Goal: Task Accomplishment & Management: Use online tool/utility

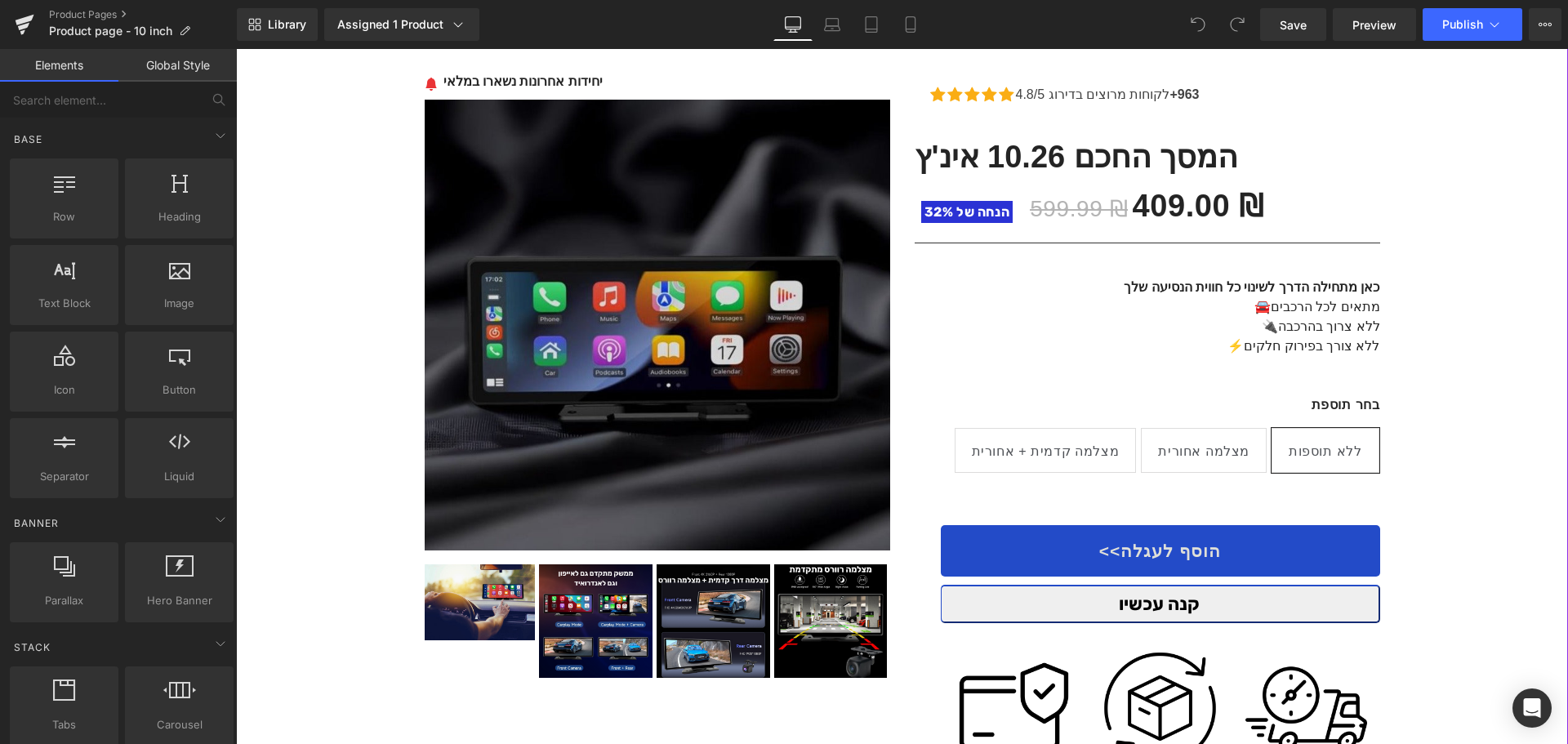
scroll to position [245, 0]
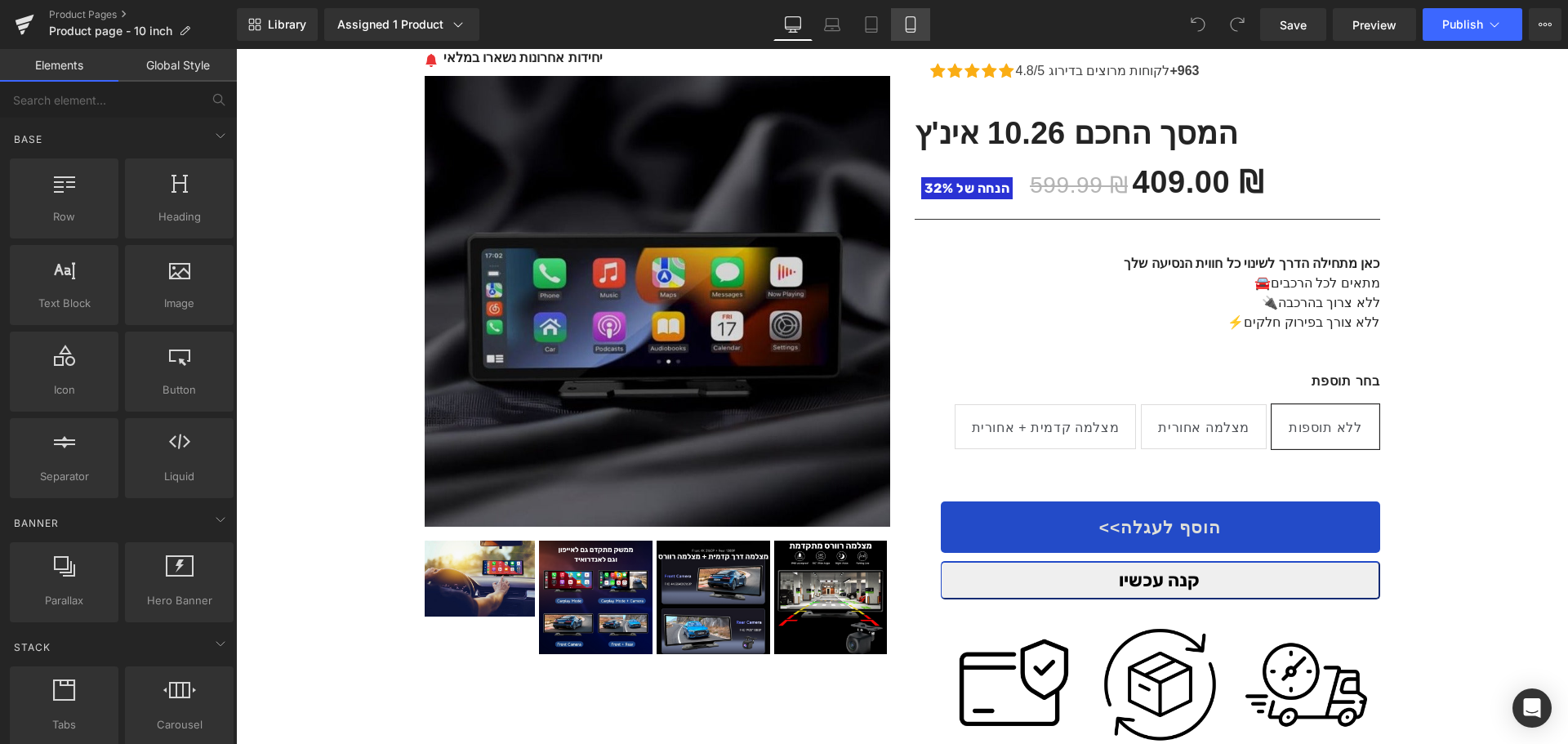
click at [901, 31] on link "Mobile" at bounding box center [910, 24] width 39 height 32
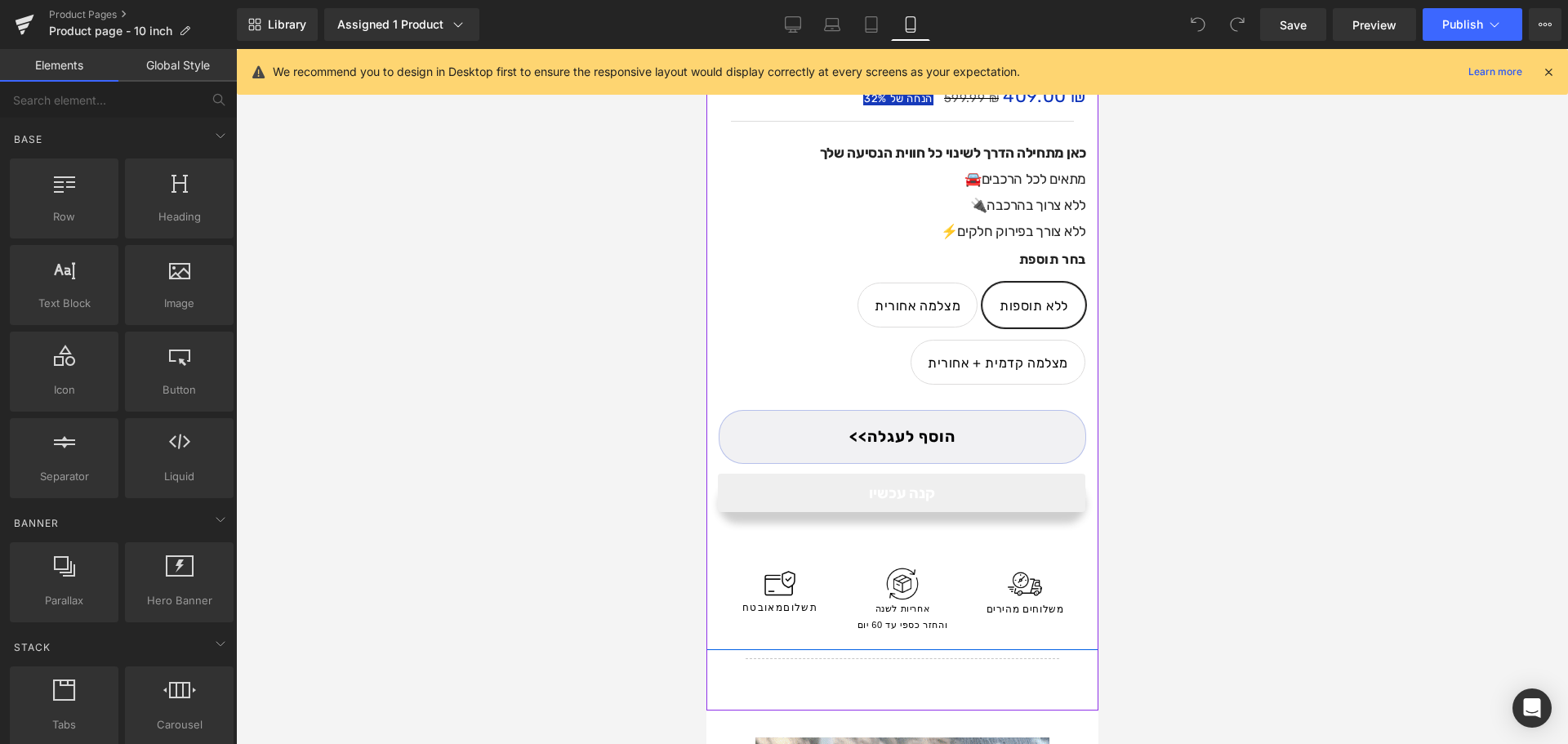
scroll to position [653, 0]
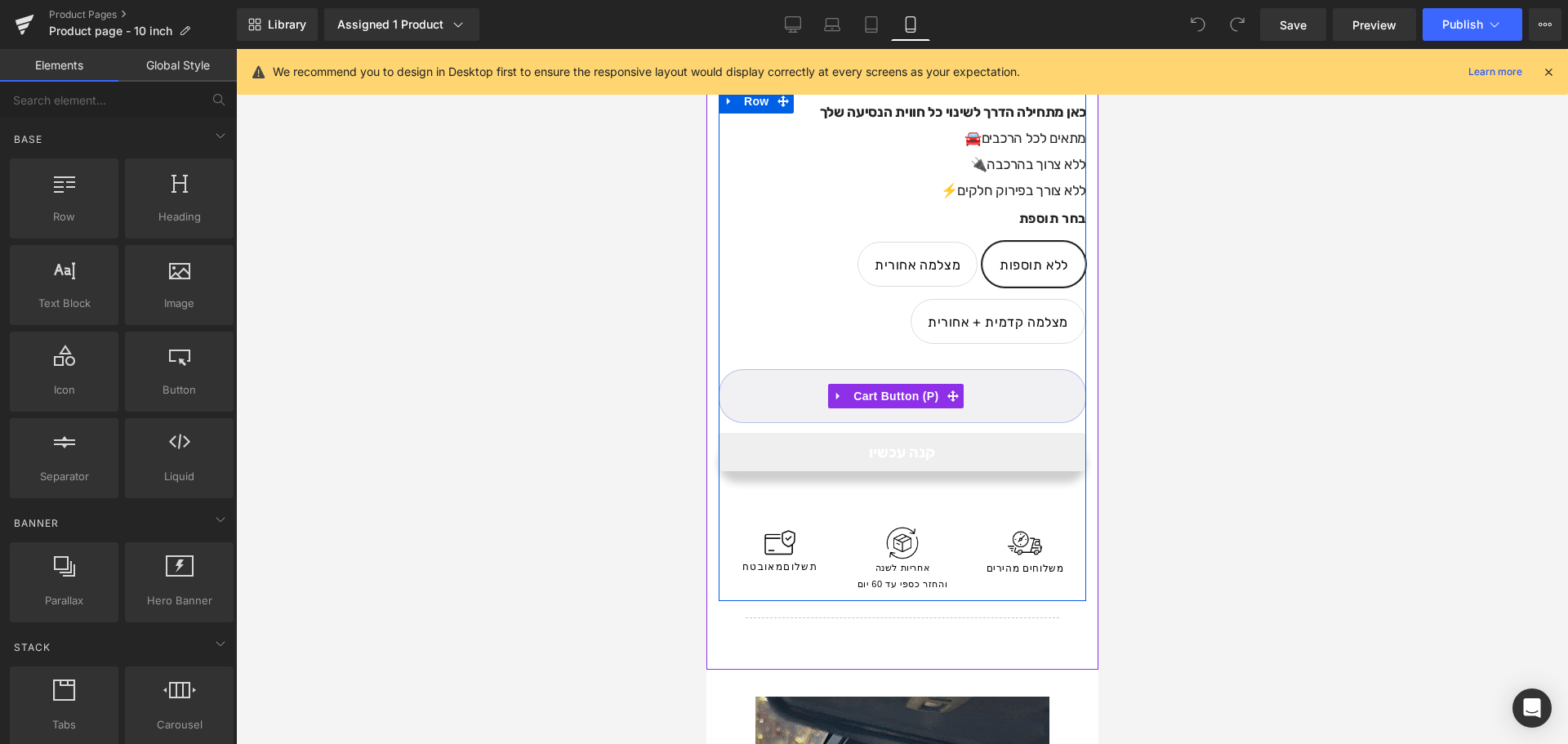
click at [1006, 379] on button "הוסף לעגלה>>" at bounding box center [901, 396] width 367 height 55
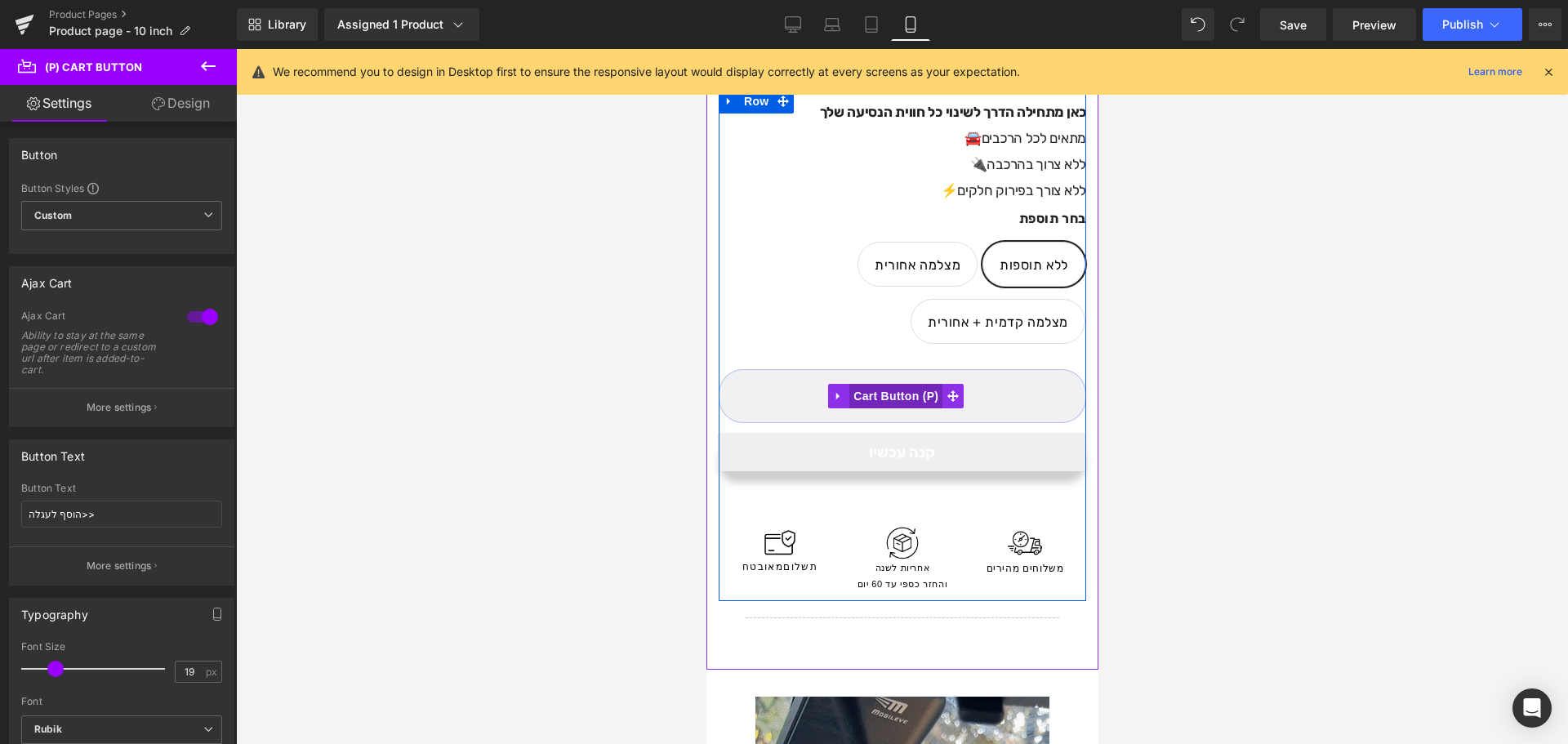
click at [914, 384] on span "(P) Cart Button" at bounding box center [895, 396] width 93 height 24
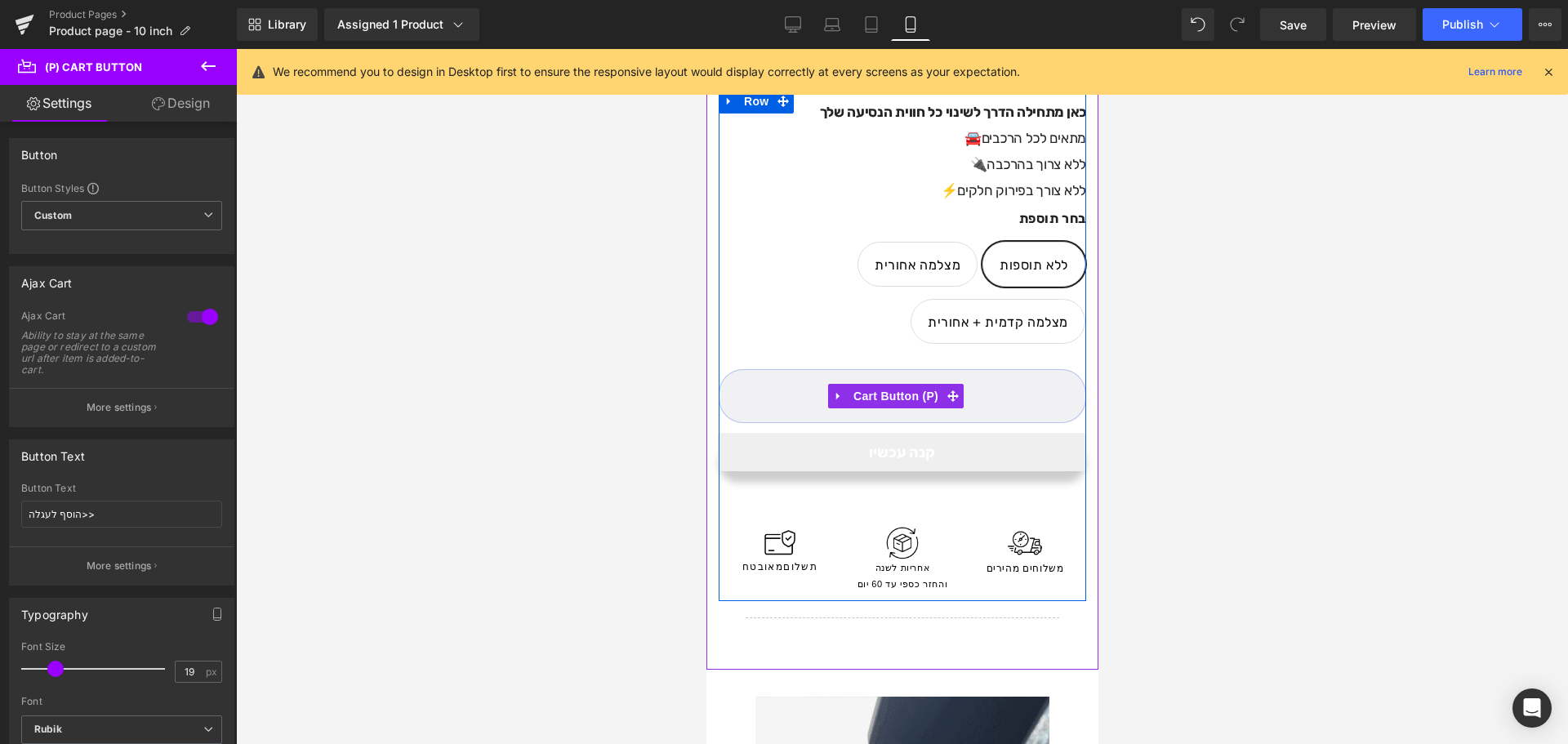
click at [1046, 405] on button "הוסף לעגלה>>" at bounding box center [901, 396] width 367 height 55
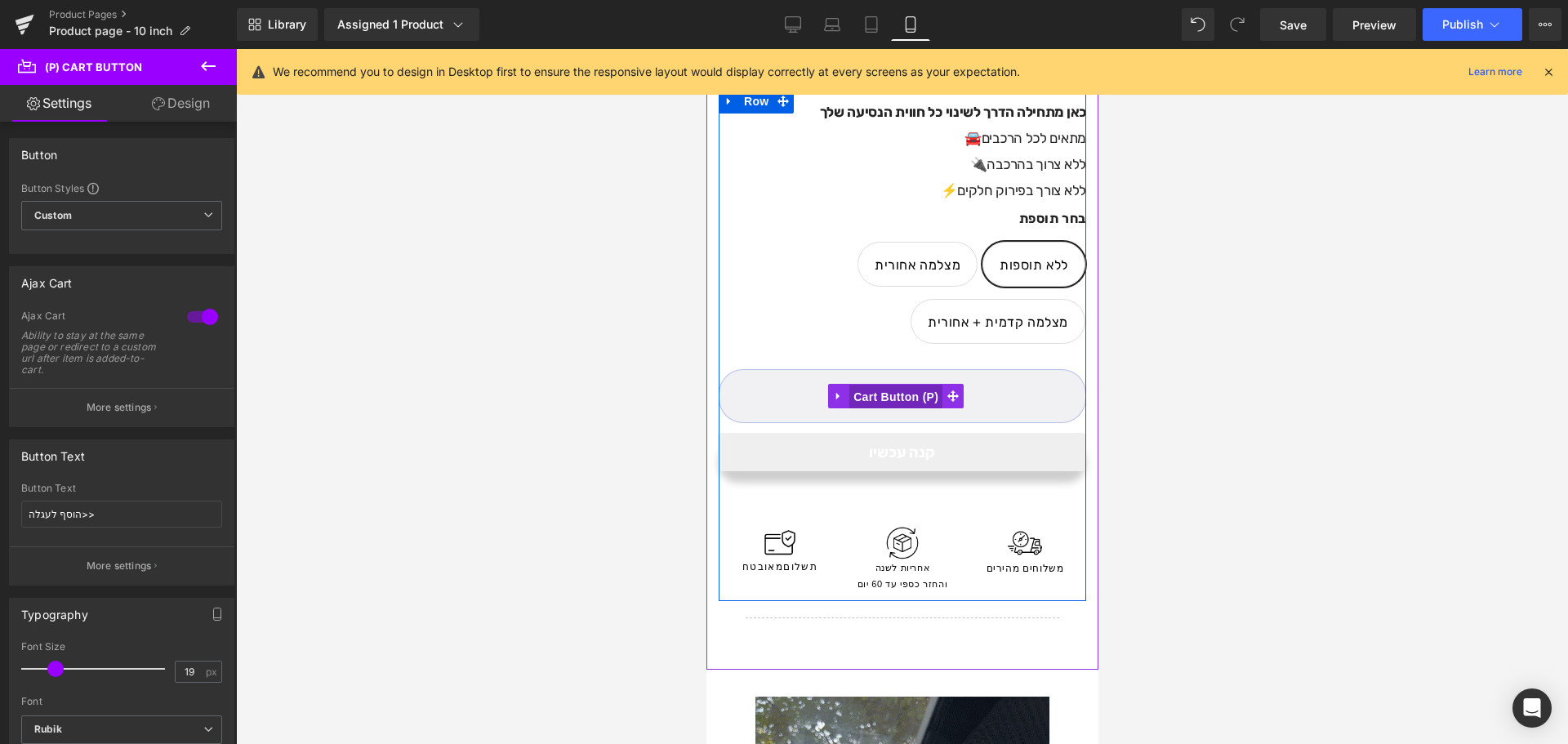
click at [905, 390] on span "(P) Cart Button" at bounding box center [895, 397] width 93 height 24
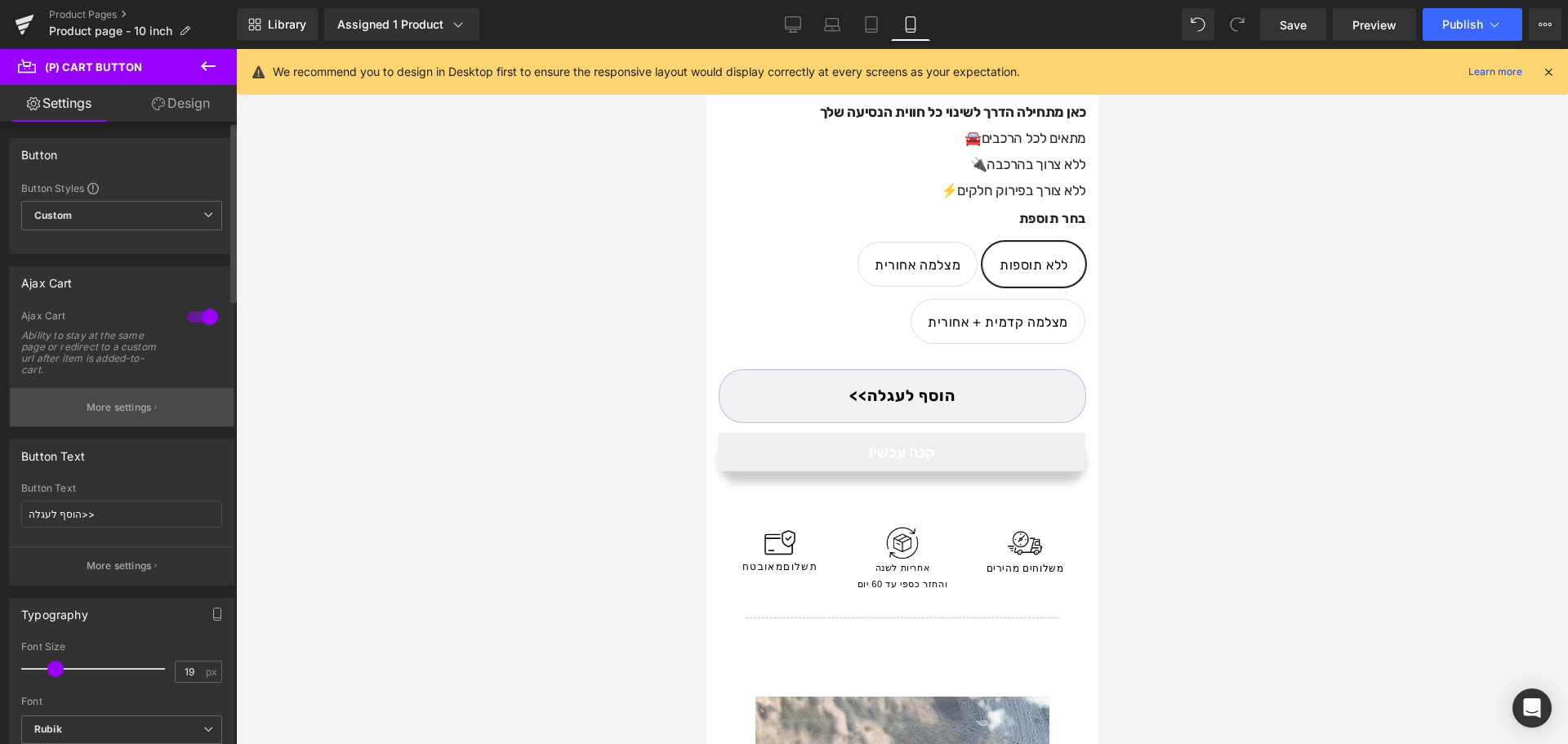
click at [167, 406] on button "More settings" at bounding box center [121, 407] width 224 height 38
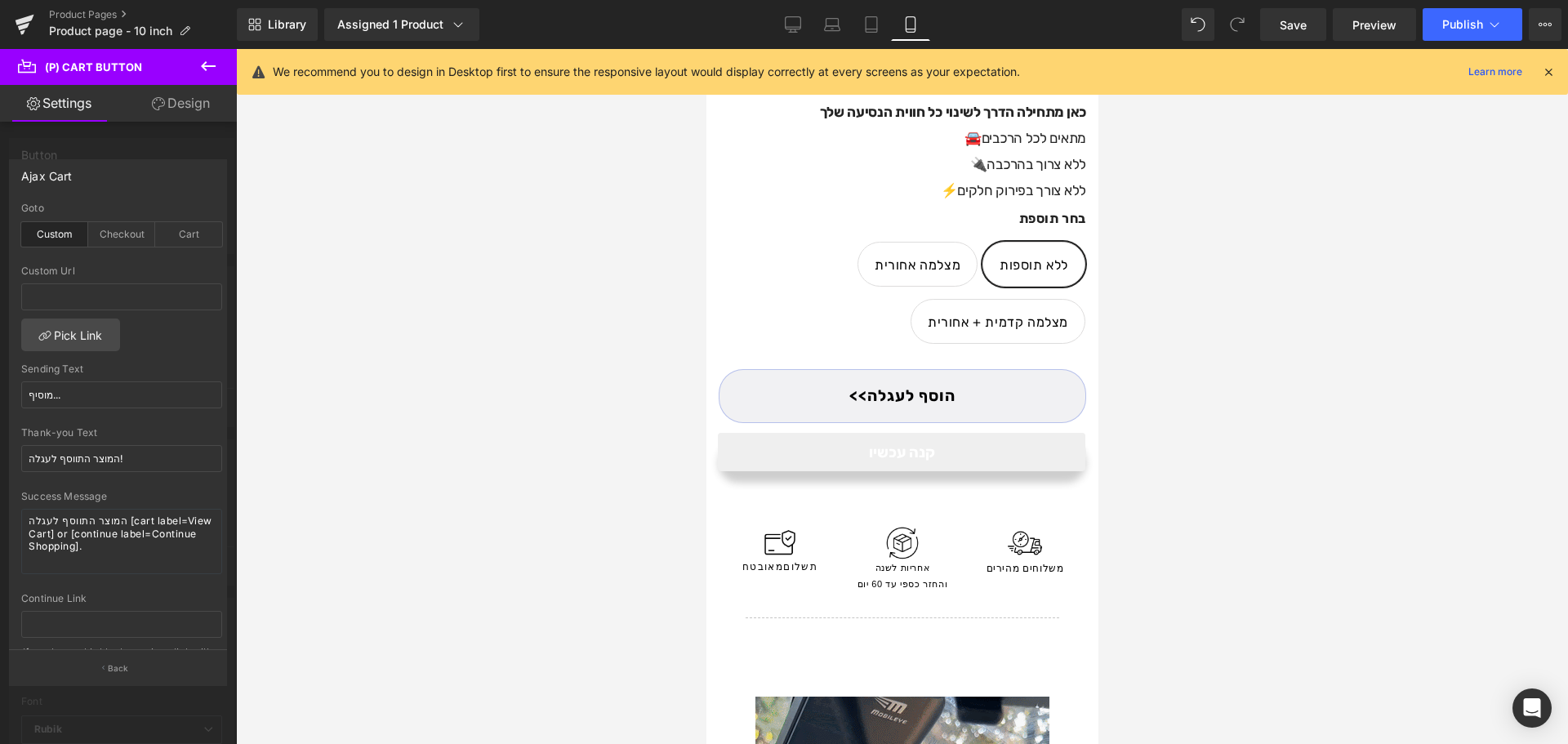
click at [206, 134] on div at bounding box center [119, 400] width 237 height 703
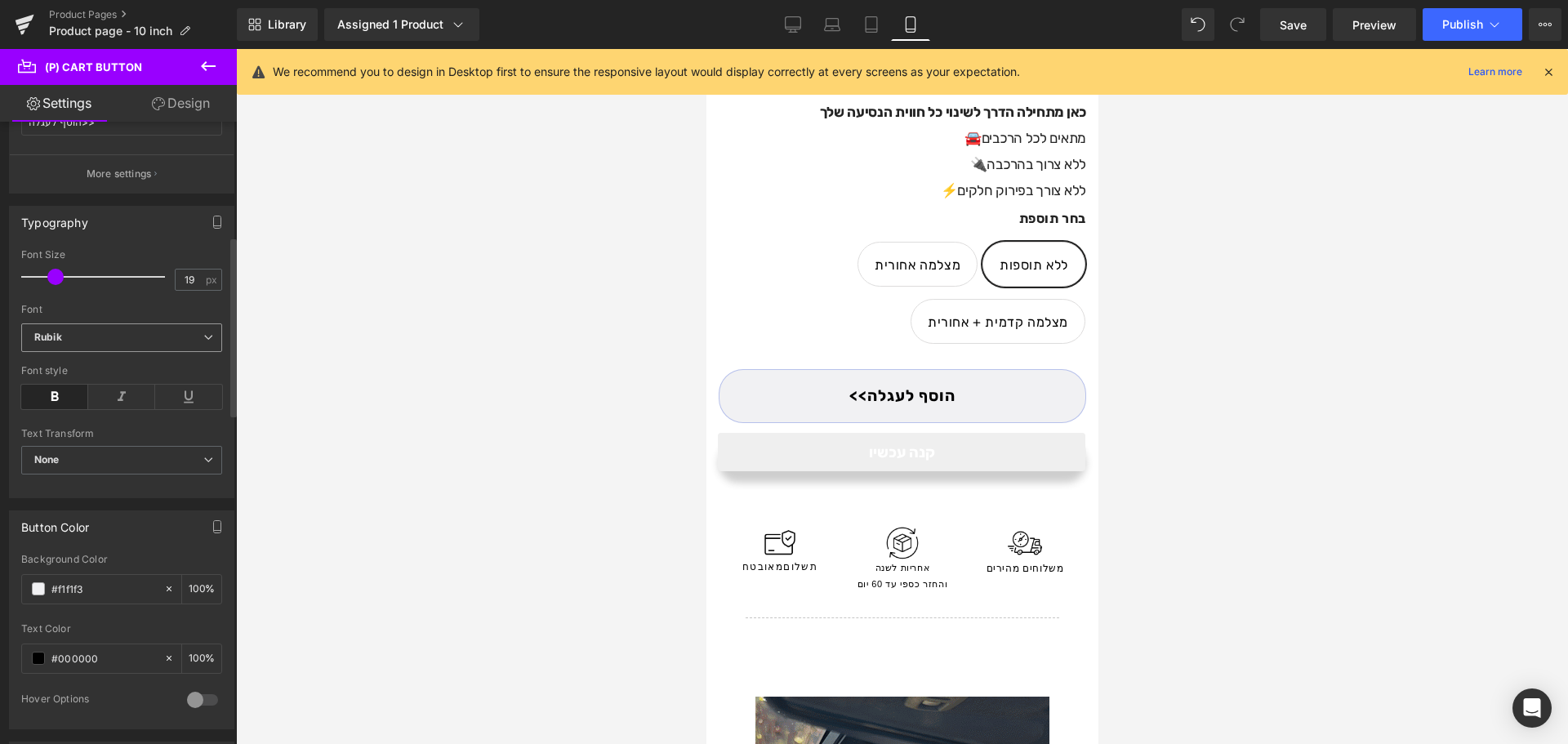
scroll to position [395, 0]
click at [147, 108] on link "Design" at bounding box center [181, 103] width 119 height 37
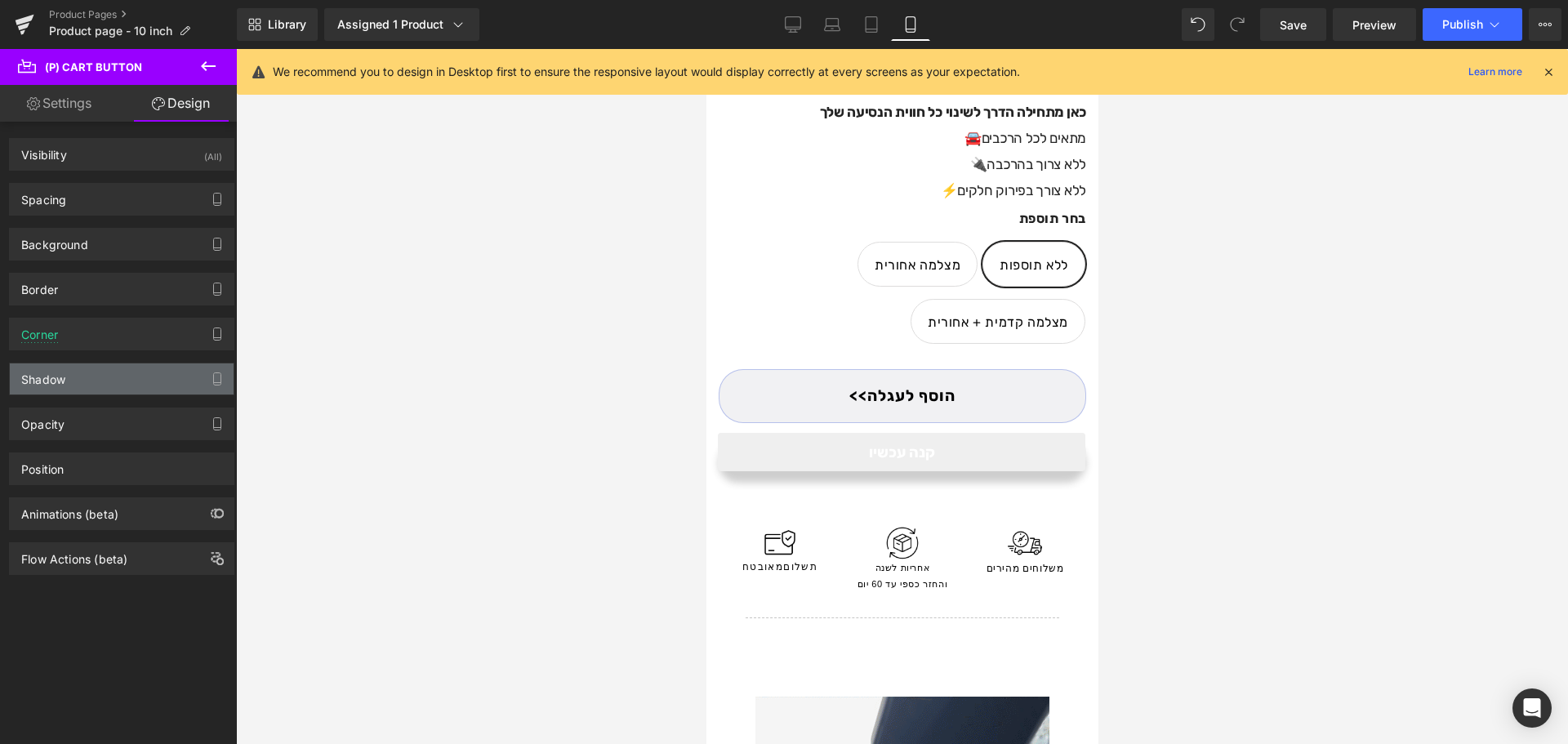
click at [70, 387] on div "Shadow" at bounding box center [121, 379] width 224 height 31
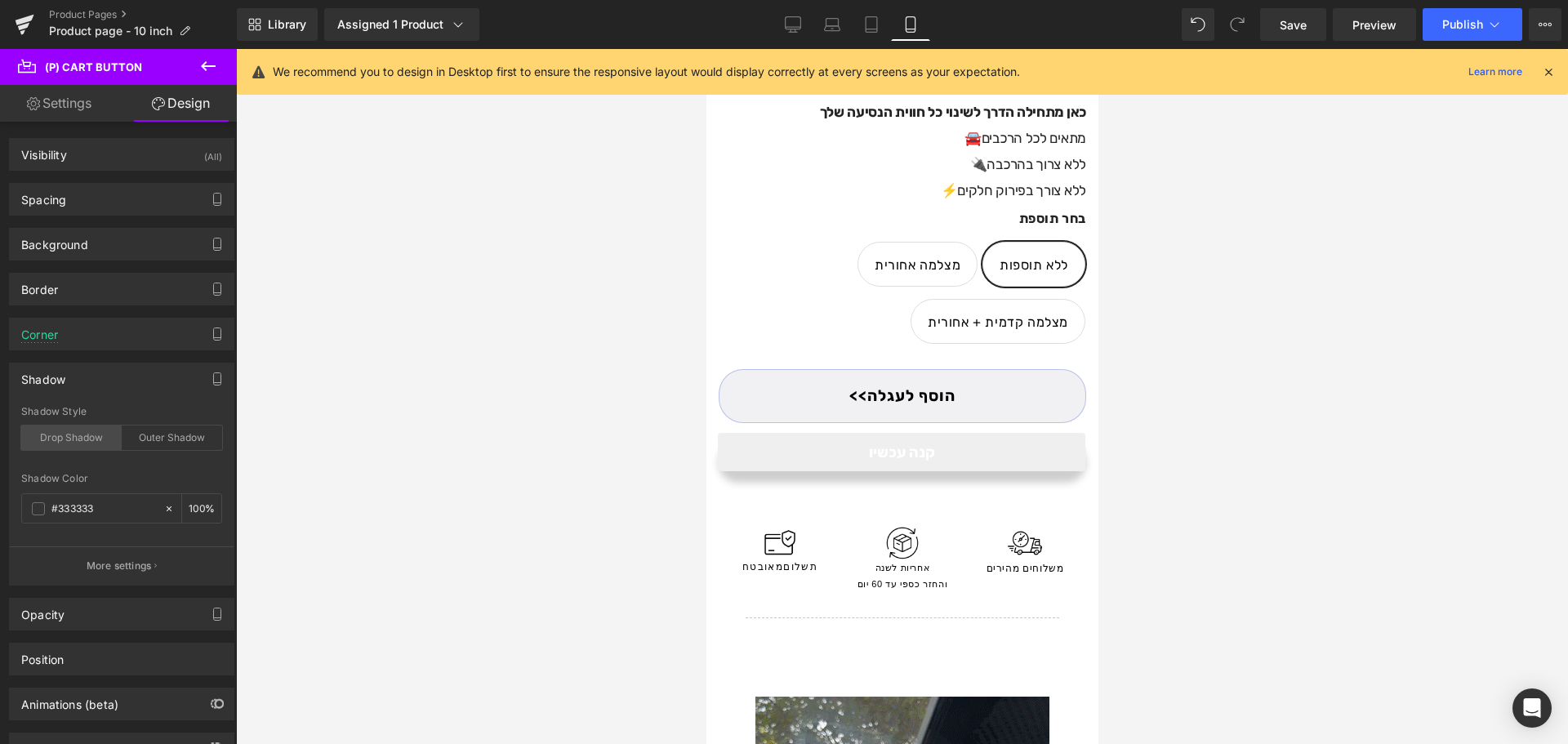
click at [94, 436] on div "Drop Shadow" at bounding box center [71, 438] width 100 height 24
type input "45"
type input "14"
type input "10"
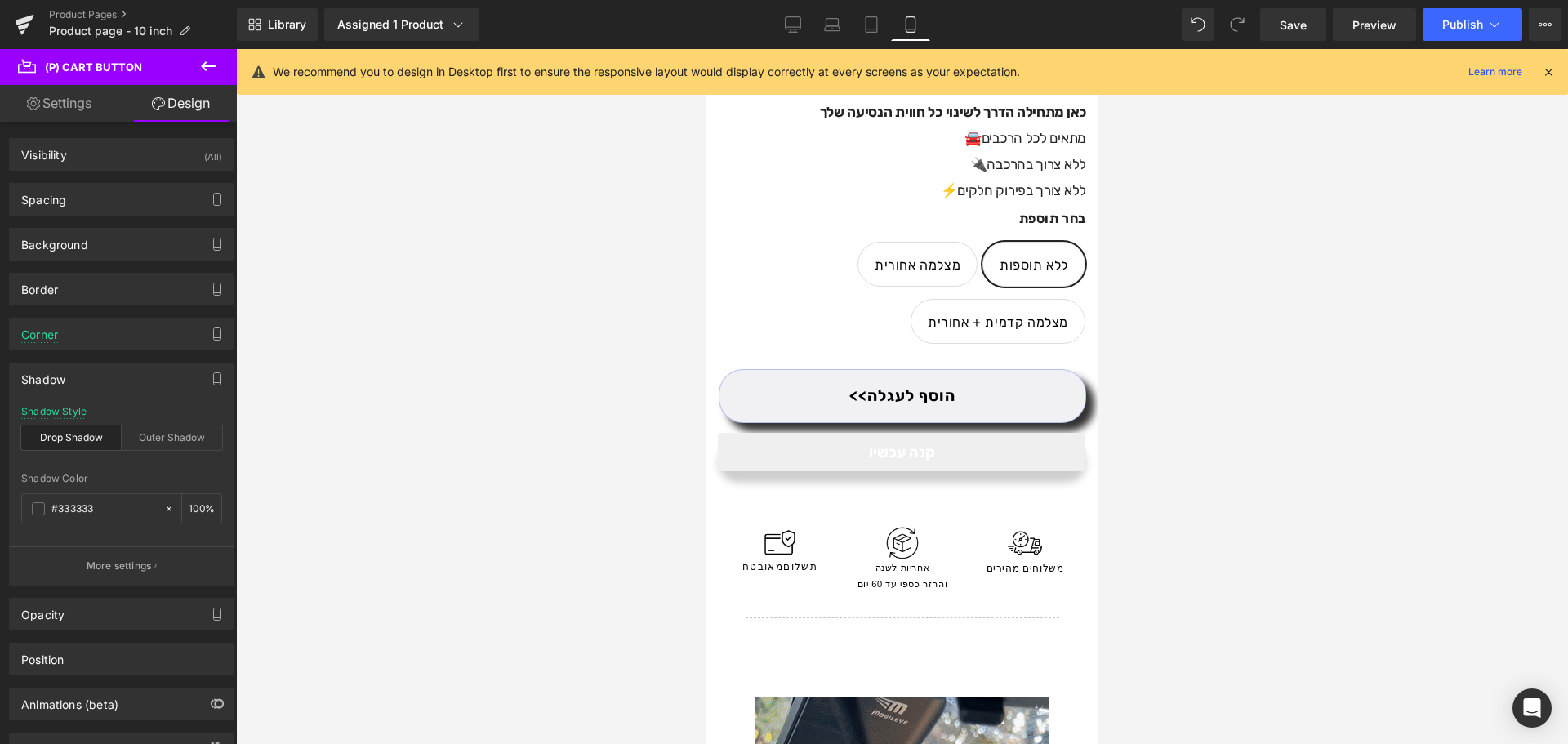
click at [160, 554] on button "More settings" at bounding box center [121, 565] width 224 height 38
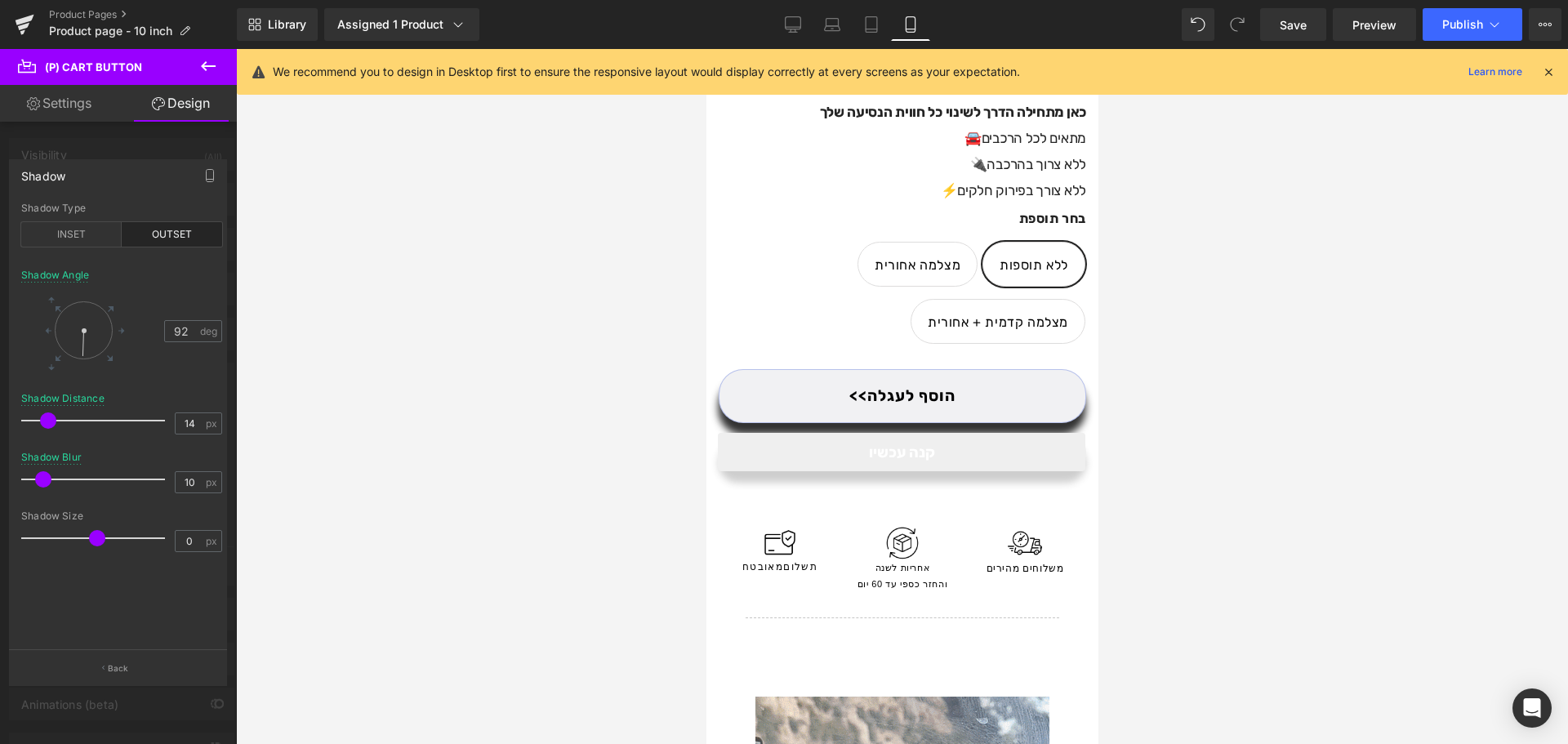
type input "91"
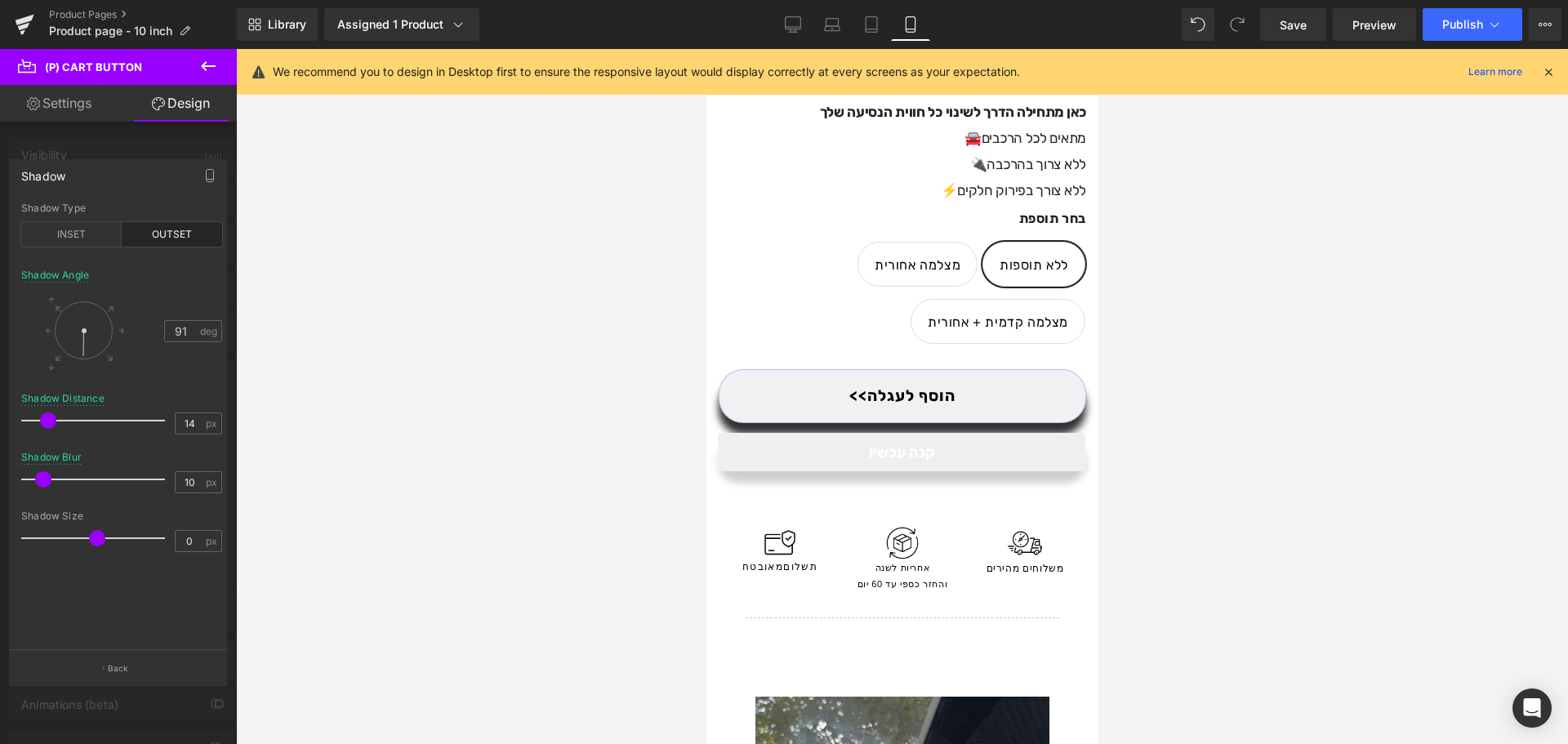
drag, startPoint x: 94, startPoint y: 347, endPoint x: 78, endPoint y: 361, distance: 21.3
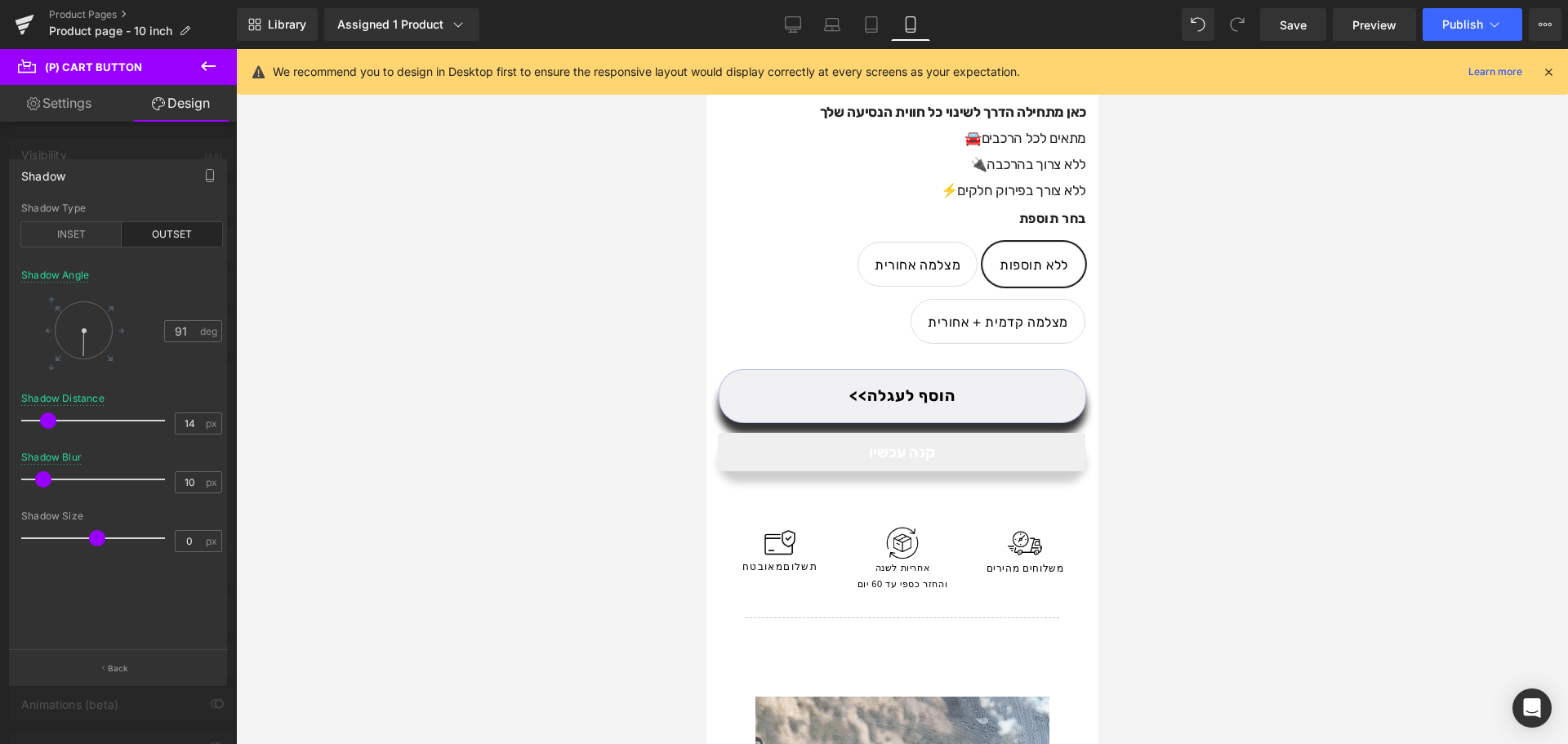
click at [78, 361] on div at bounding box center [83, 330] width 76 height 76
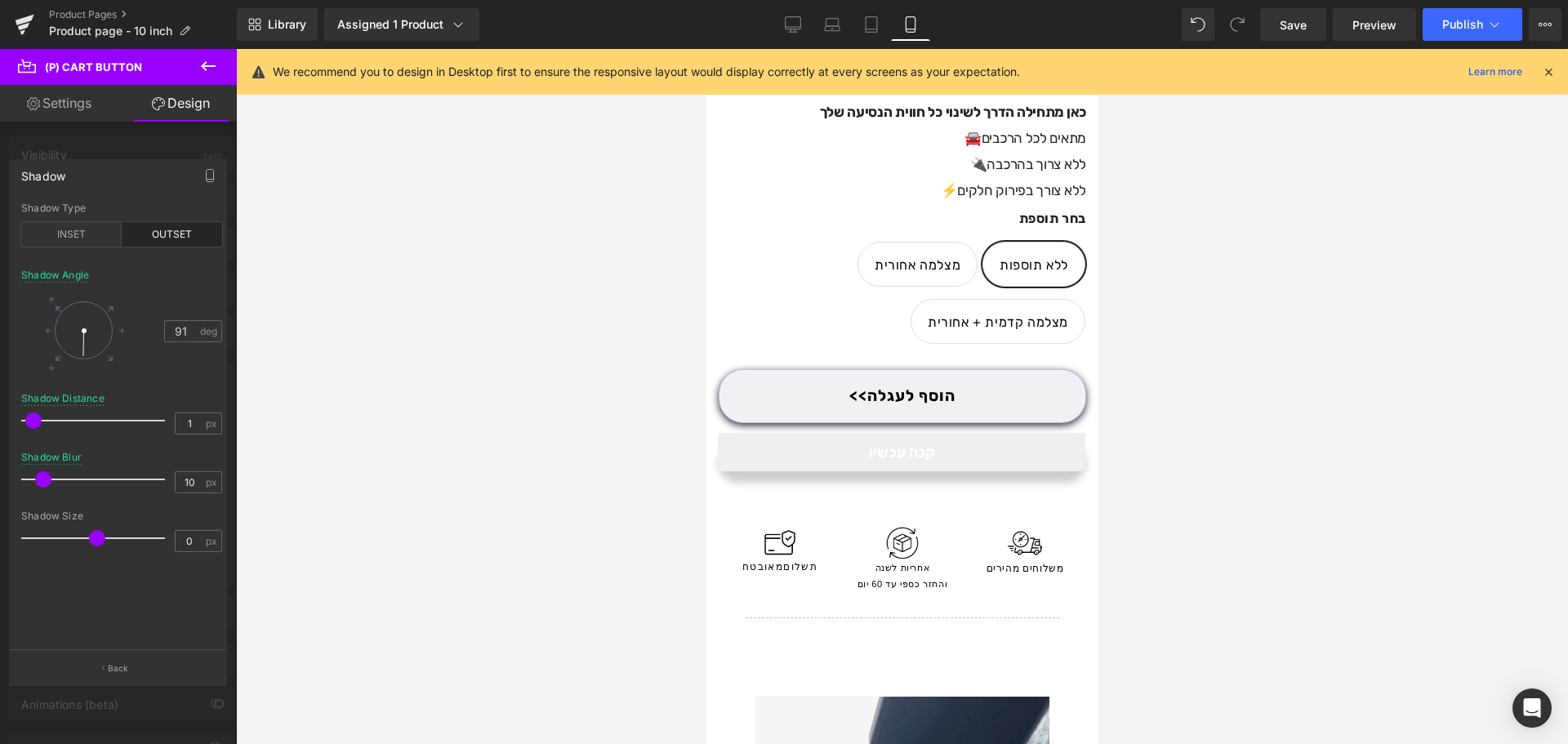
type input "0"
drag, startPoint x: 48, startPoint y: 418, endPoint x: 26, endPoint y: 419, distance: 22.0
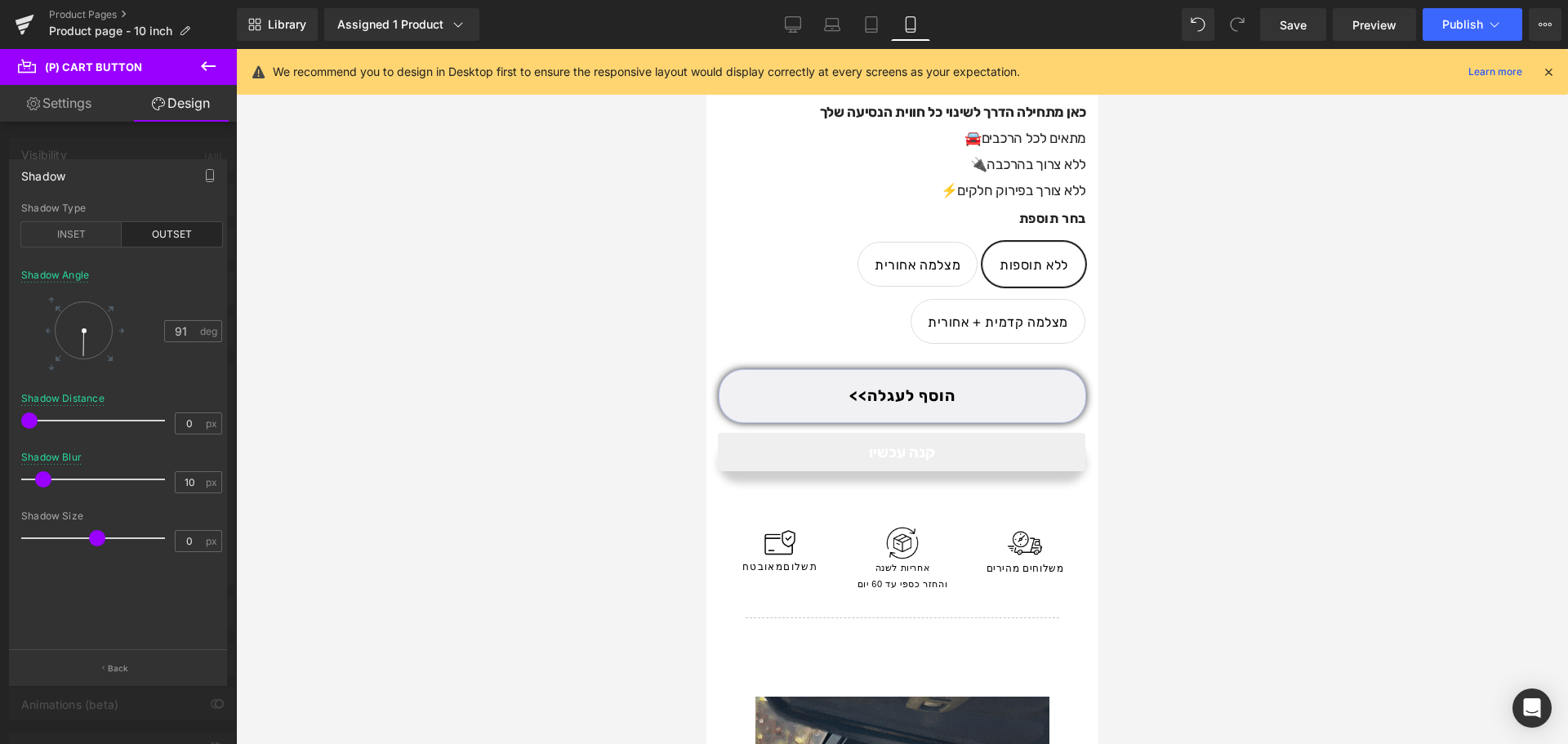
click at [26, 419] on span at bounding box center [29, 420] width 17 height 17
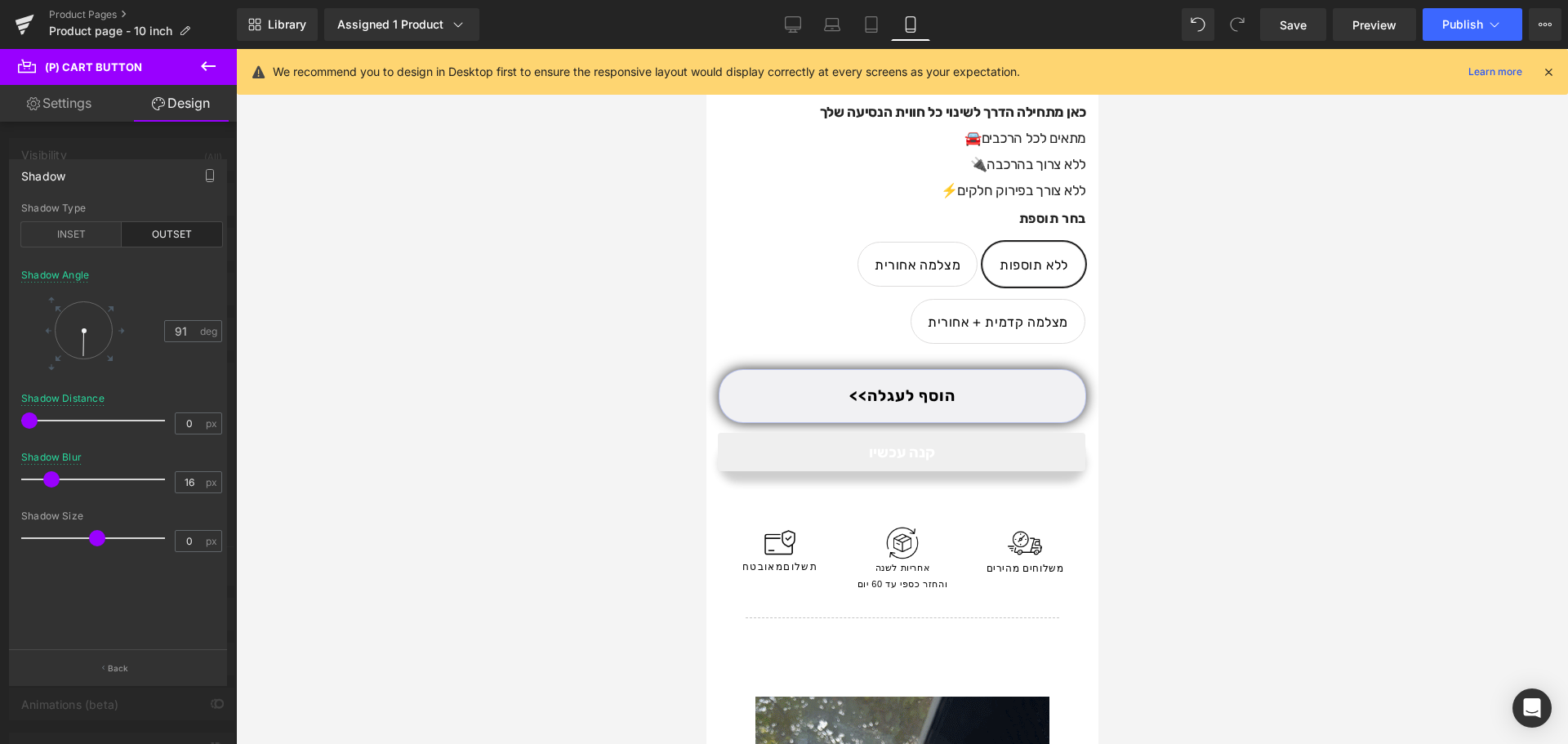
type input "17"
drag, startPoint x: 41, startPoint y: 477, endPoint x: 50, endPoint y: 488, distance: 14.2
click at [50, 488] on div at bounding box center [97, 479] width 135 height 32
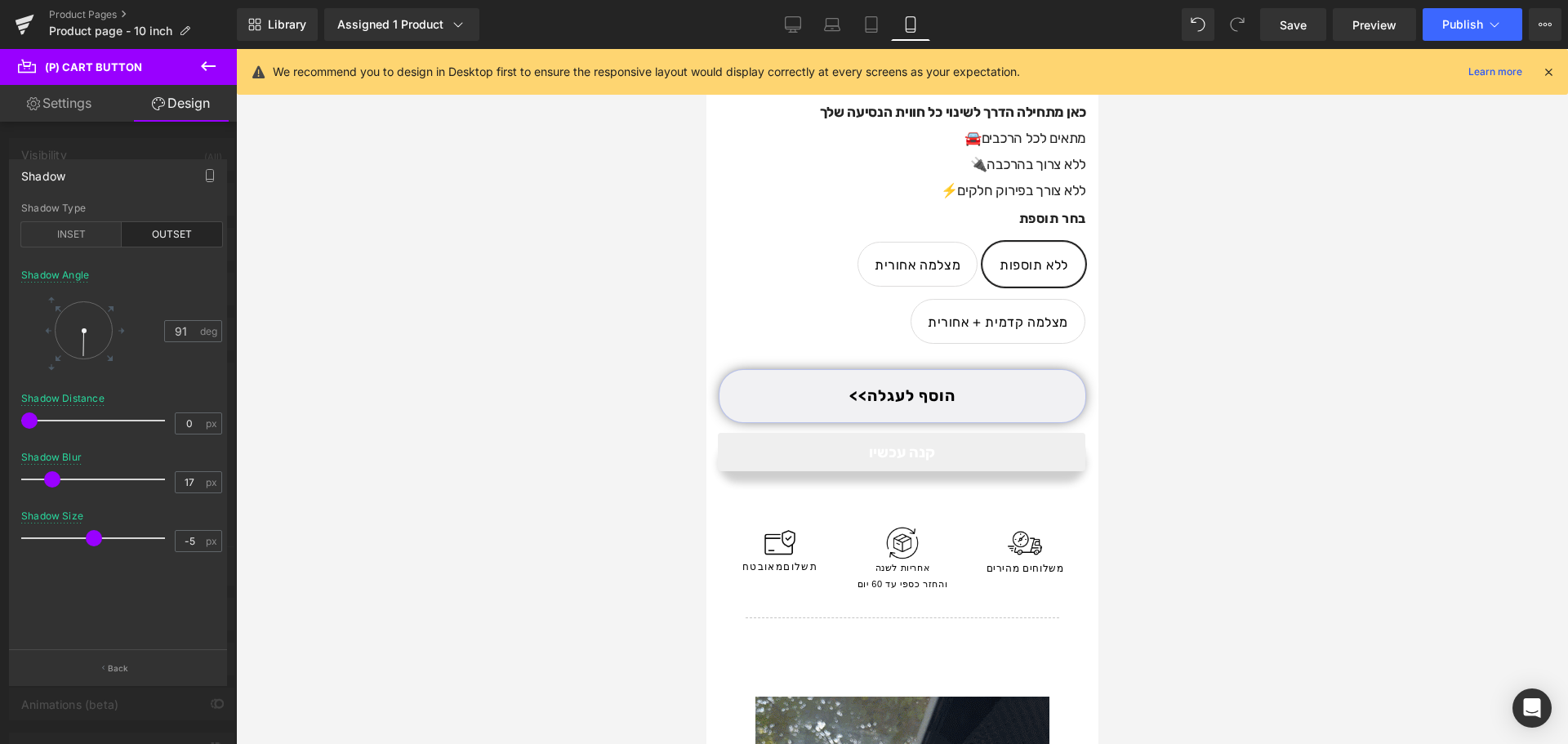
type input "-4"
click at [89, 529] on div at bounding box center [97, 537] width 135 height 32
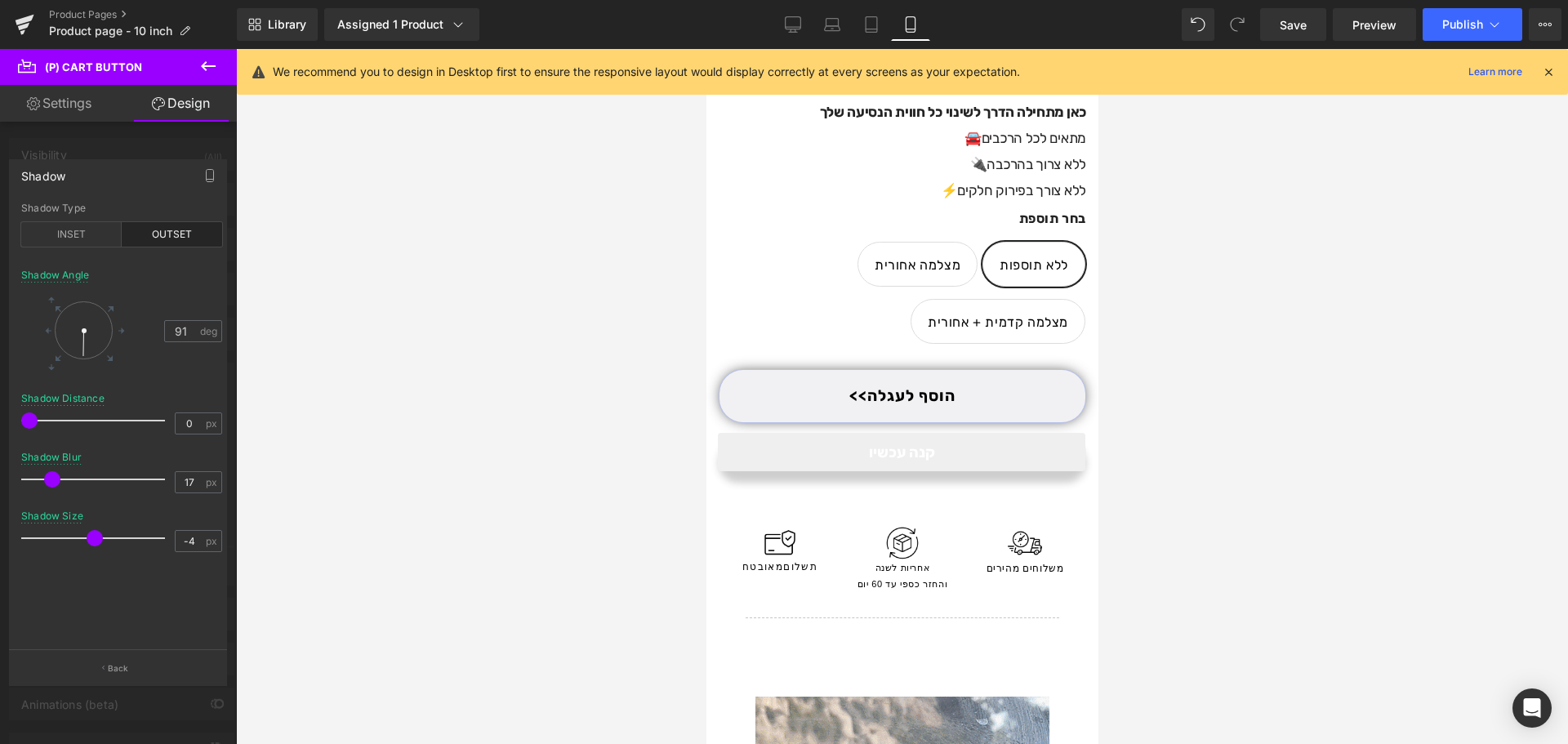
click at [122, 142] on div at bounding box center [119, 400] width 237 height 703
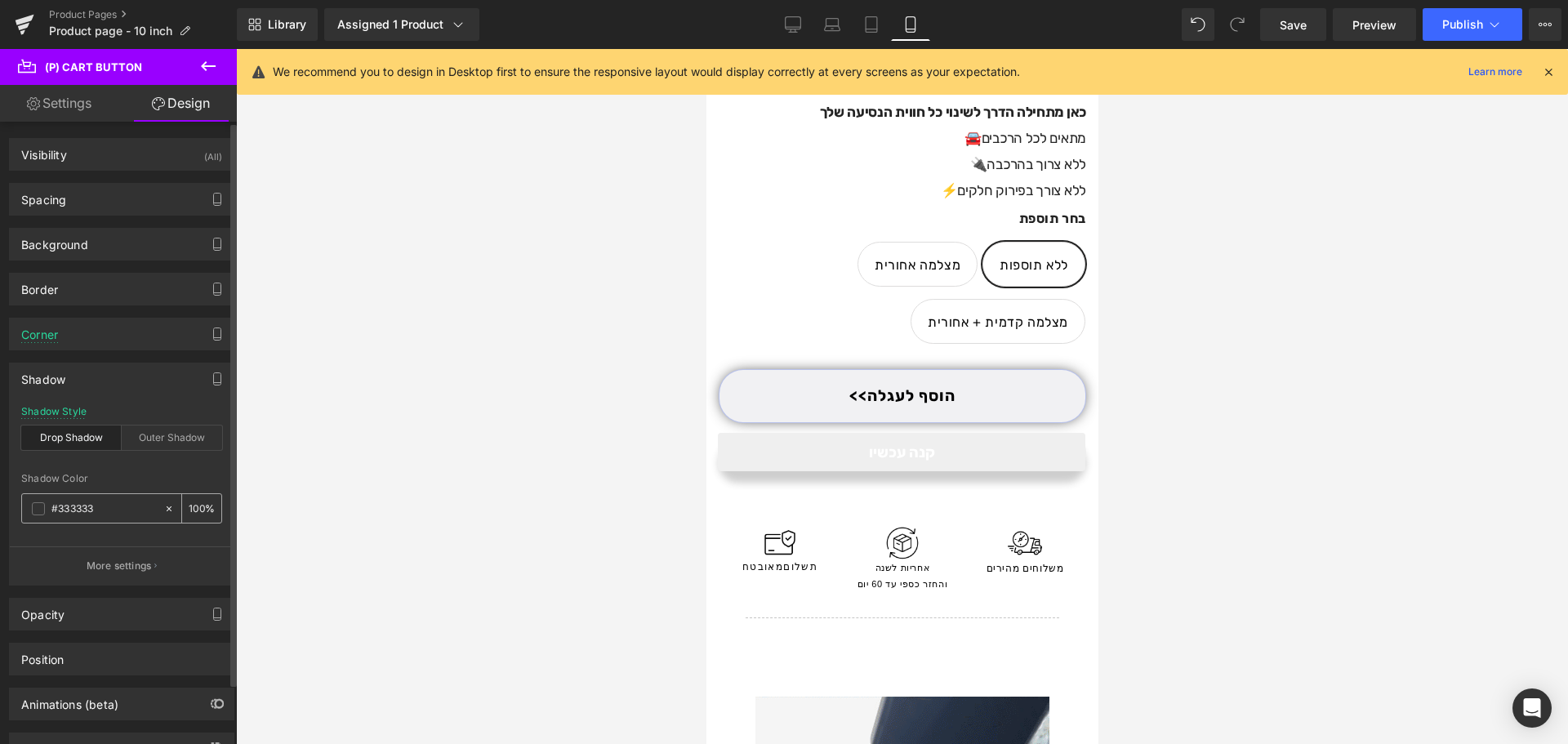
click at [46, 507] on div "#333333" at bounding box center [92, 509] width 141 height 29
click at [38, 507] on span at bounding box center [38, 509] width 13 height 13
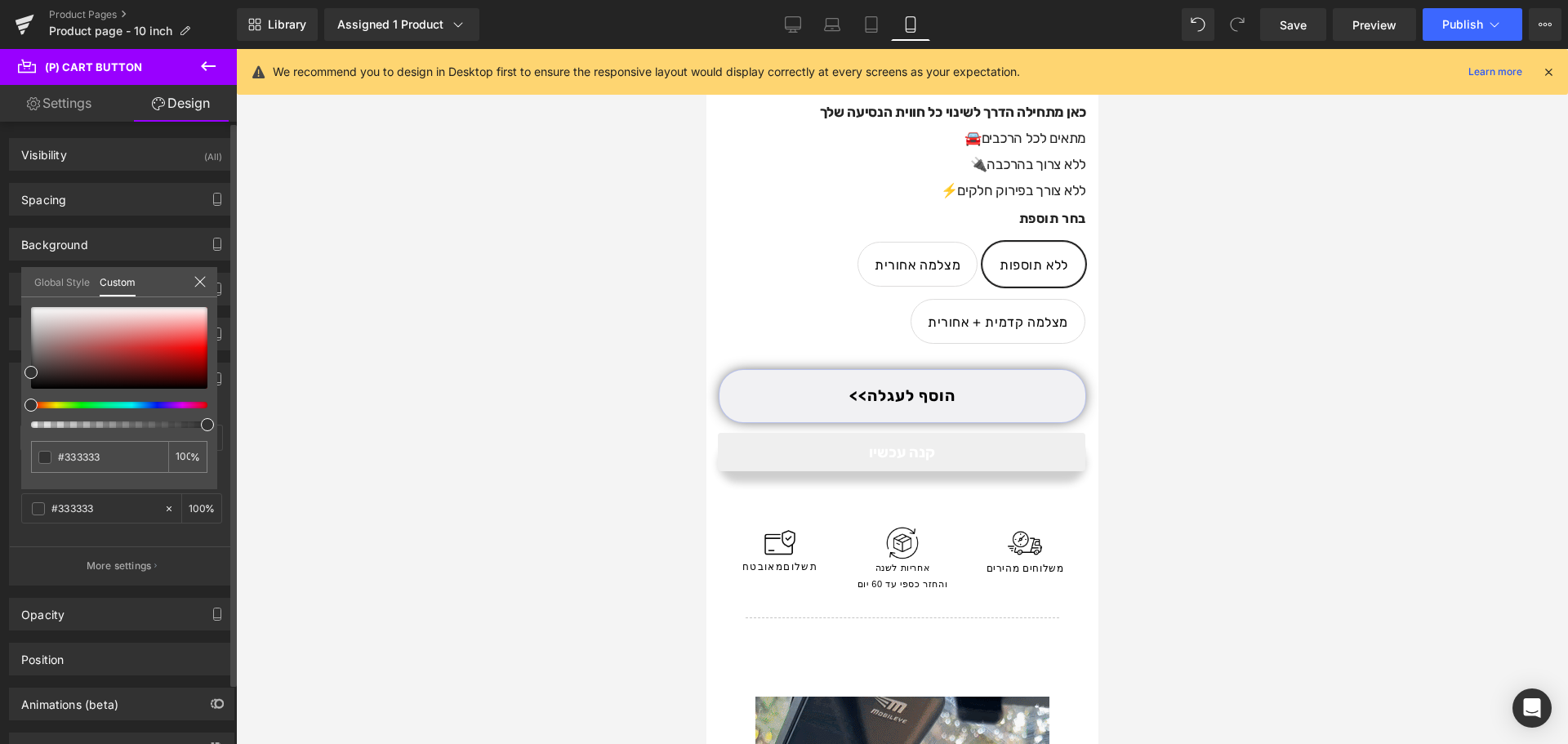
type input "80"
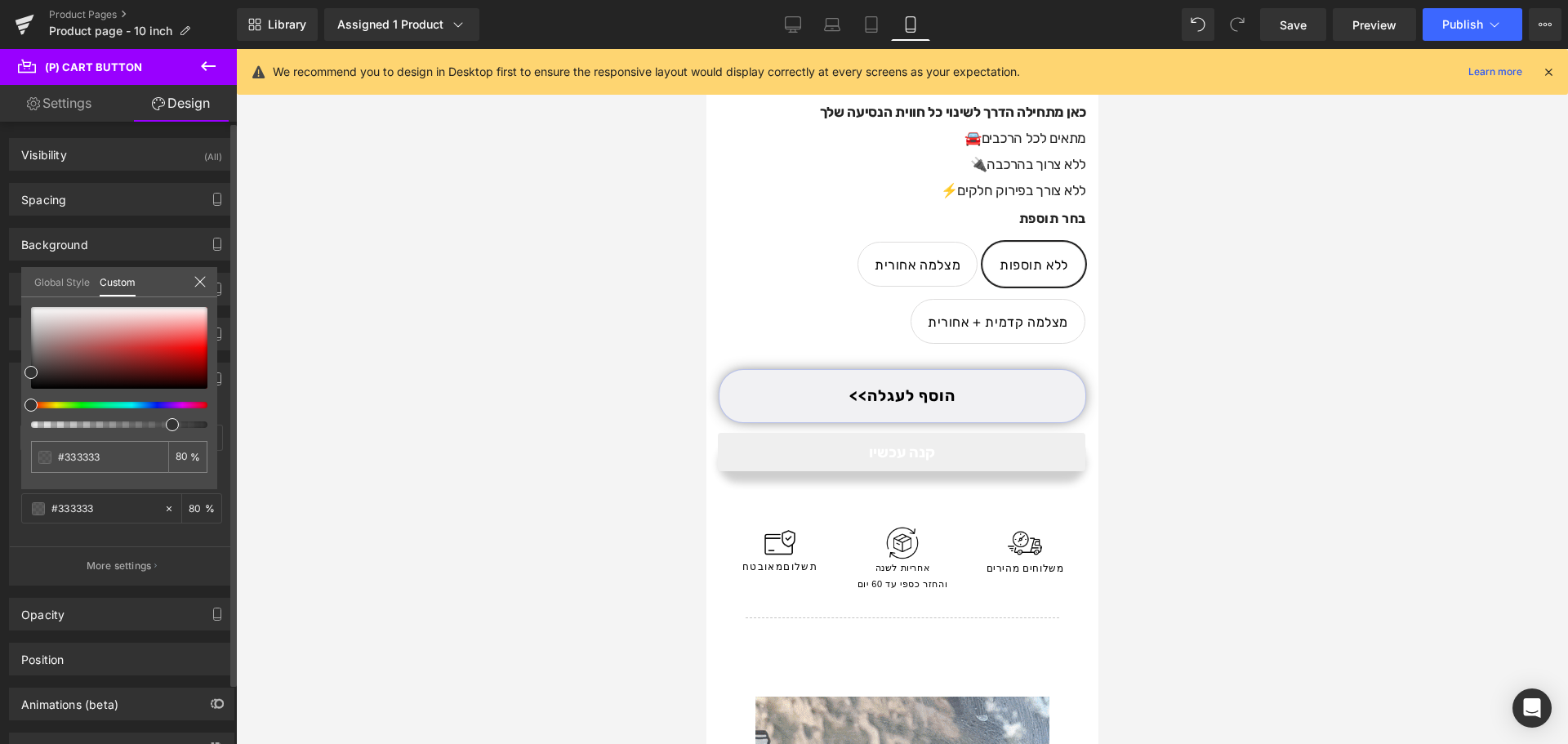
click at [166, 424] on div at bounding box center [112, 424] width 176 height 6
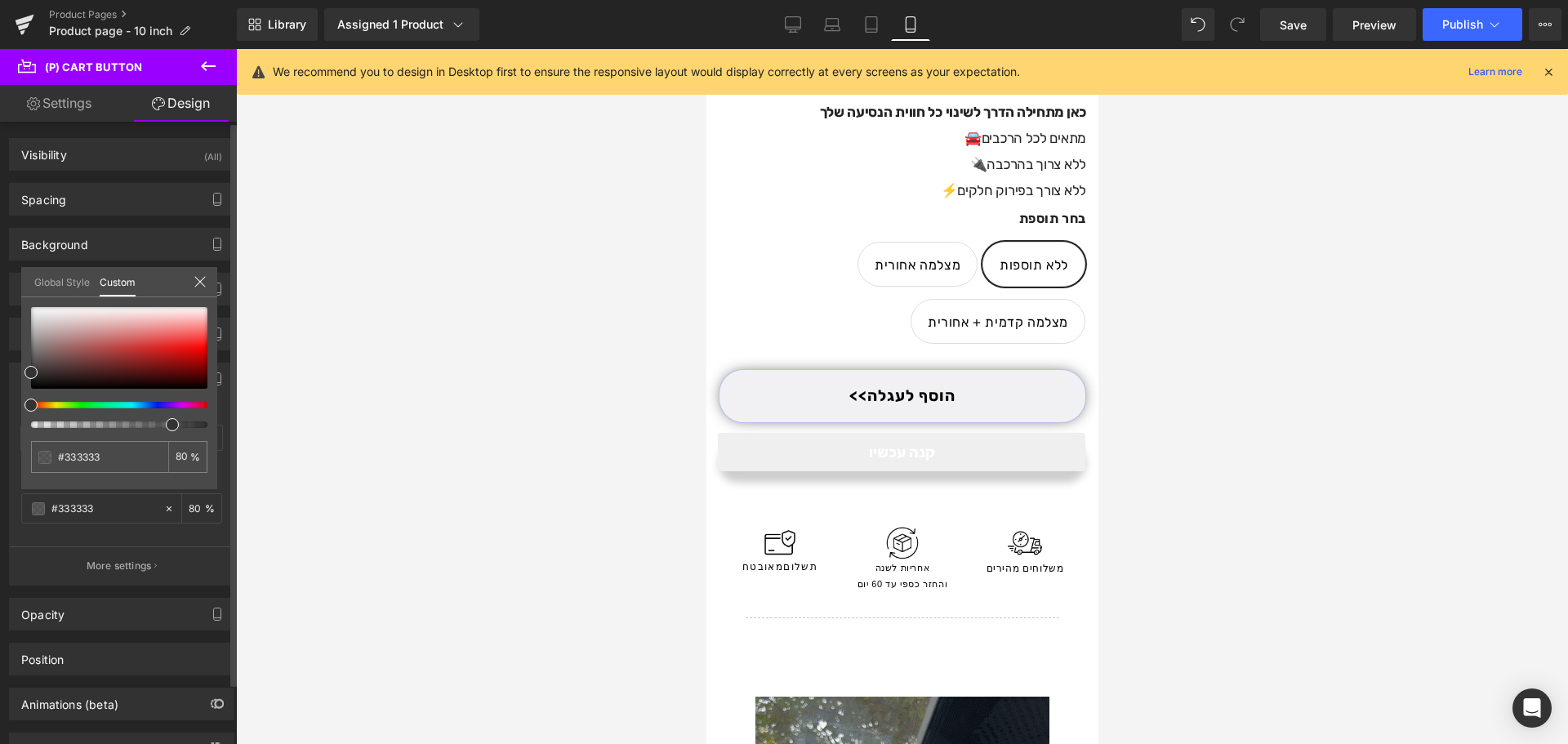
type input "82"
type input "73"
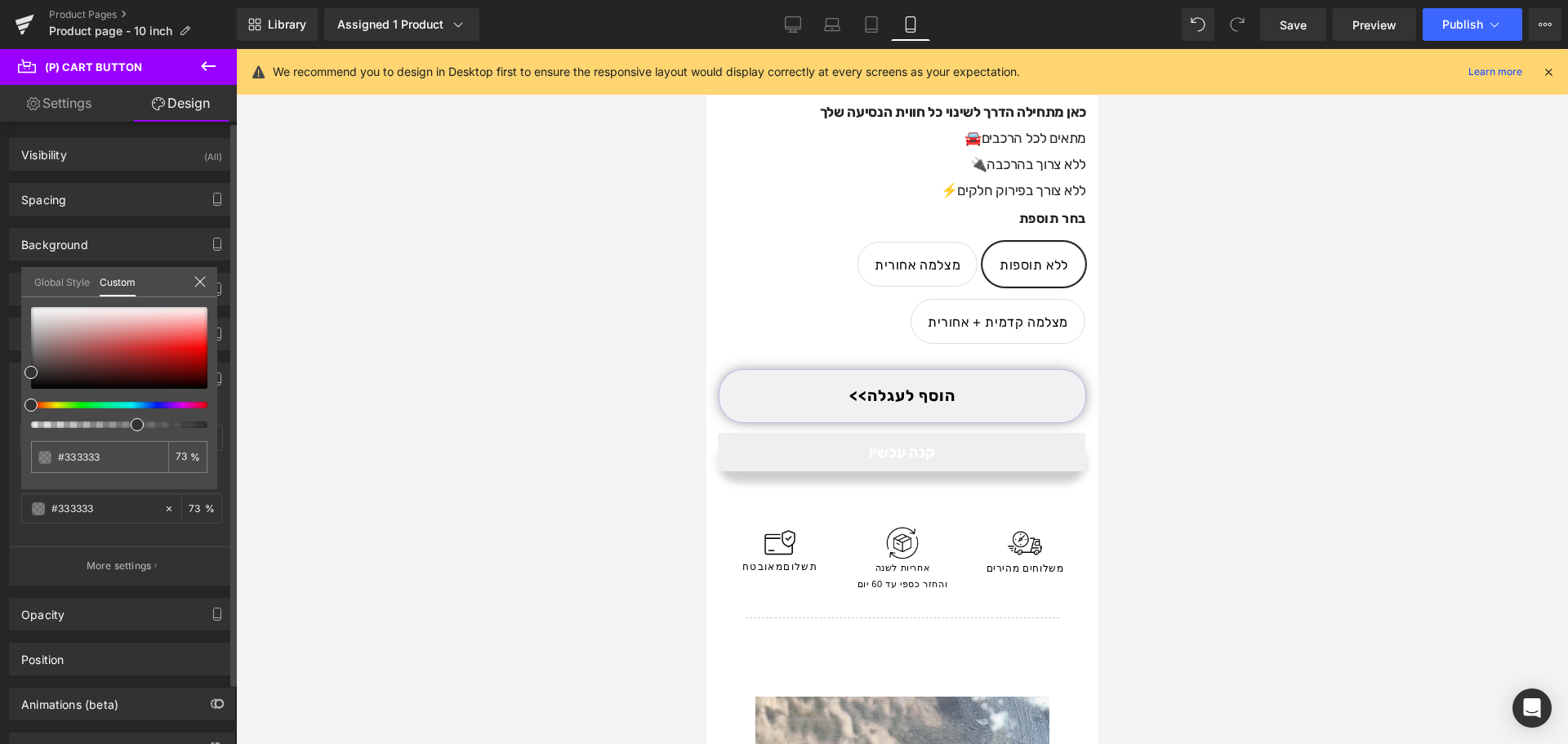
type input "58"
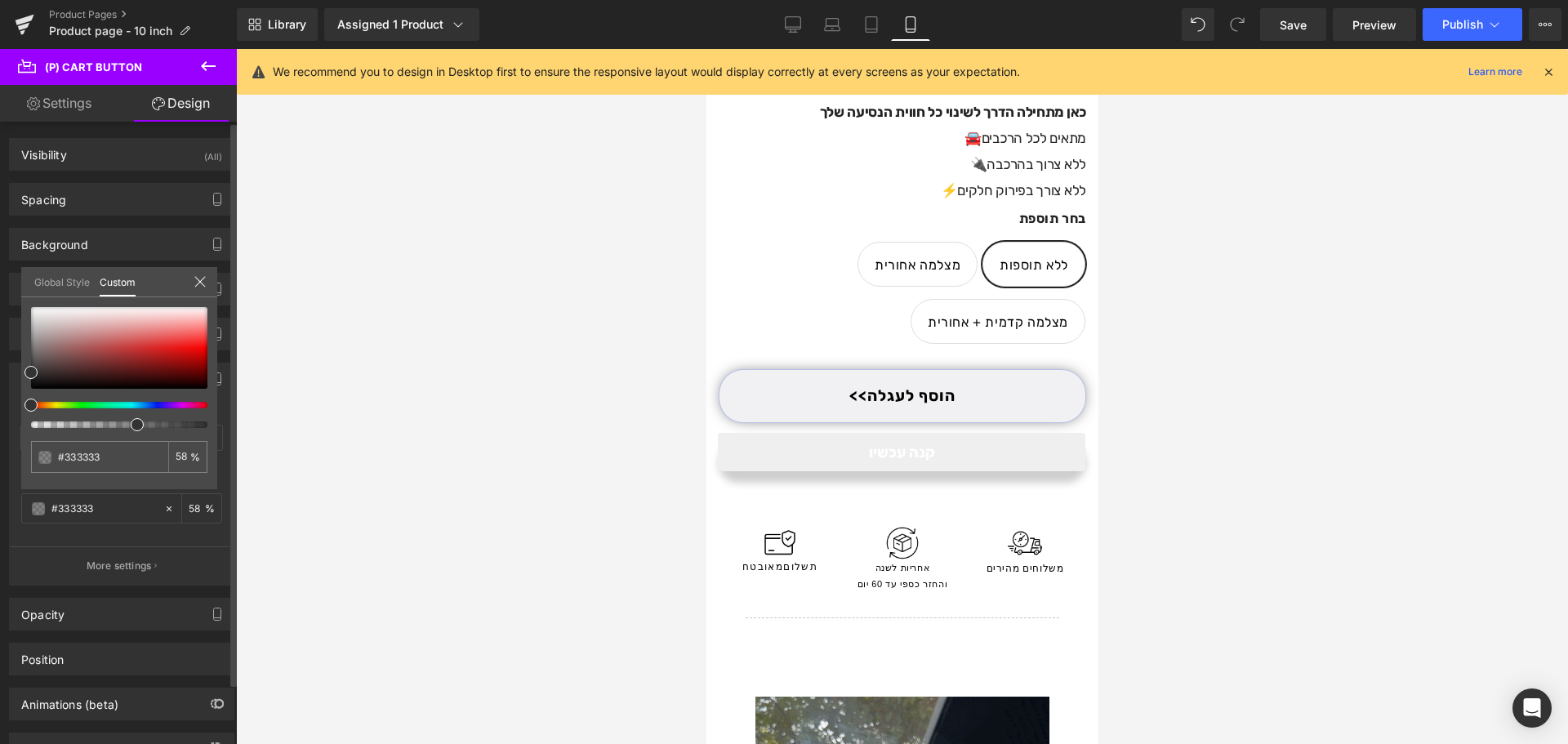
drag, startPoint x: 168, startPoint y: 428, endPoint x: 124, endPoint y: 427, distance: 44.0
click at [124, 427] on div at bounding box center [112, 424] width 176 height 6
type input "78"
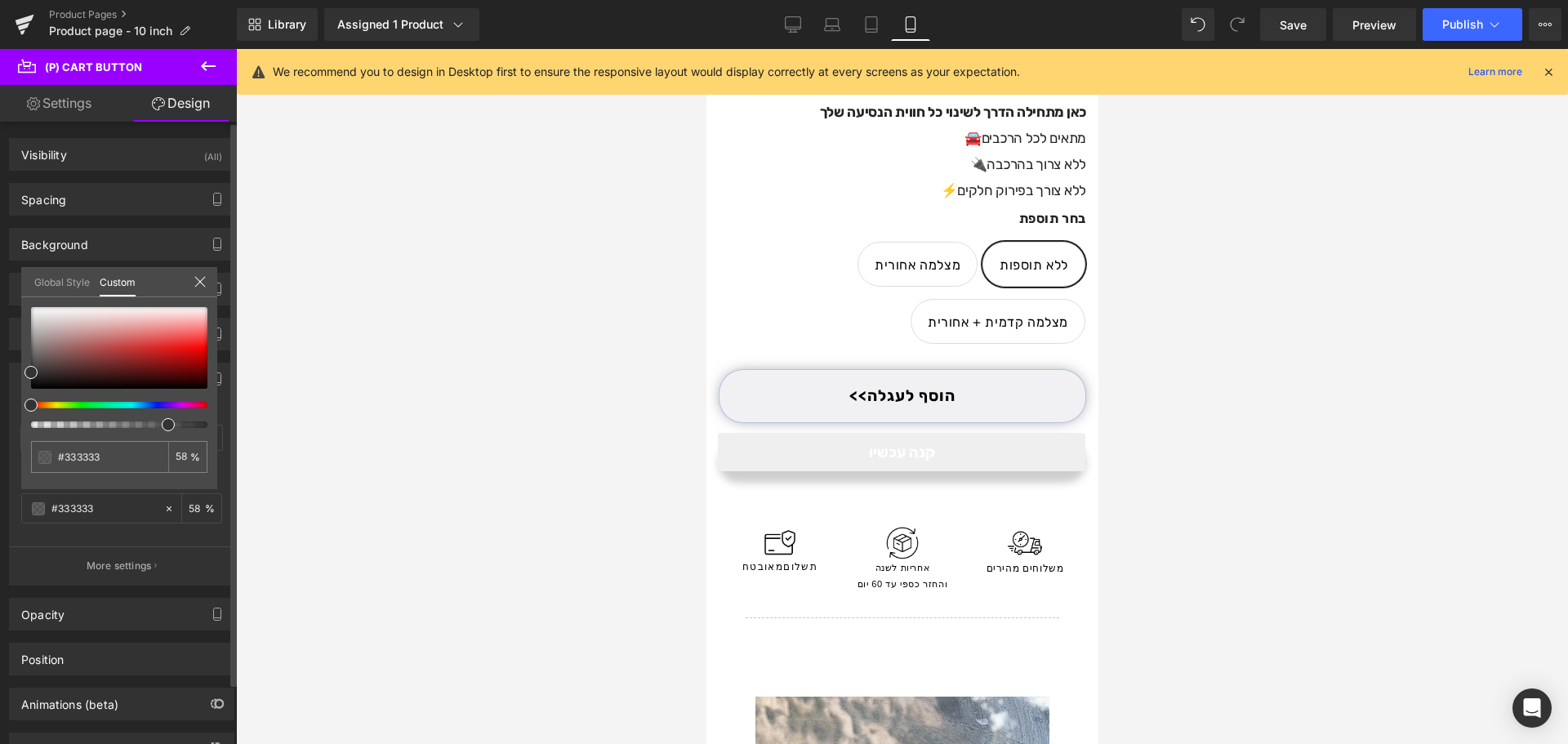
type input "78"
type input "79"
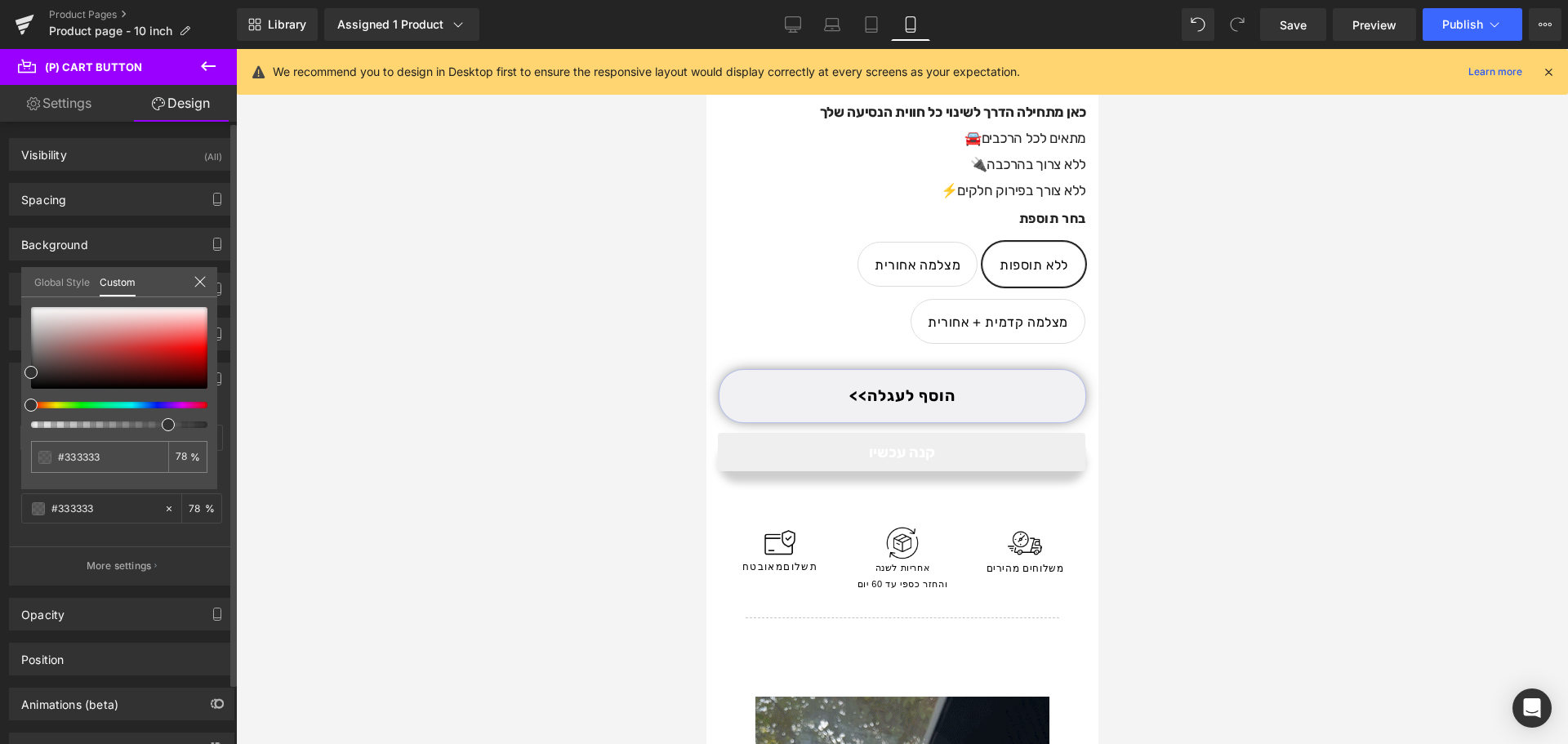
type input "79"
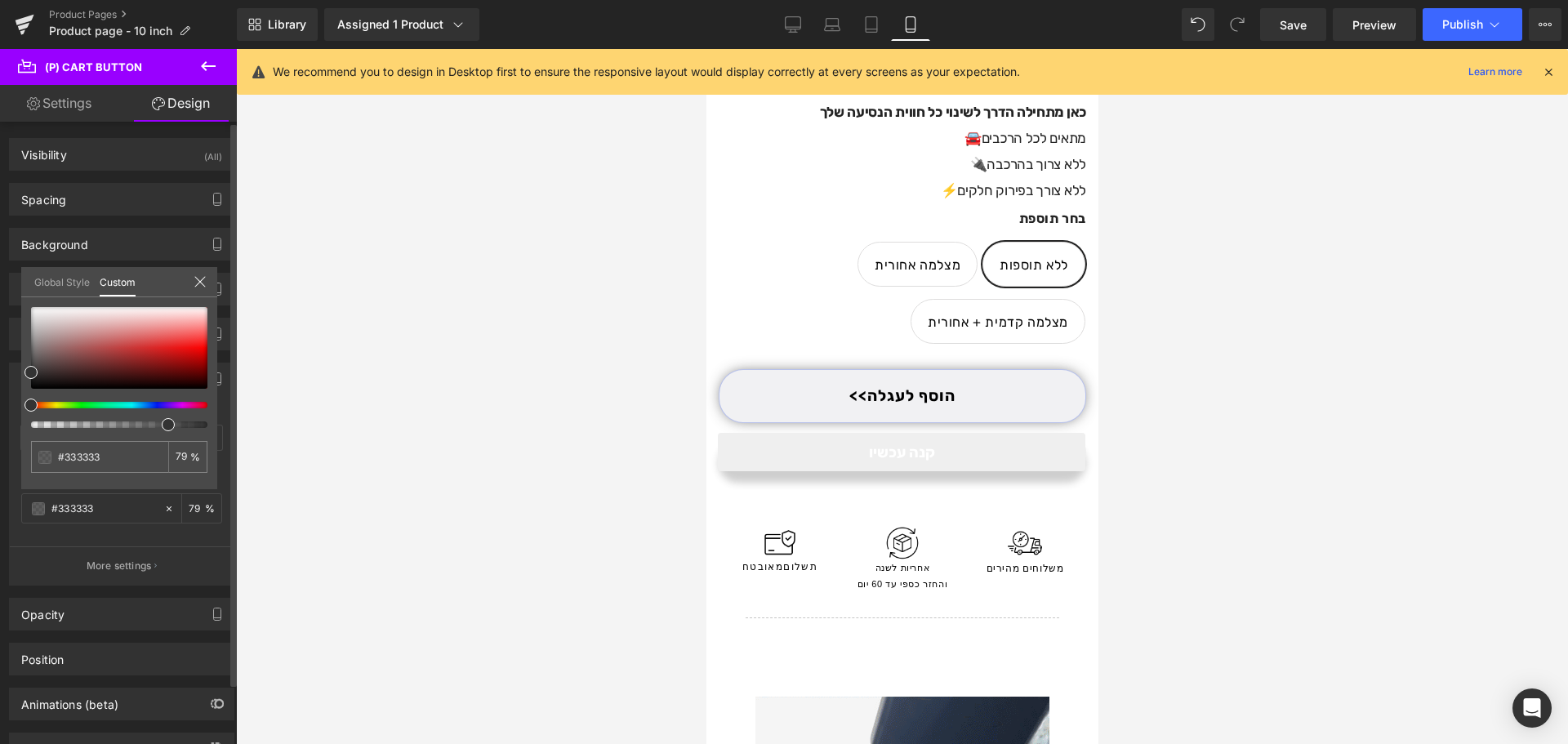
type input "82"
type input "85"
drag, startPoint x: 162, startPoint y: 422, endPoint x: 174, endPoint y: 425, distance: 12.4
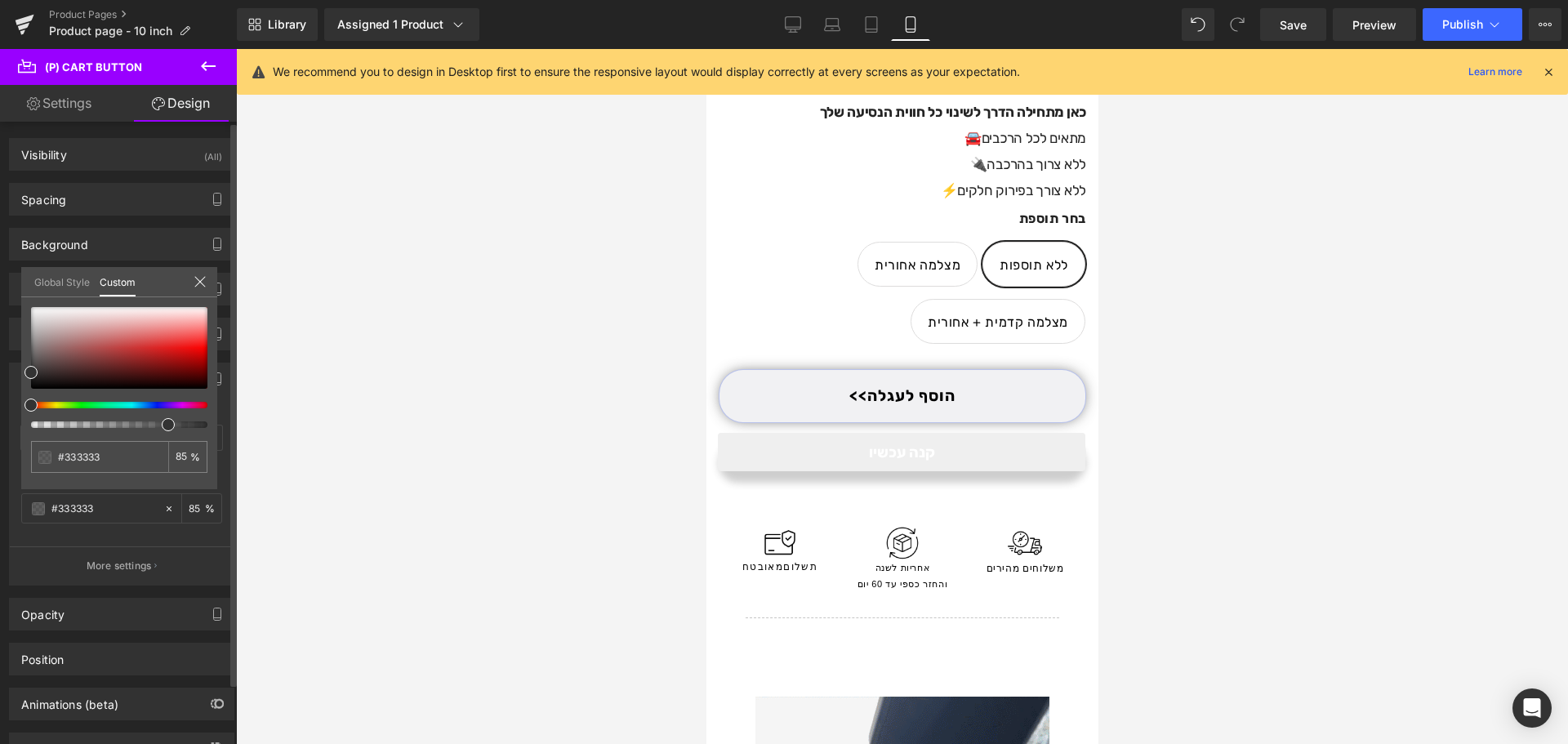
click at [174, 425] on div at bounding box center [112, 424] width 176 height 6
type input "88"
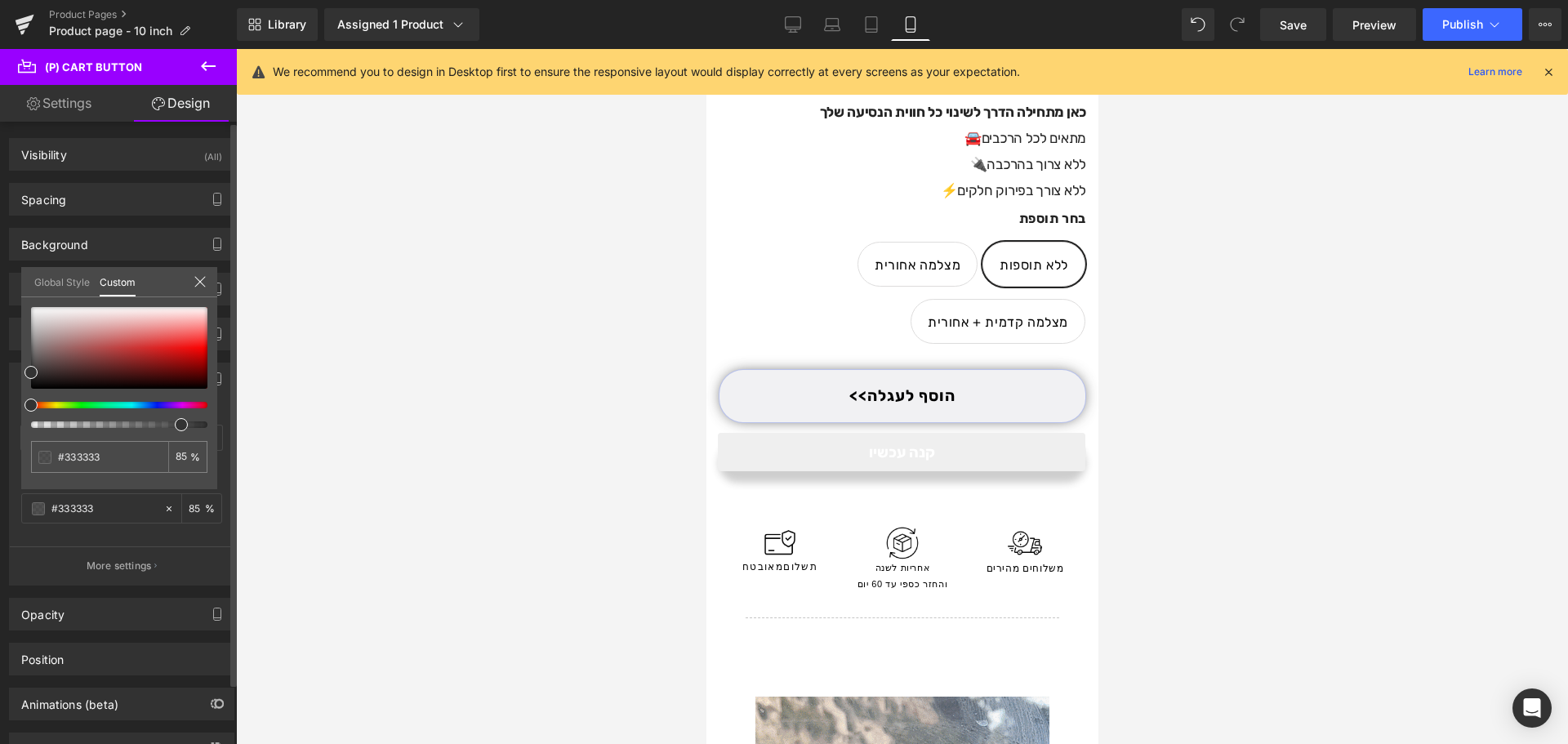
type input "88"
type input "92"
drag, startPoint x: 174, startPoint y: 425, endPoint x: 213, endPoint y: 427, distance: 39.1
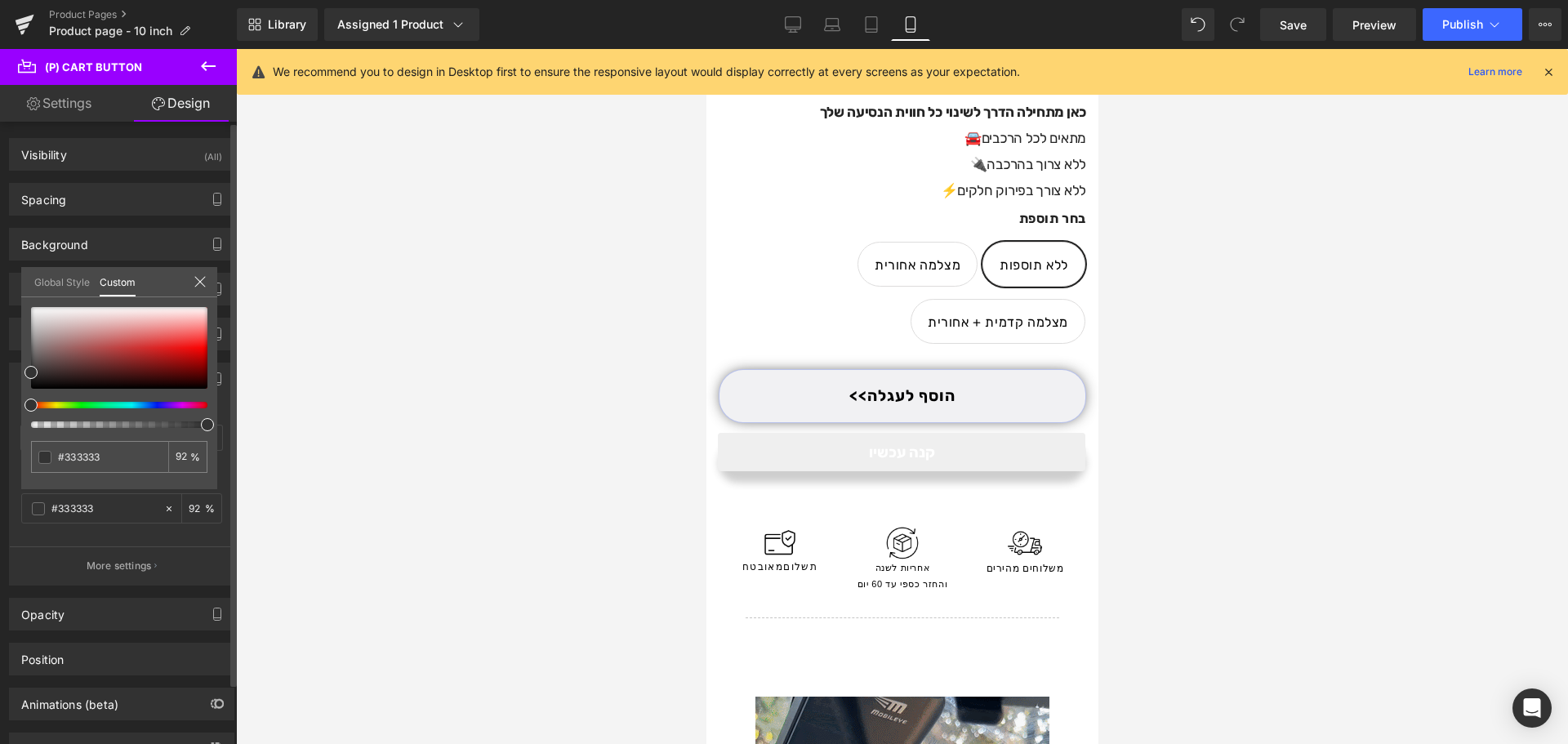
click at [213, 427] on span at bounding box center [207, 424] width 13 height 13
type input "75"
click at [158, 424] on div at bounding box center [112, 424] width 176 height 6
type input "69"
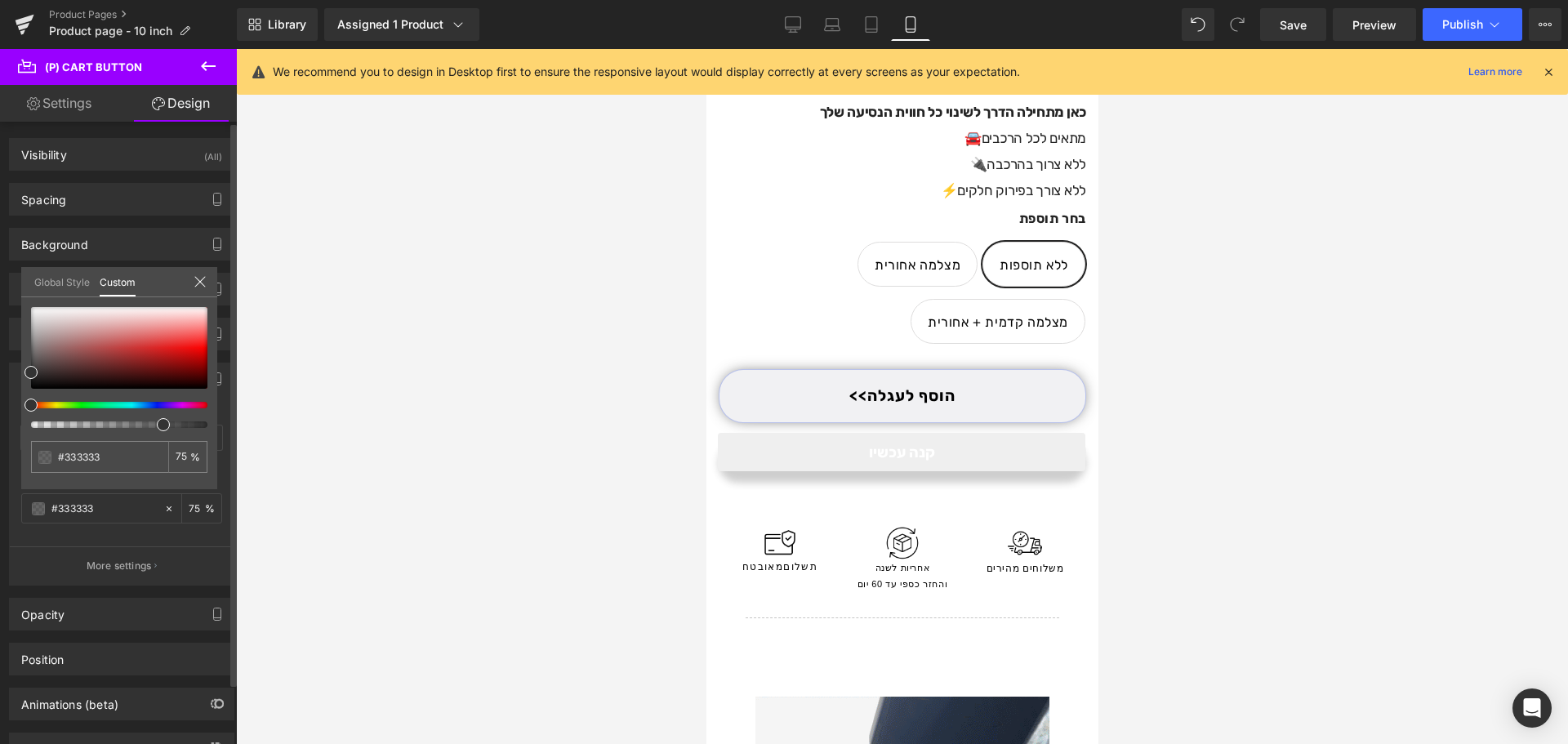
type input "69"
click at [147, 424] on div at bounding box center [112, 424] width 176 height 6
click at [159, 425] on span at bounding box center [153, 424] width 13 height 13
click at [199, 276] on icon at bounding box center [200, 282] width 13 height 13
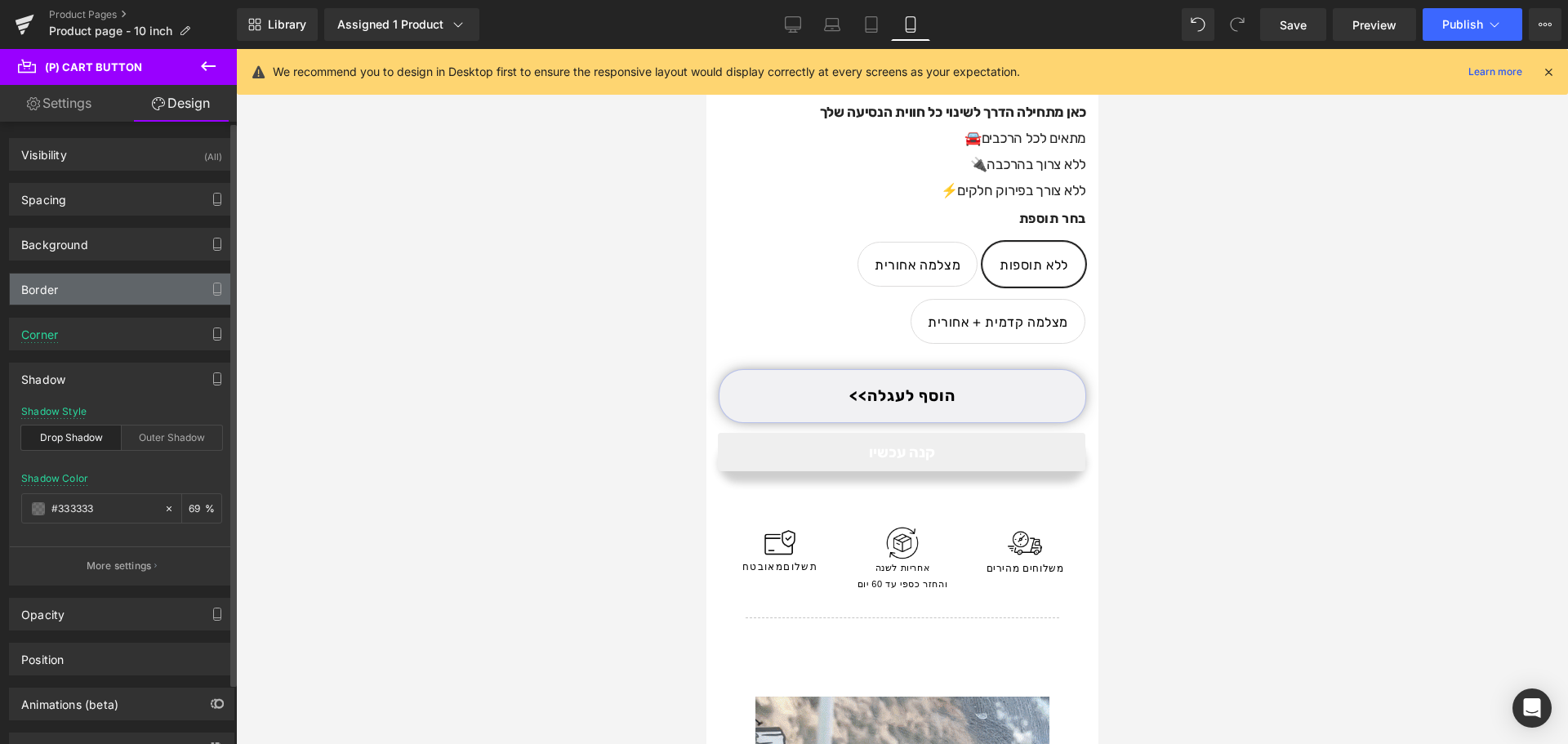
click at [112, 297] on div "Border" at bounding box center [121, 290] width 224 height 31
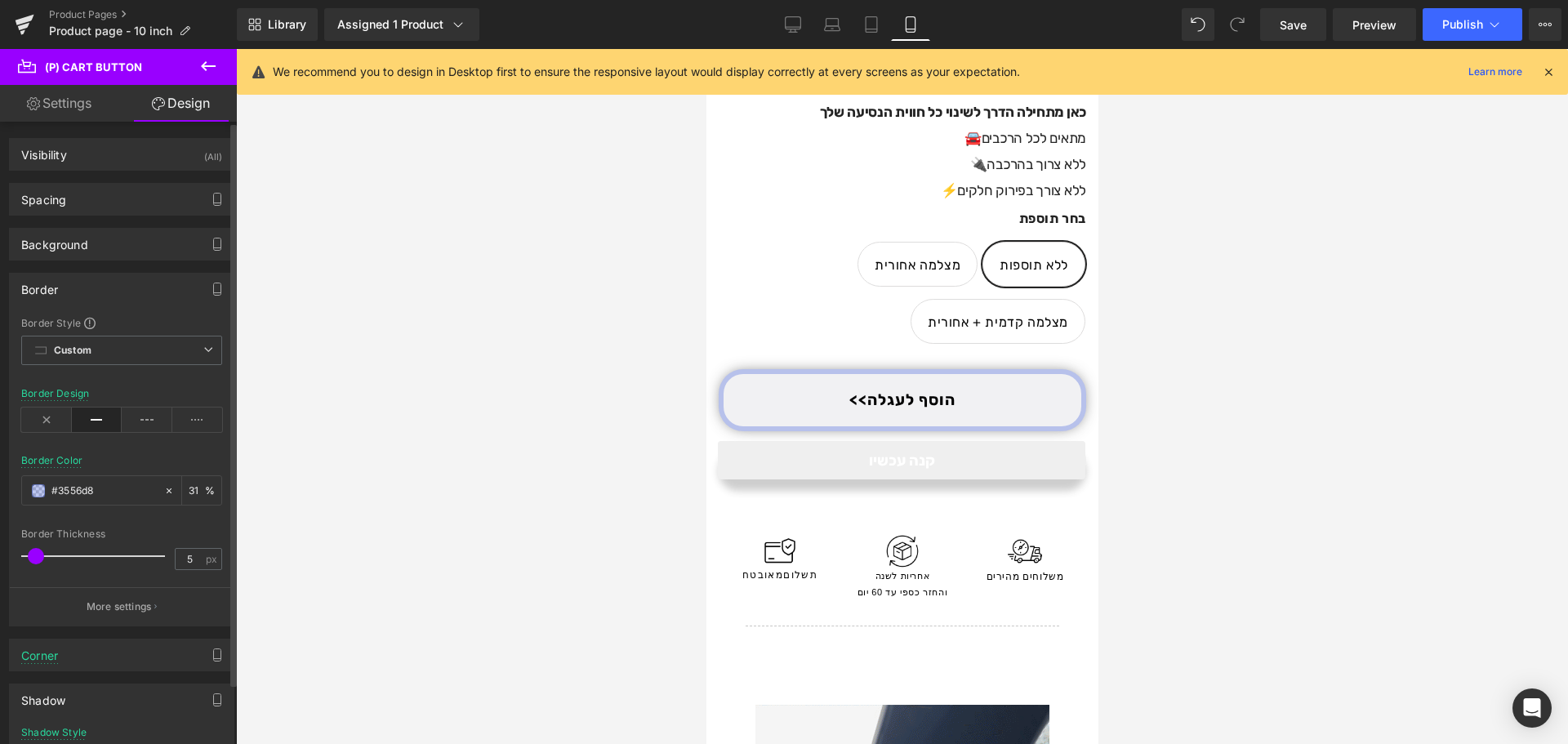
type input "4"
click at [38, 557] on span at bounding box center [35, 556] width 17 height 17
click at [37, 494] on span at bounding box center [38, 490] width 13 height 13
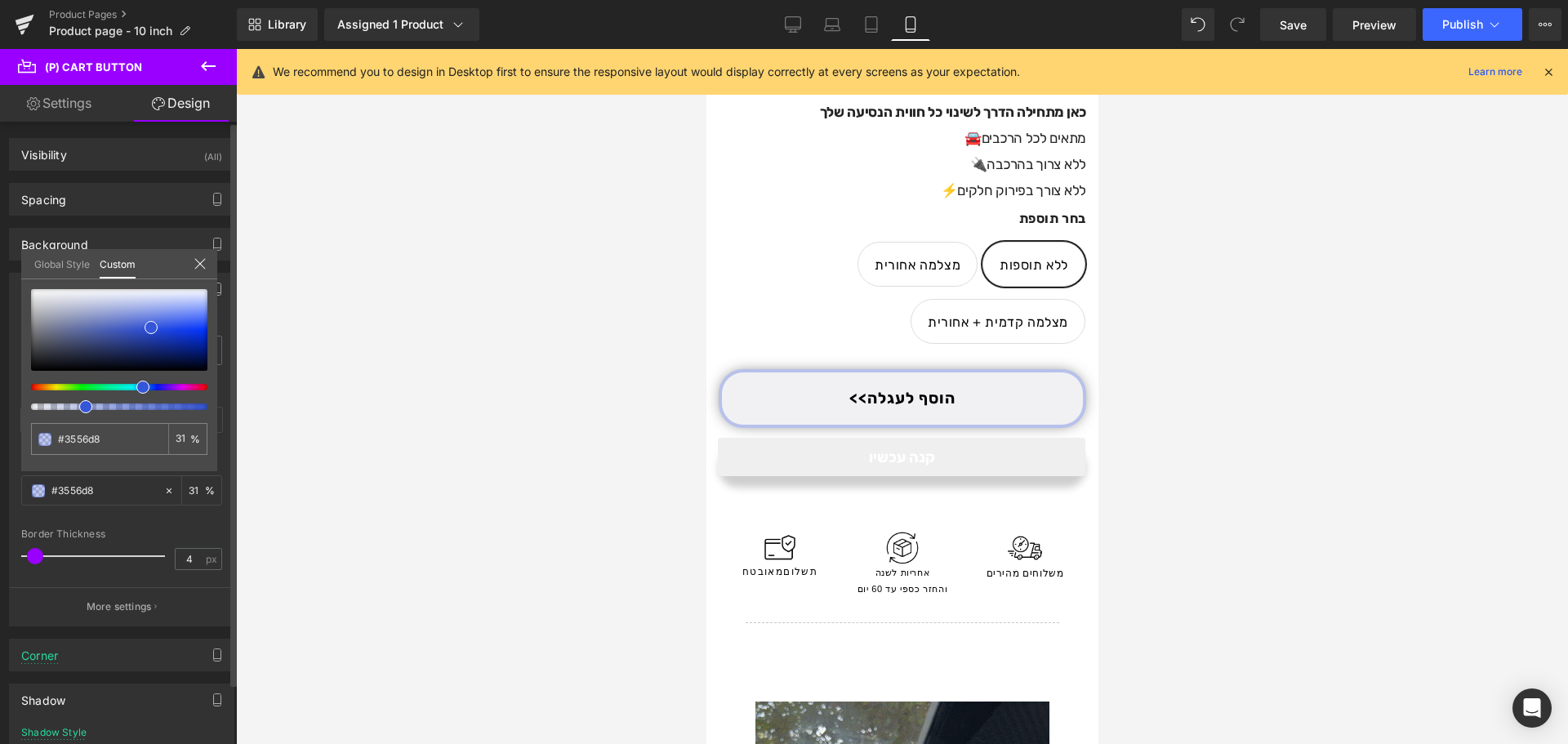
type input "67"
click at [142, 406] on div at bounding box center [112, 406] width 176 height 6
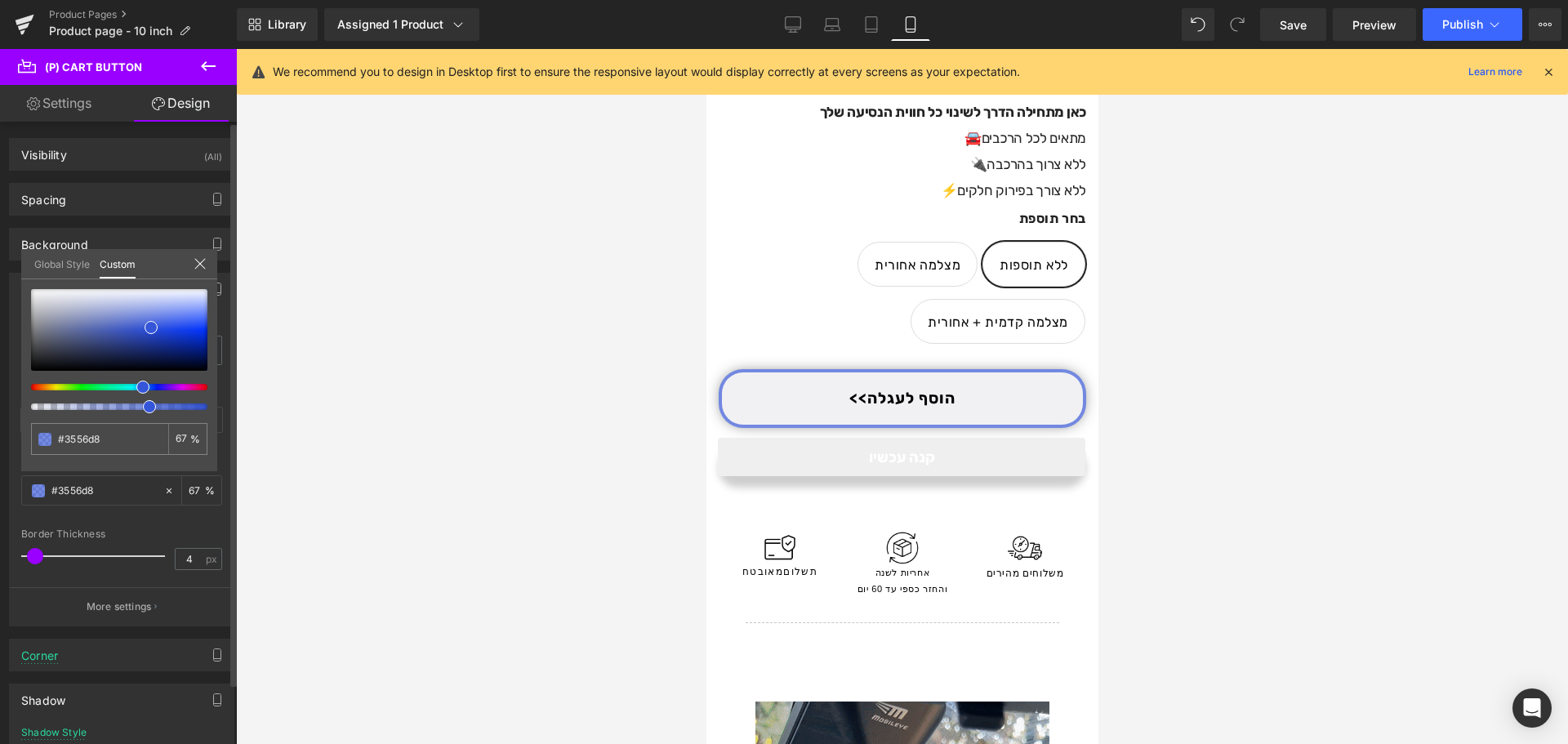
type input "70"
type input "72"
type input "77"
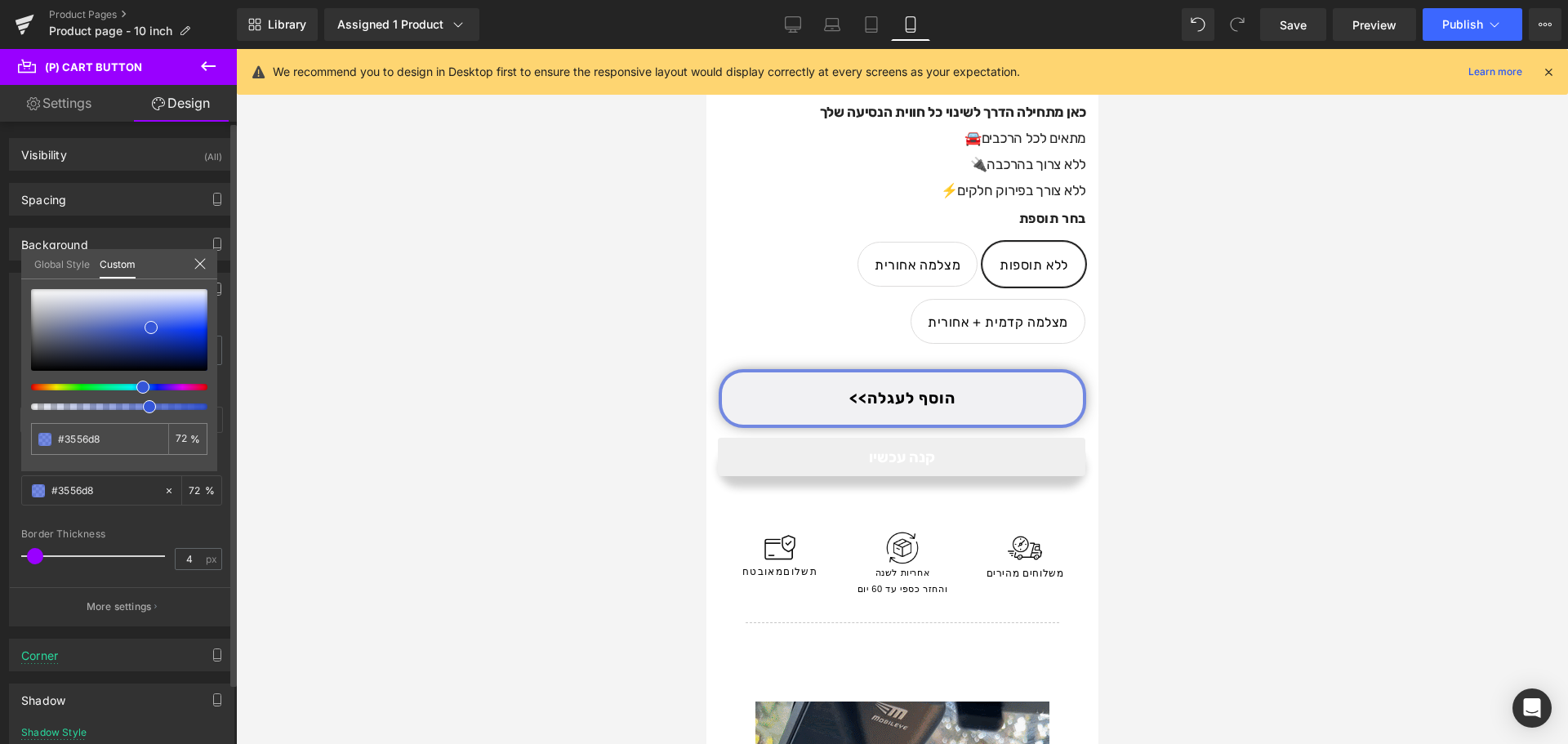
type input "77"
type input "83"
click at [174, 412] on span at bounding box center [175, 406] width 13 height 13
type input "86"
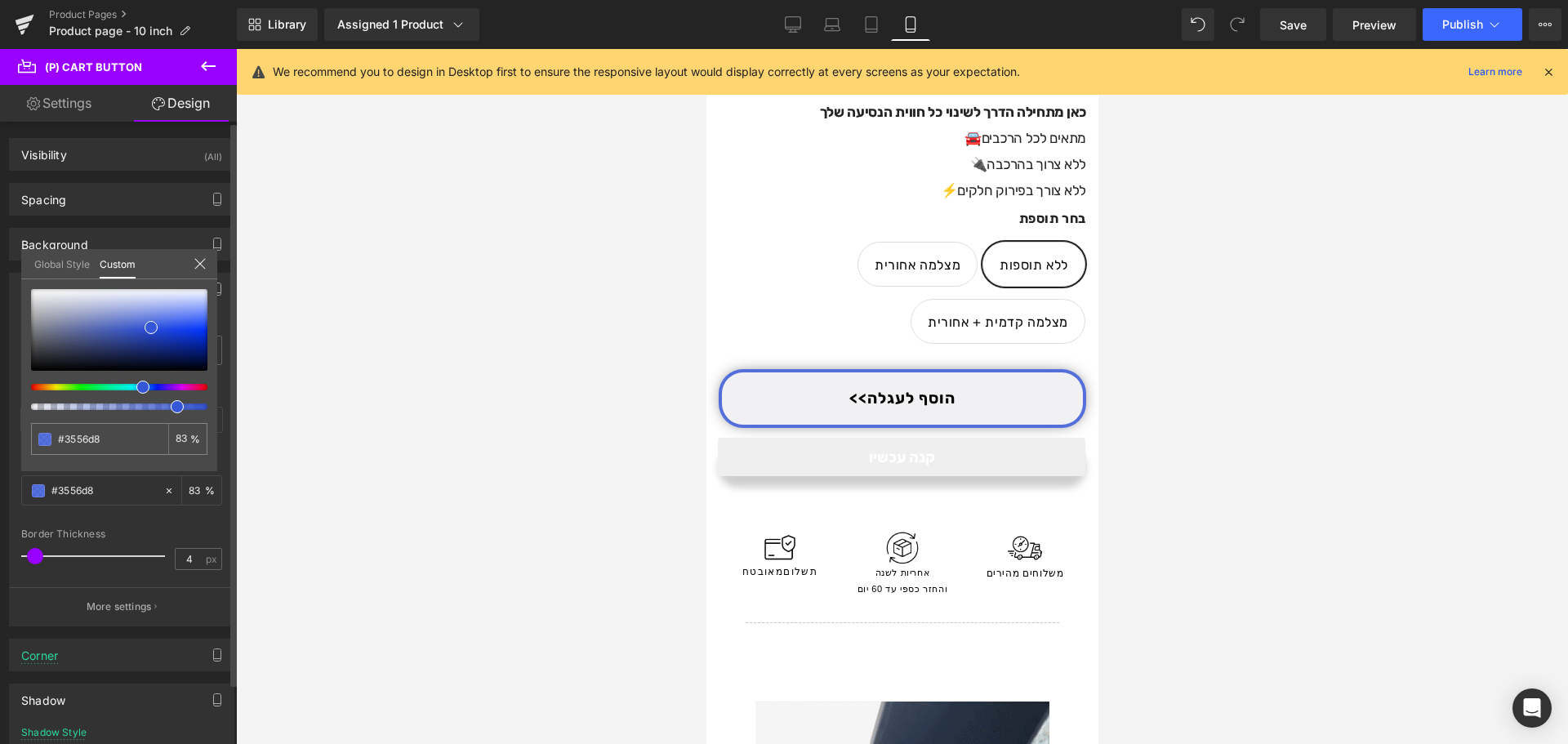
type input "86"
type input "88"
type input "89"
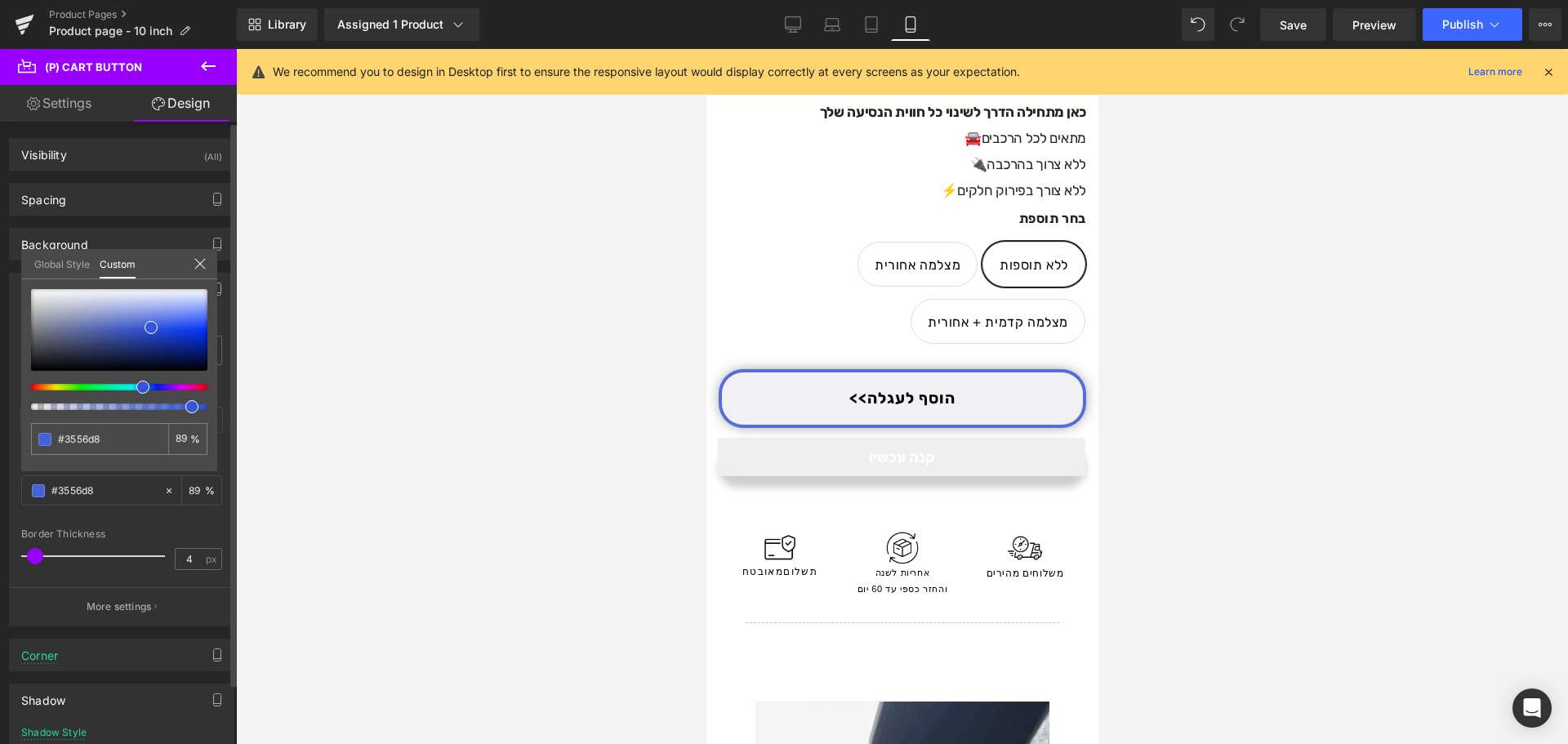
type input "91"
type input "92"
click at [185, 415] on div "#3556d8 92 %" at bounding box center [119, 379] width 196 height 182
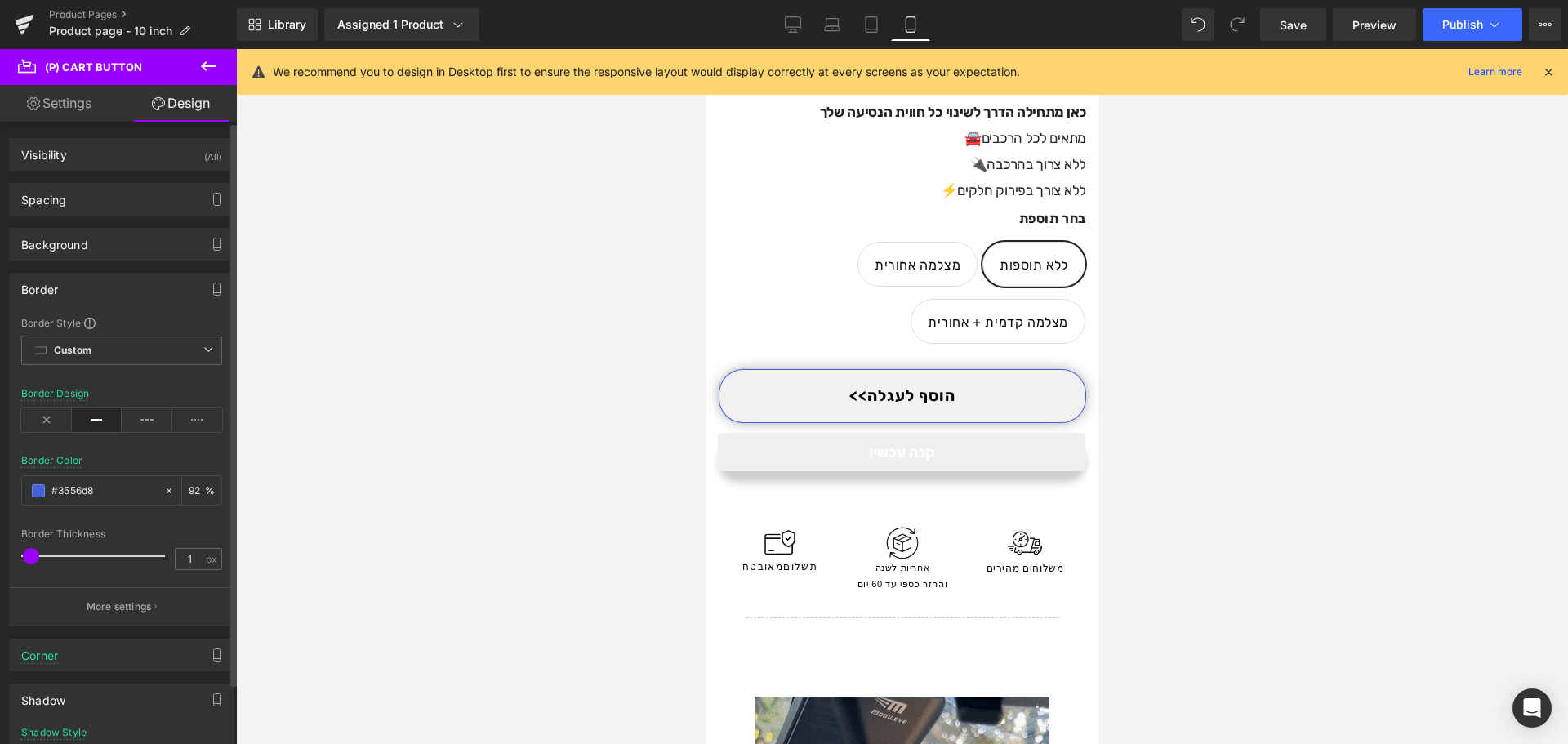
type input "2"
click at [32, 560] on span at bounding box center [31, 556] width 17 height 17
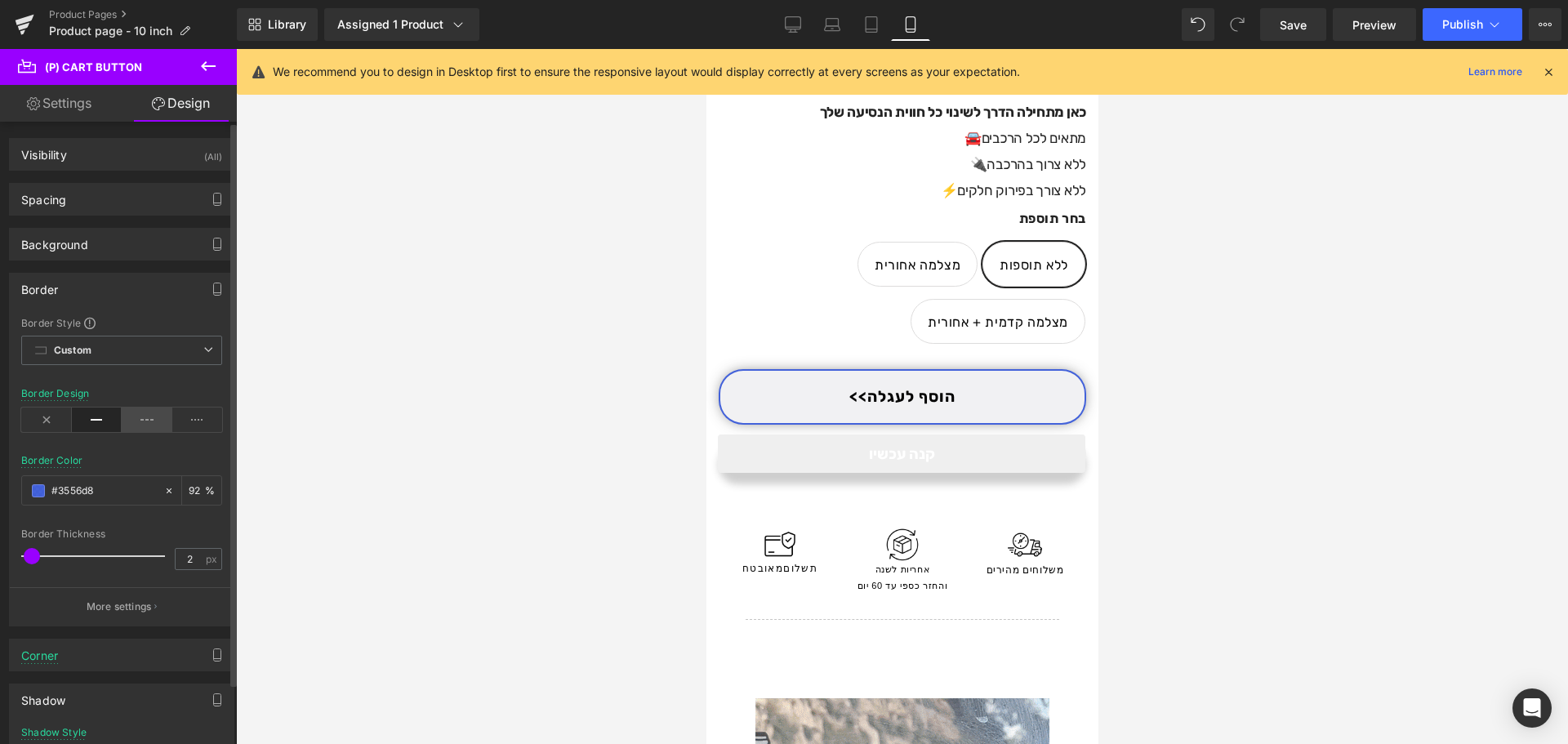
click at [132, 422] on icon at bounding box center [147, 420] width 51 height 24
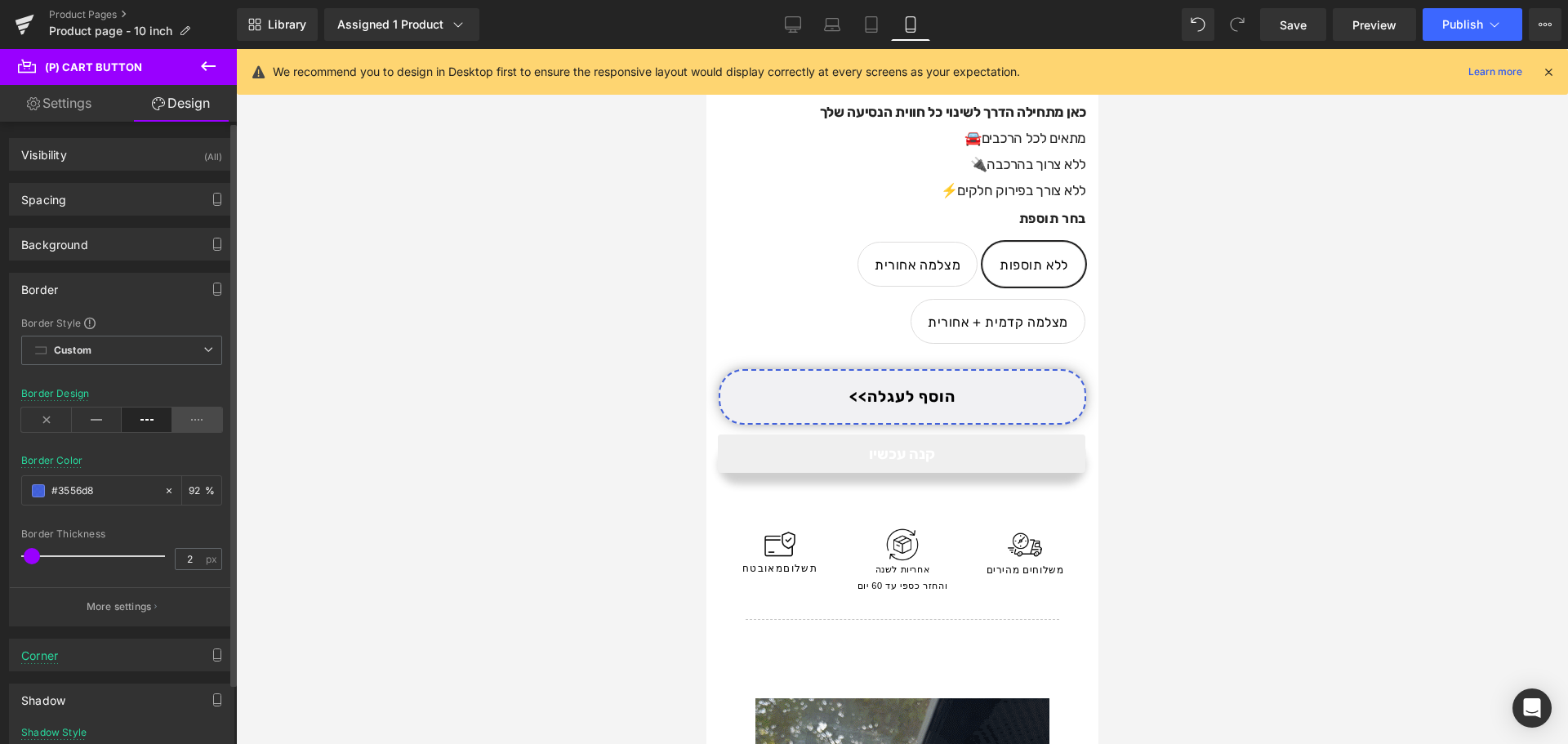
click at [197, 421] on icon at bounding box center [198, 420] width 51 height 24
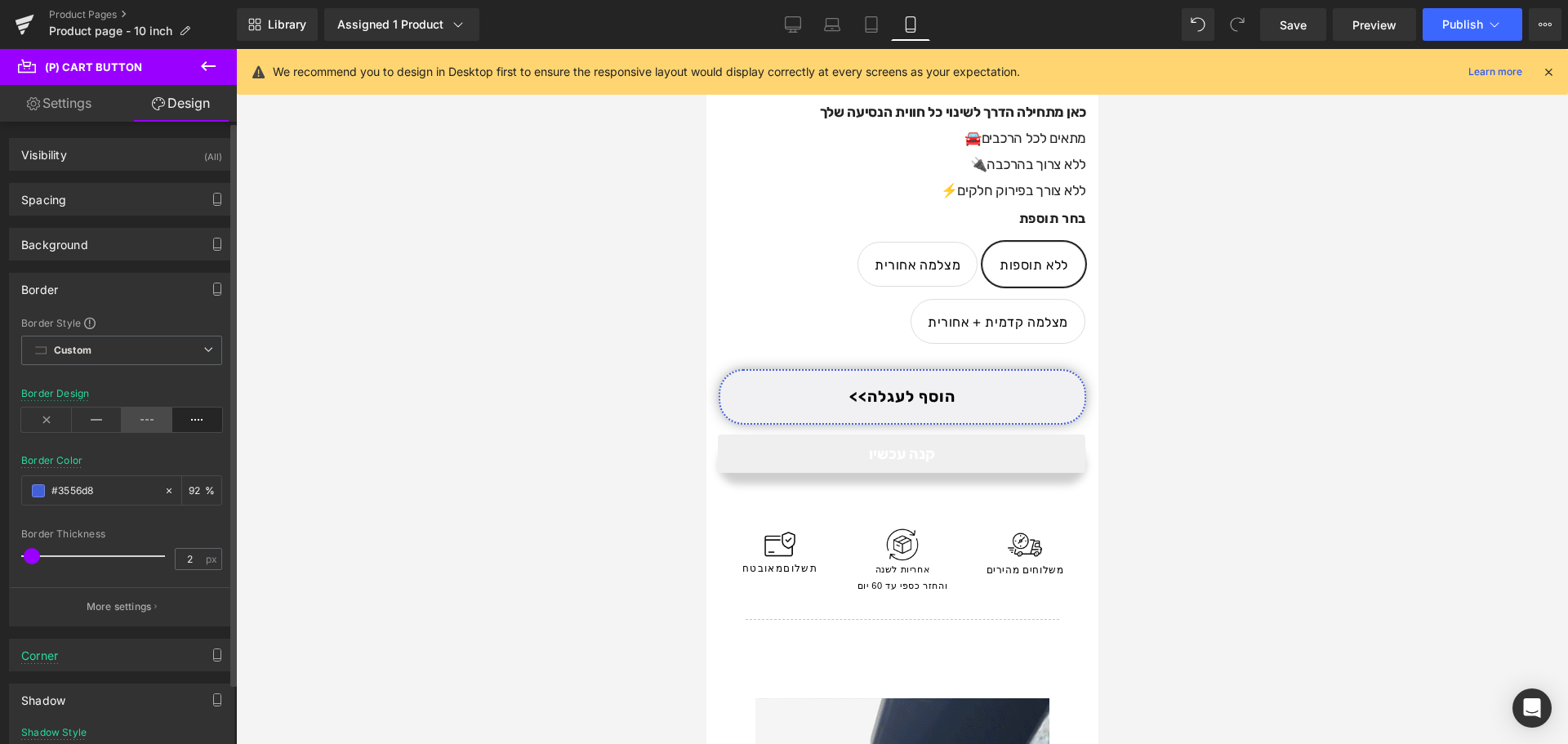
click at [122, 417] on icon at bounding box center [147, 420] width 51 height 24
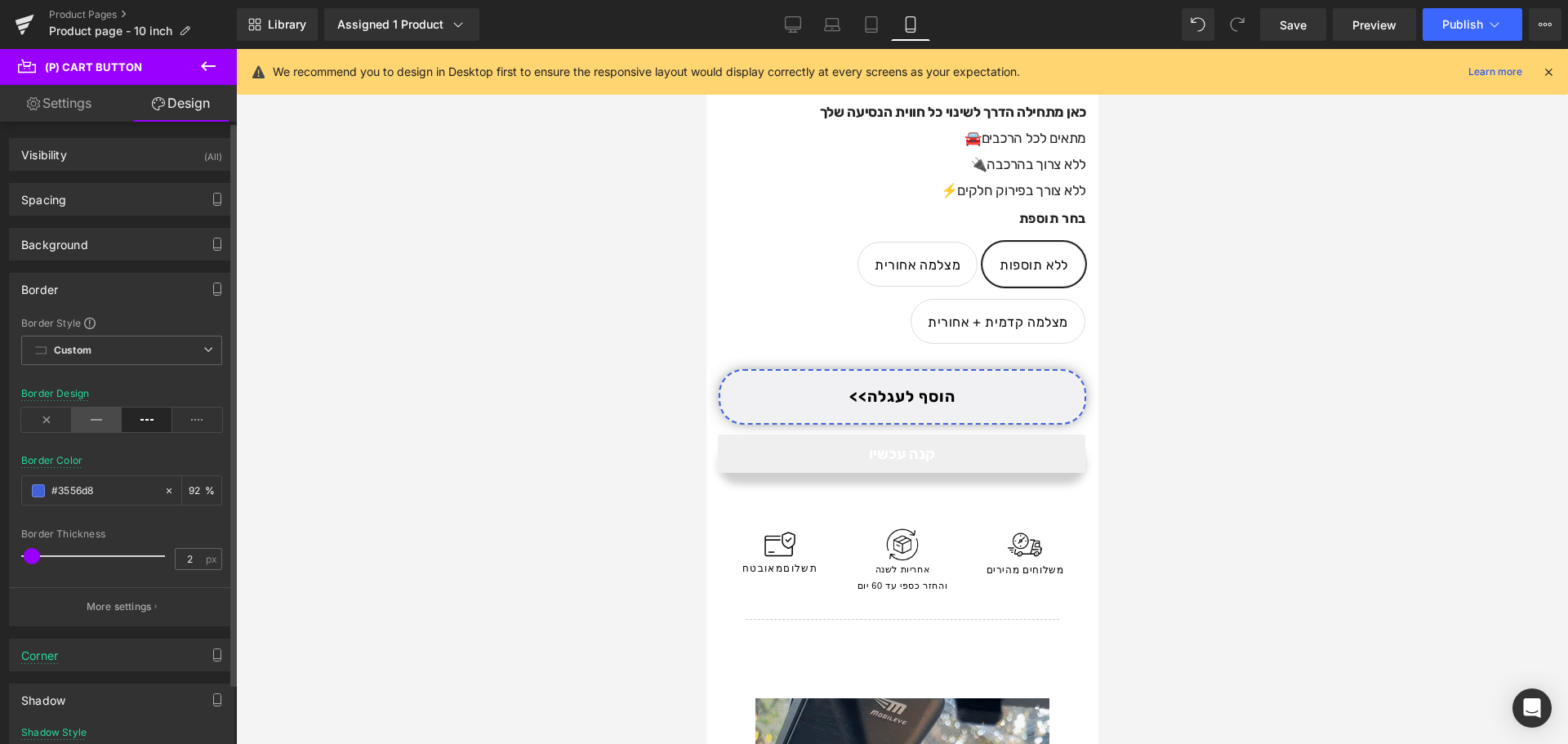
click at [109, 419] on icon at bounding box center [97, 420] width 51 height 24
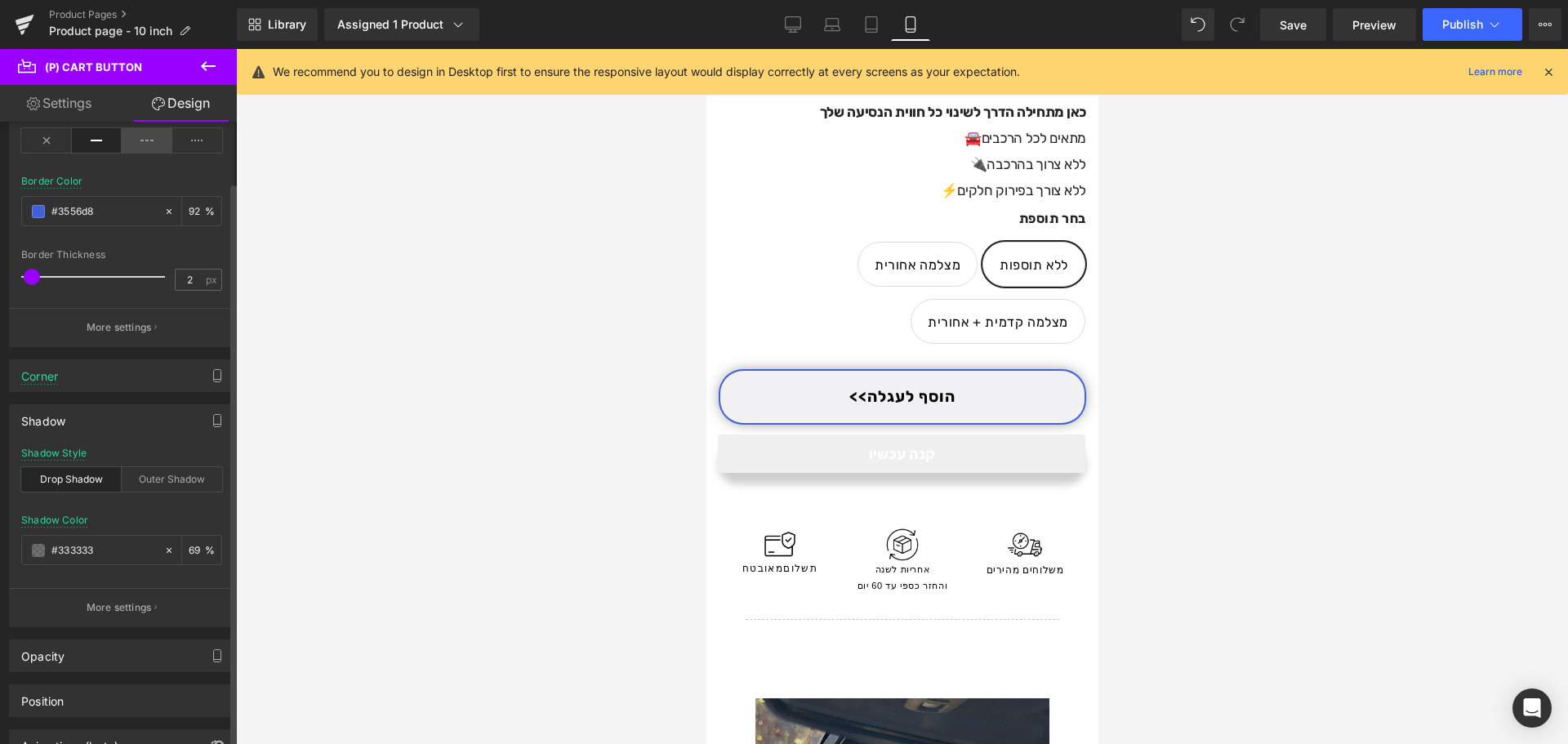
scroll to position [327, 0]
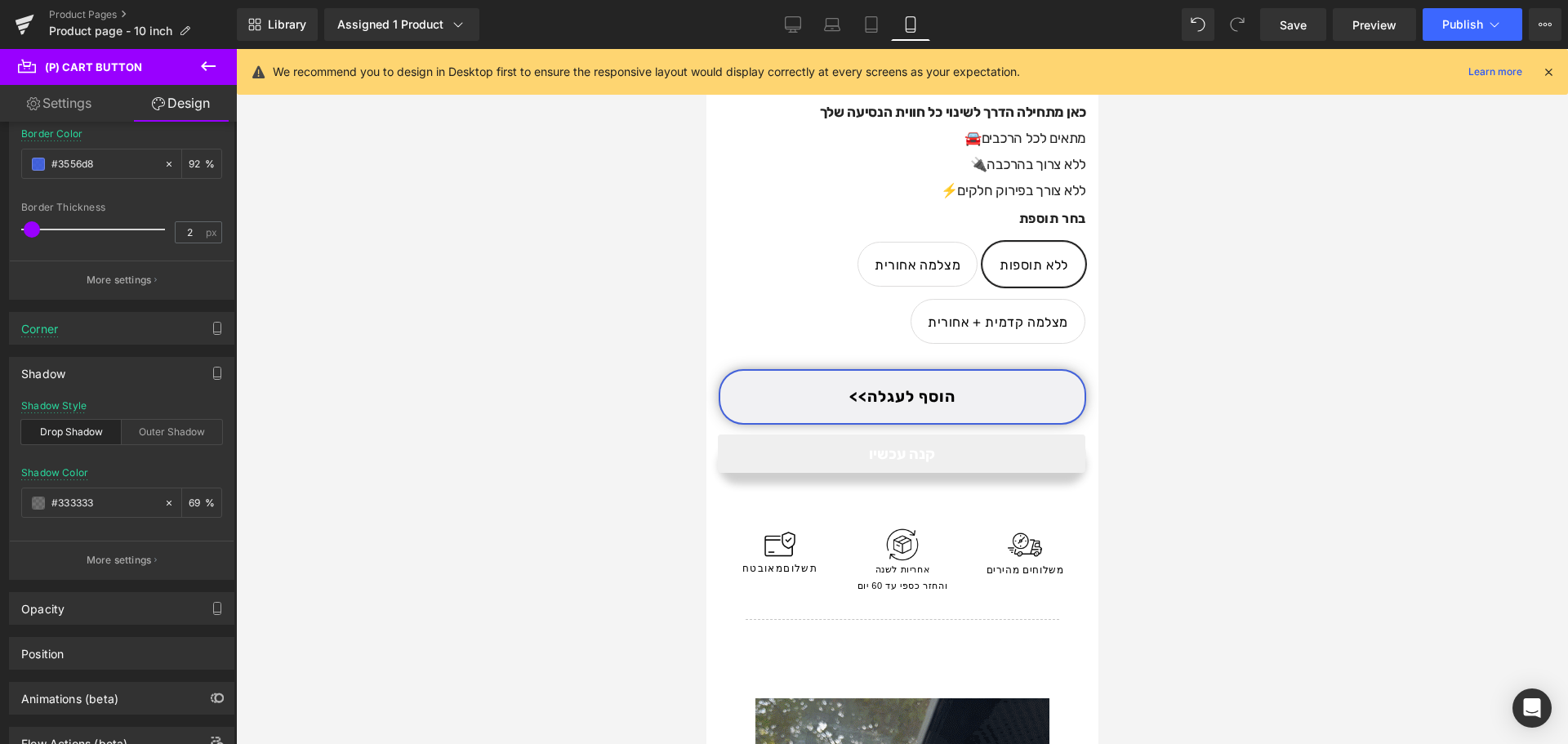
click at [202, 72] on icon at bounding box center [208, 66] width 19 height 19
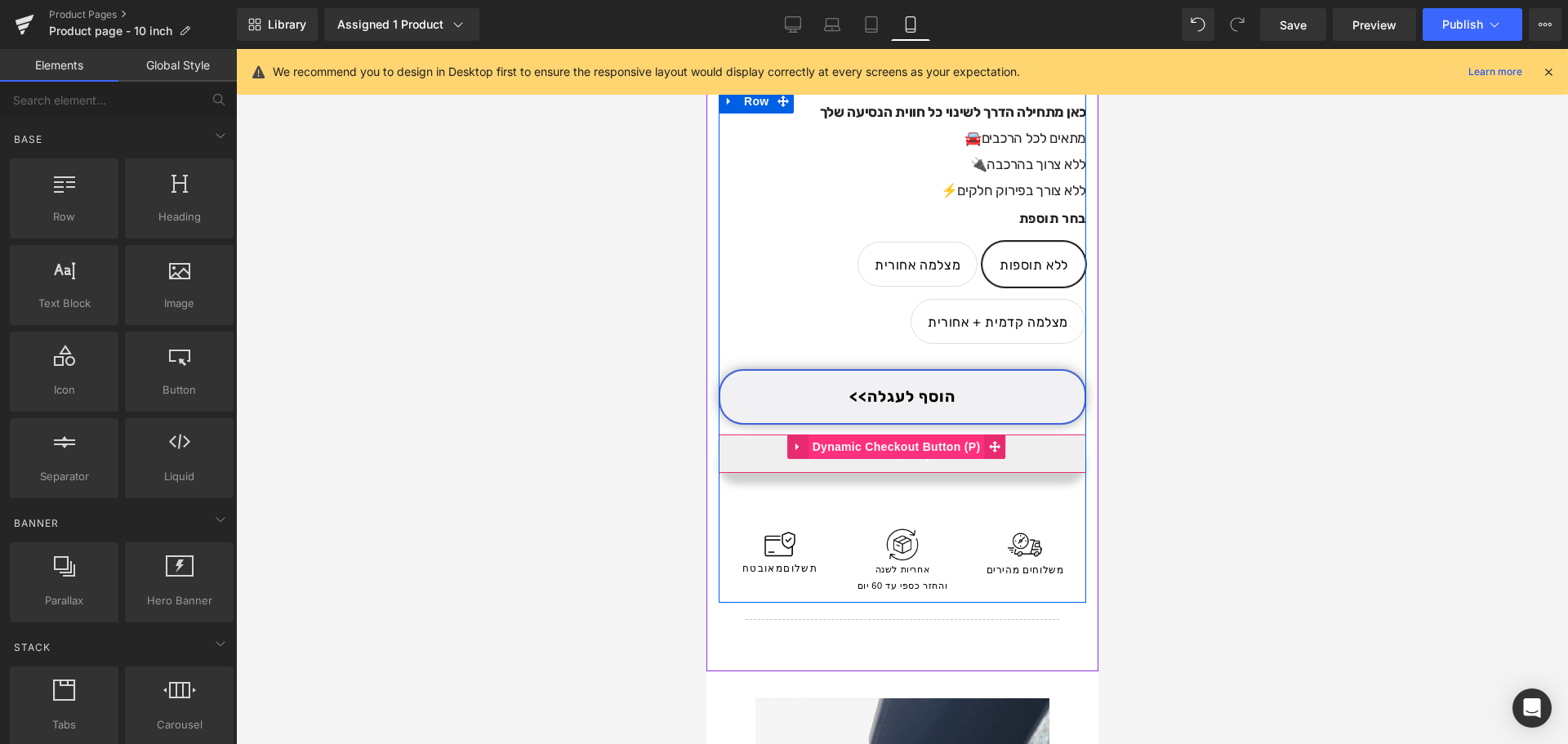
click at [877, 434] on span "(P) Dynamic Checkout Button" at bounding box center [896, 447] width 176 height 24
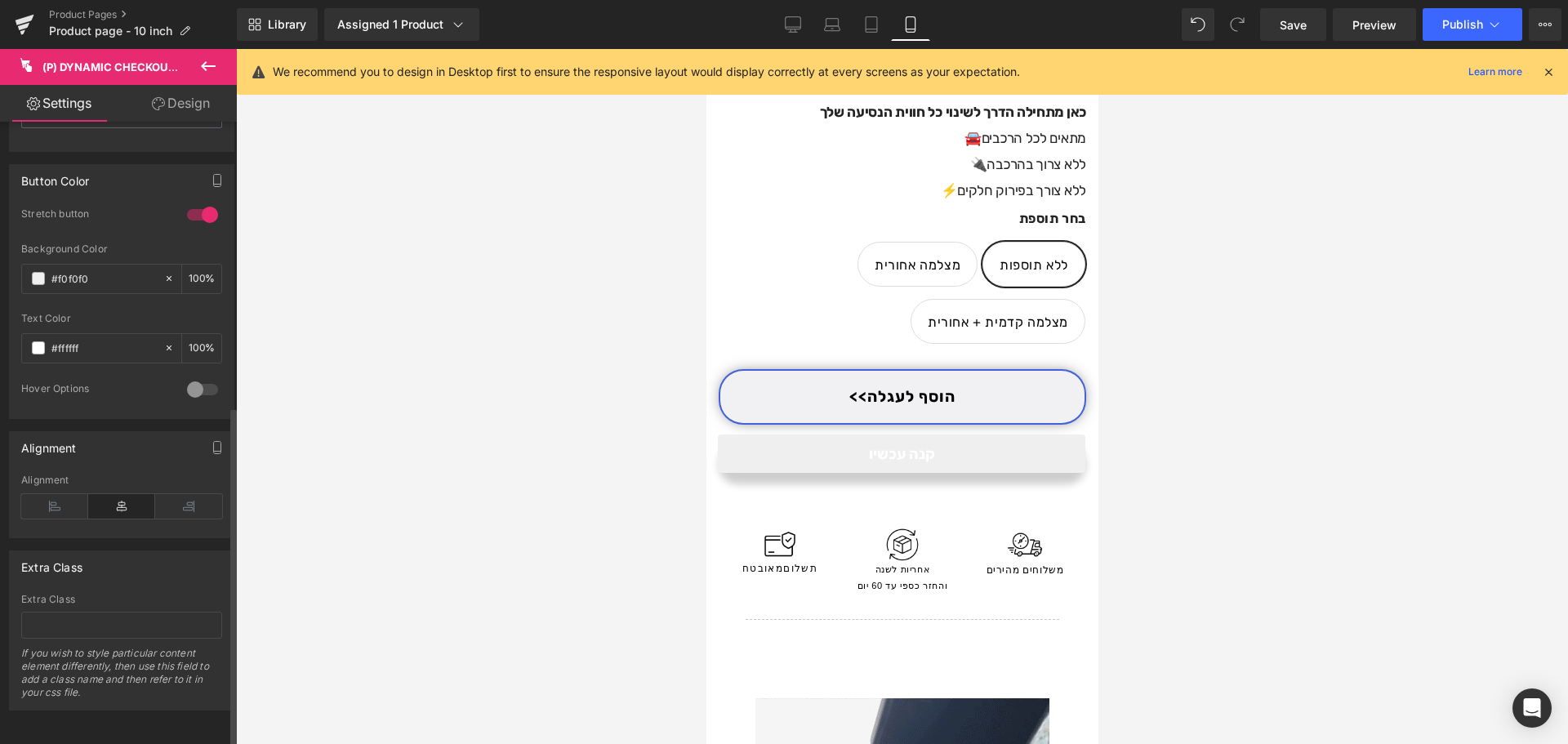
scroll to position [520, 0]
click at [148, 114] on link "Design" at bounding box center [181, 103] width 119 height 37
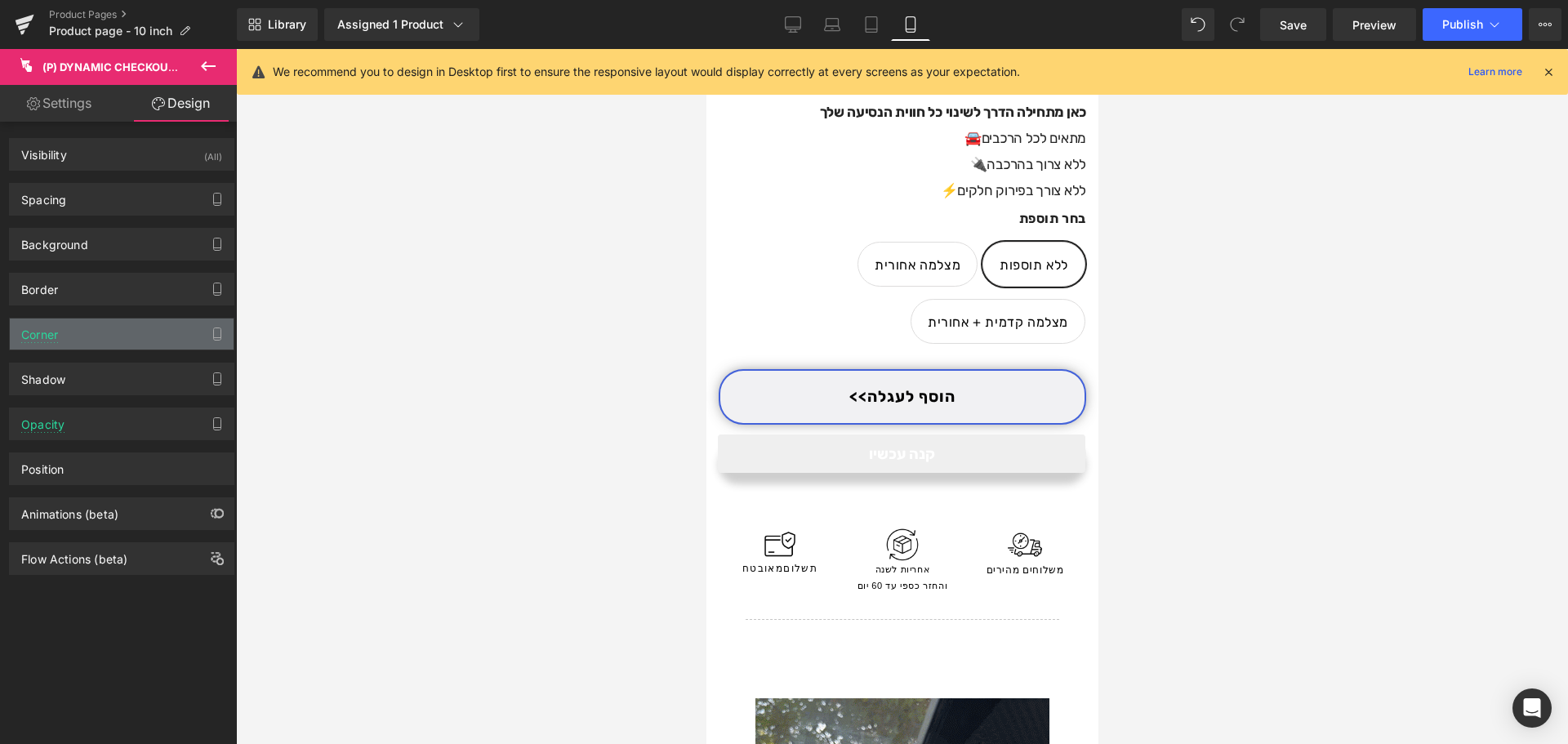
click at [92, 340] on div "Corner" at bounding box center [121, 334] width 224 height 31
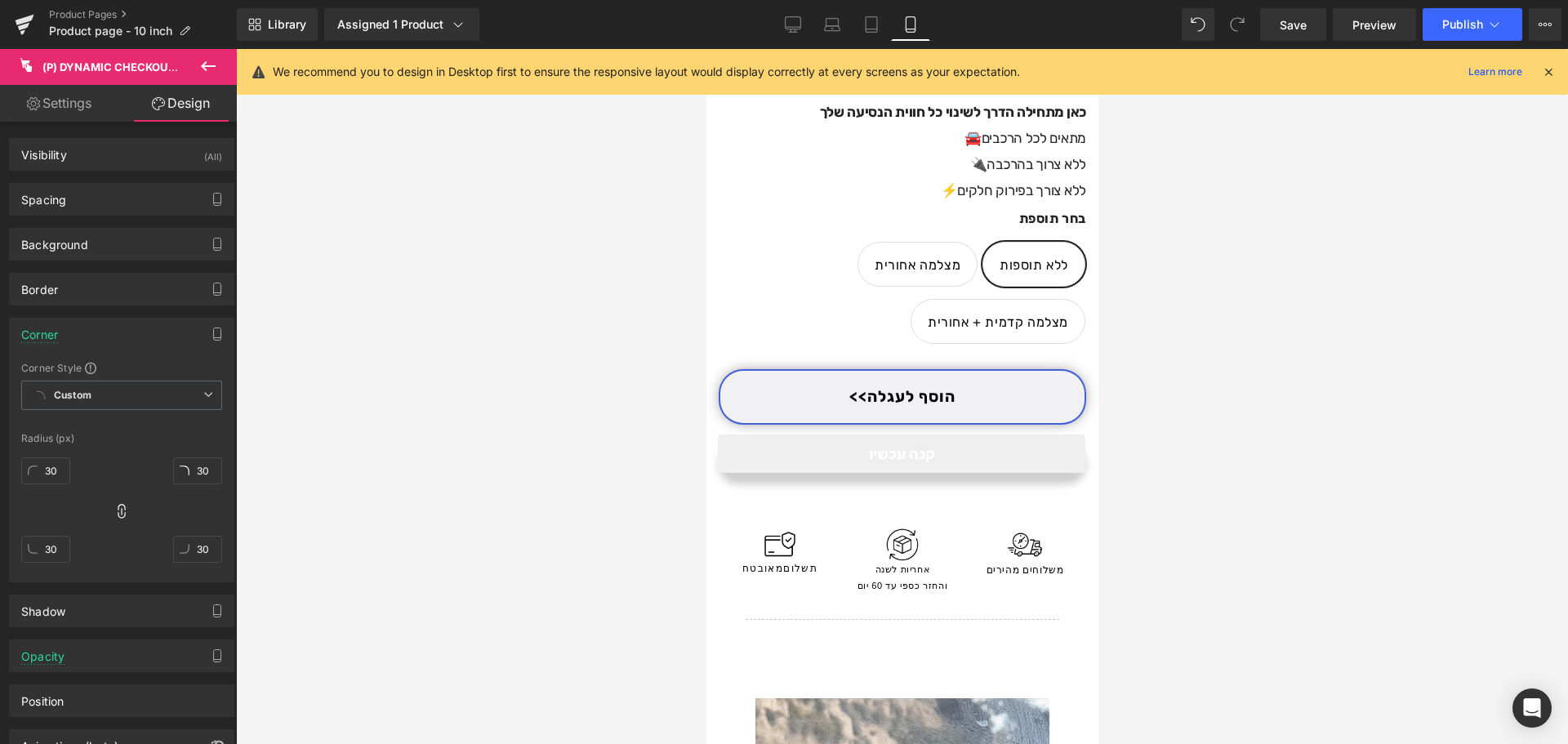
click at [92, 340] on div "Corner" at bounding box center [121, 334] width 224 height 31
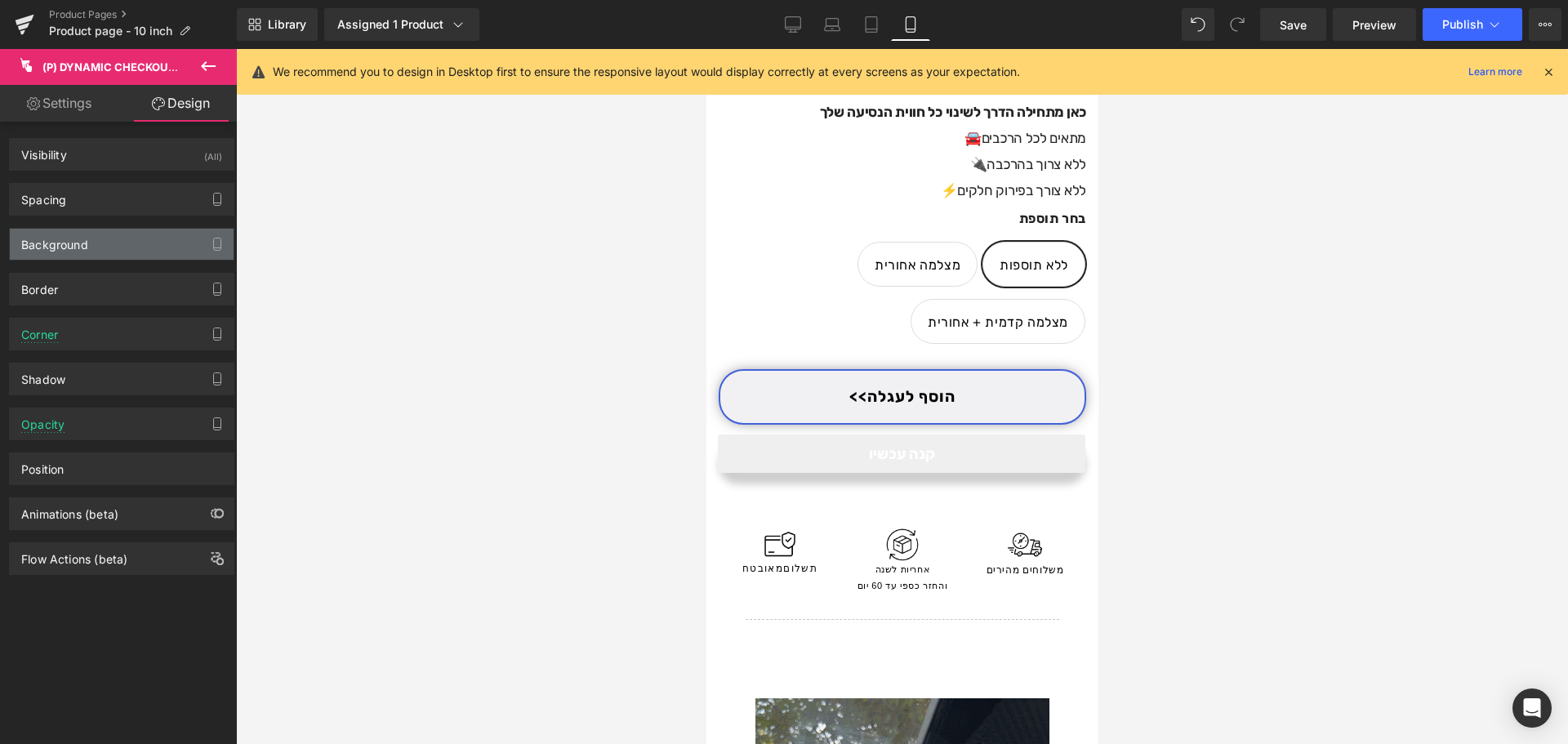
click at [101, 257] on div "Background" at bounding box center [121, 244] width 224 height 31
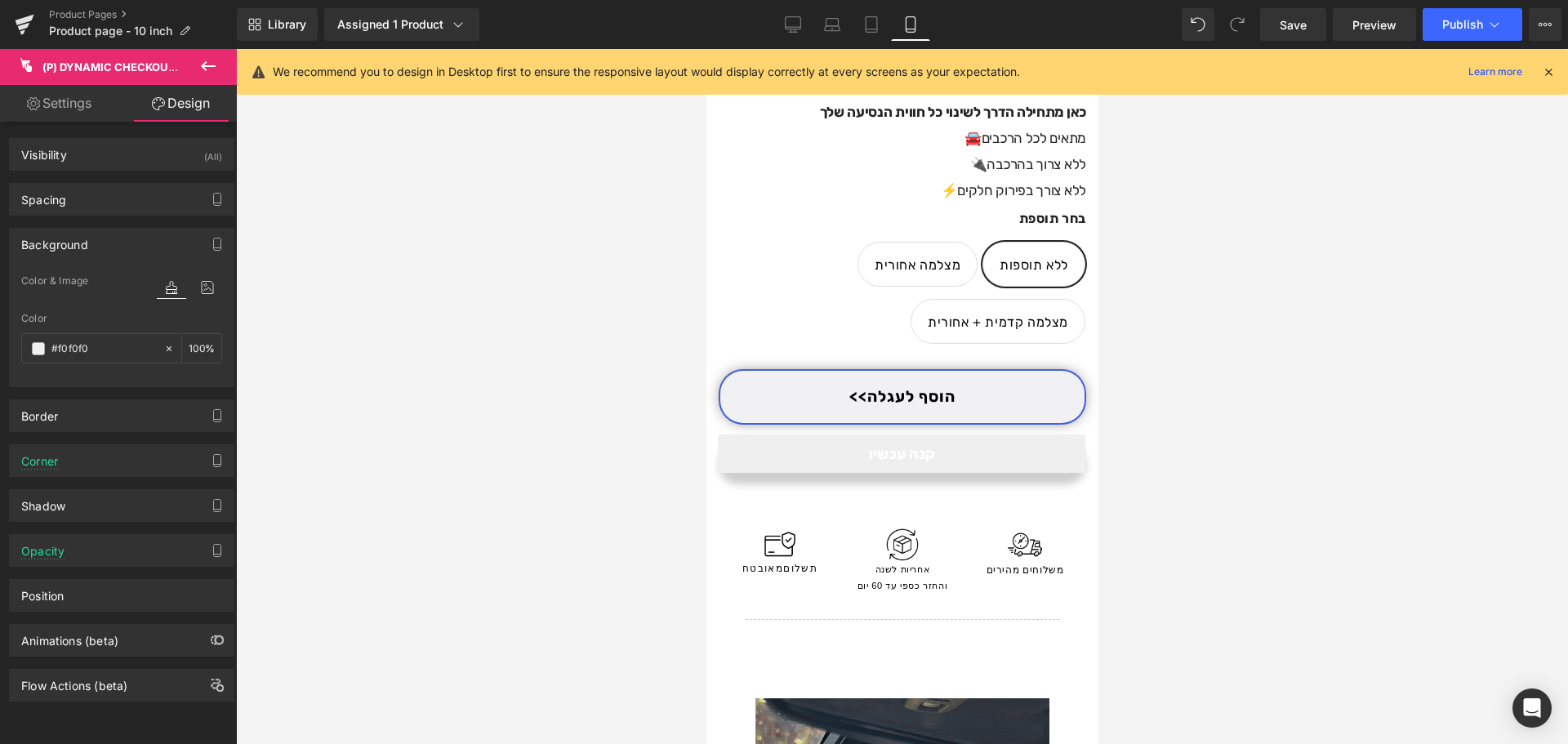
click at [108, 239] on div "Background" at bounding box center [121, 244] width 224 height 31
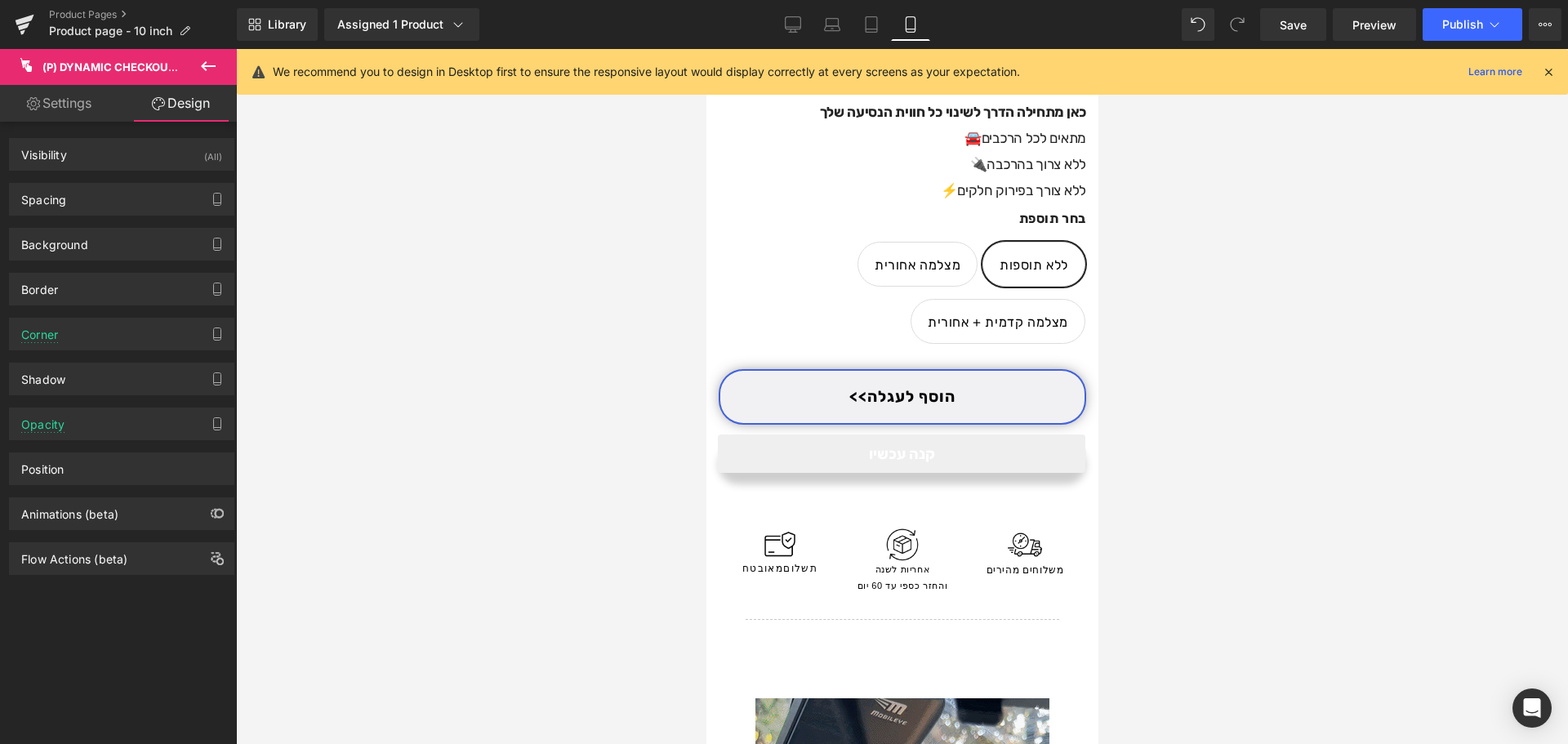
click at [86, 119] on link "Settings" at bounding box center [59, 103] width 119 height 37
type input "100"
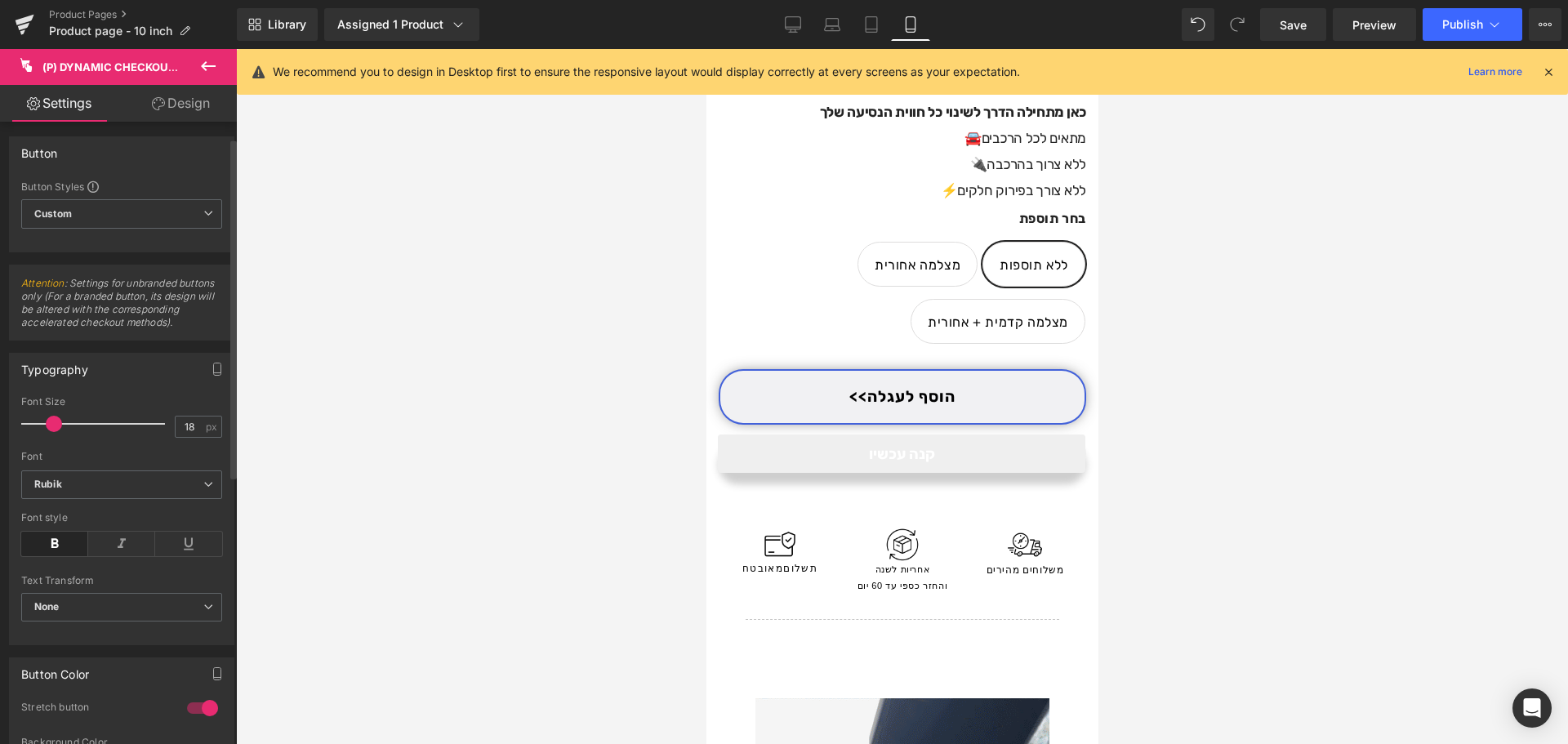
scroll to position [0, 0]
click at [203, 68] on icon at bounding box center [208, 65] width 15 height 10
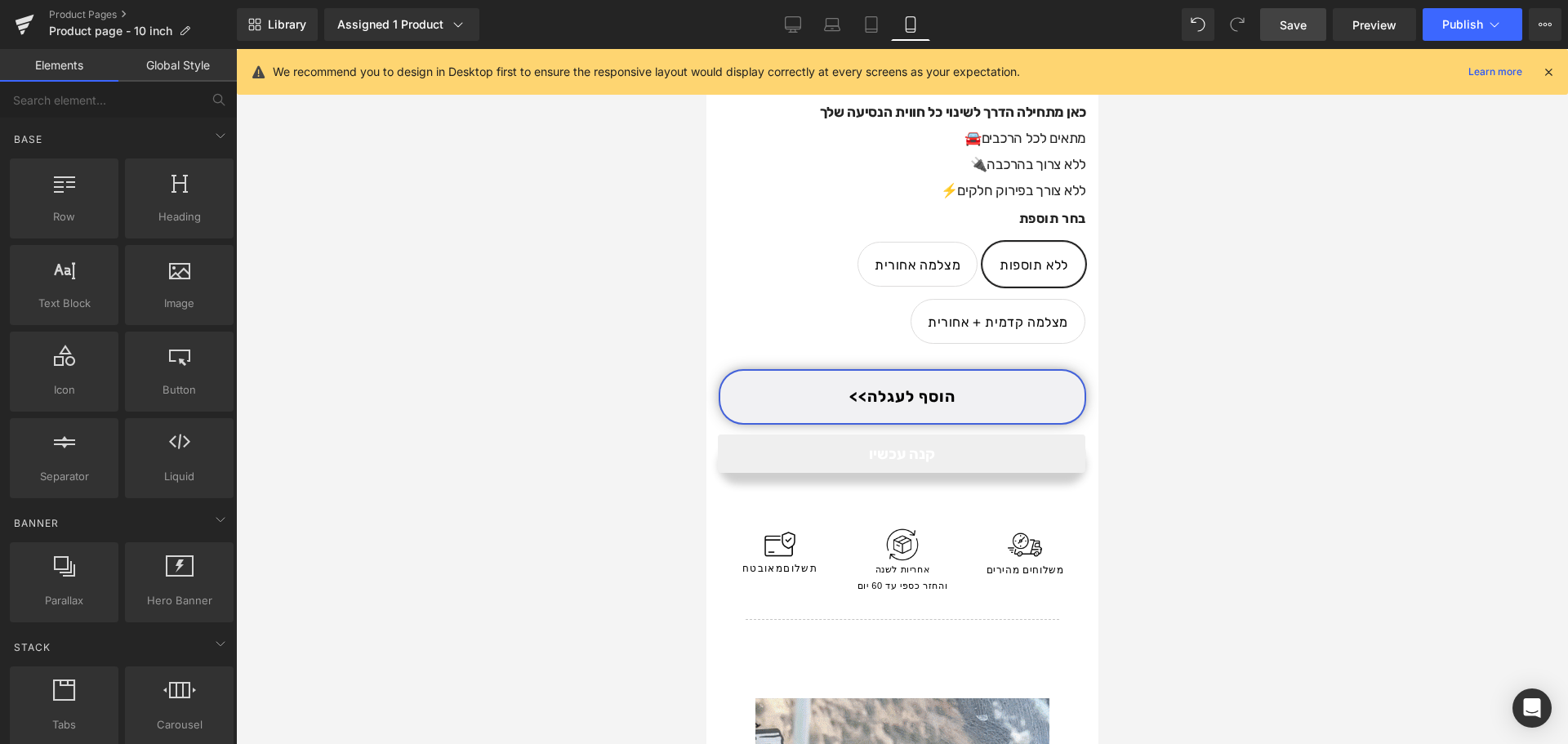
click at [1278, 24] on link "Save" at bounding box center [1293, 24] width 66 height 32
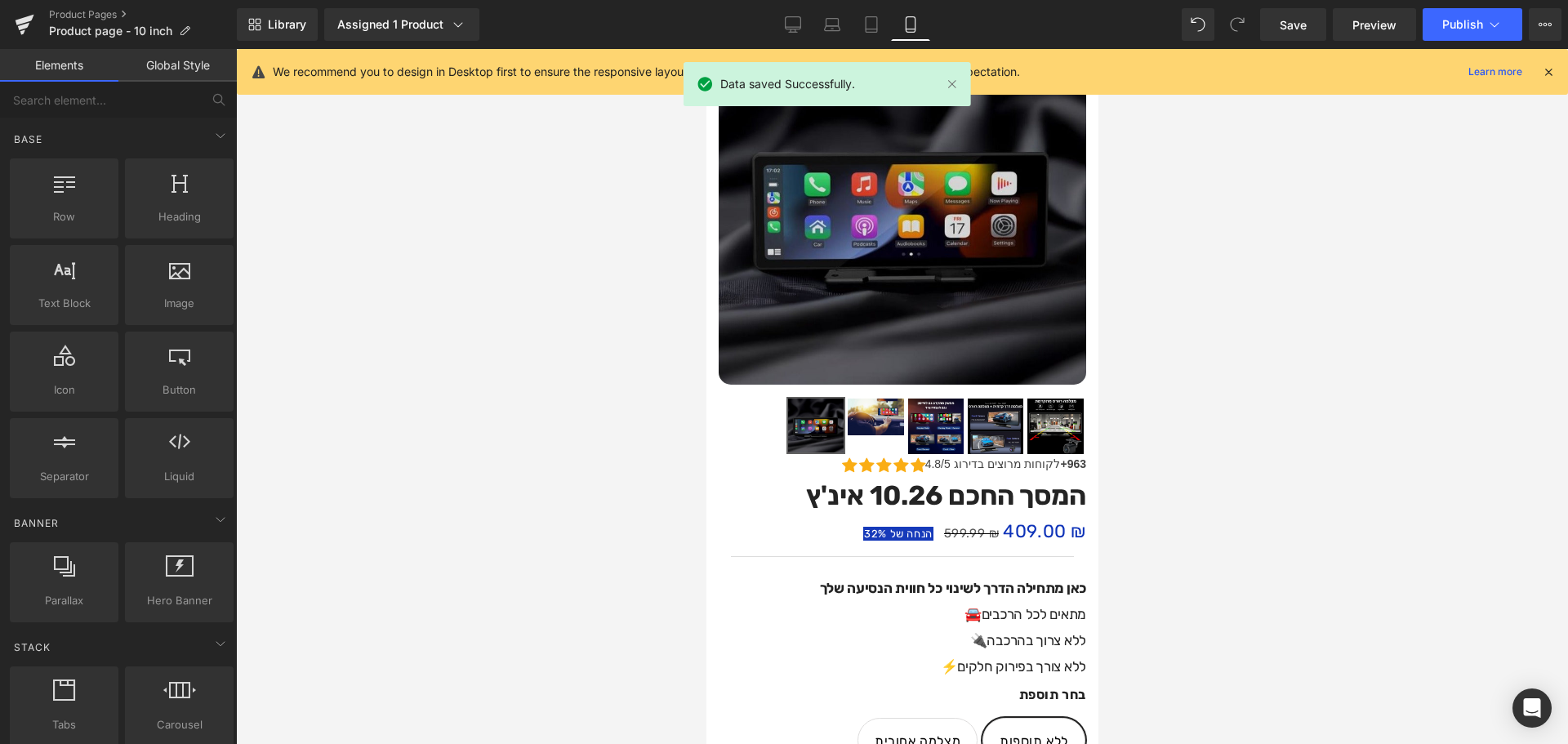
scroll to position [82, 0]
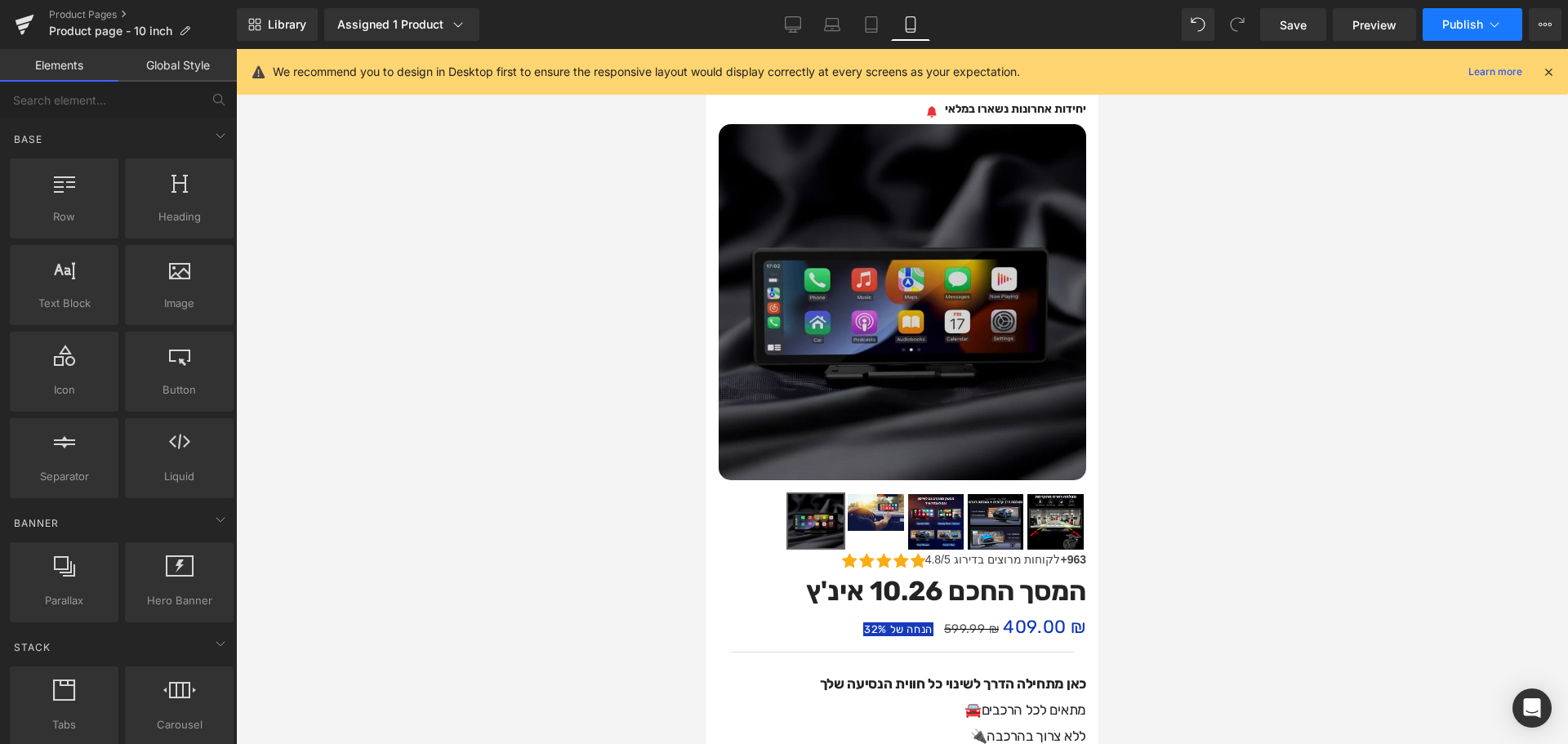
click at [1445, 25] on span "Publish" at bounding box center [1462, 24] width 41 height 13
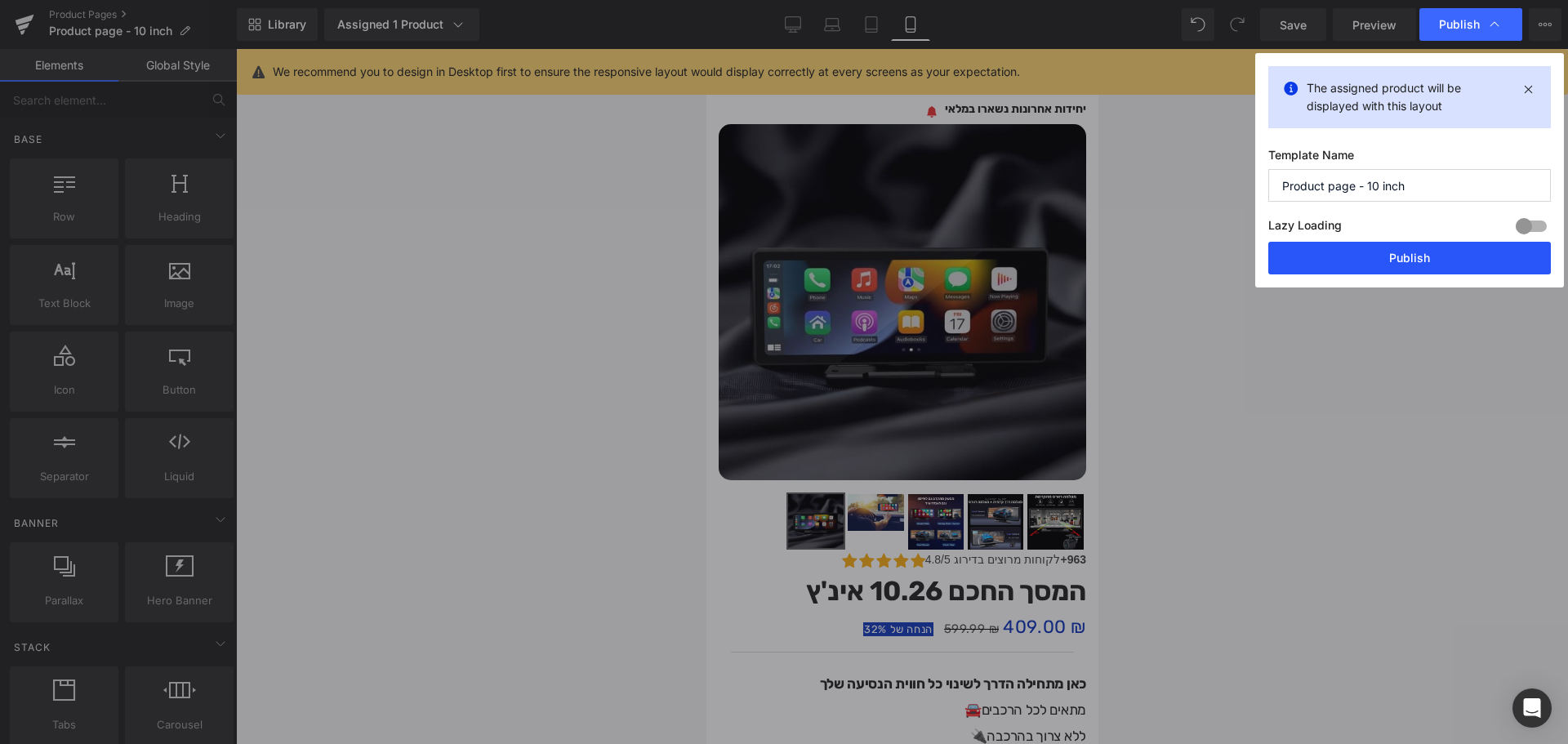
click at [1449, 254] on button "Publish" at bounding box center [1409, 257] width 283 height 32
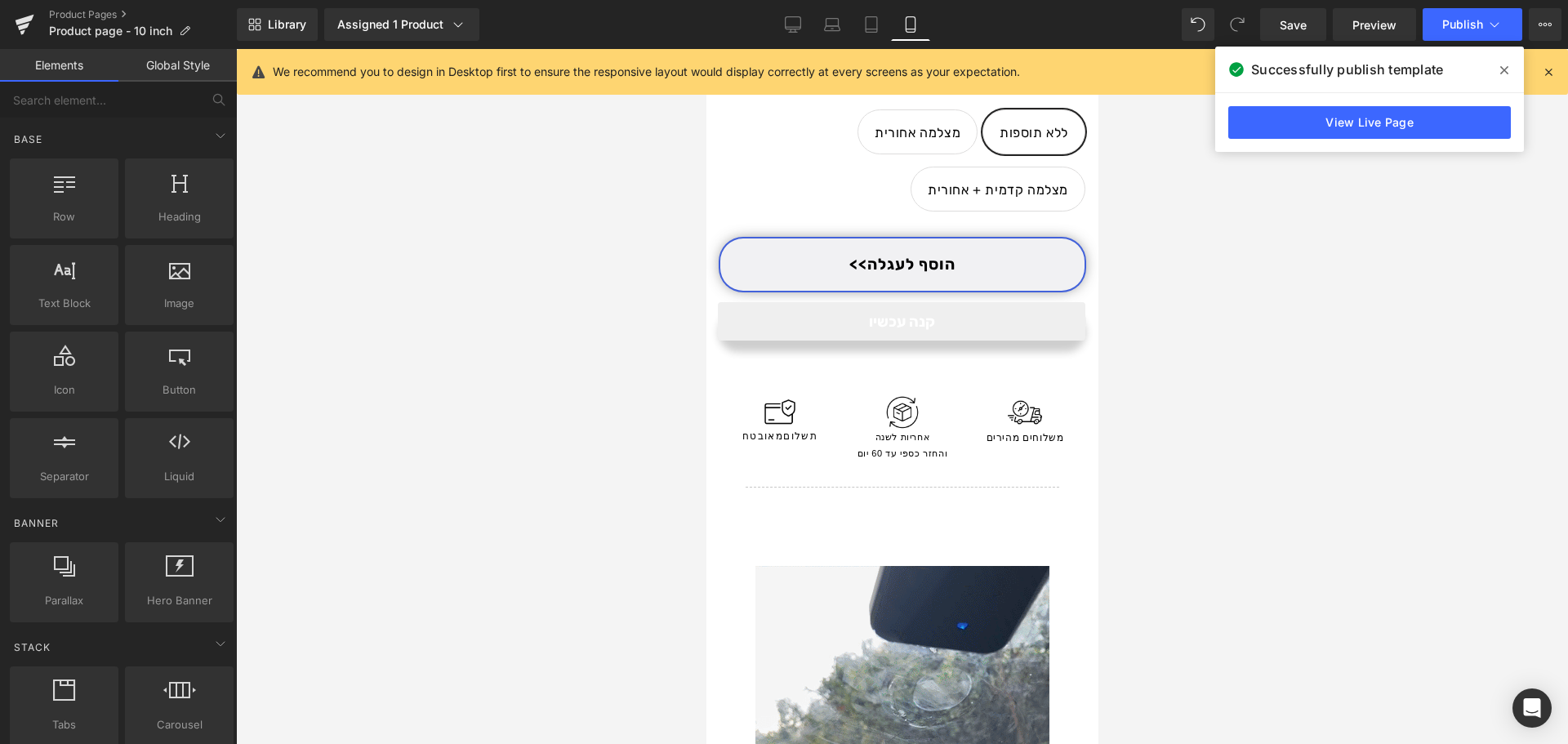
scroll to position [816, 0]
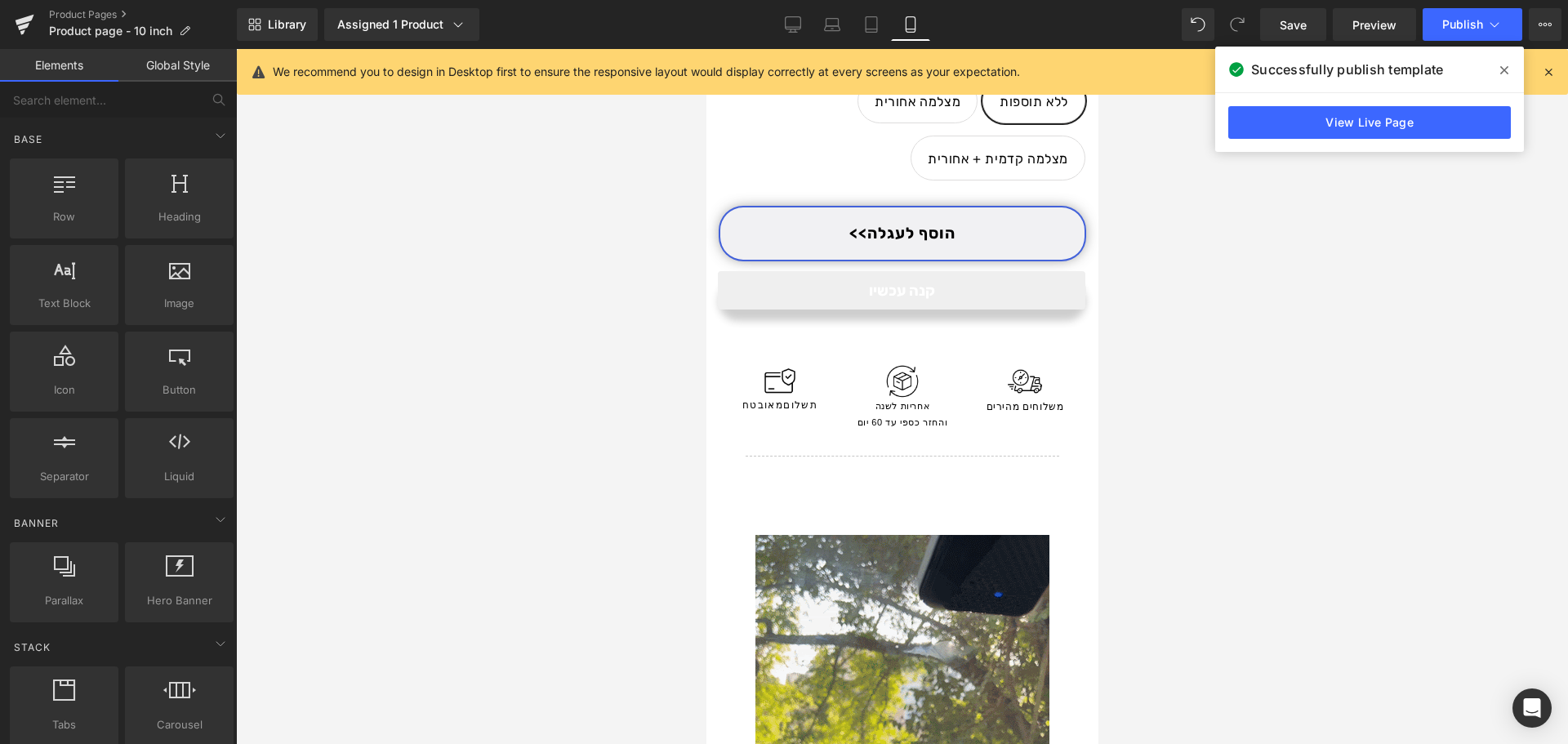
click at [997, 228] on button "הוסף לעגלה>>" at bounding box center [901, 234] width 367 height 57
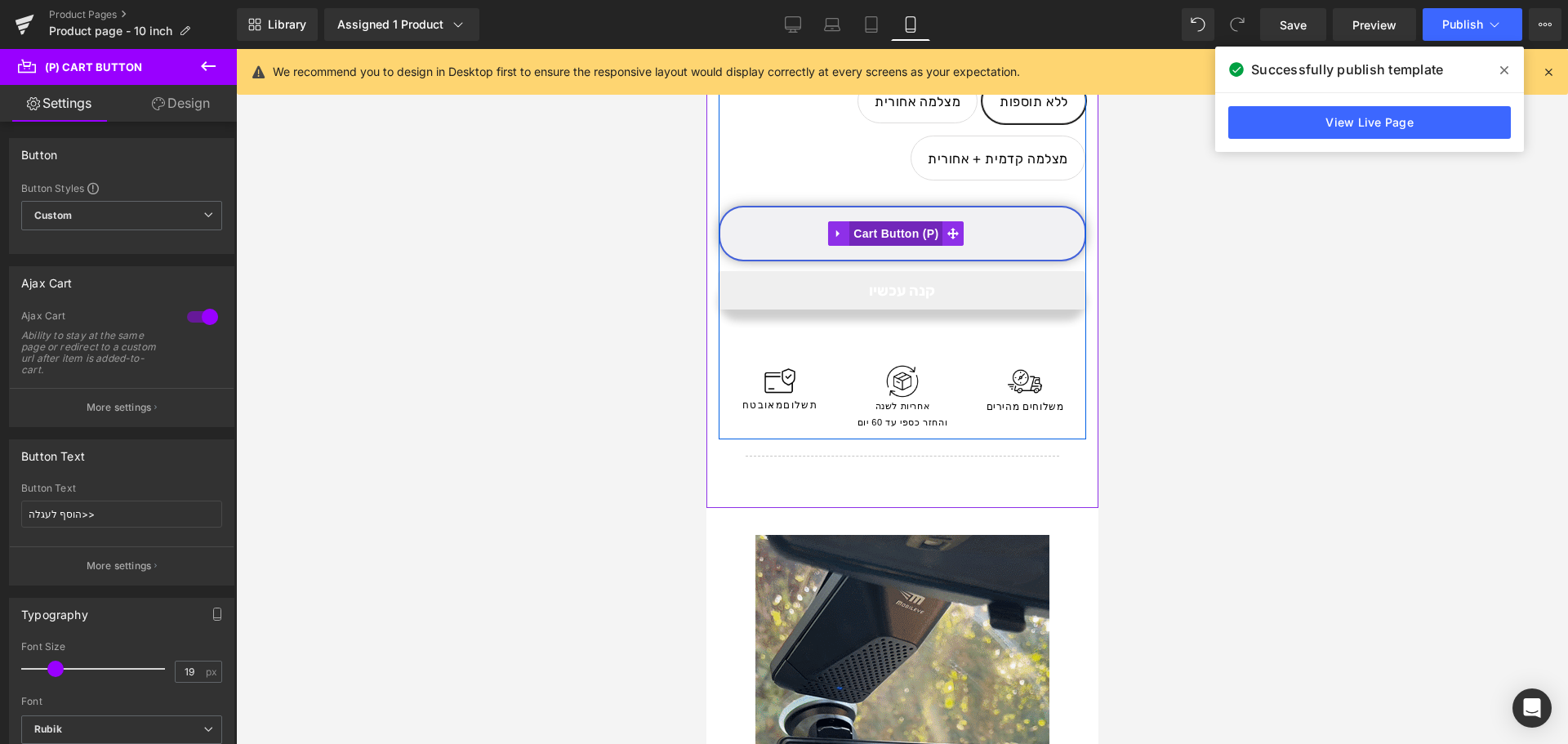
click at [886, 222] on span "(P) Cart Button" at bounding box center [895, 234] width 93 height 24
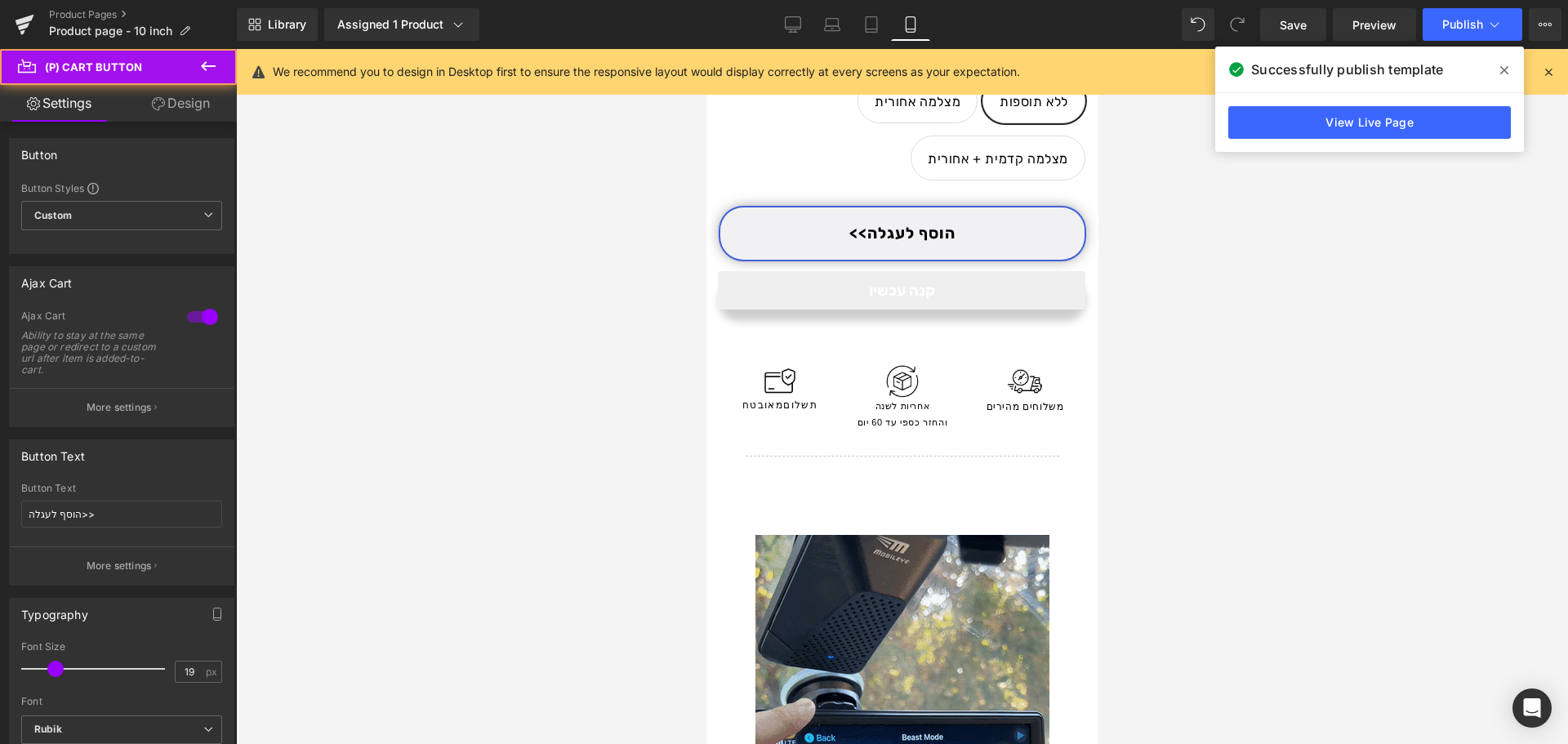
click at [177, 107] on link "Design" at bounding box center [181, 103] width 119 height 37
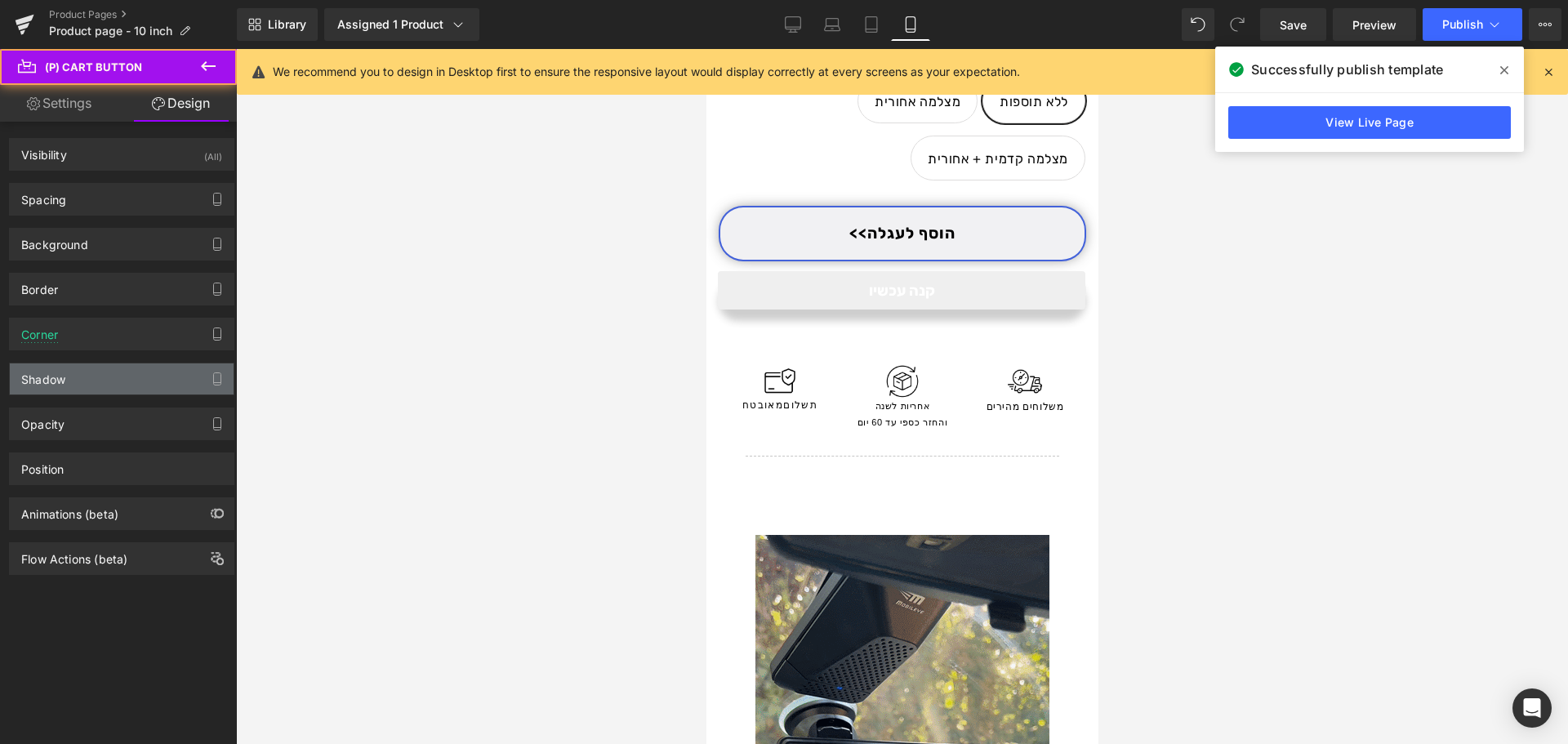
type input "#333333"
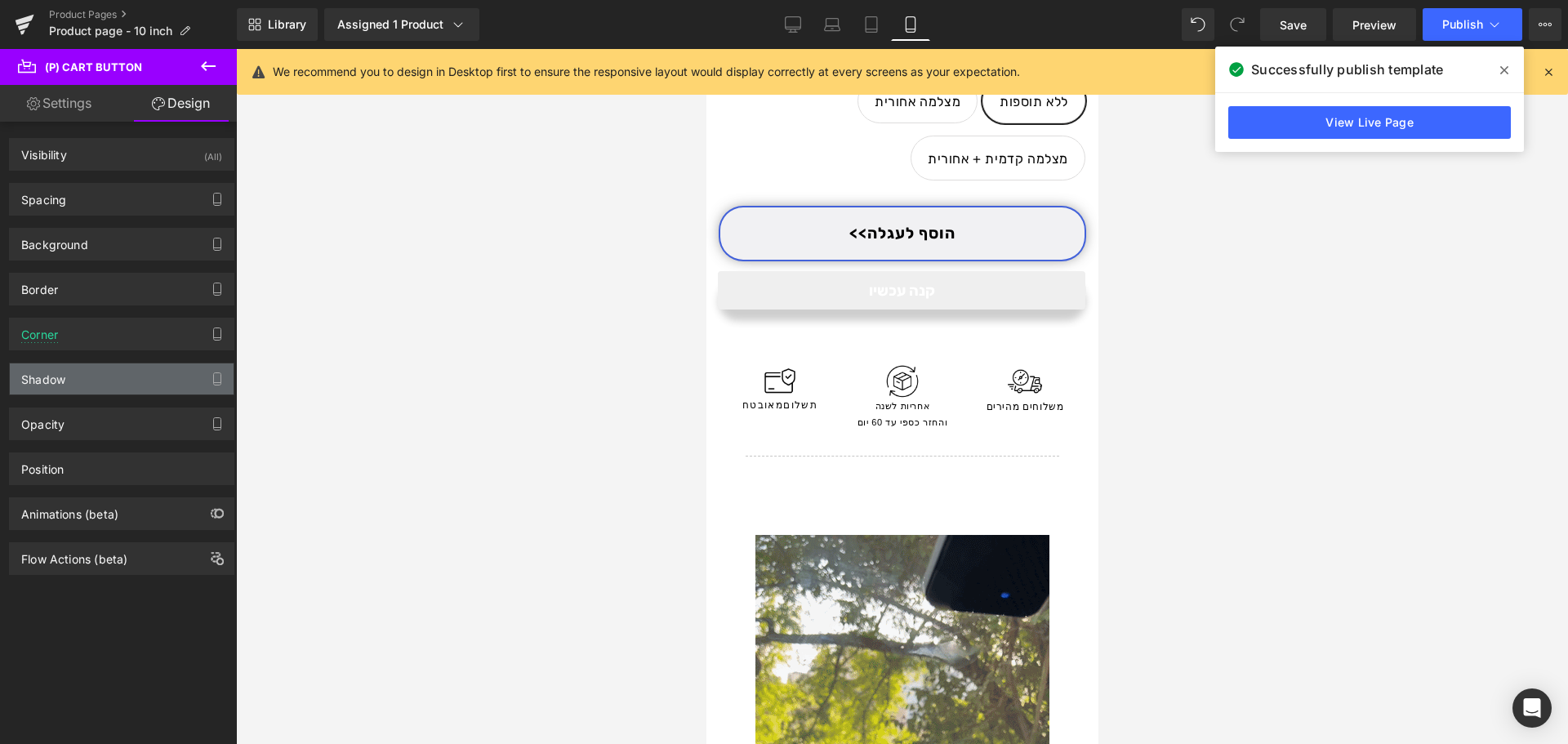
click at [102, 380] on div "Shadow" at bounding box center [121, 379] width 224 height 31
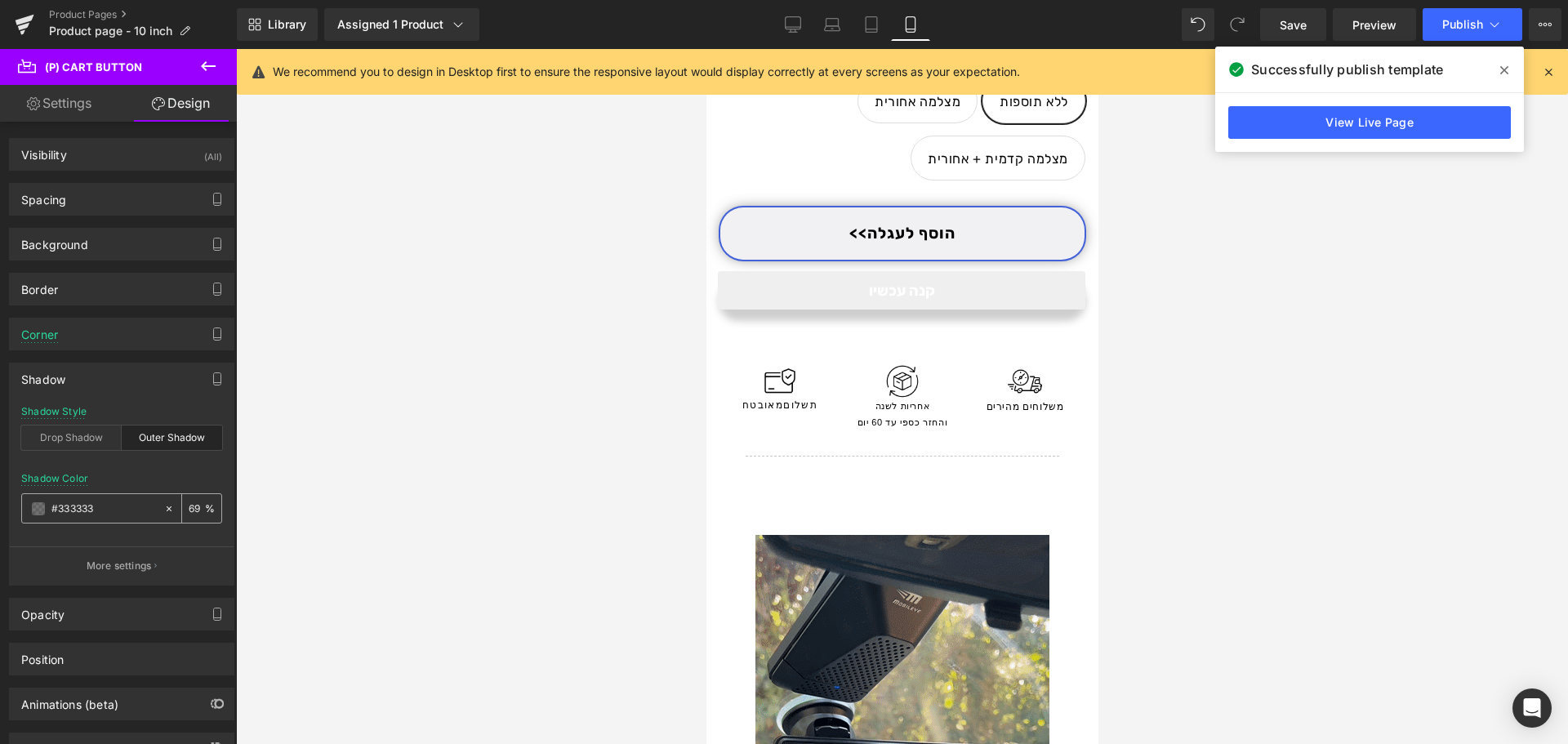
click at [37, 507] on span at bounding box center [38, 509] width 13 height 13
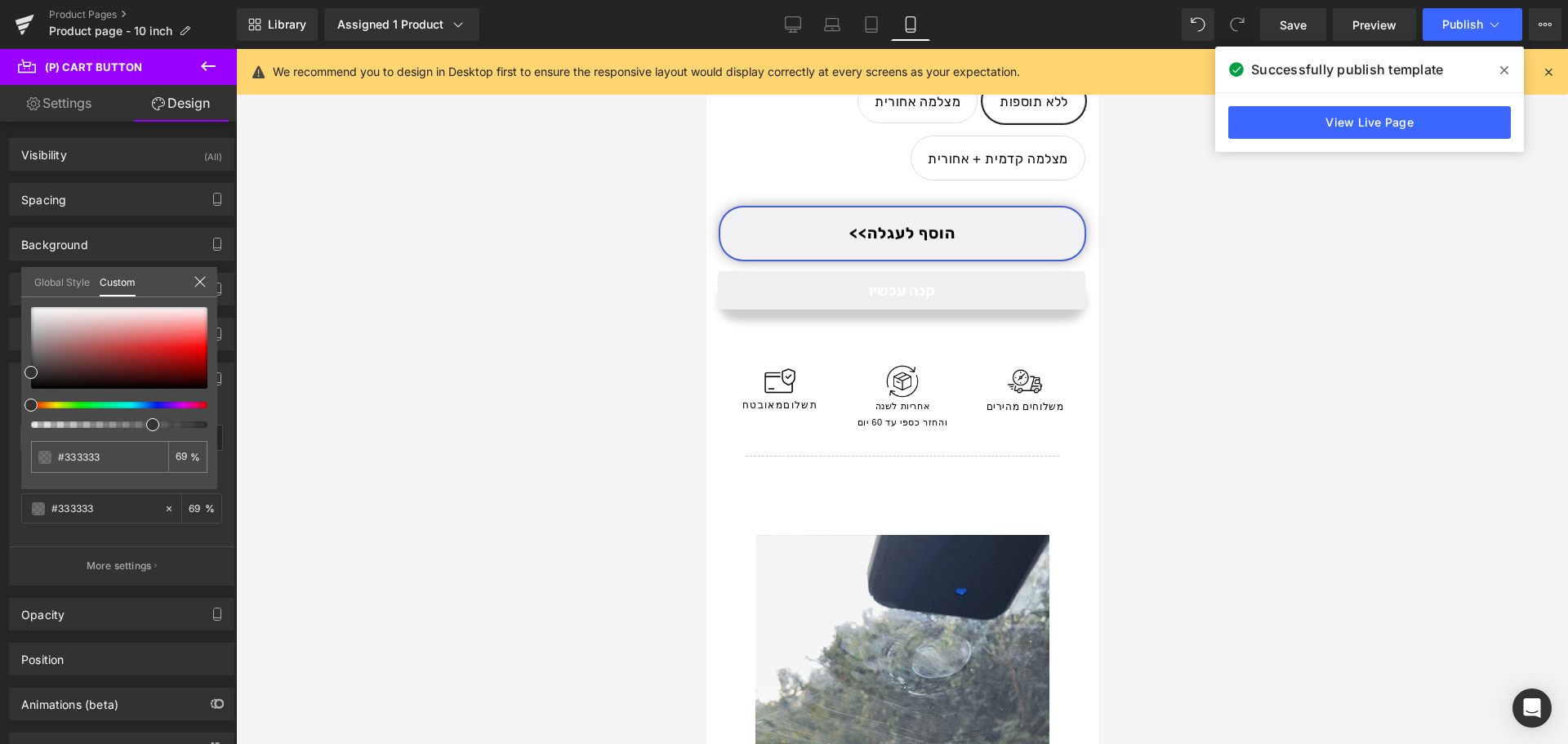
type input "73"
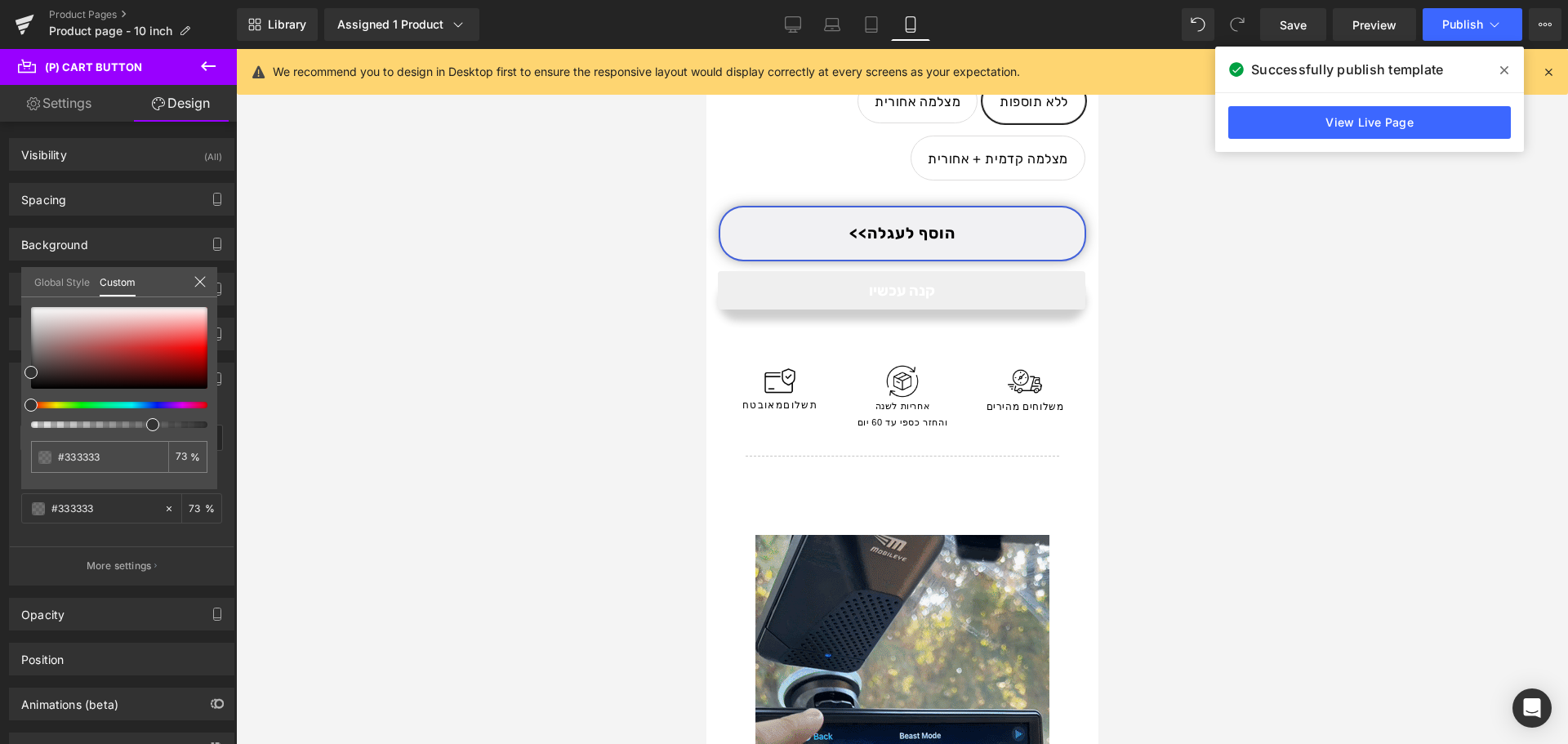
type input "74"
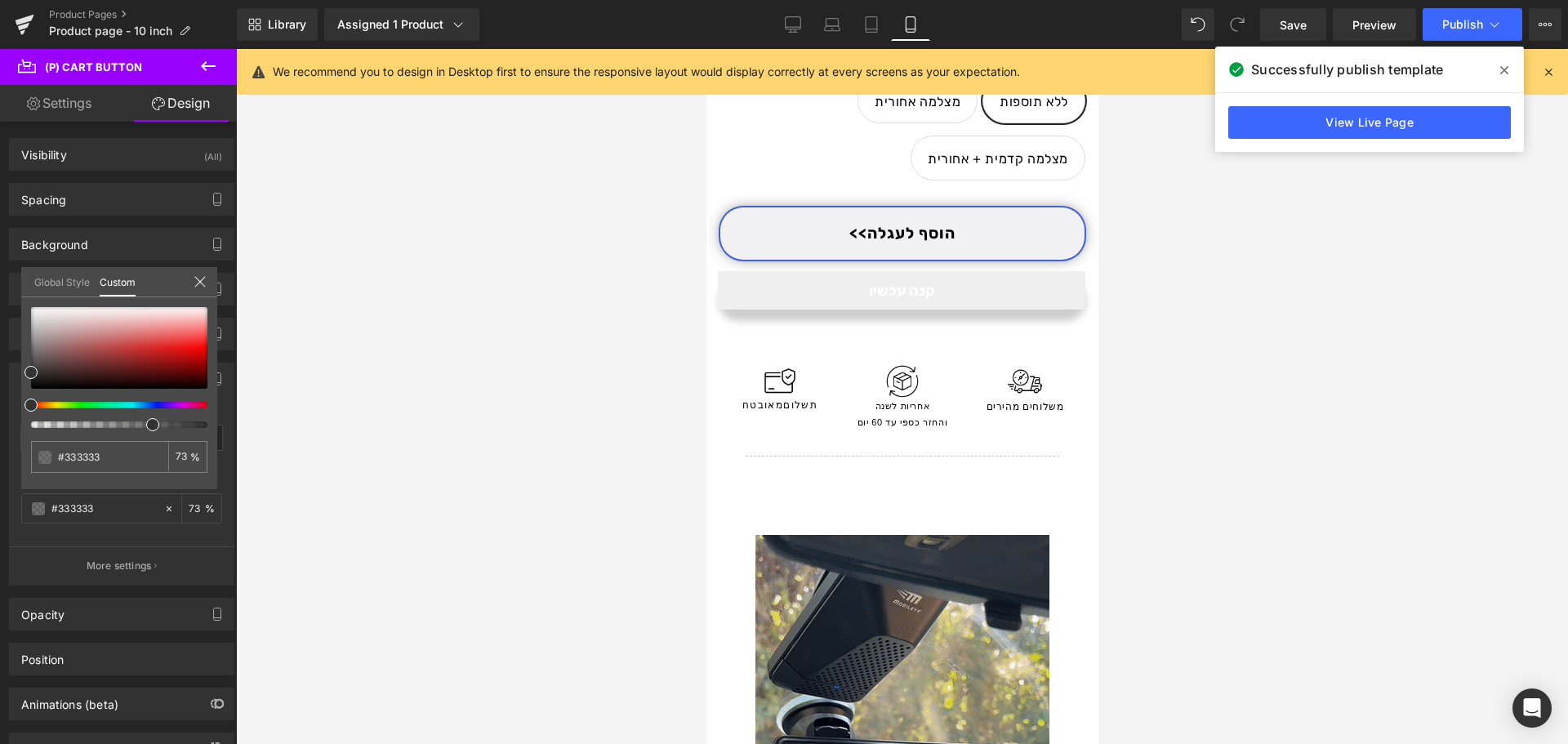
type input "74"
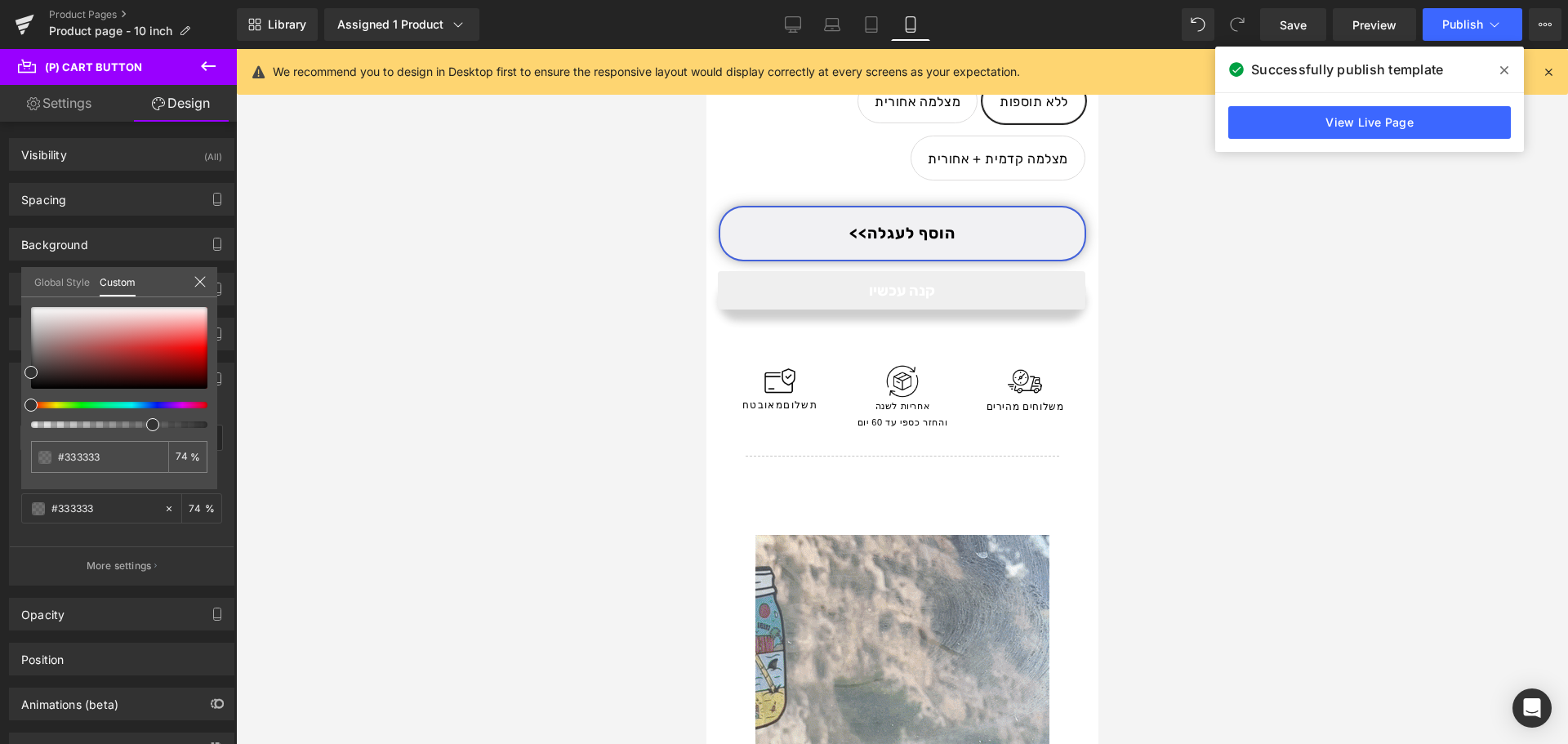
type input "76"
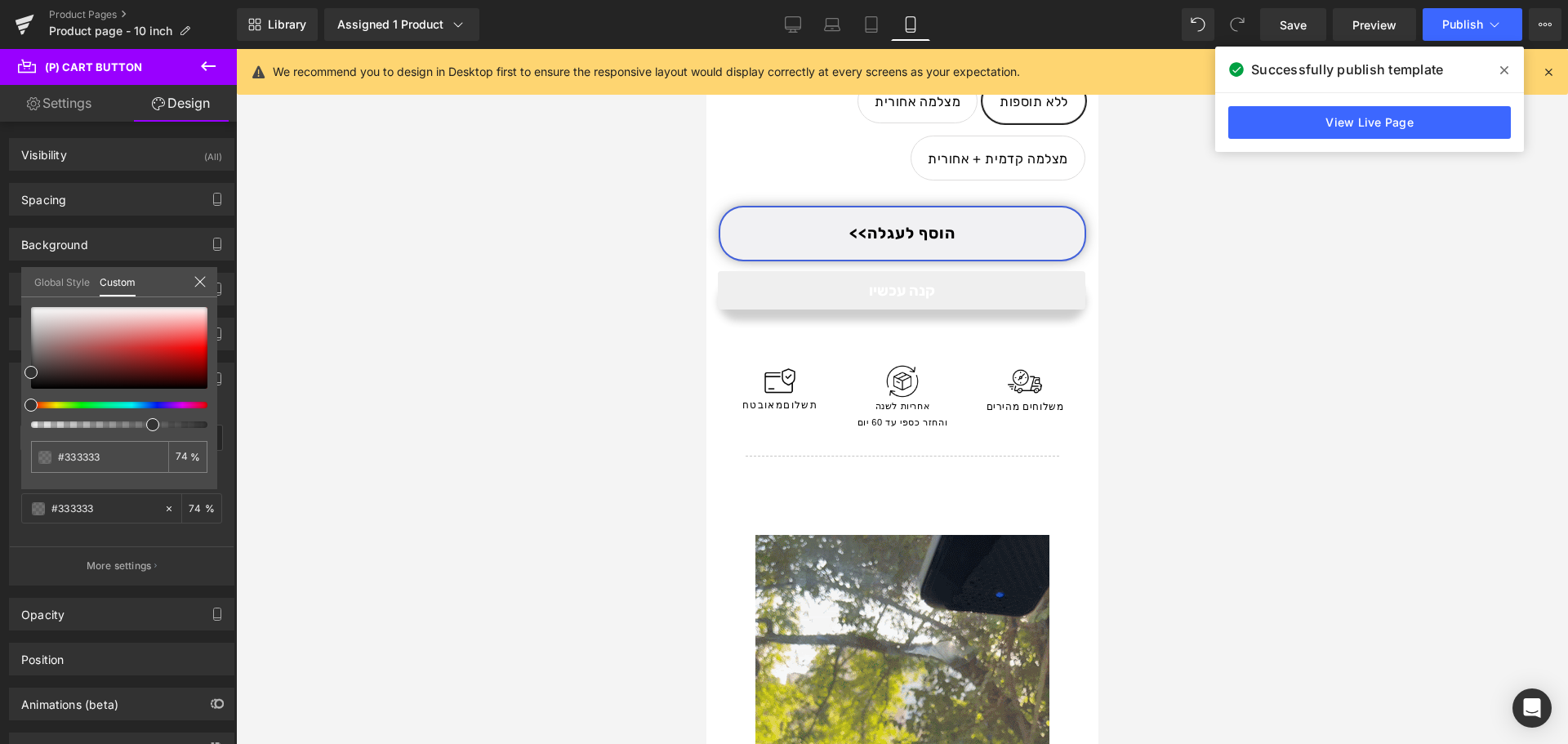
type input "76"
type input "79"
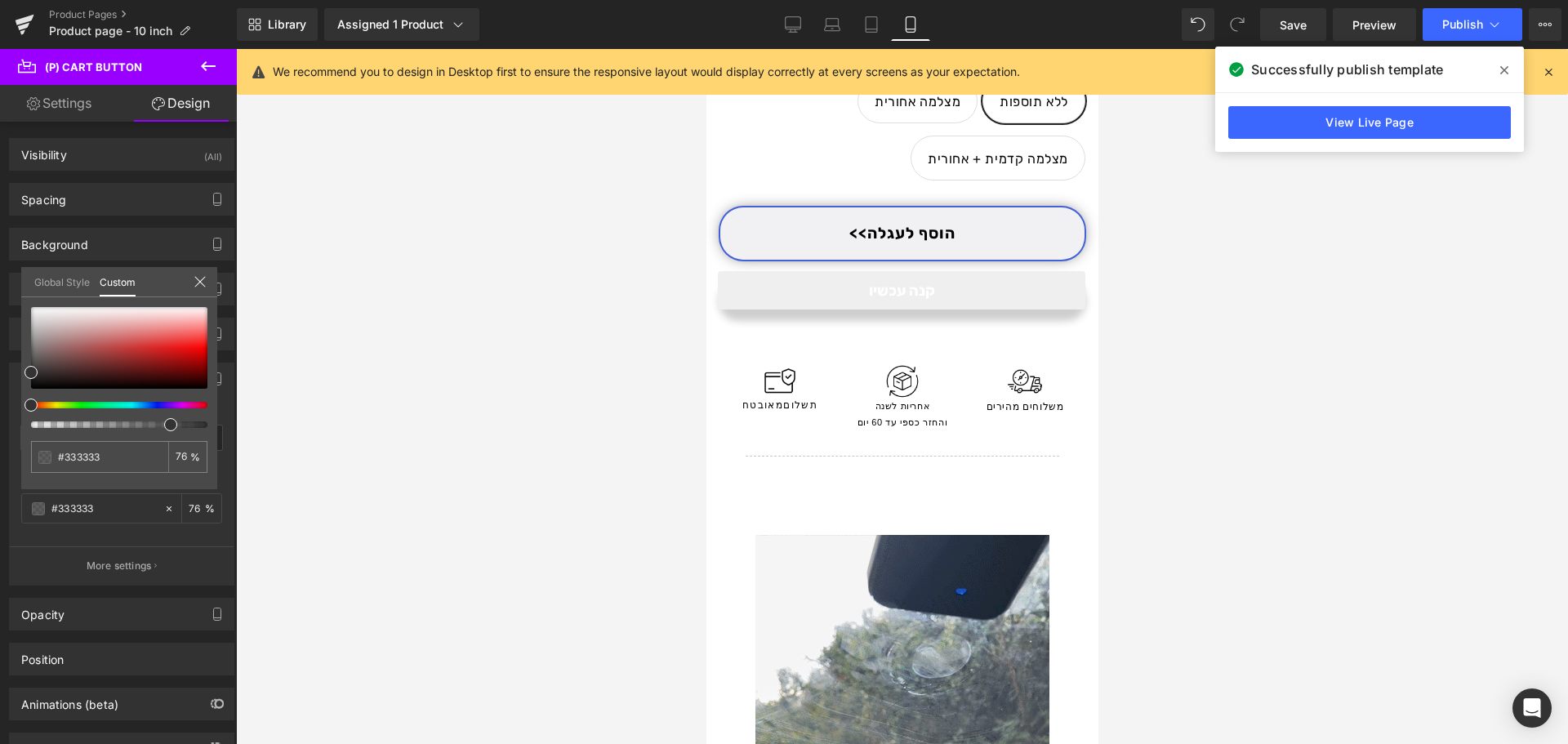
type input "79"
type input "80"
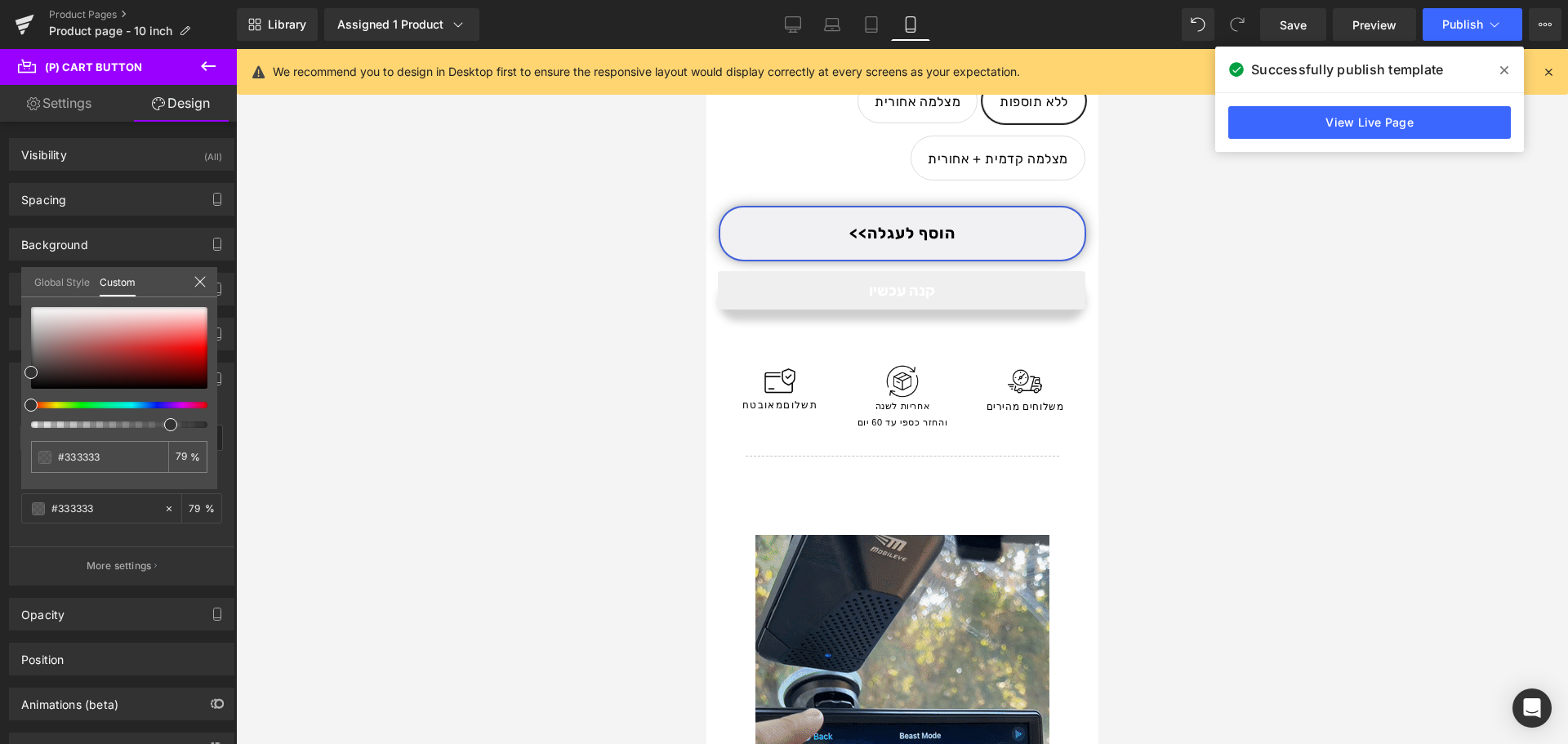
type input "80"
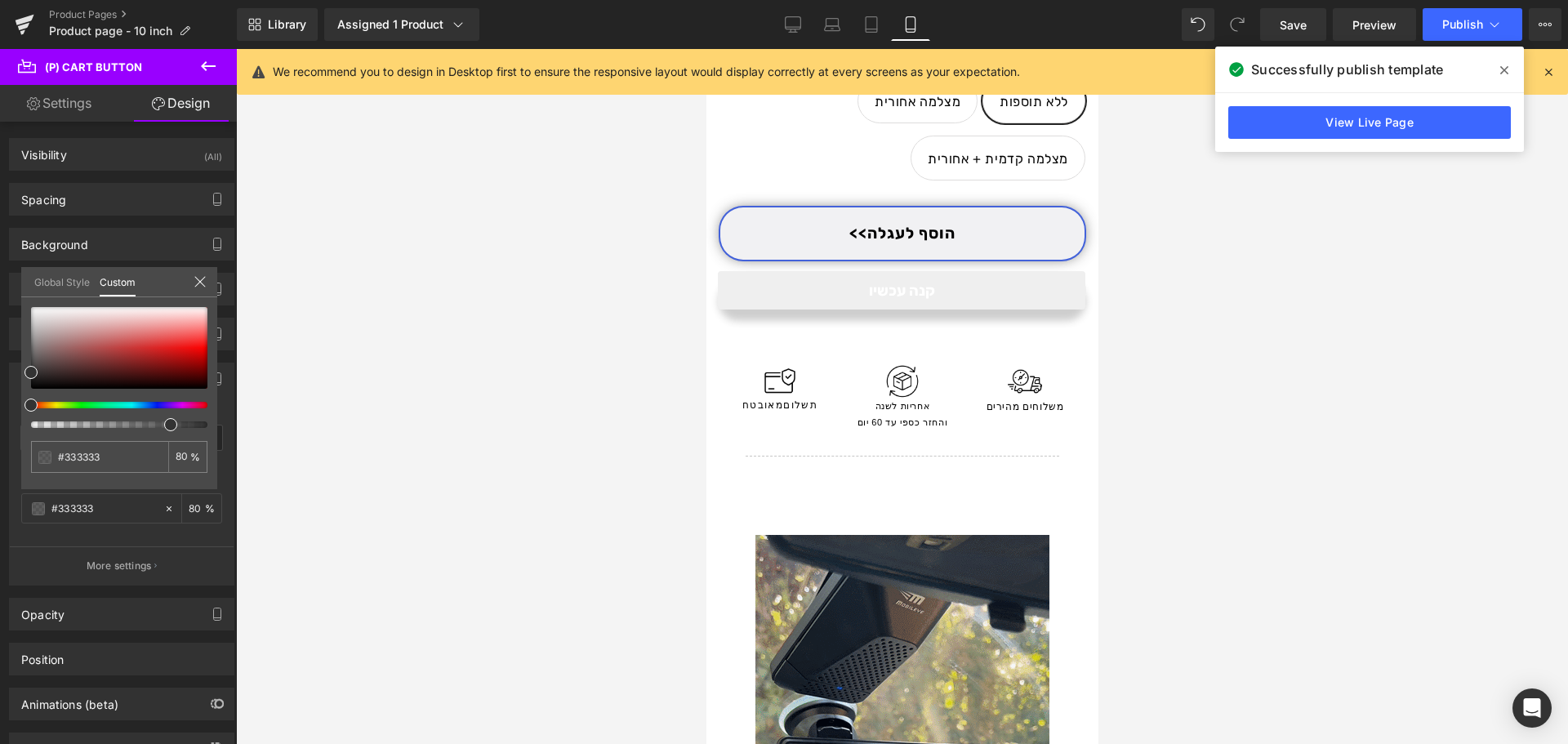
type input "83"
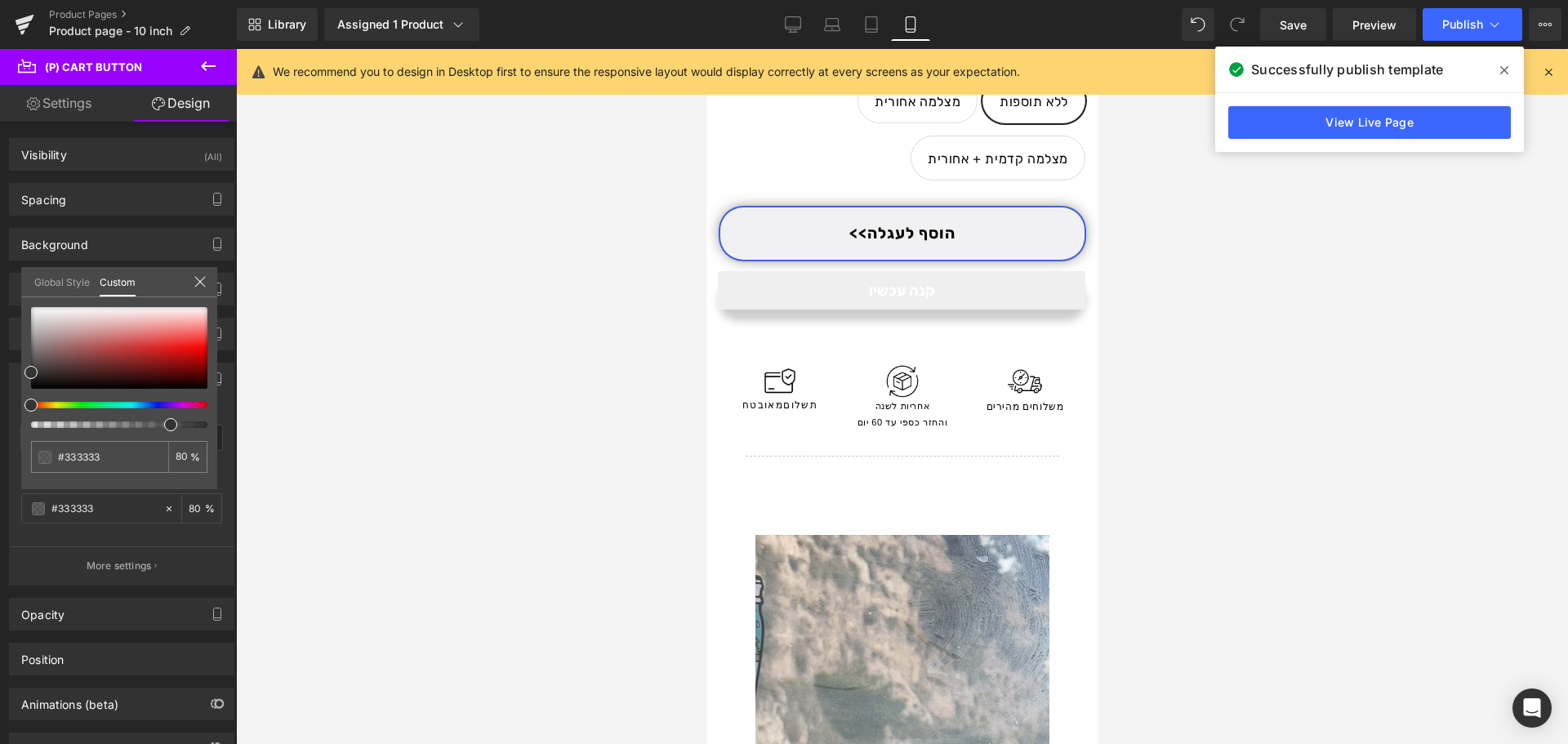
type input "83"
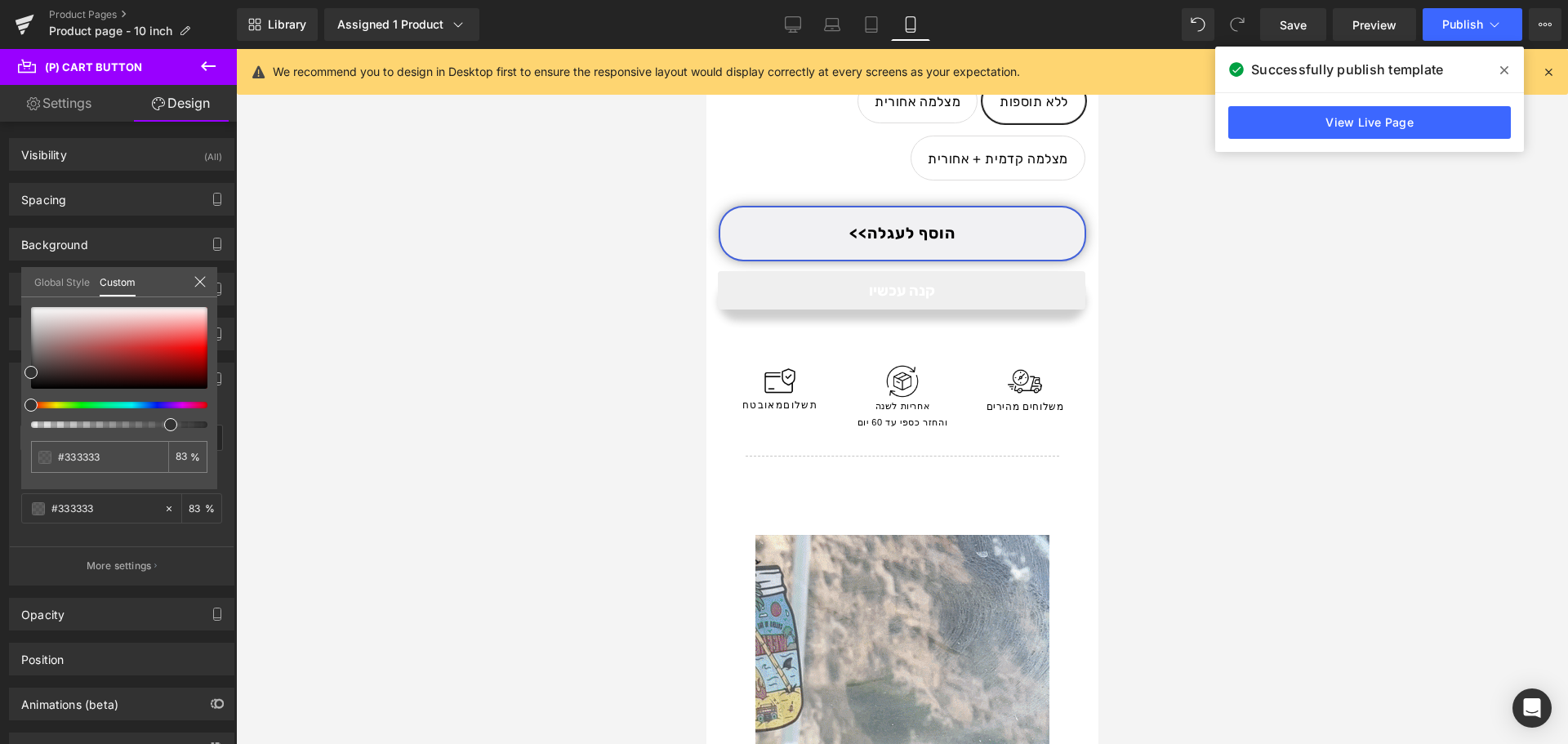
type input "84"
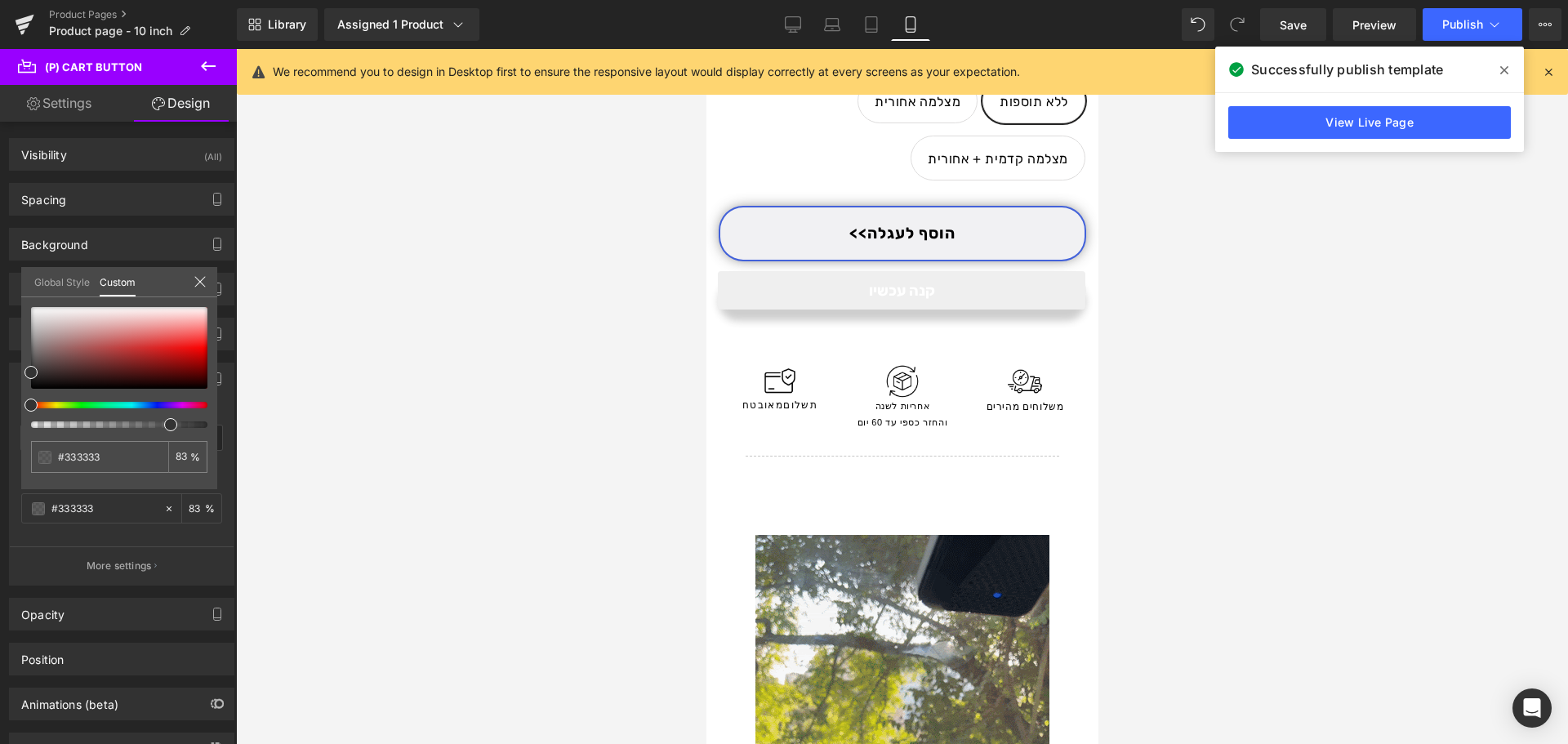
type input "84"
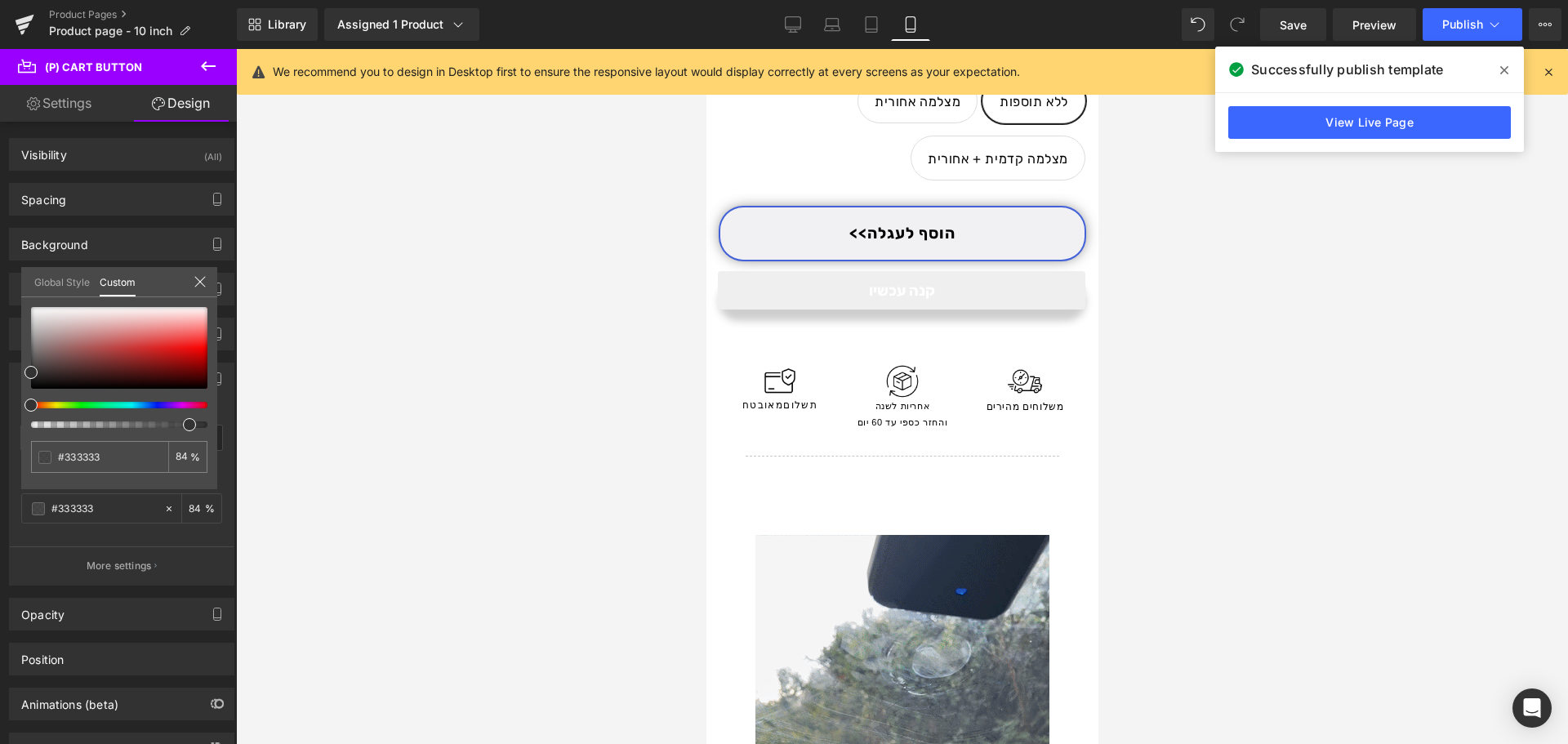
type input "85"
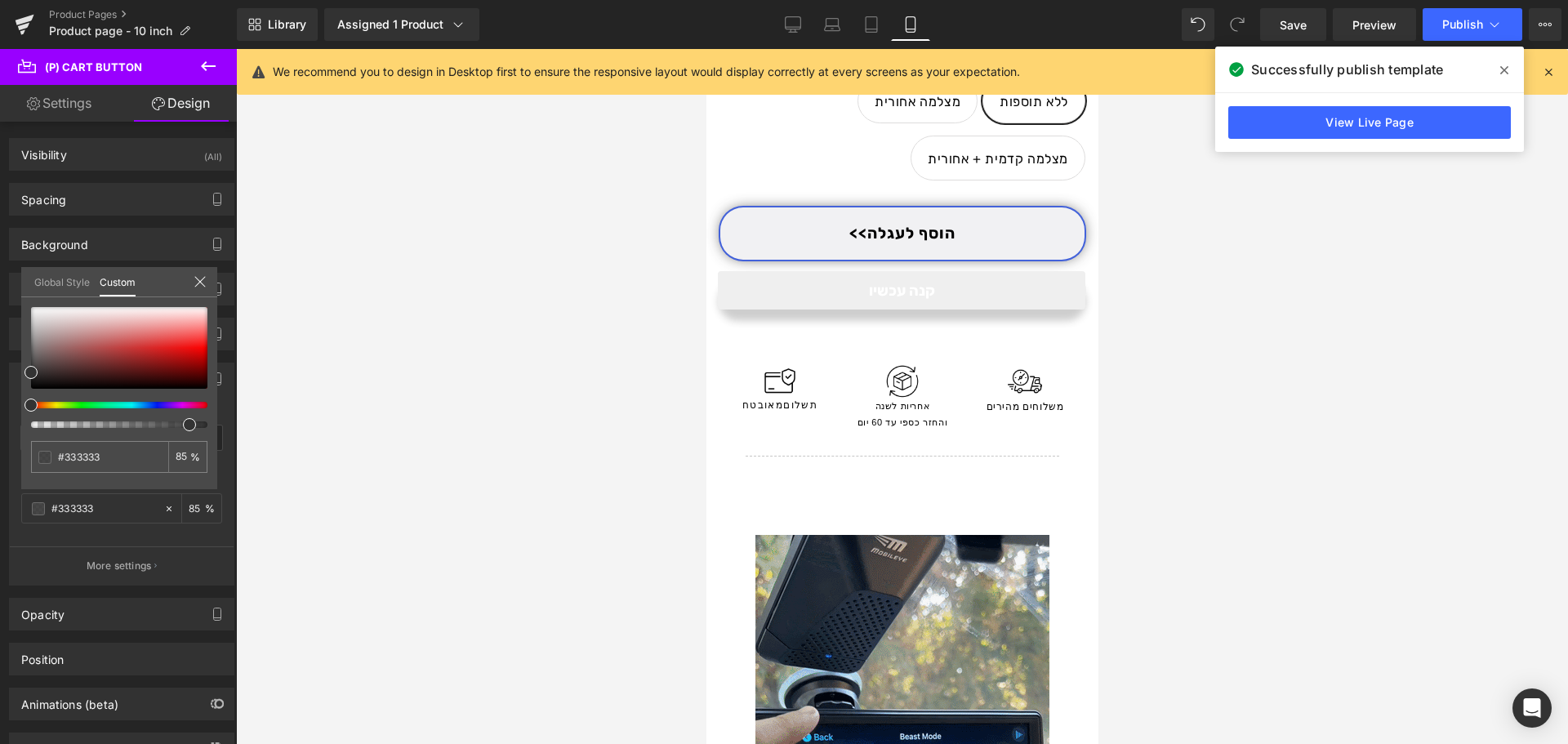
type input "89"
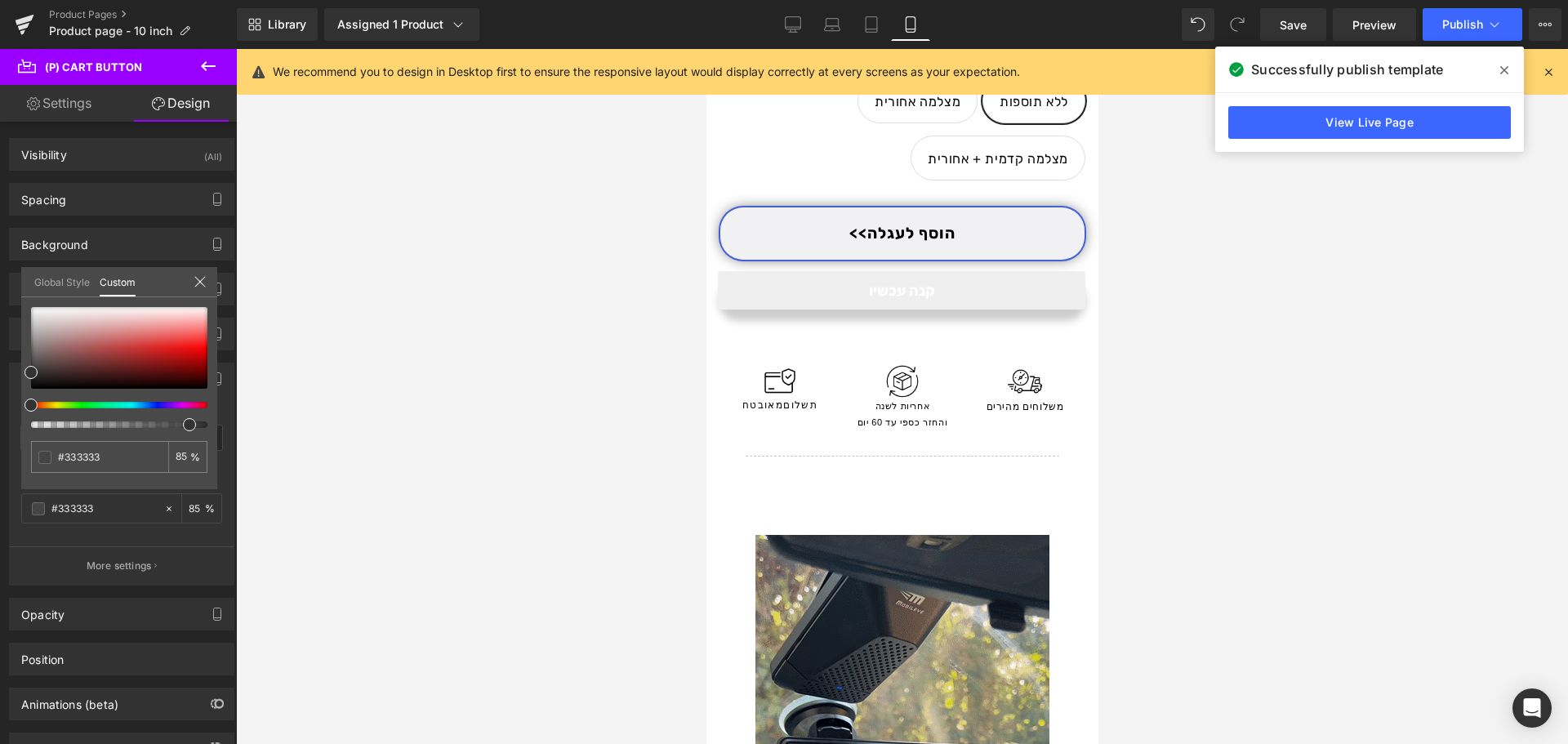
type input "89"
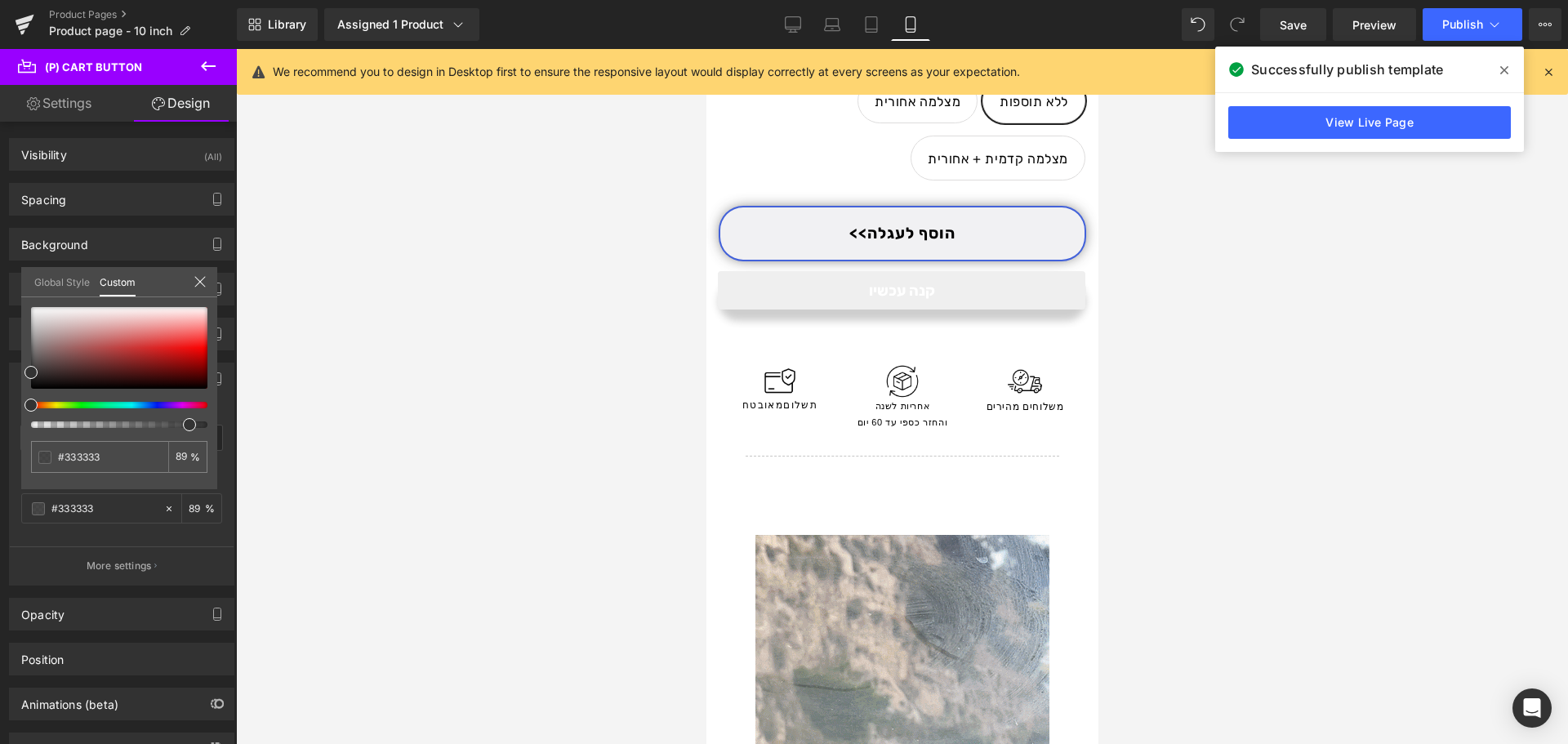
type input "91"
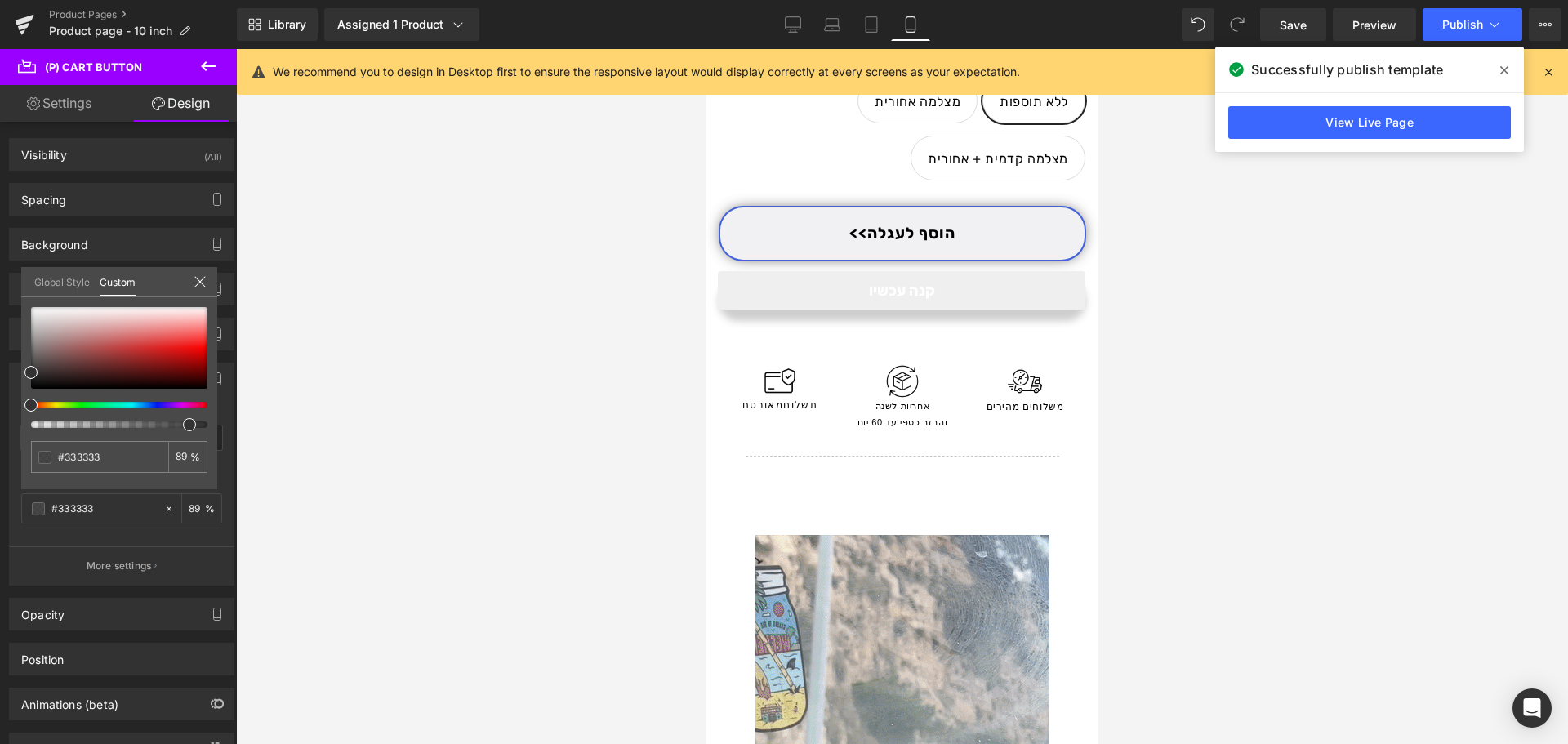
type input "91"
type input "92"
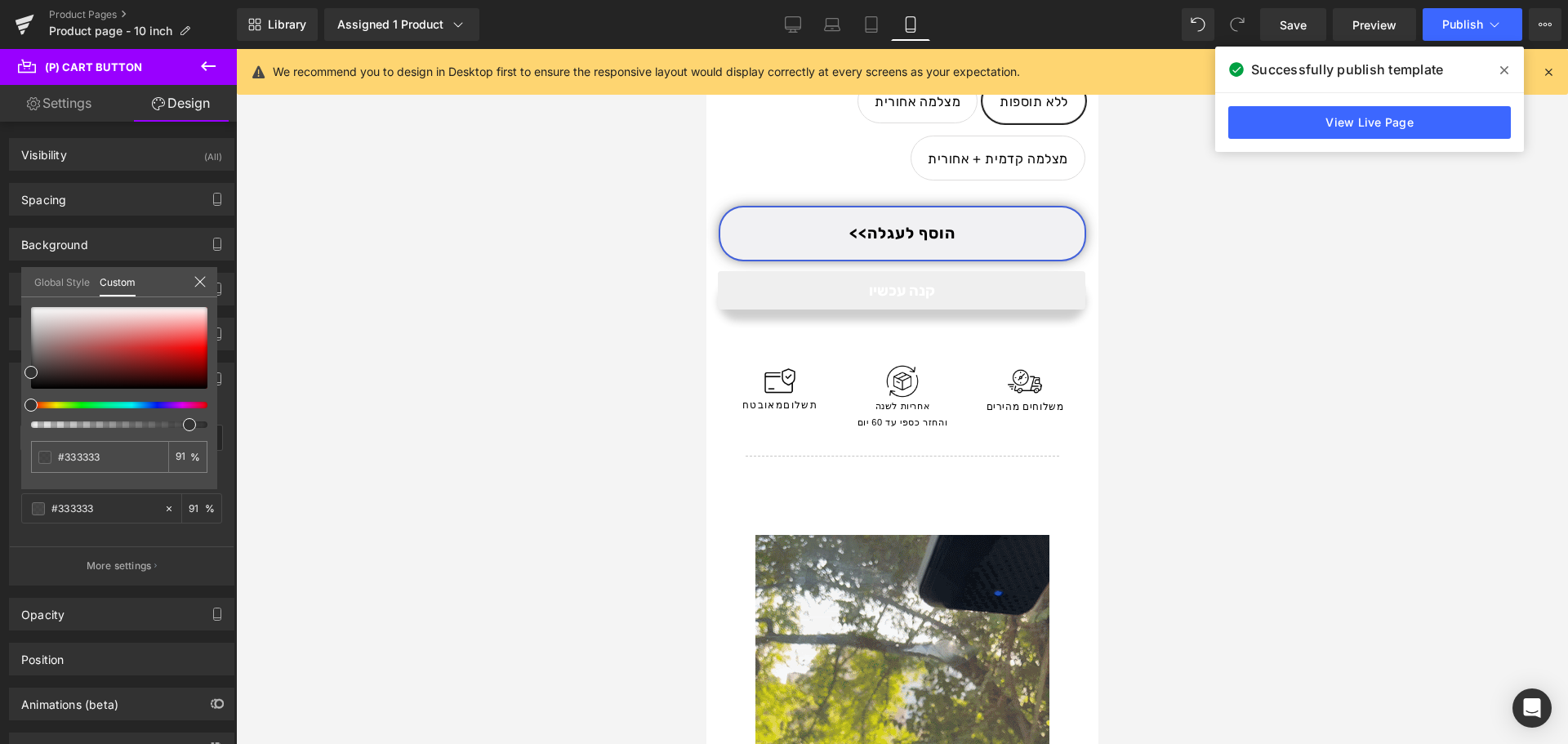
type input "92"
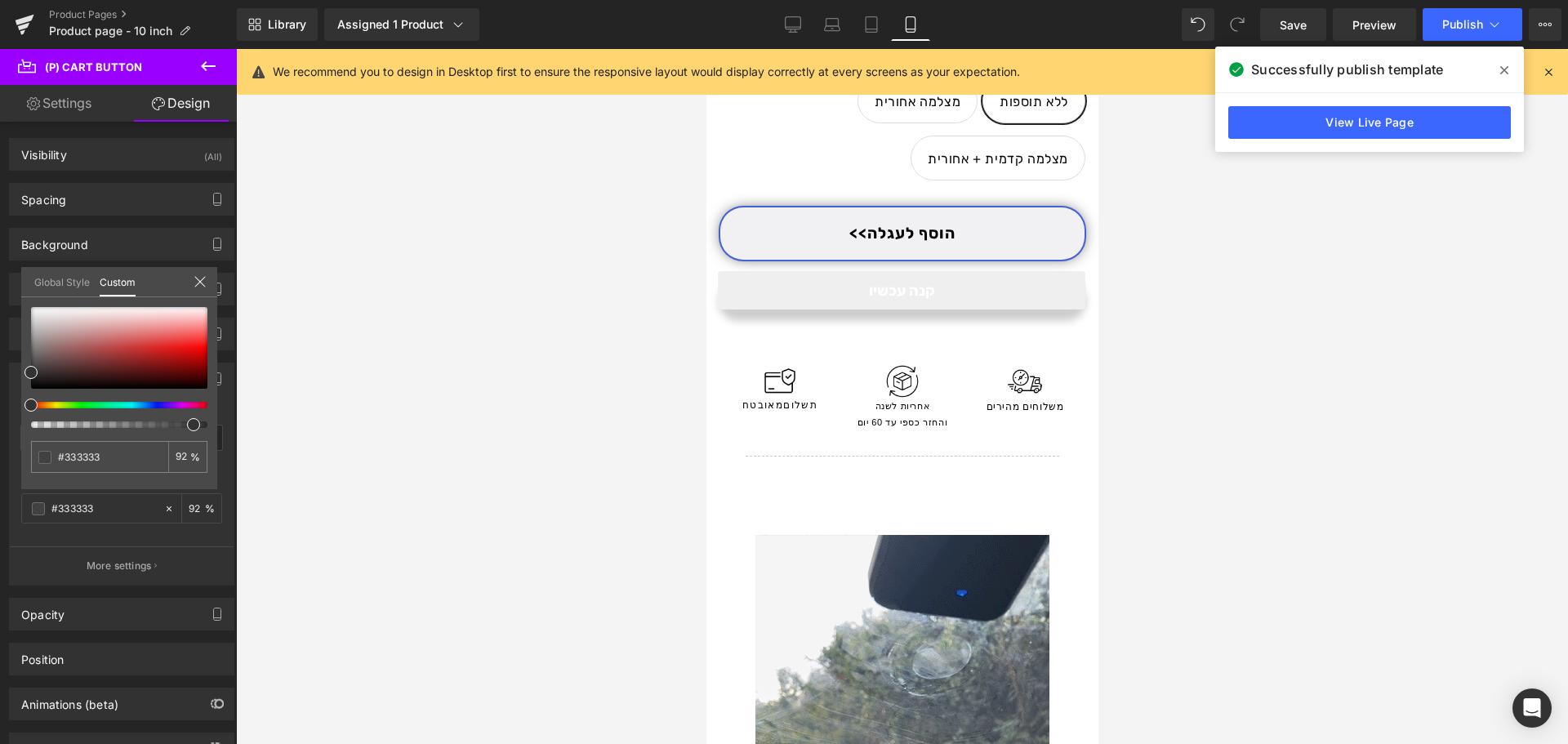
drag, startPoint x: 155, startPoint y: 426, endPoint x: 184, endPoint y: 436, distance: 30.7
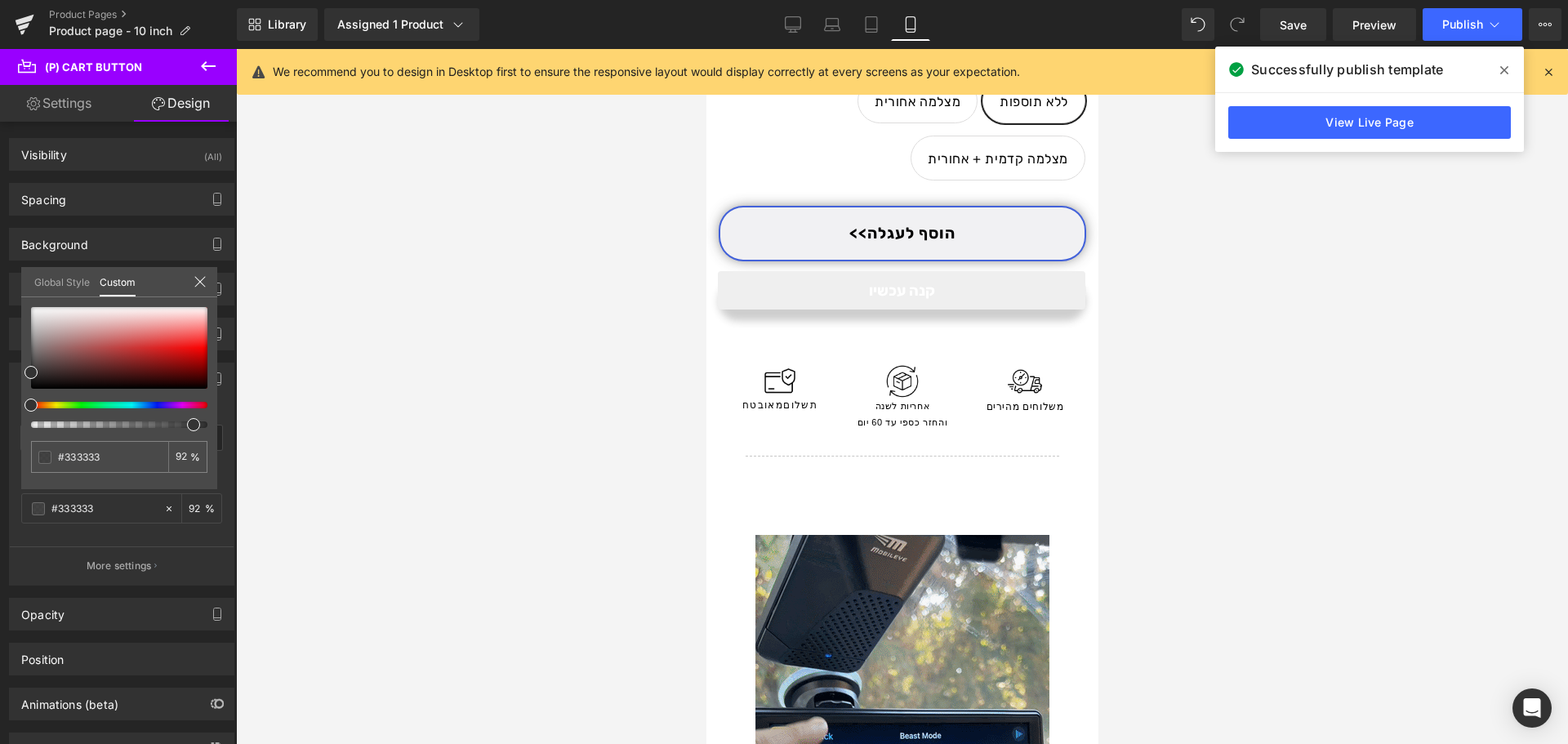
click at [184, 436] on div "#333333 92 %" at bounding box center [119, 398] width 196 height 182
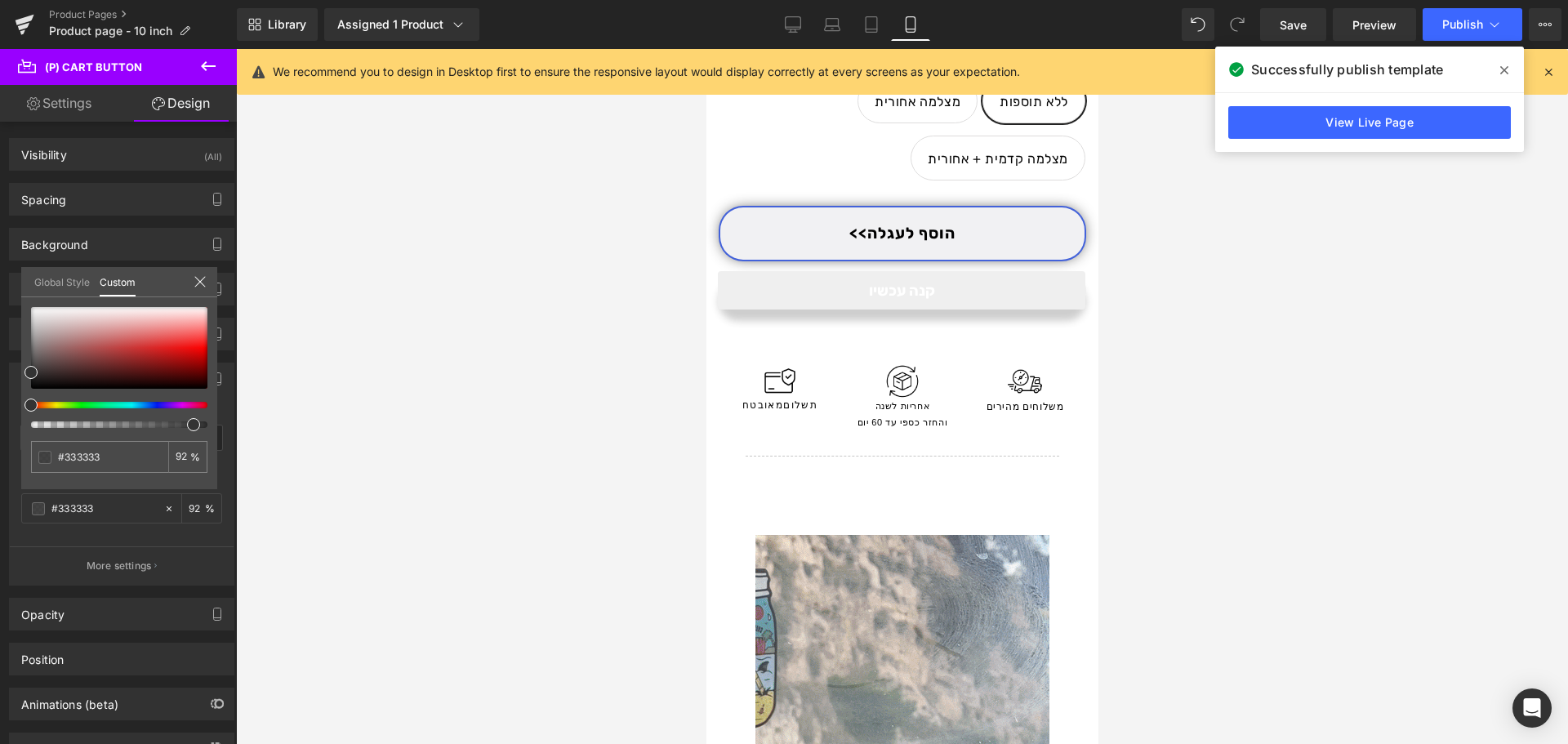
type input "95"
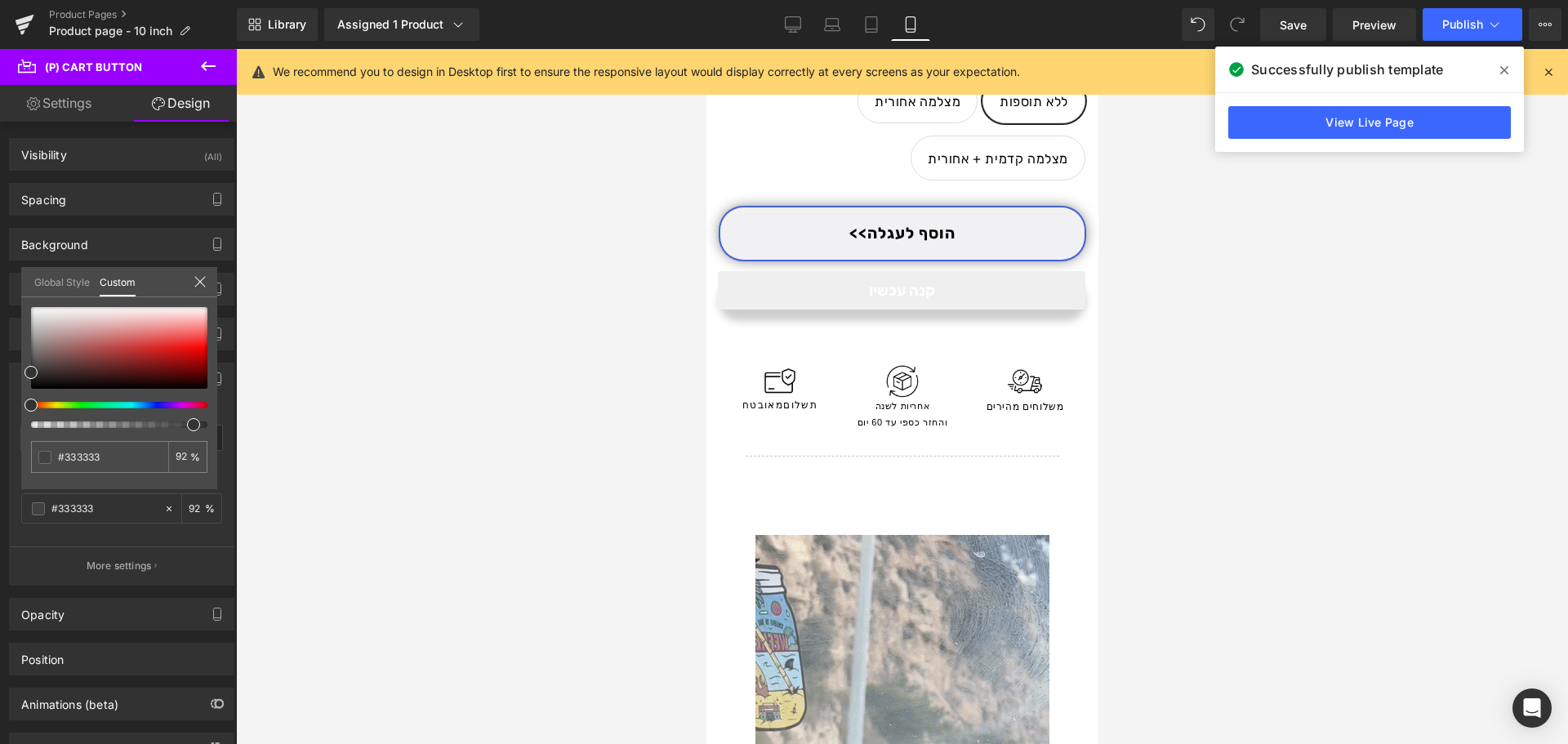
type input "95"
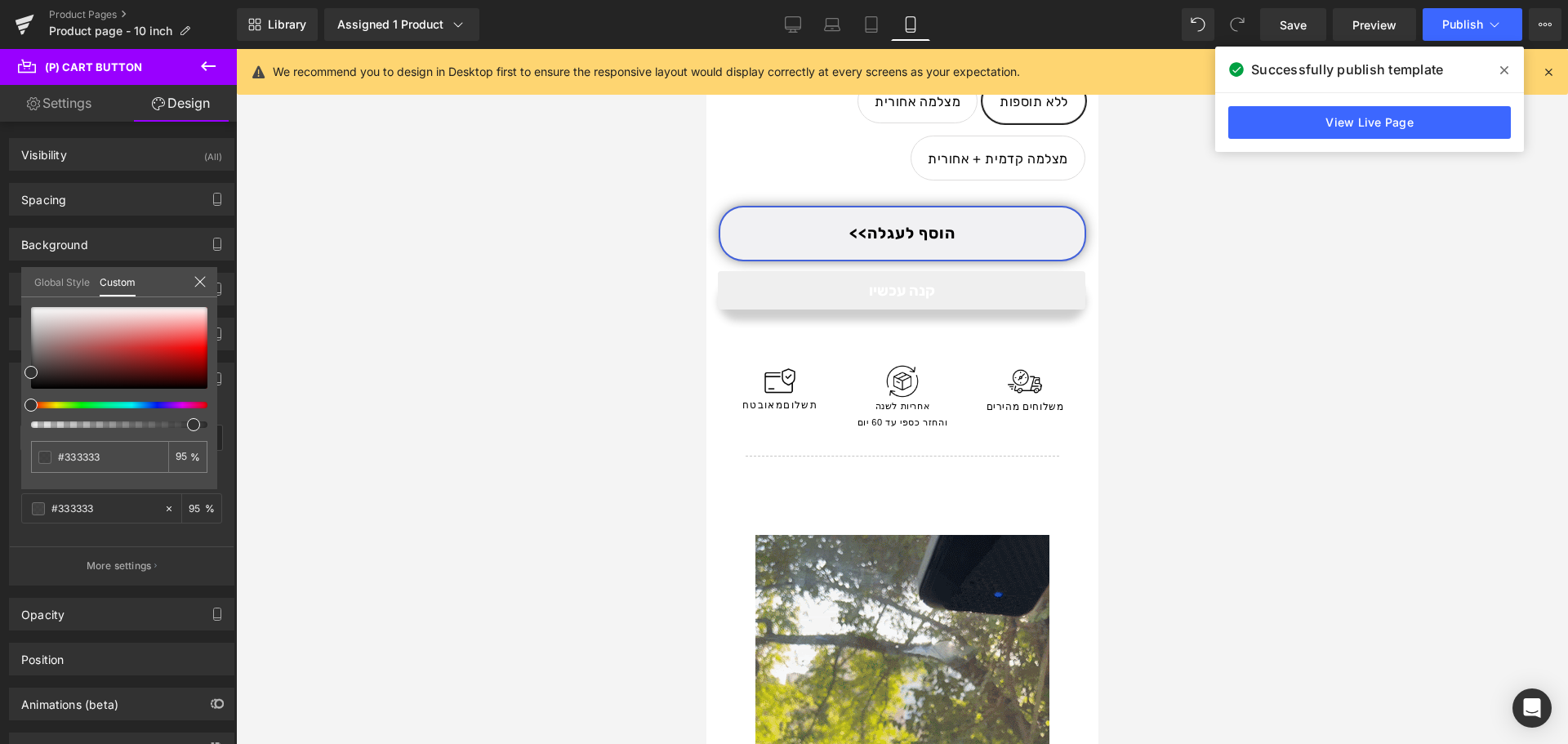
type input "91"
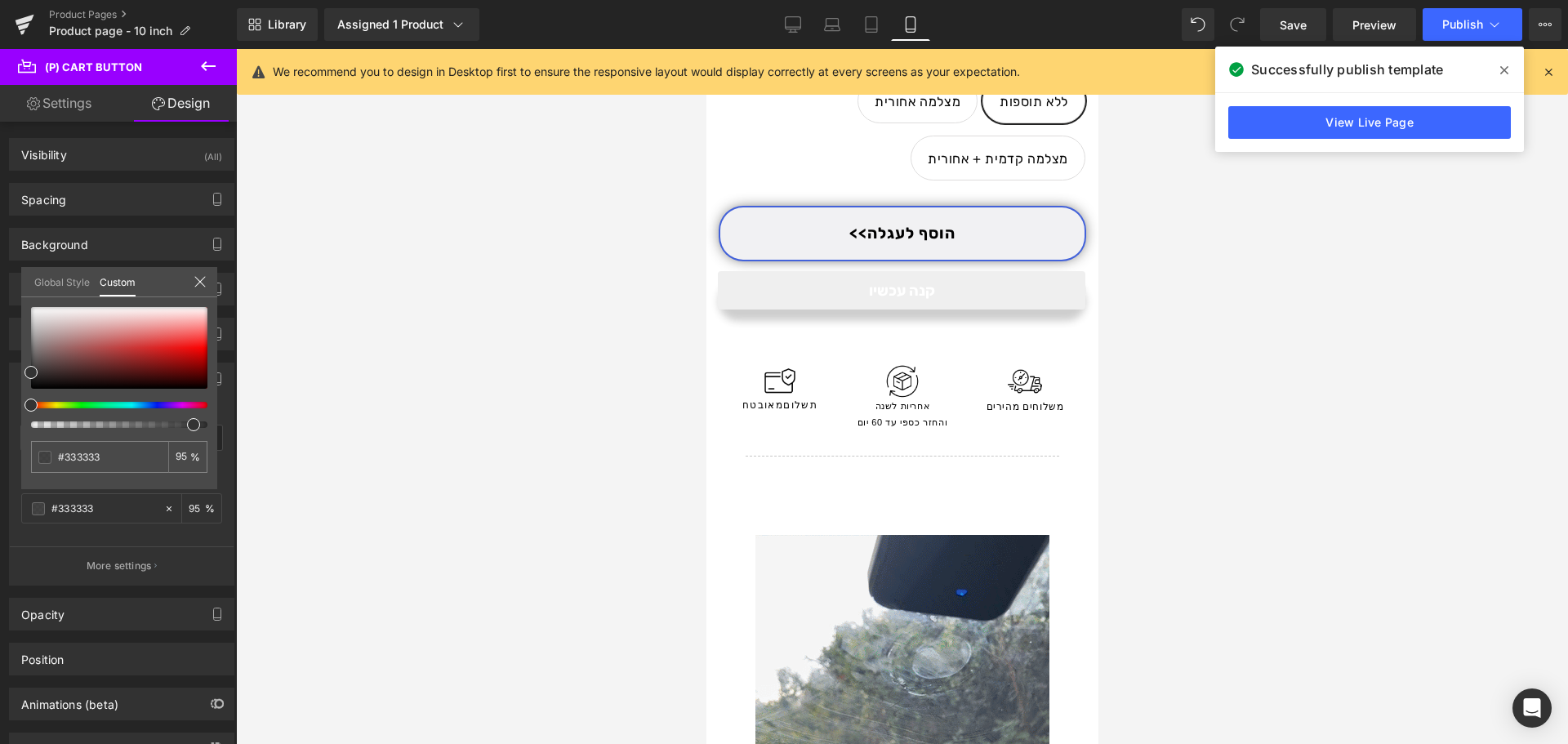
type input "91"
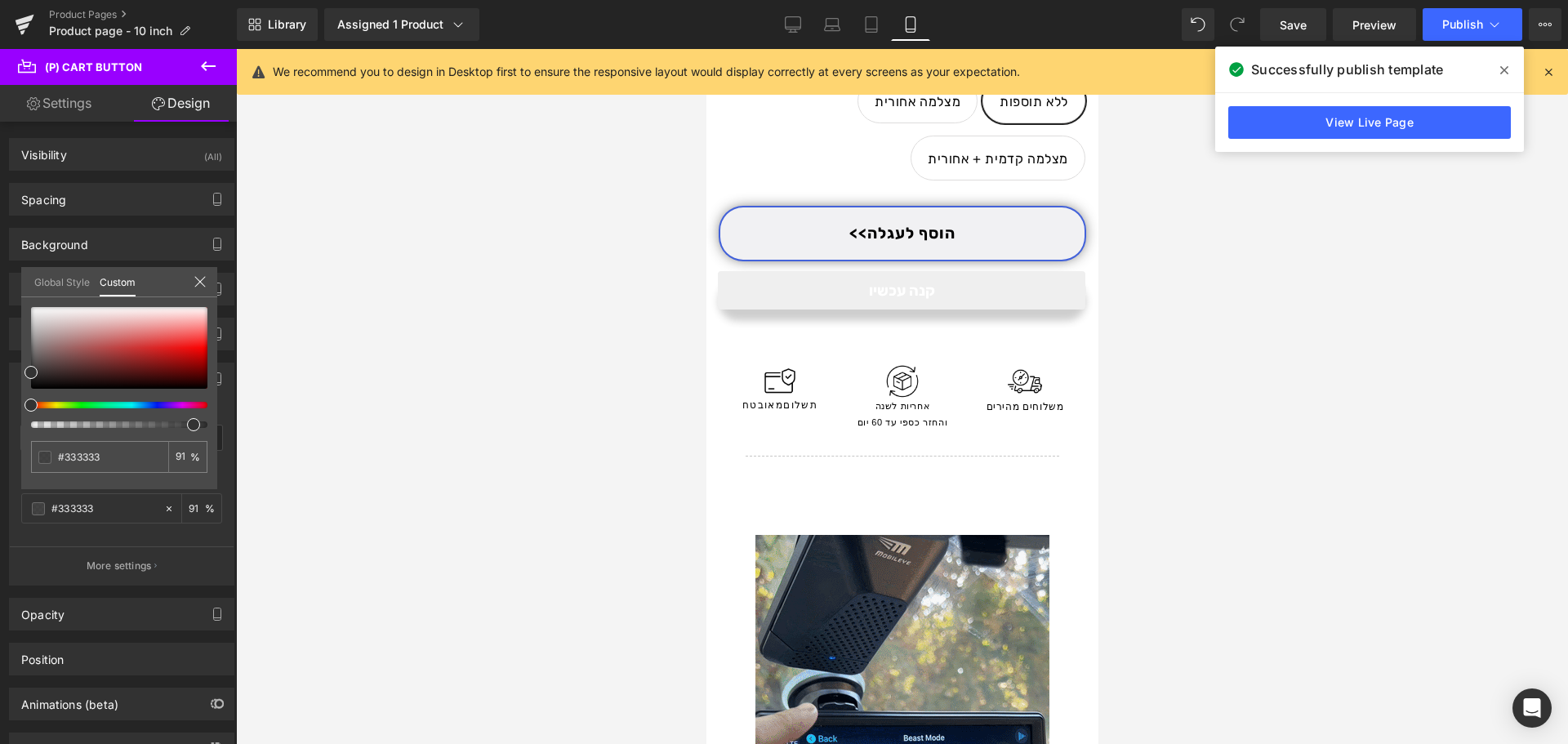
type input "70"
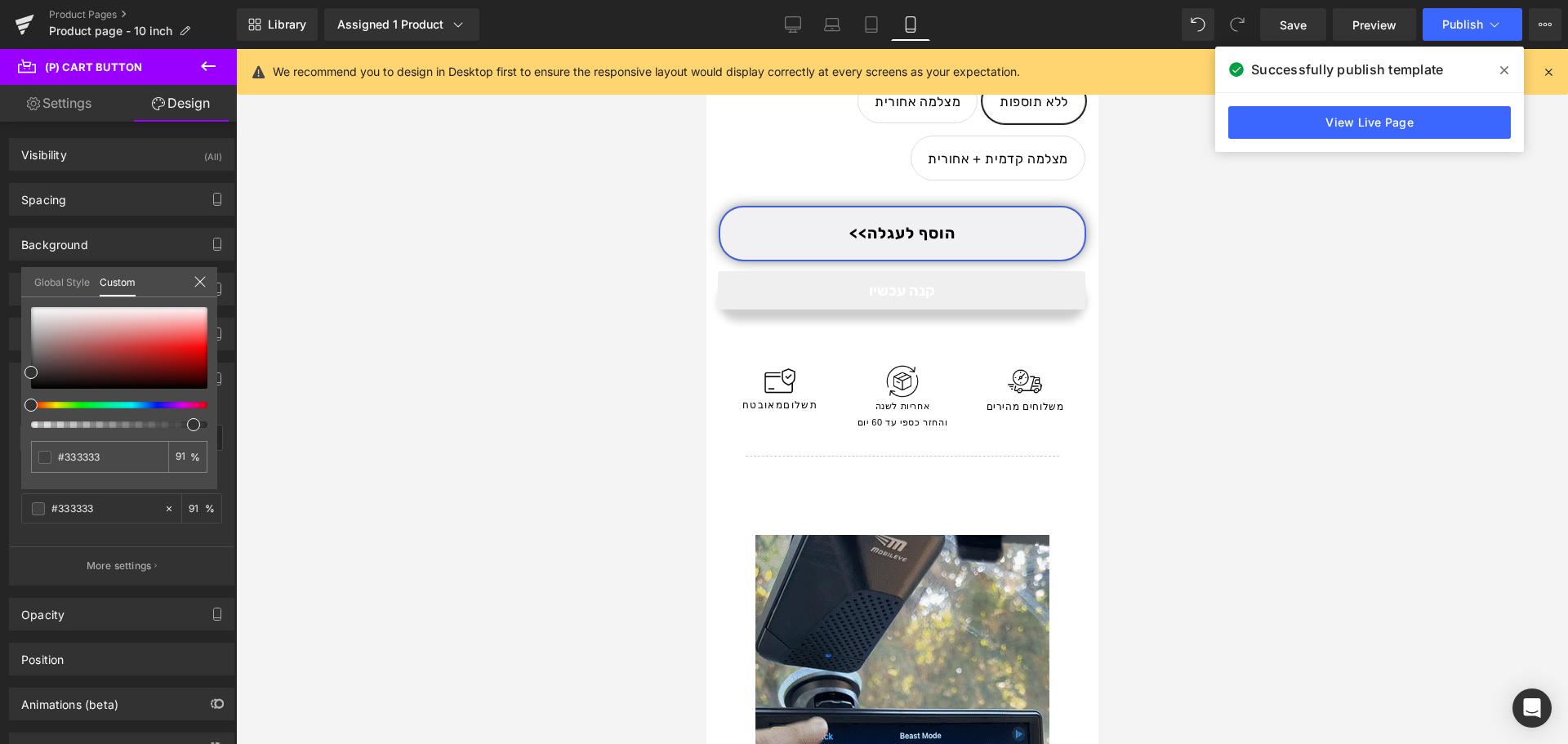
type input "70"
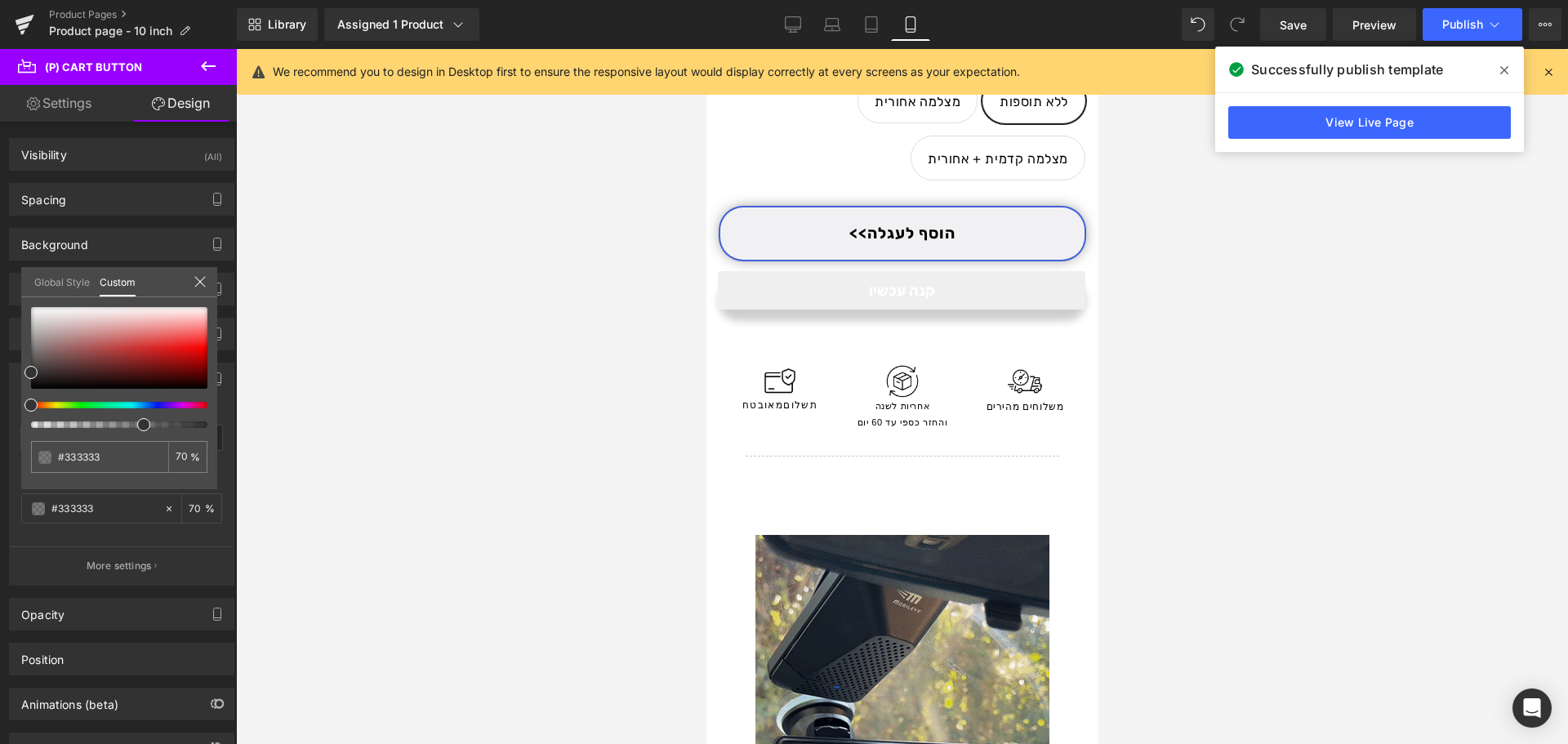
type input "66"
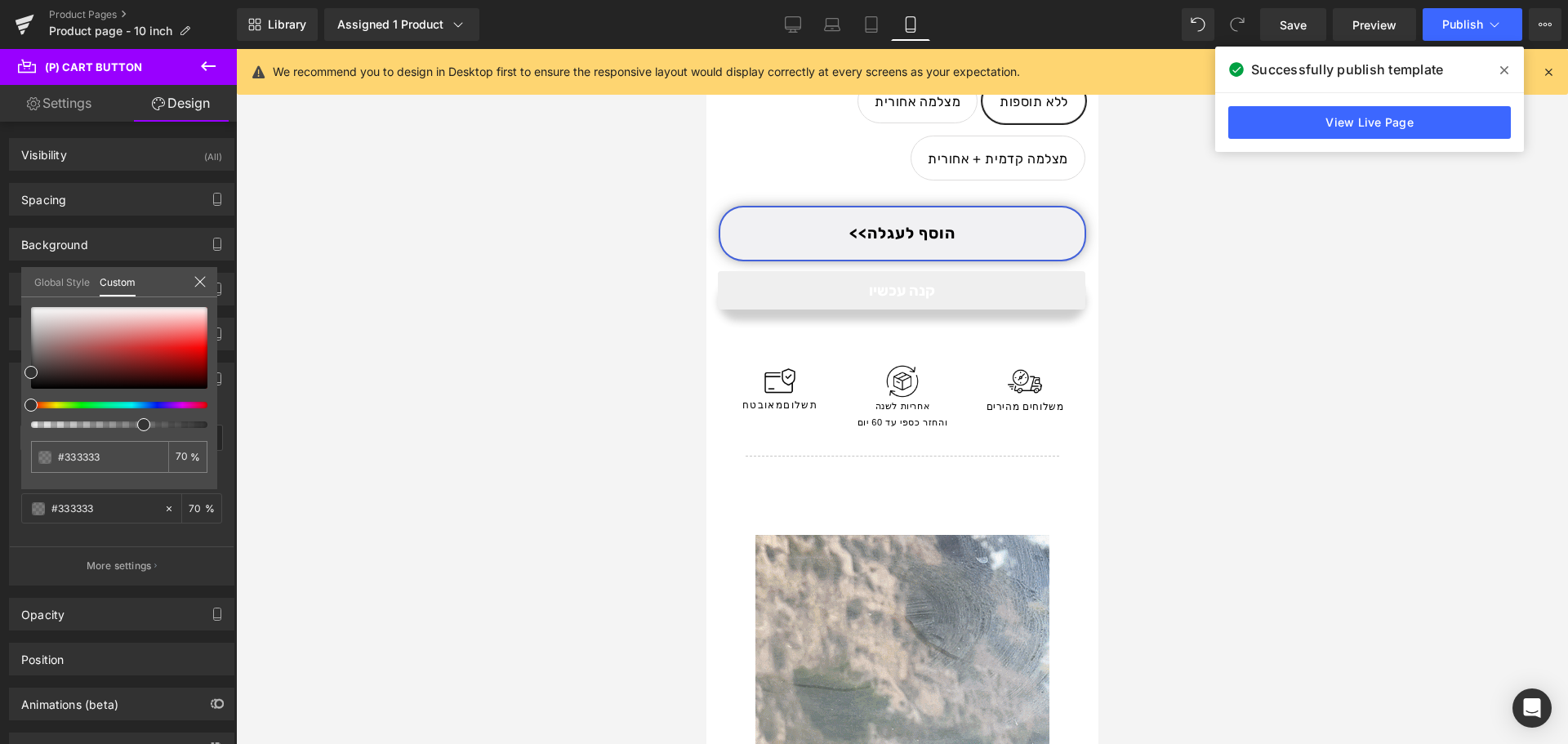
type input "66"
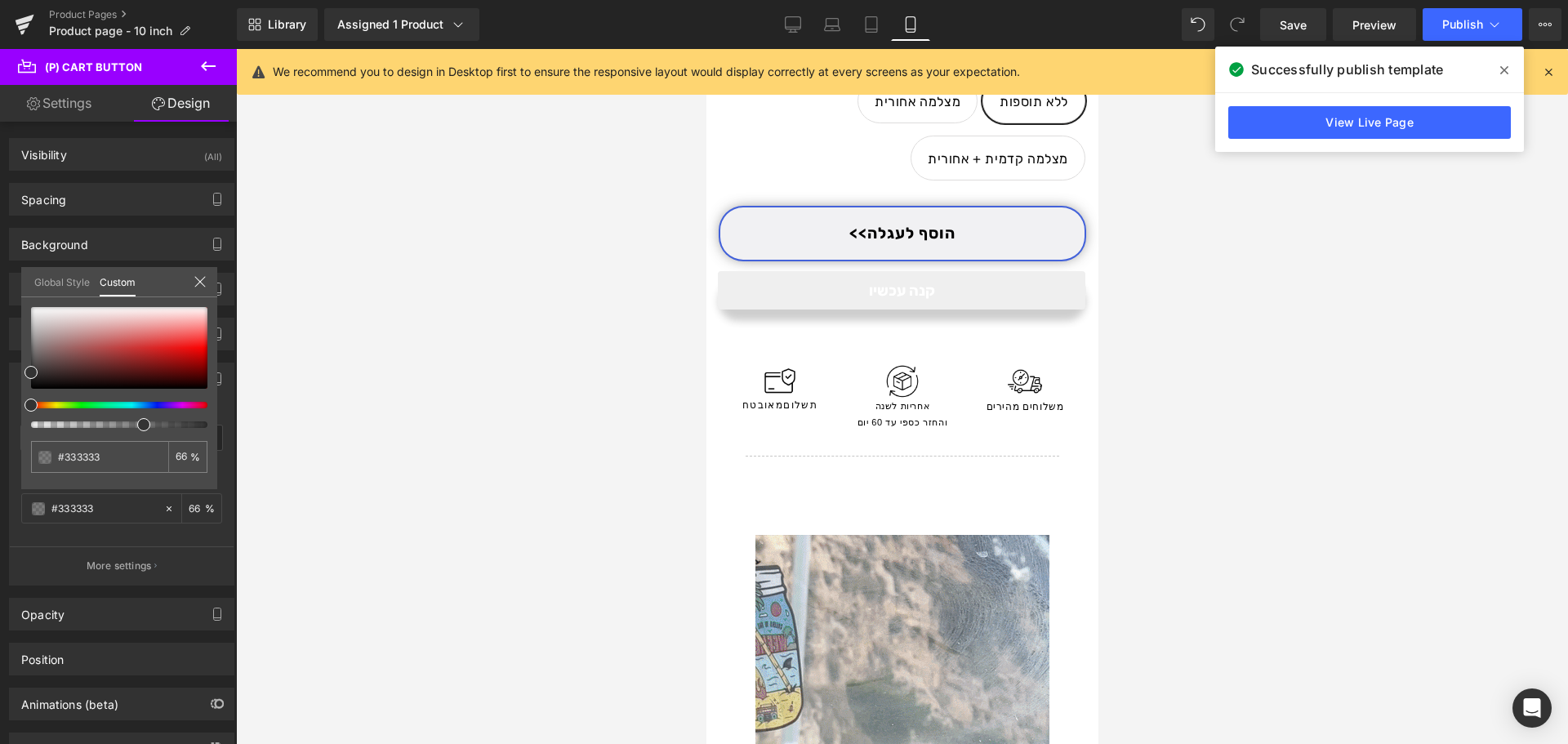
type input "100"
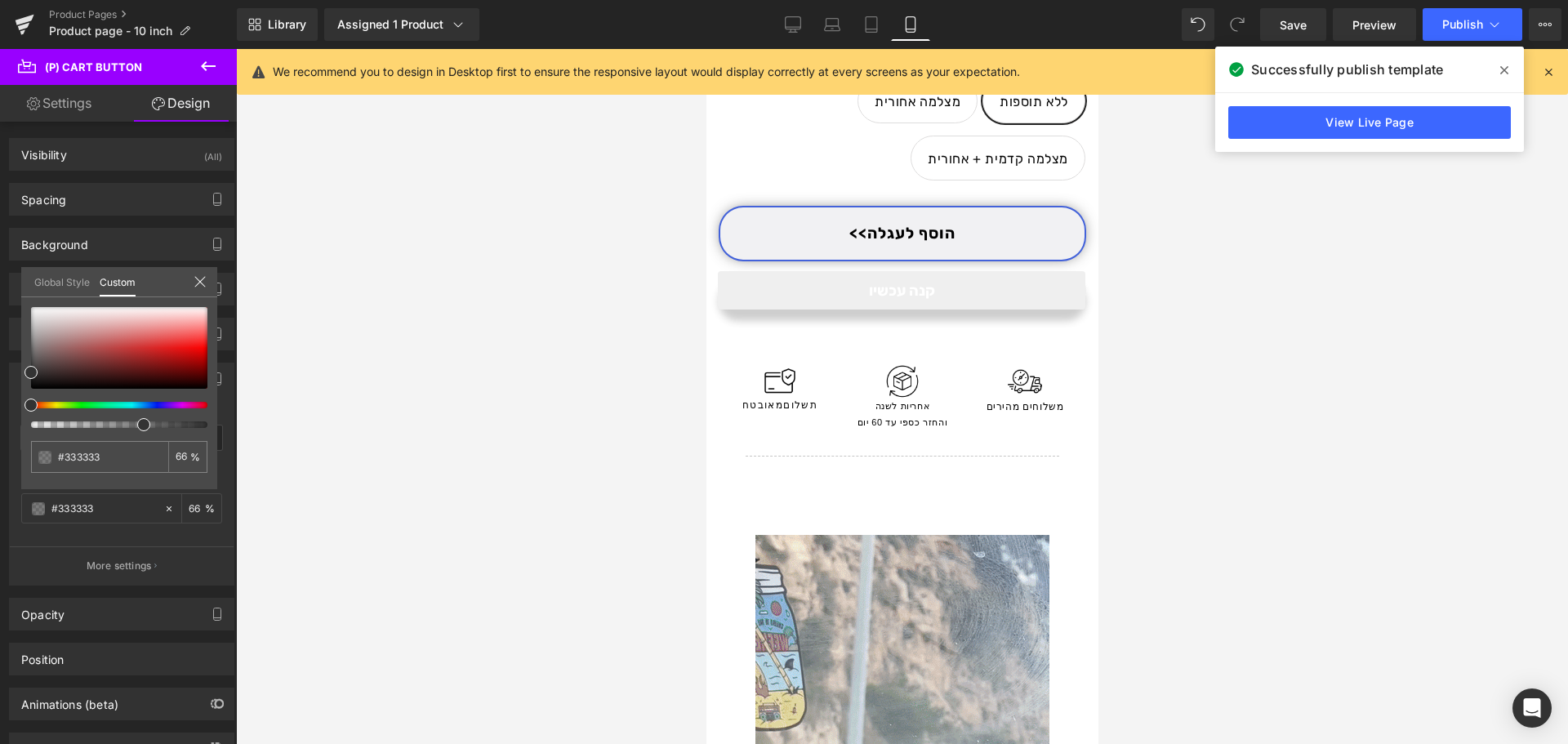
type input "100"
drag, startPoint x: 189, startPoint y: 428, endPoint x: 259, endPoint y: 437, distance: 70.6
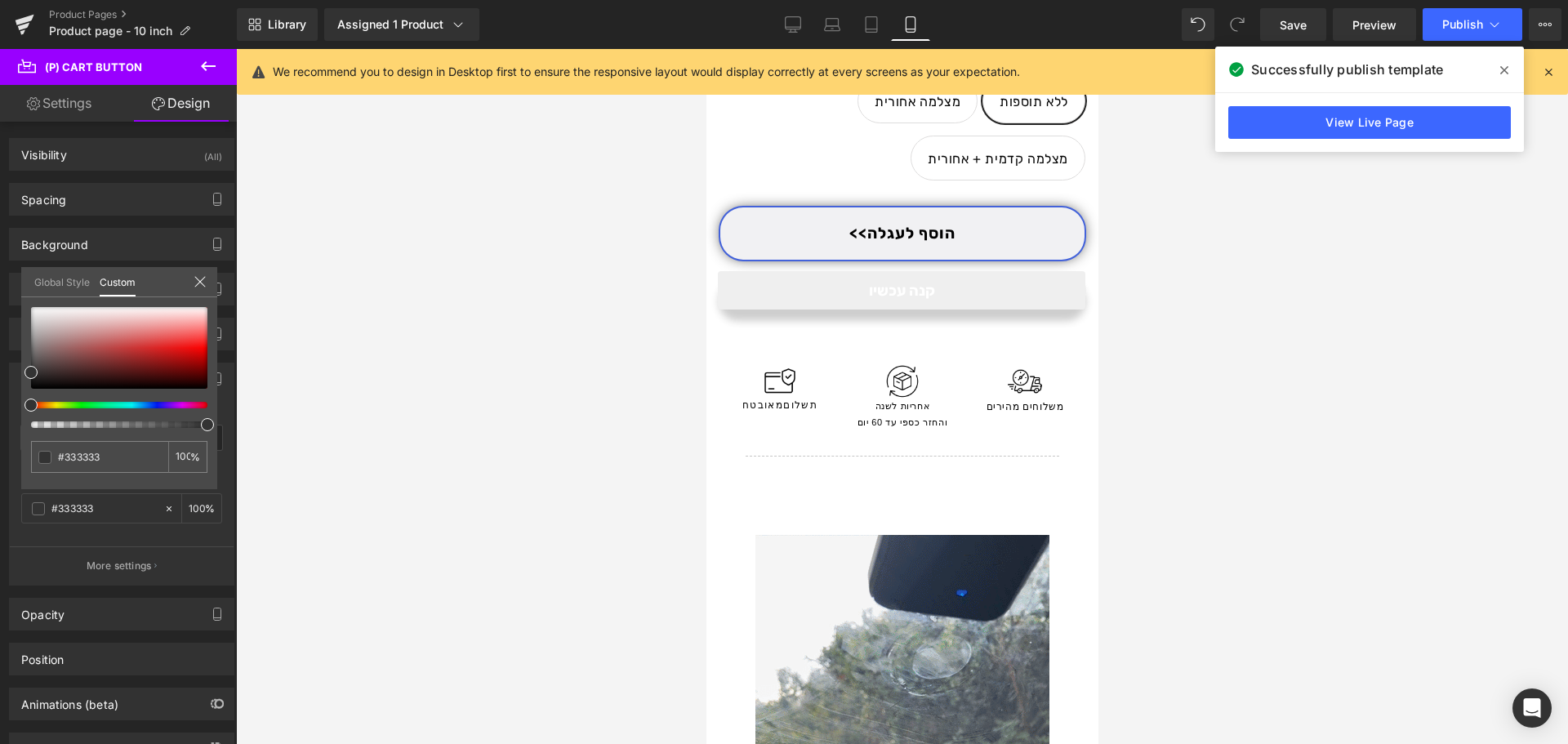
click at [259, 437] on div "(P) Cart Button You are previewing how the will restyle your page. You can not …" at bounding box center [784, 386] width 1568 height 772
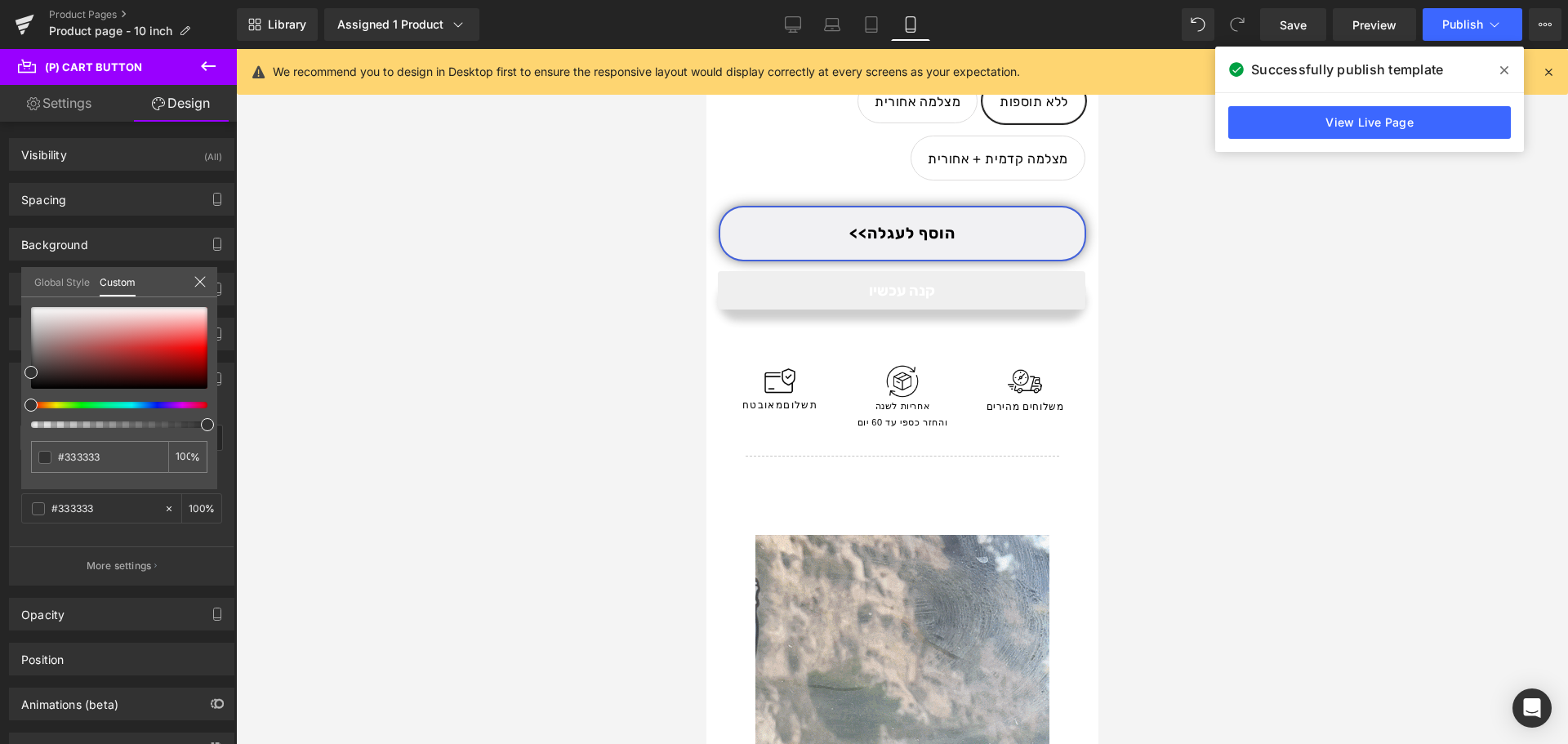
click at [414, 301] on div at bounding box center [902, 396] width 1332 height 695
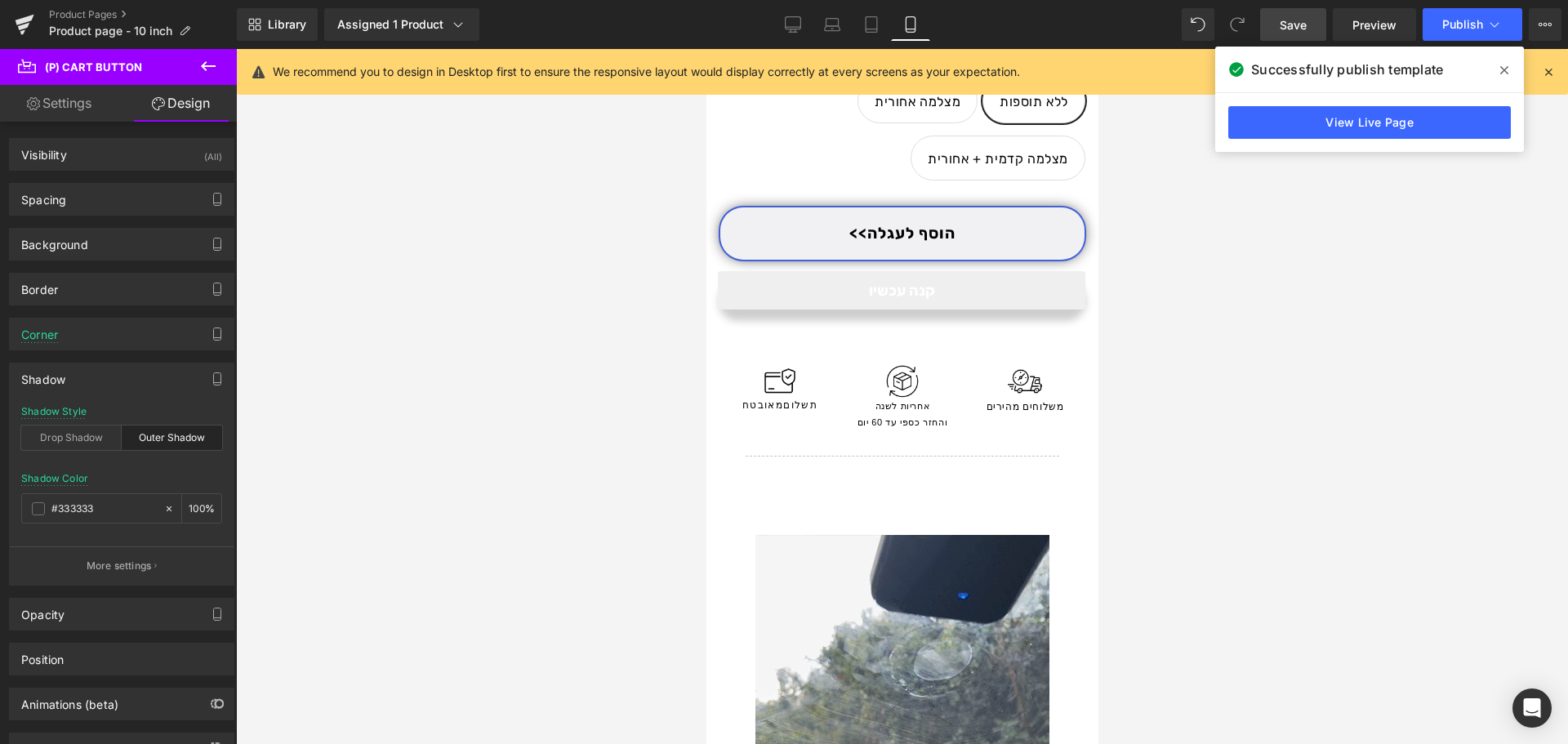
click at [1312, 23] on link "Save" at bounding box center [1293, 24] width 66 height 32
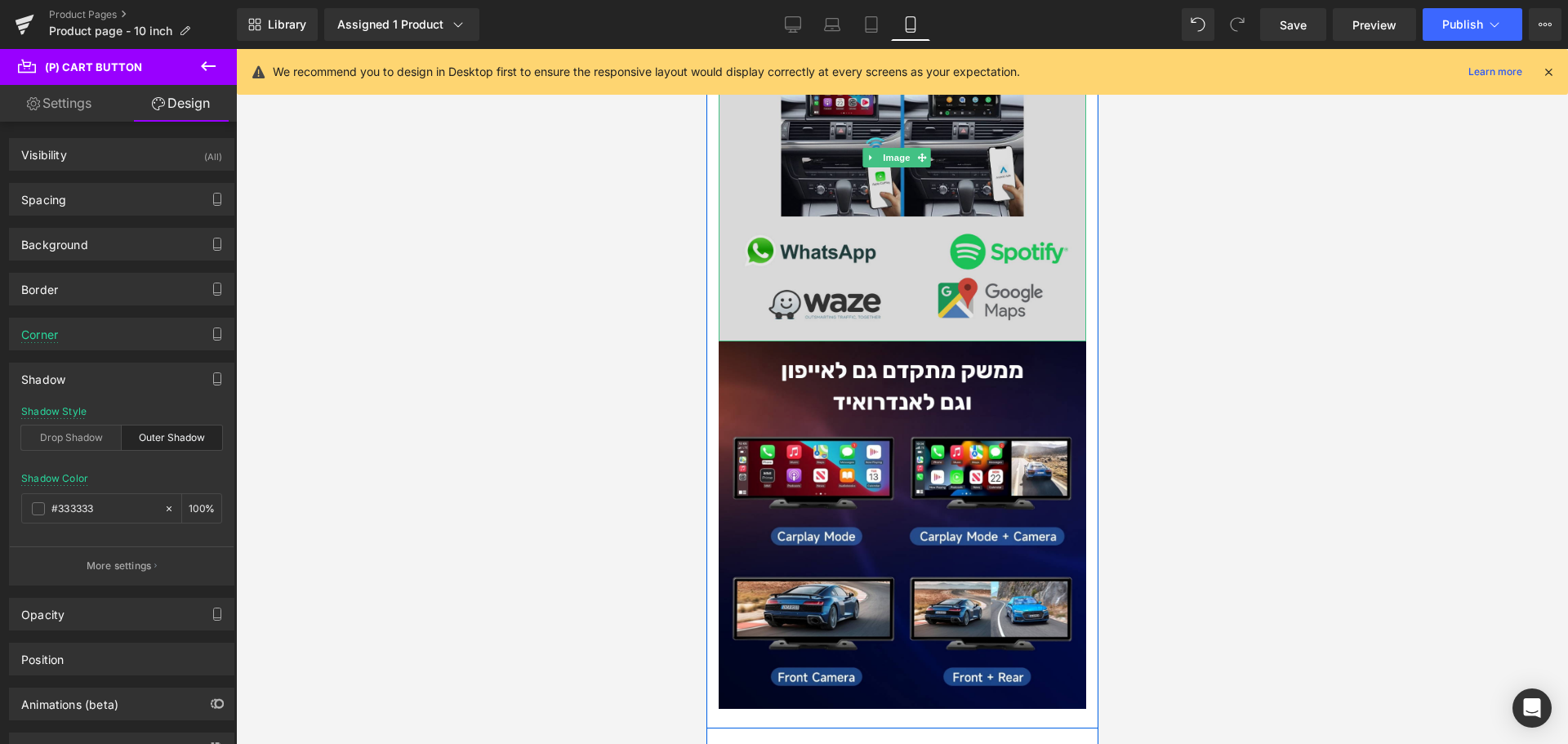
scroll to position [3594, 0]
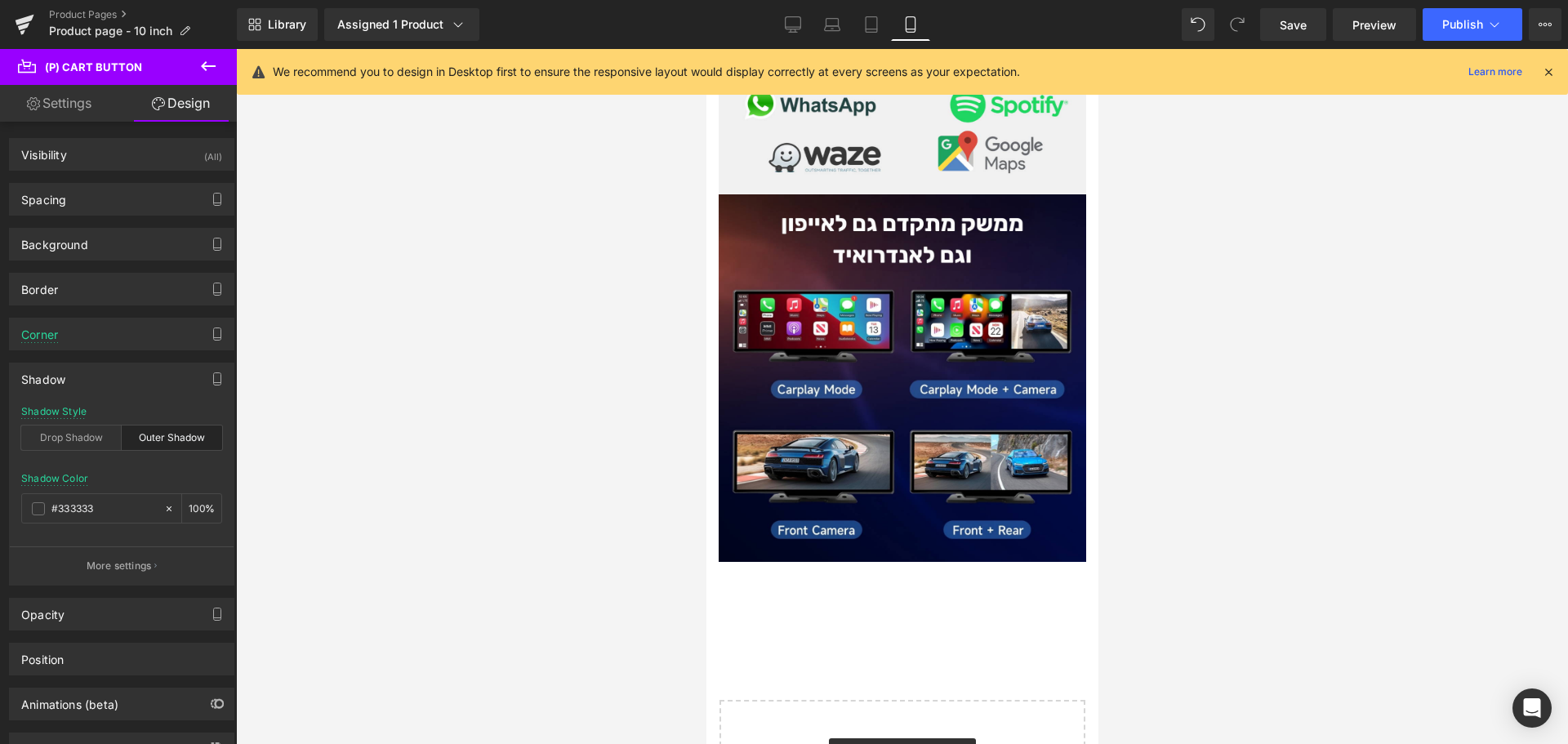
drag, startPoint x: 215, startPoint y: 68, endPoint x: 211, endPoint y: 75, distance: 8.1
click at [215, 68] on icon at bounding box center [208, 66] width 19 height 19
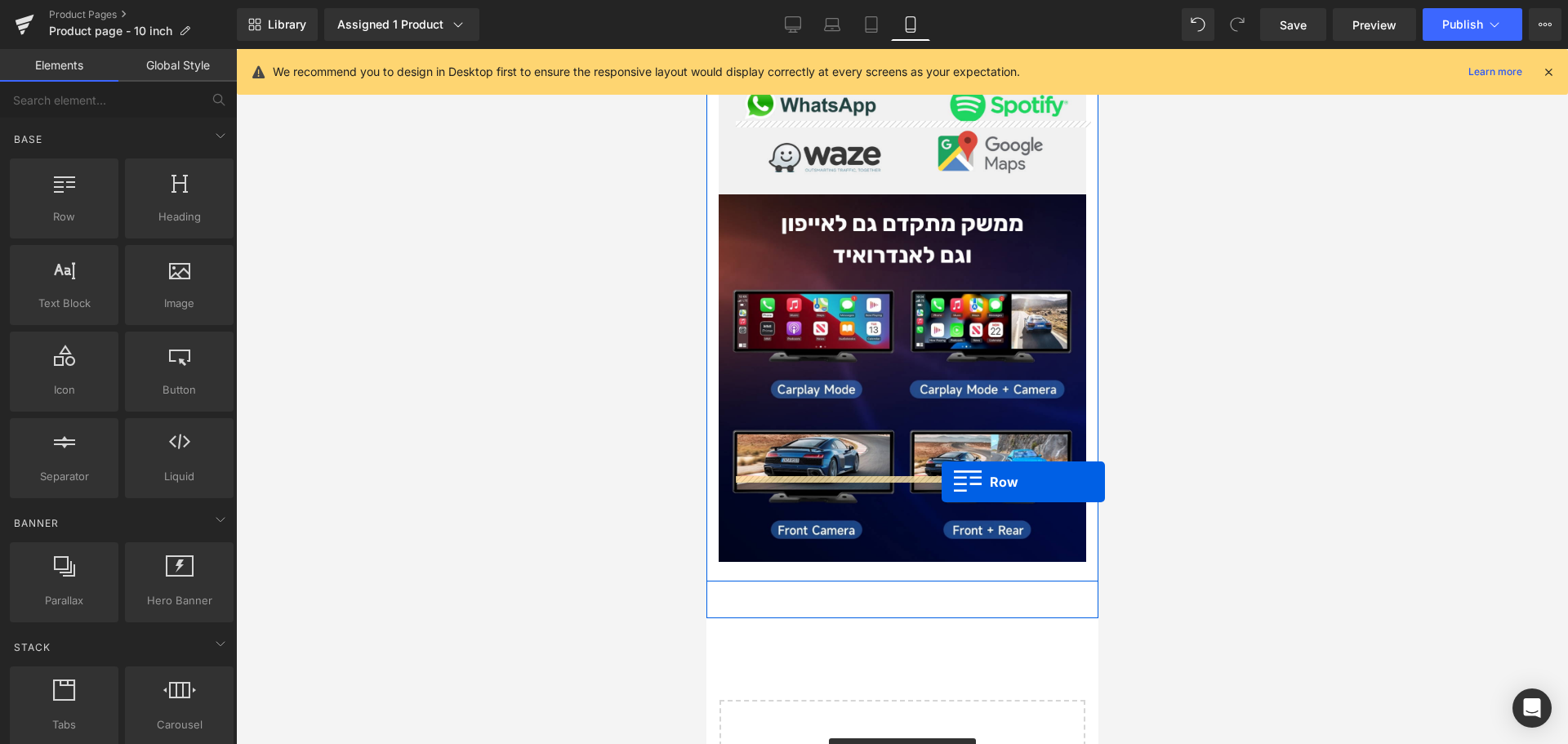
drag, startPoint x: 801, startPoint y: 242, endPoint x: 941, endPoint y: 481, distance: 277.0
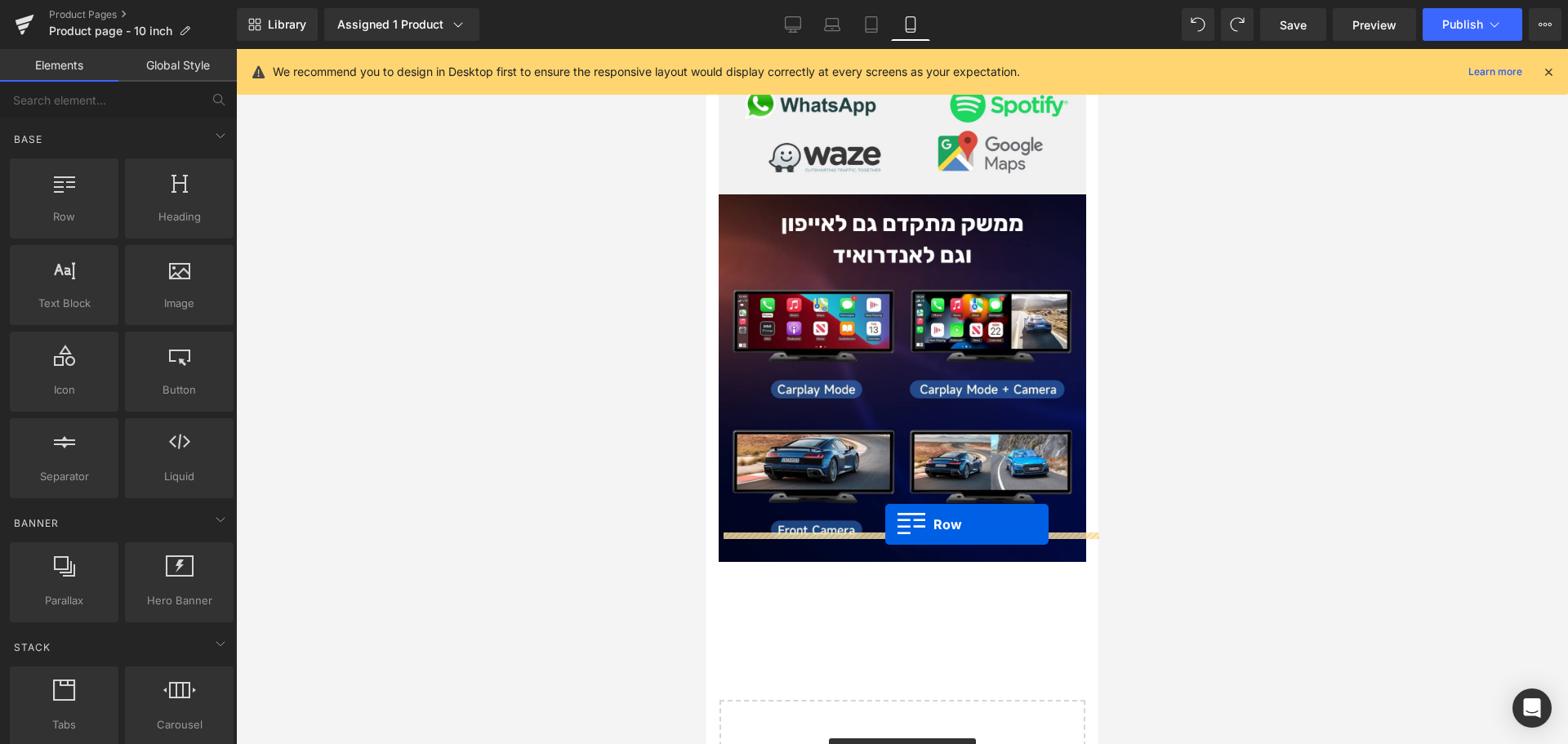
drag, startPoint x: 789, startPoint y: 235, endPoint x: 884, endPoint y: 524, distance: 304.2
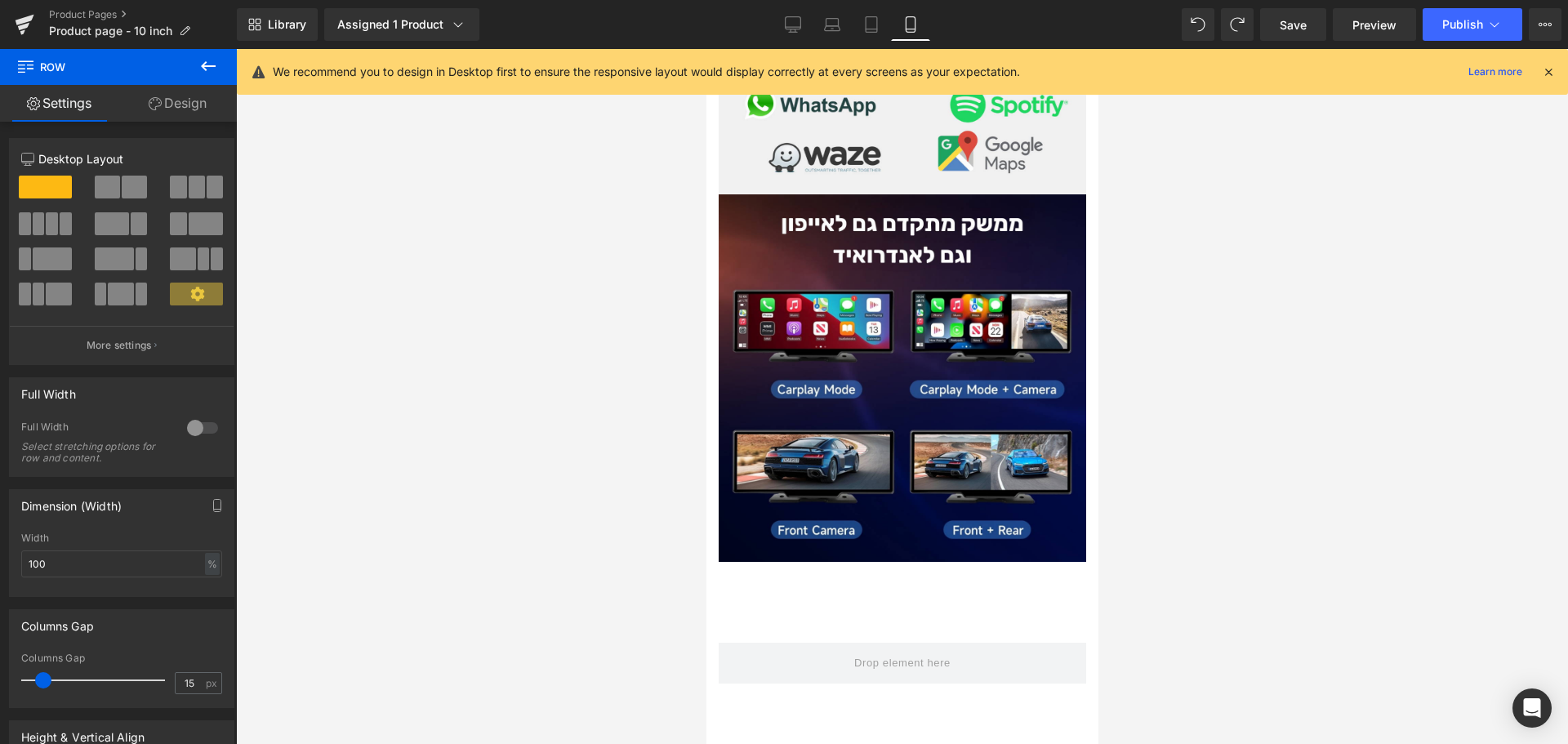
click at [203, 71] on icon at bounding box center [208, 66] width 19 height 19
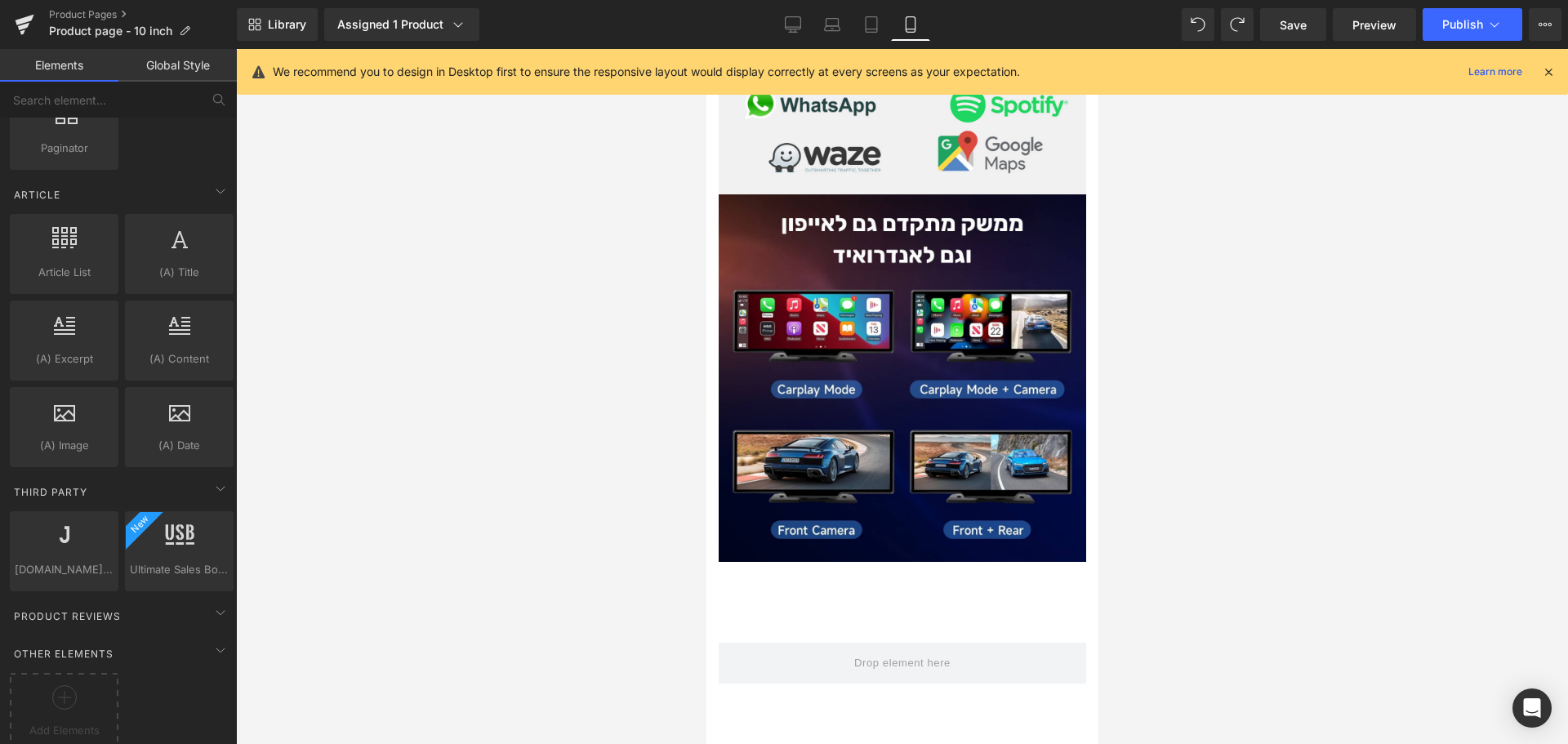
scroll to position [3063, 0]
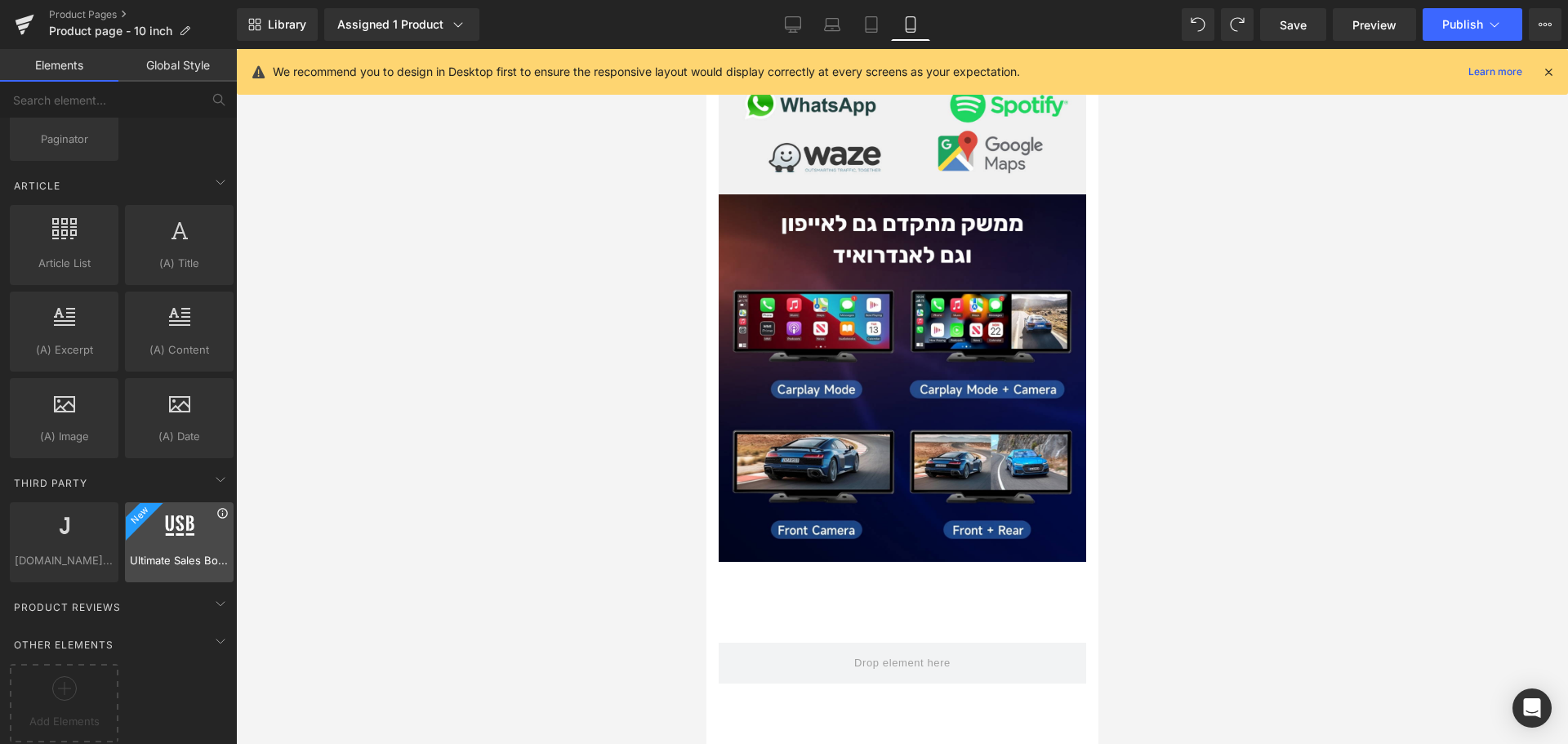
click at [216, 508] on icon at bounding box center [222, 514] width 12 height 12
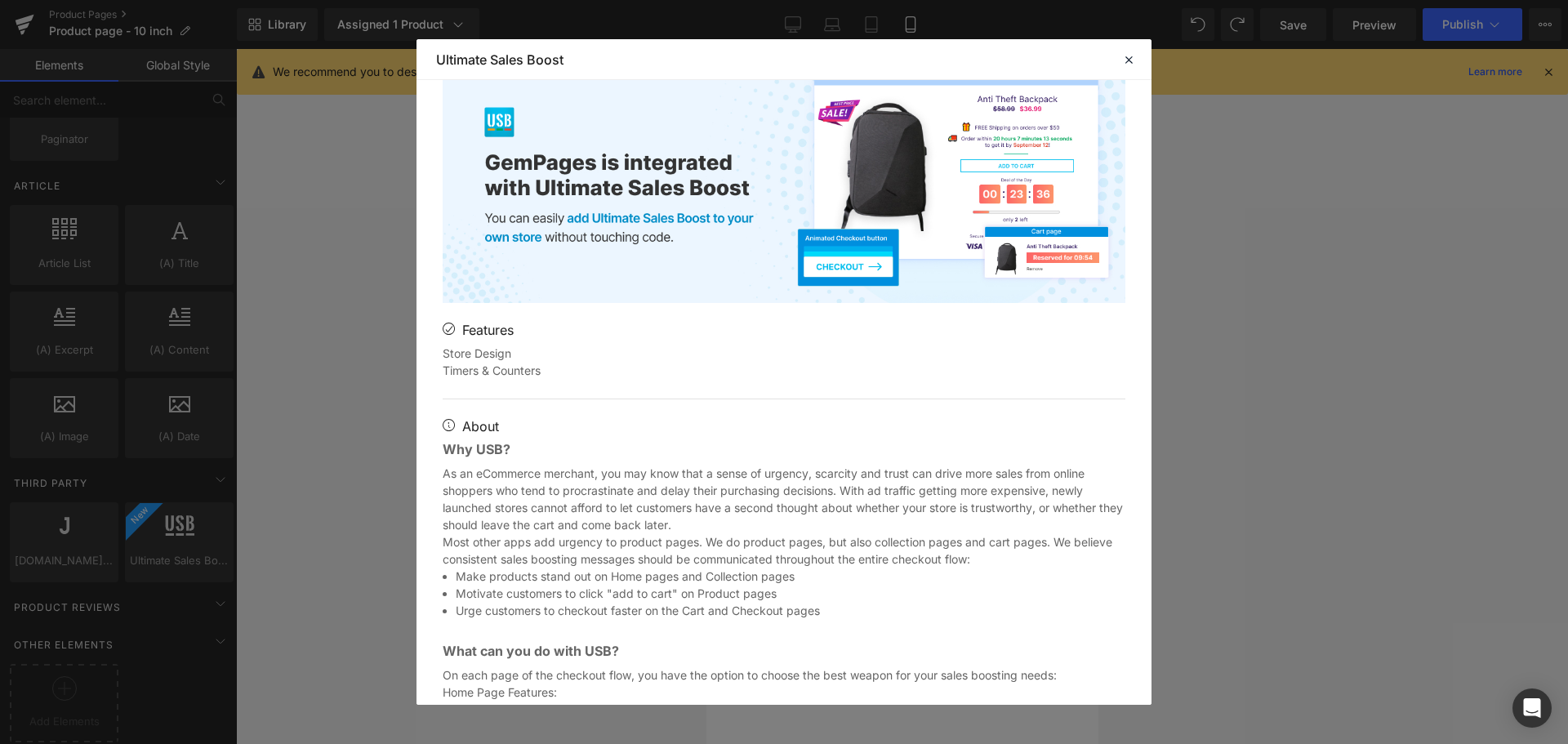
scroll to position [408, 0]
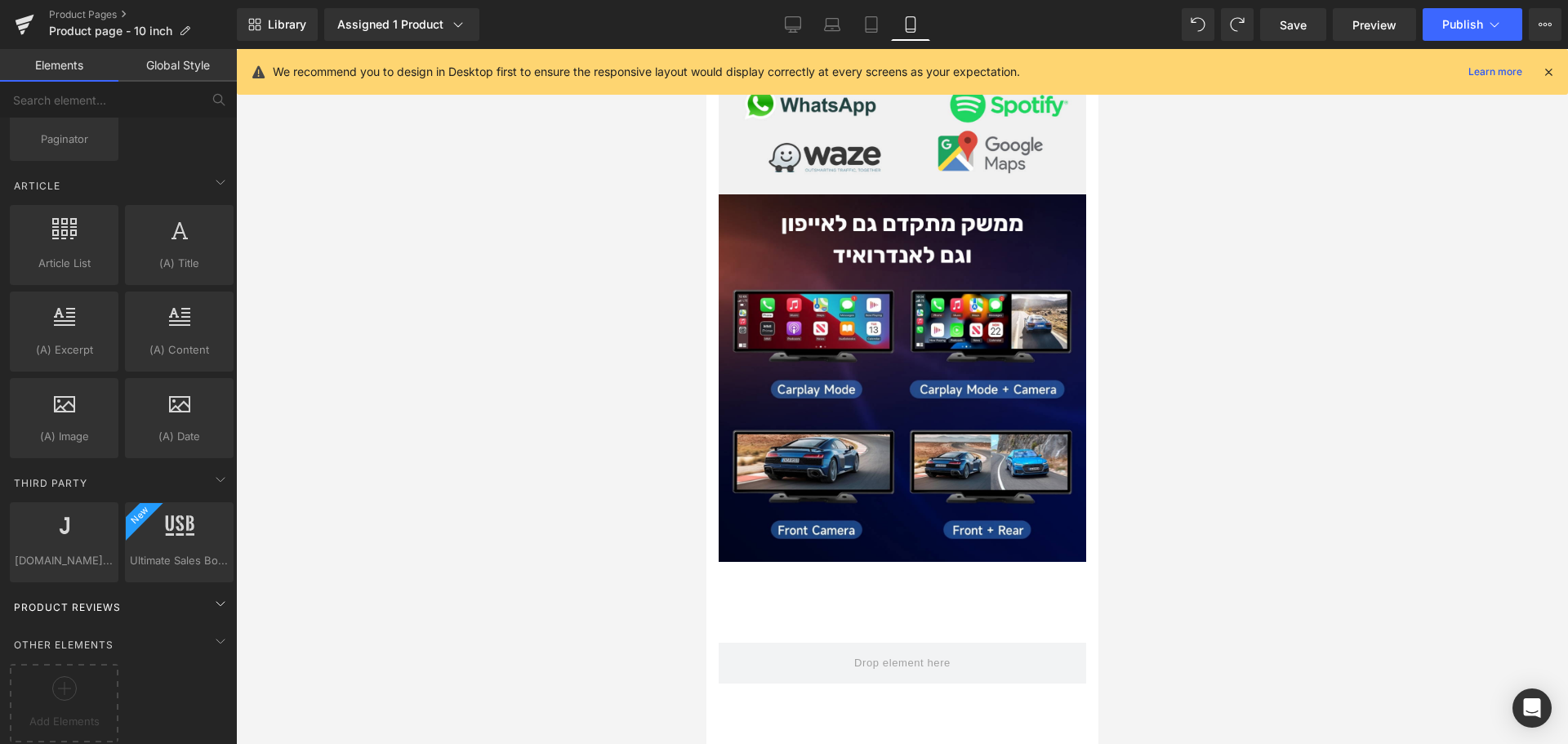
click at [147, 592] on div "Product Reviews" at bounding box center [121, 606] width 230 height 32
click at [211, 598] on icon at bounding box center [221, 604] width 19 height 19
click at [80, 676] on div at bounding box center [64, 694] width 100 height 37
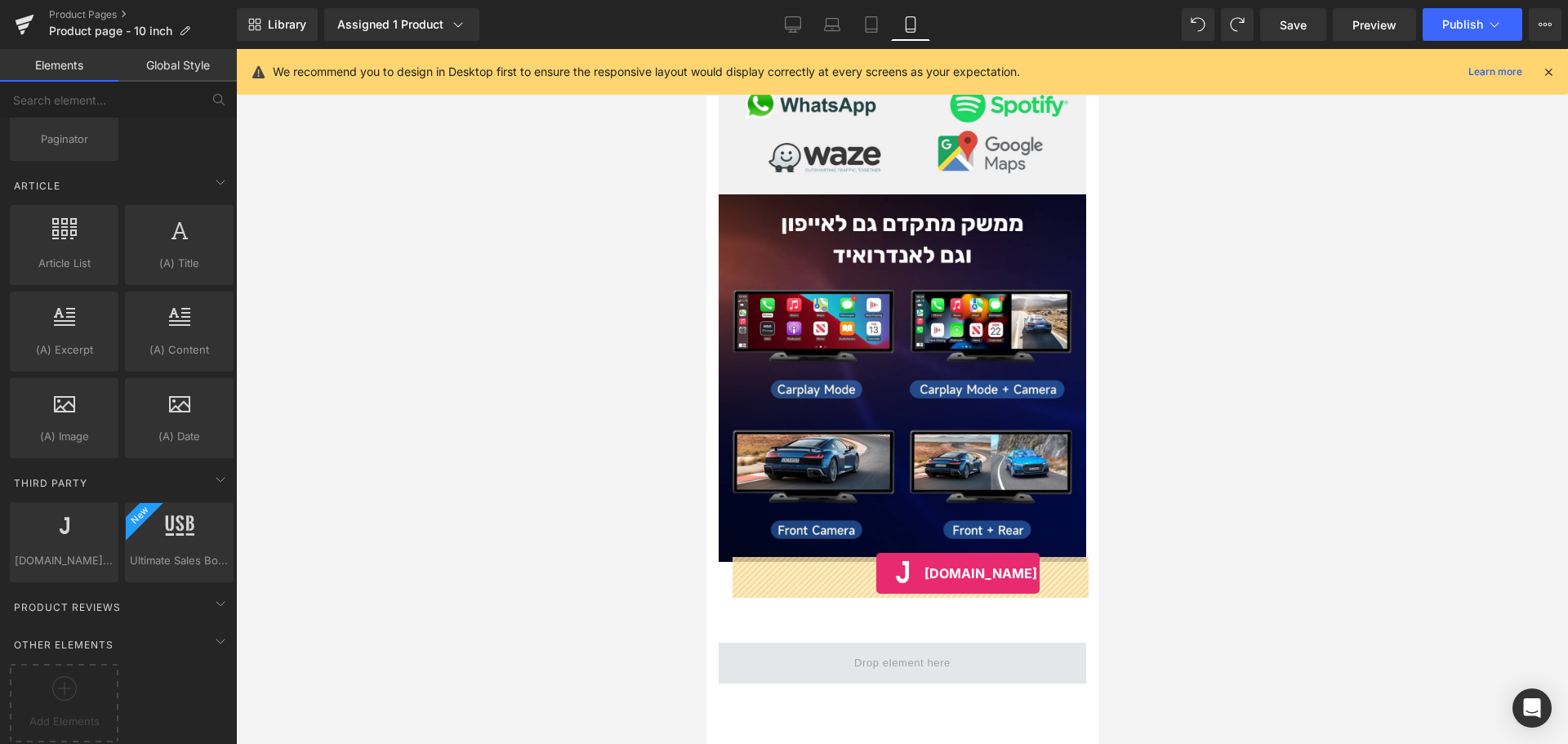
drag, startPoint x: 802, startPoint y: 571, endPoint x: 876, endPoint y: 573, distance: 74.0
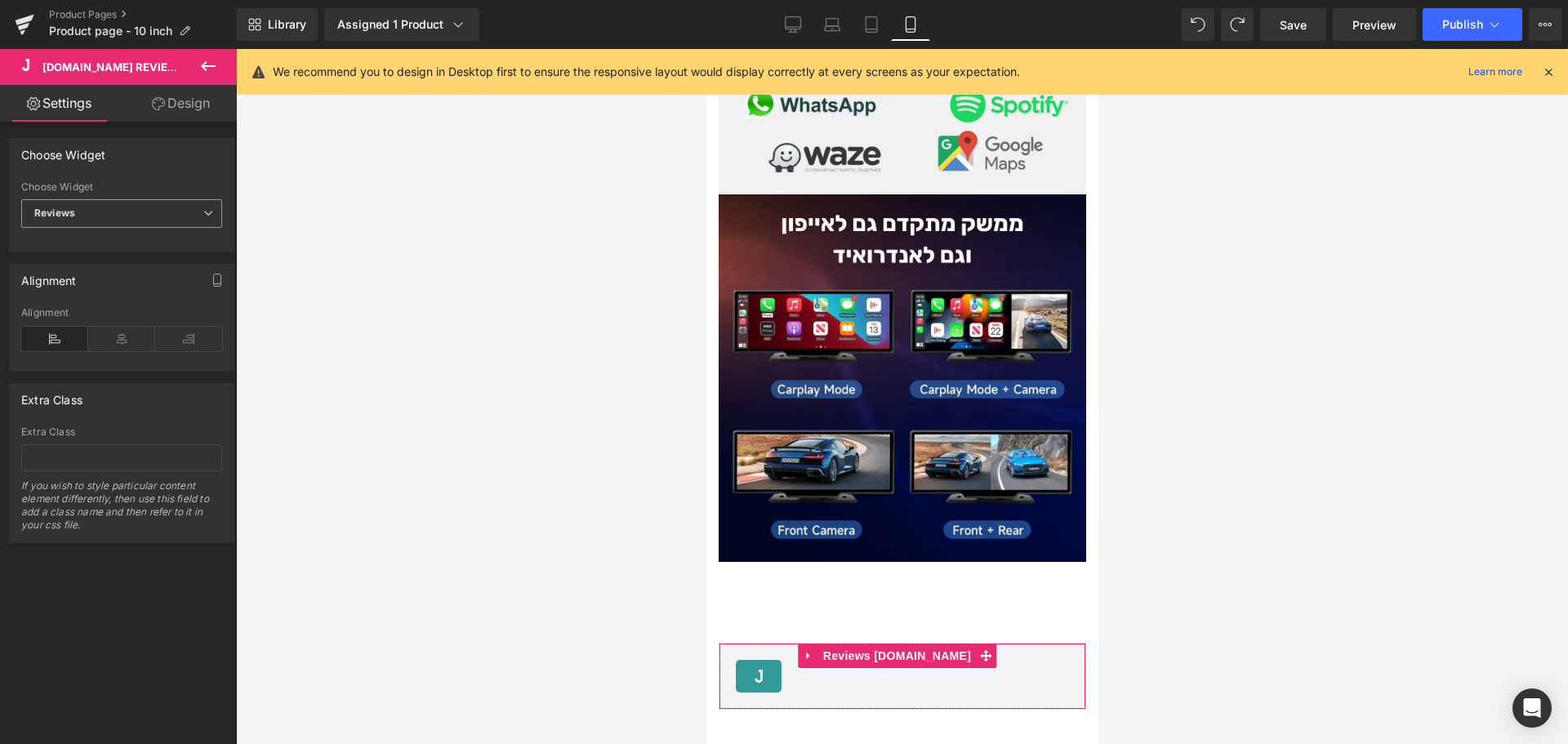
click at [139, 222] on span "Reviews" at bounding box center [121, 213] width 201 height 29
click at [122, 212] on span "Reviews" at bounding box center [118, 213] width 194 height 29
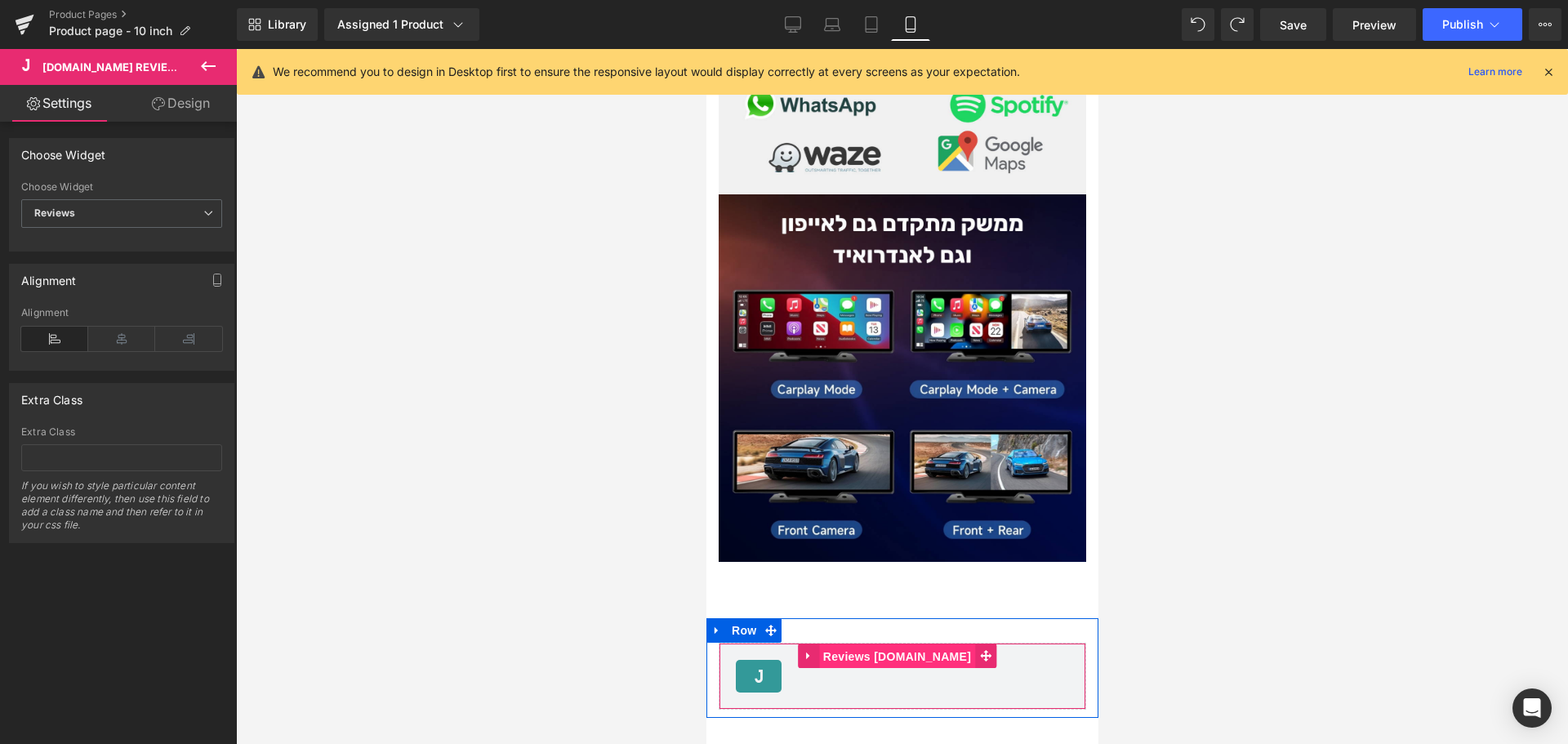
click at [903, 645] on span "[DOMAIN_NAME] Reviews" at bounding box center [896, 657] width 156 height 24
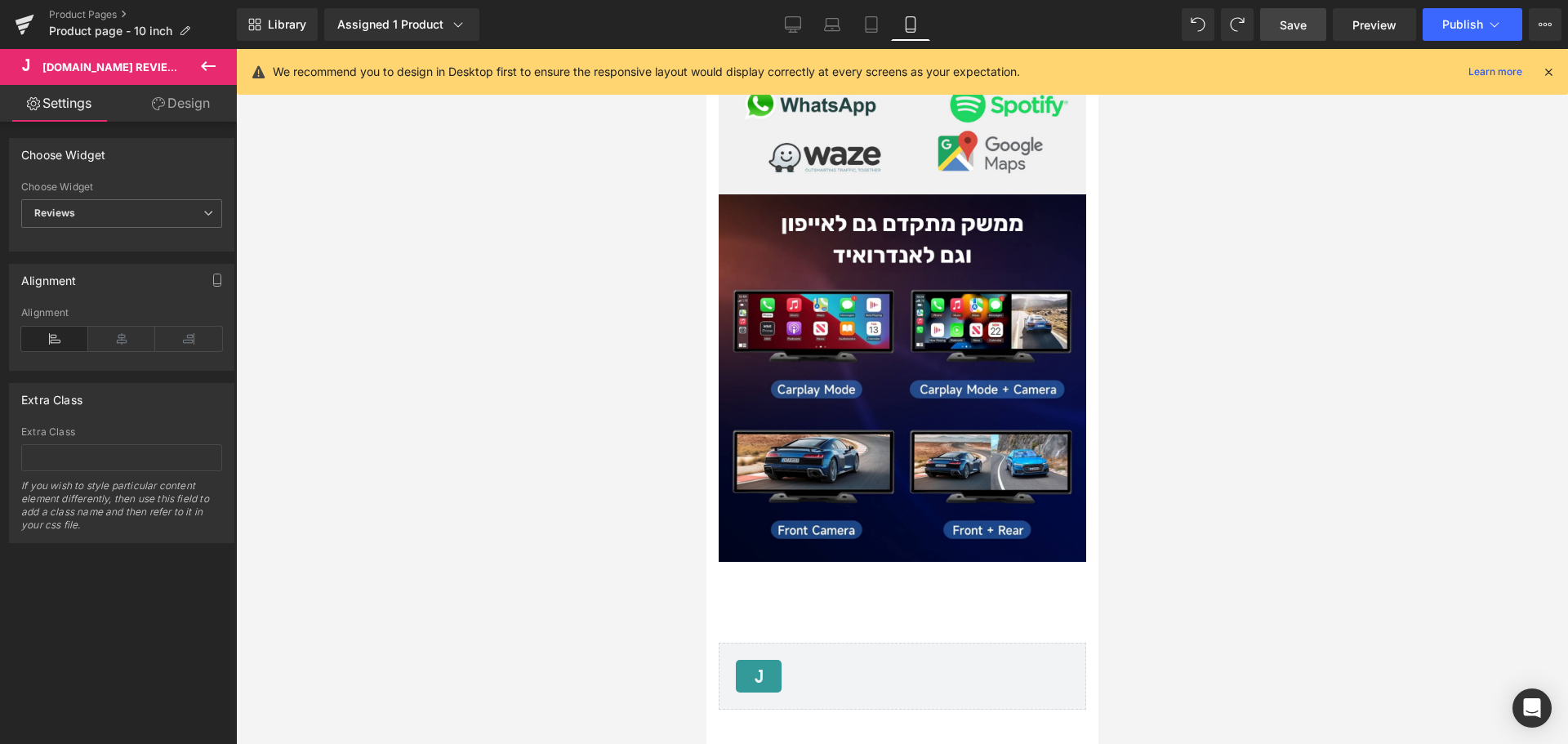
click at [1304, 28] on span "Save" at bounding box center [1292, 25] width 27 height 17
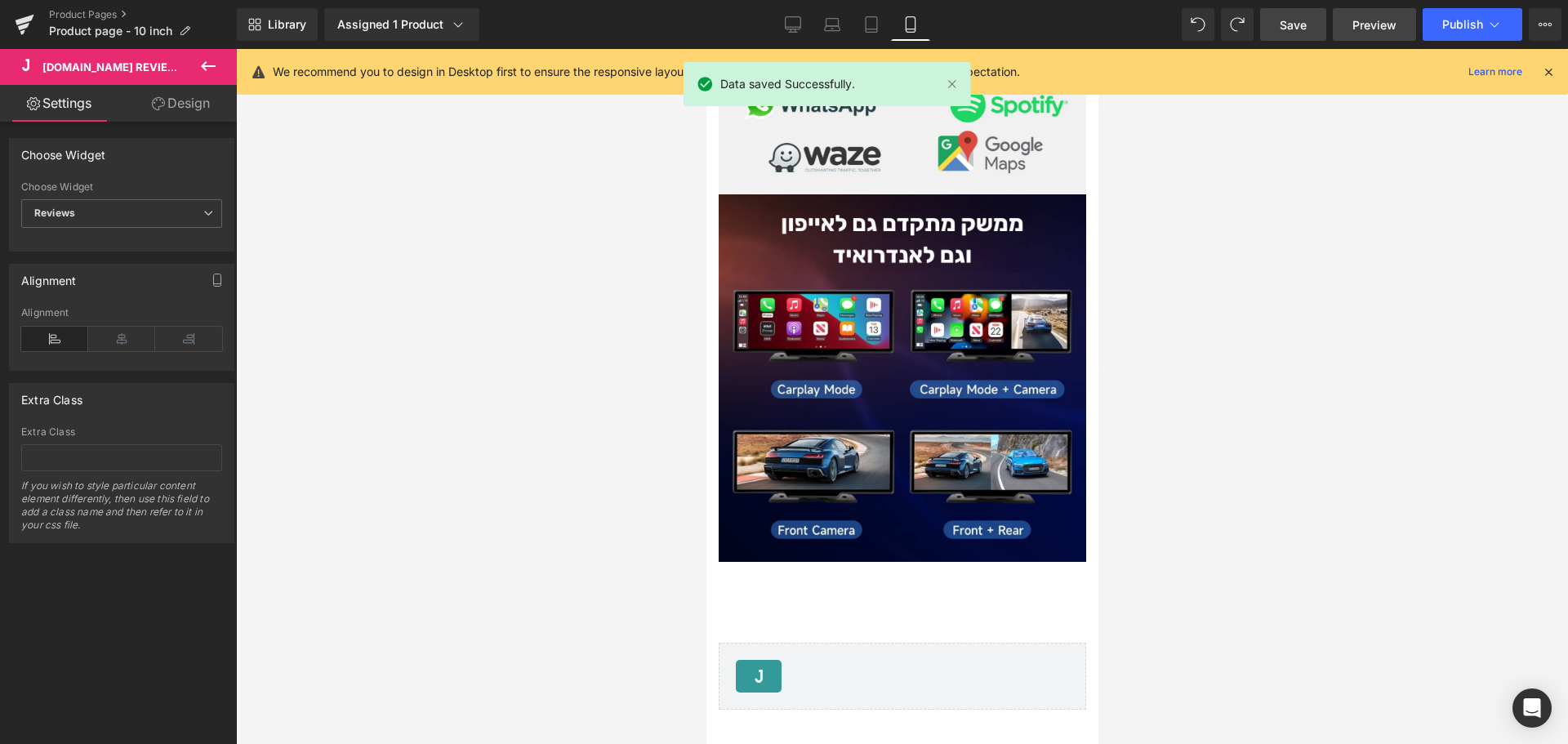
click at [1374, 32] on span "Preview" at bounding box center [1374, 25] width 44 height 17
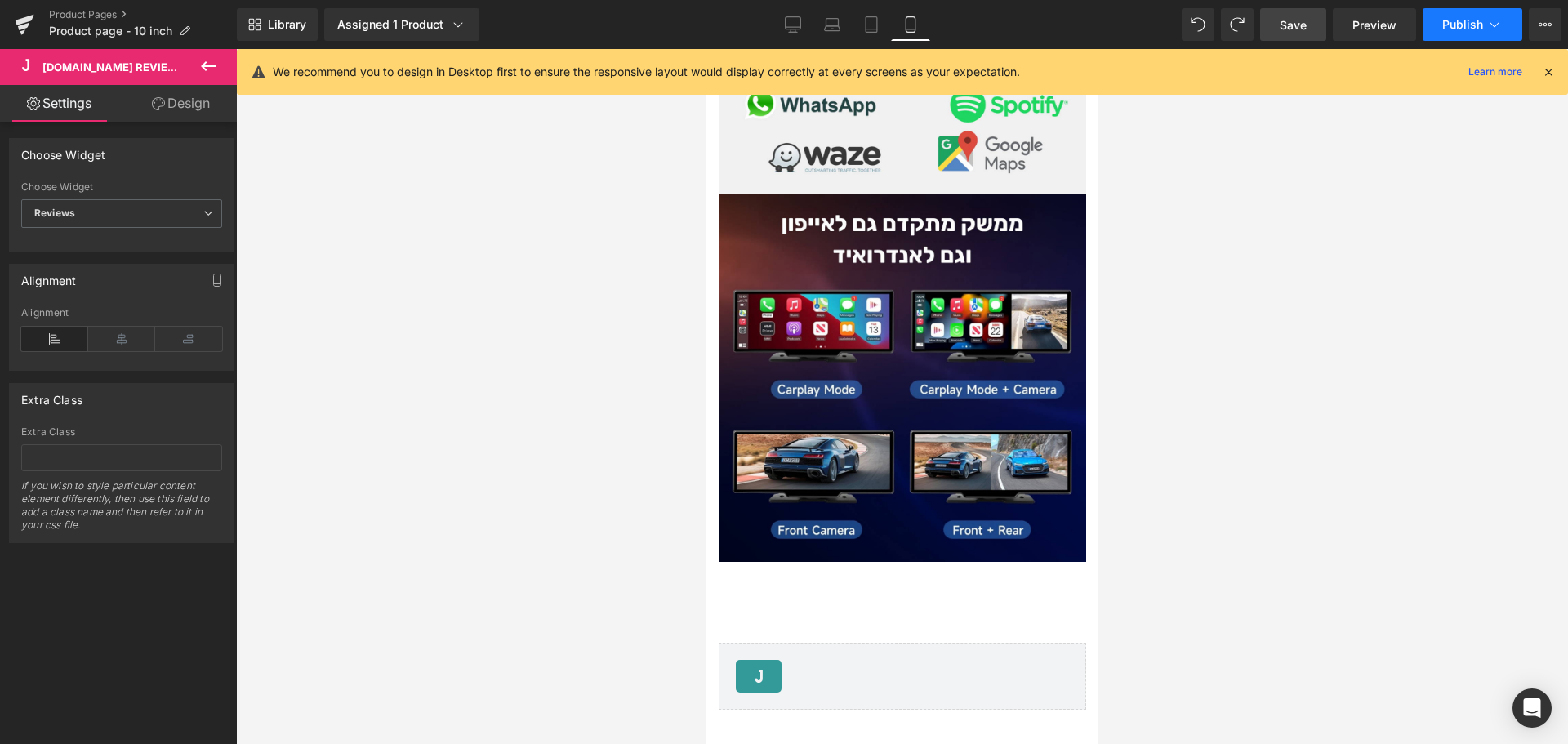
click at [1508, 24] on button "Publish" at bounding box center [1472, 24] width 99 height 32
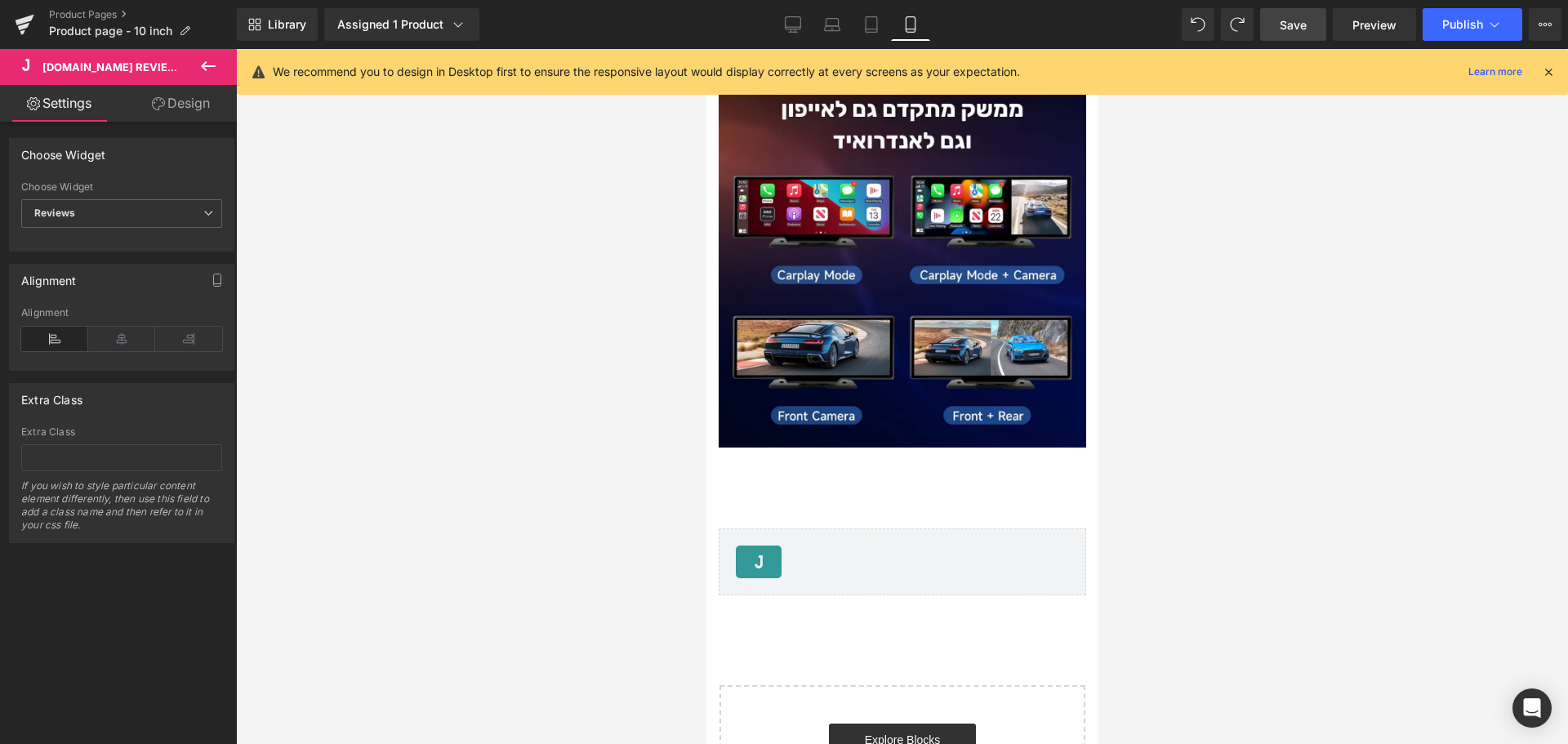
scroll to position [3921, 0]
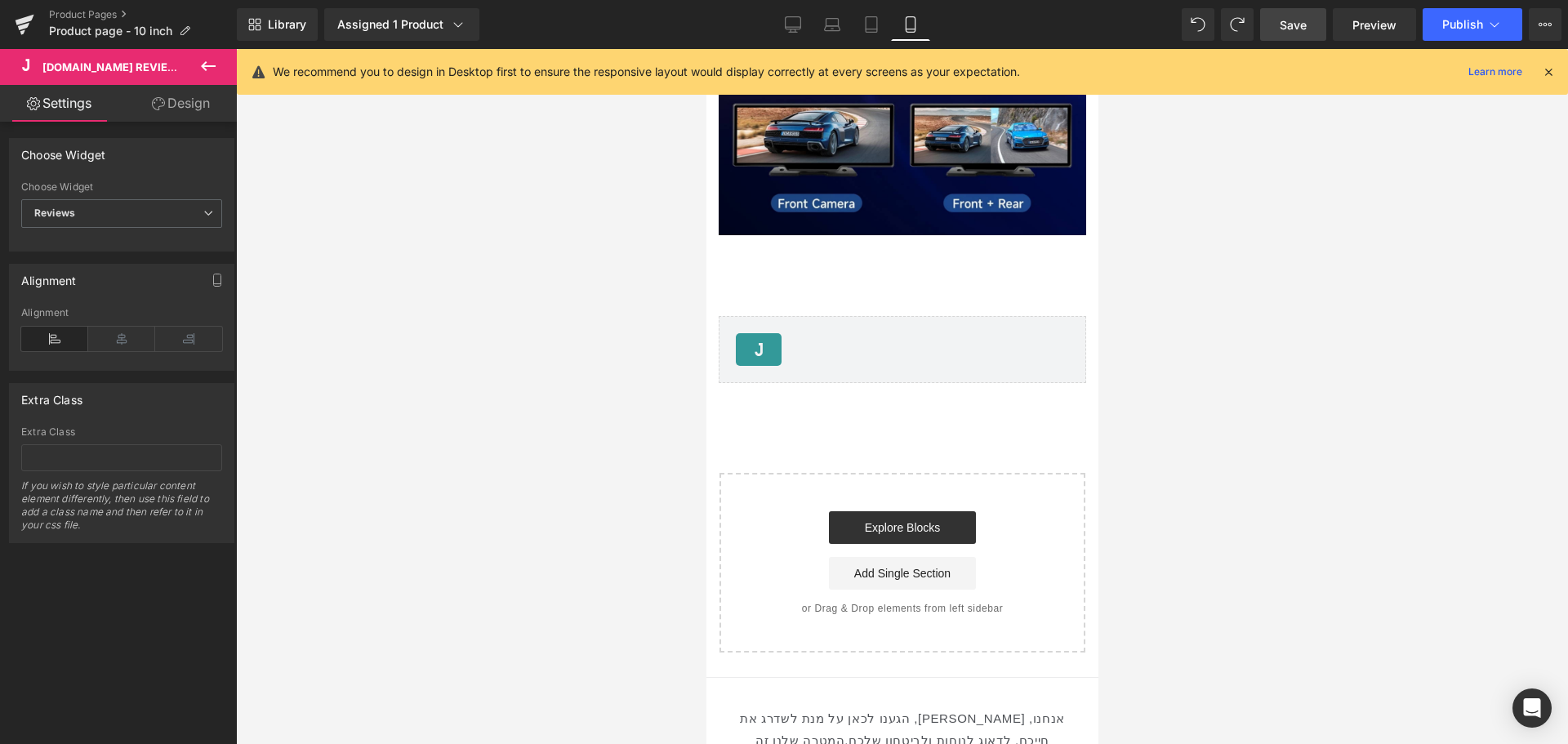
click at [890, 333] on div "Judge.me Reviews - Reviews" at bounding box center [902, 349] width 333 height 32
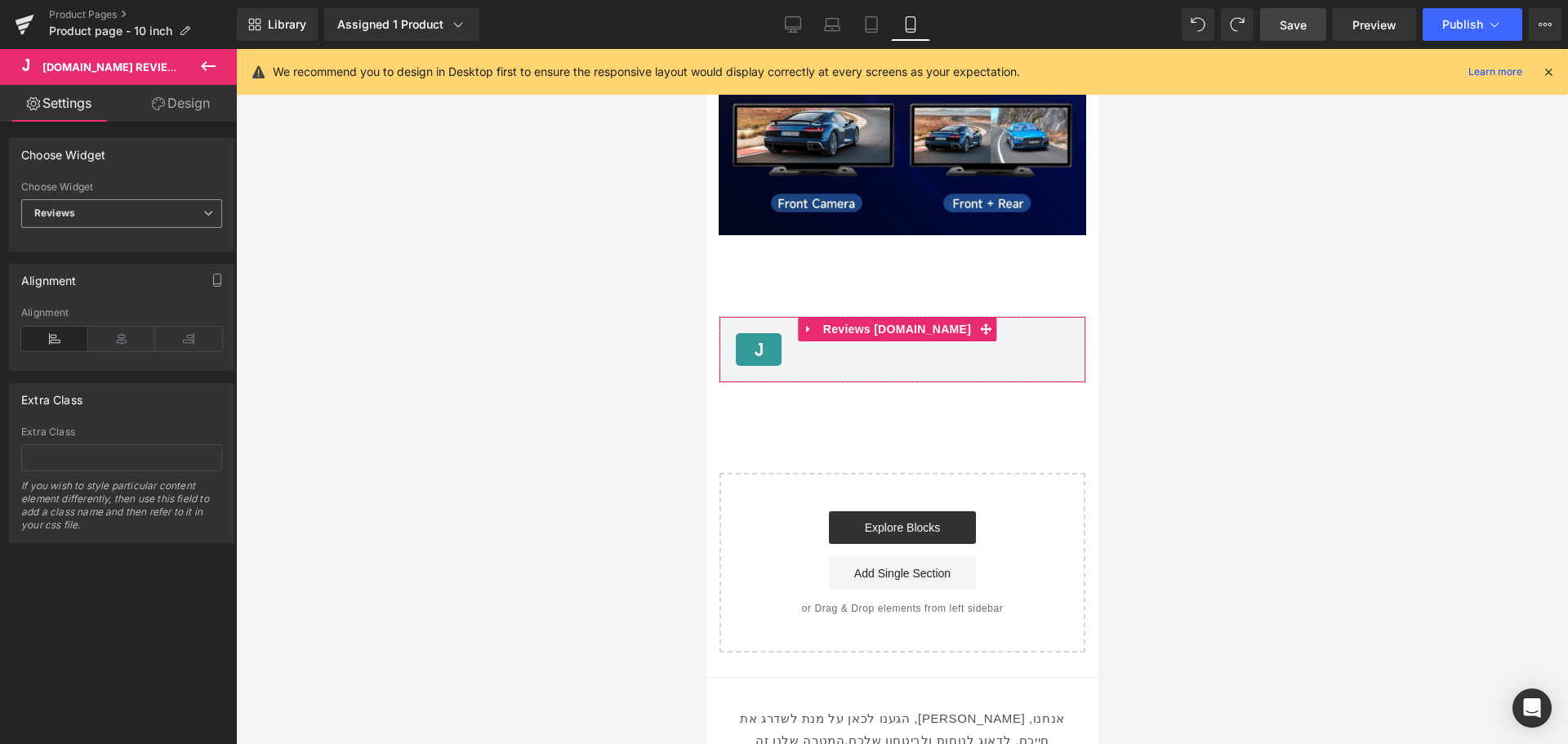
click at [114, 227] on span "Reviews" at bounding box center [121, 213] width 201 height 29
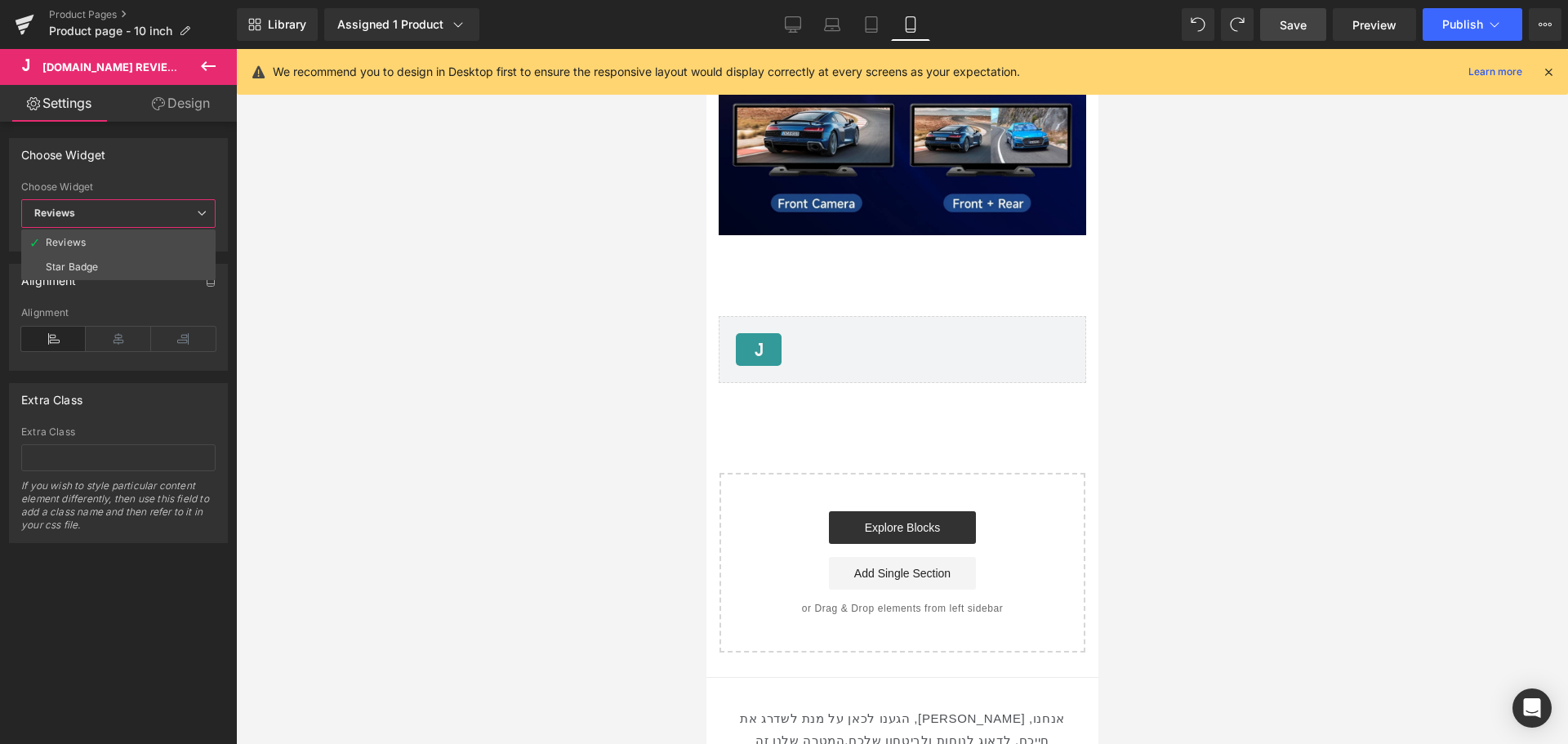
click at [1304, 22] on span "Save" at bounding box center [1292, 25] width 27 height 17
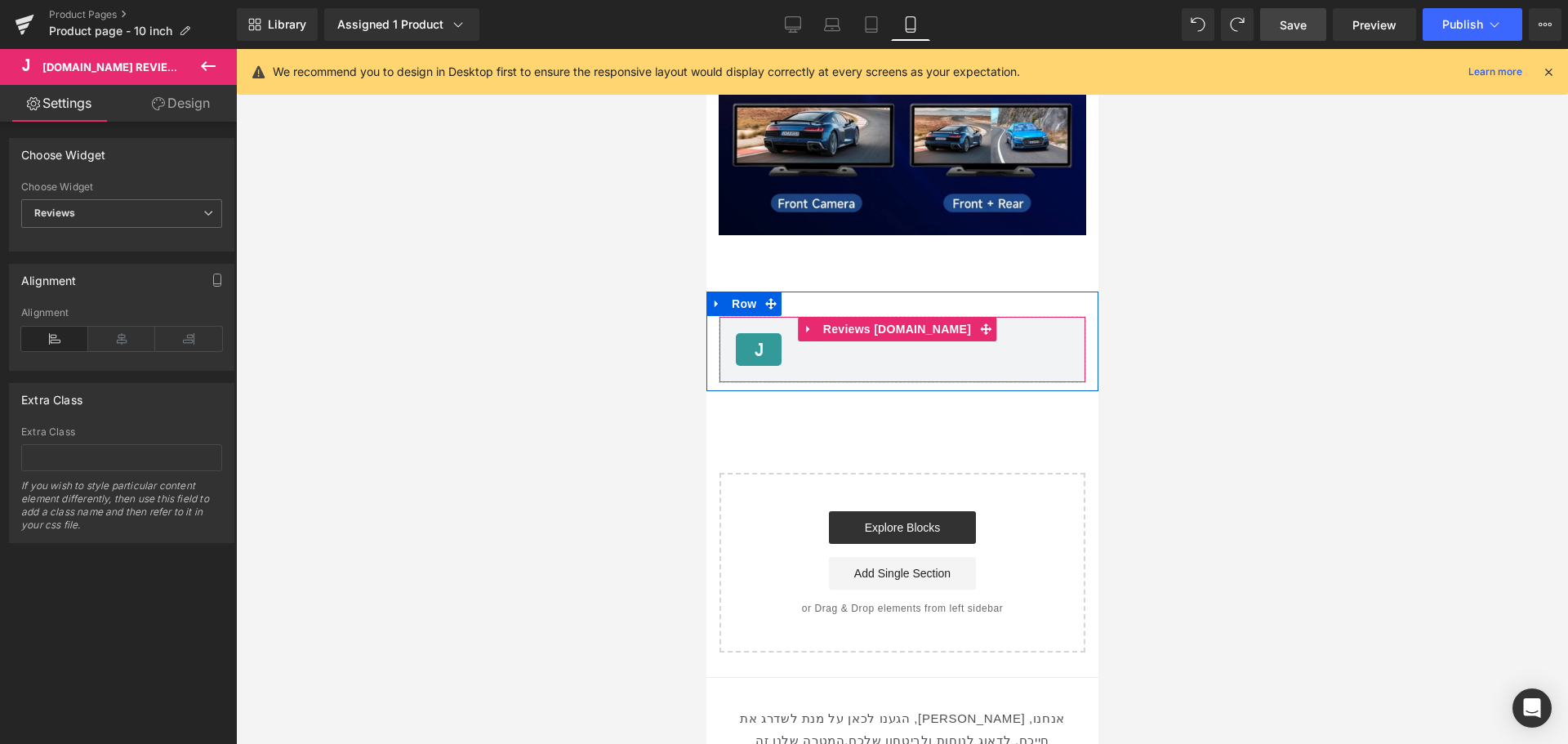
click at [963, 333] on div "Judge.me Reviews - Reviews" at bounding box center [902, 349] width 333 height 32
click at [968, 316] on div "Judge.me Reviews - Reviews Judge.me Reviews" at bounding box center [901, 349] width 367 height 67
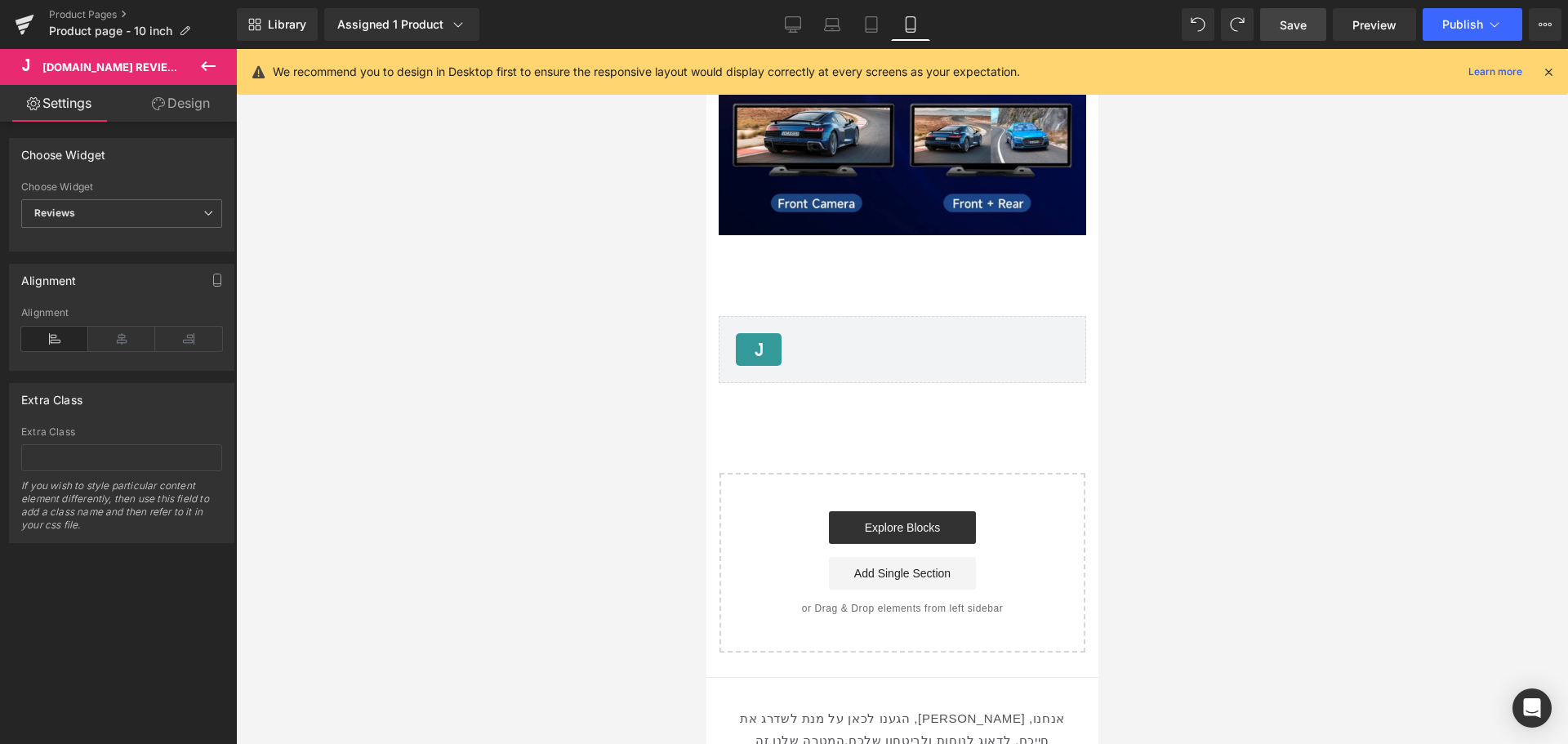
click at [1306, 17] on span "Save" at bounding box center [1292, 25] width 27 height 17
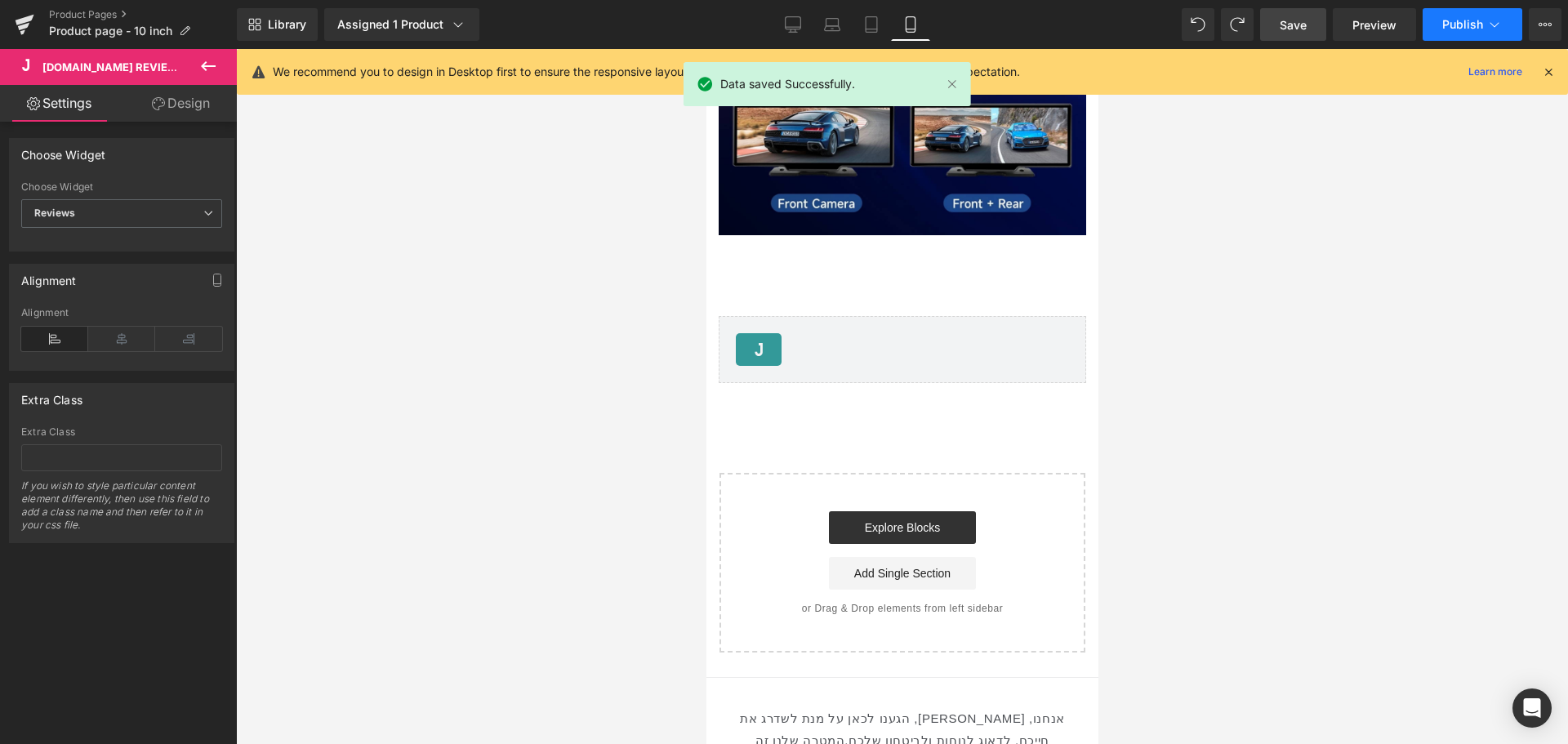
click at [1445, 18] on span "Publish" at bounding box center [1462, 24] width 41 height 13
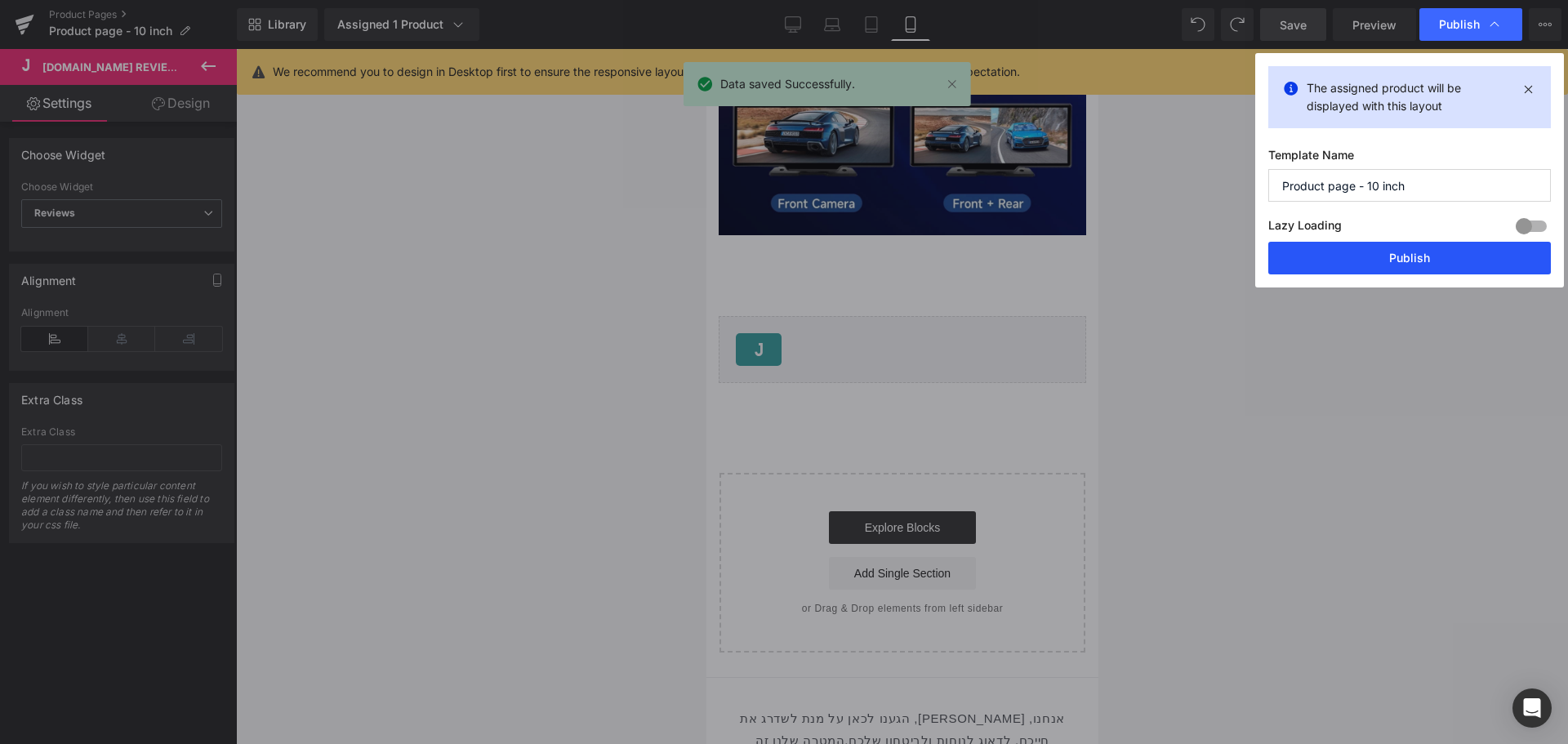
click at [1387, 258] on button "Publish" at bounding box center [1409, 257] width 283 height 32
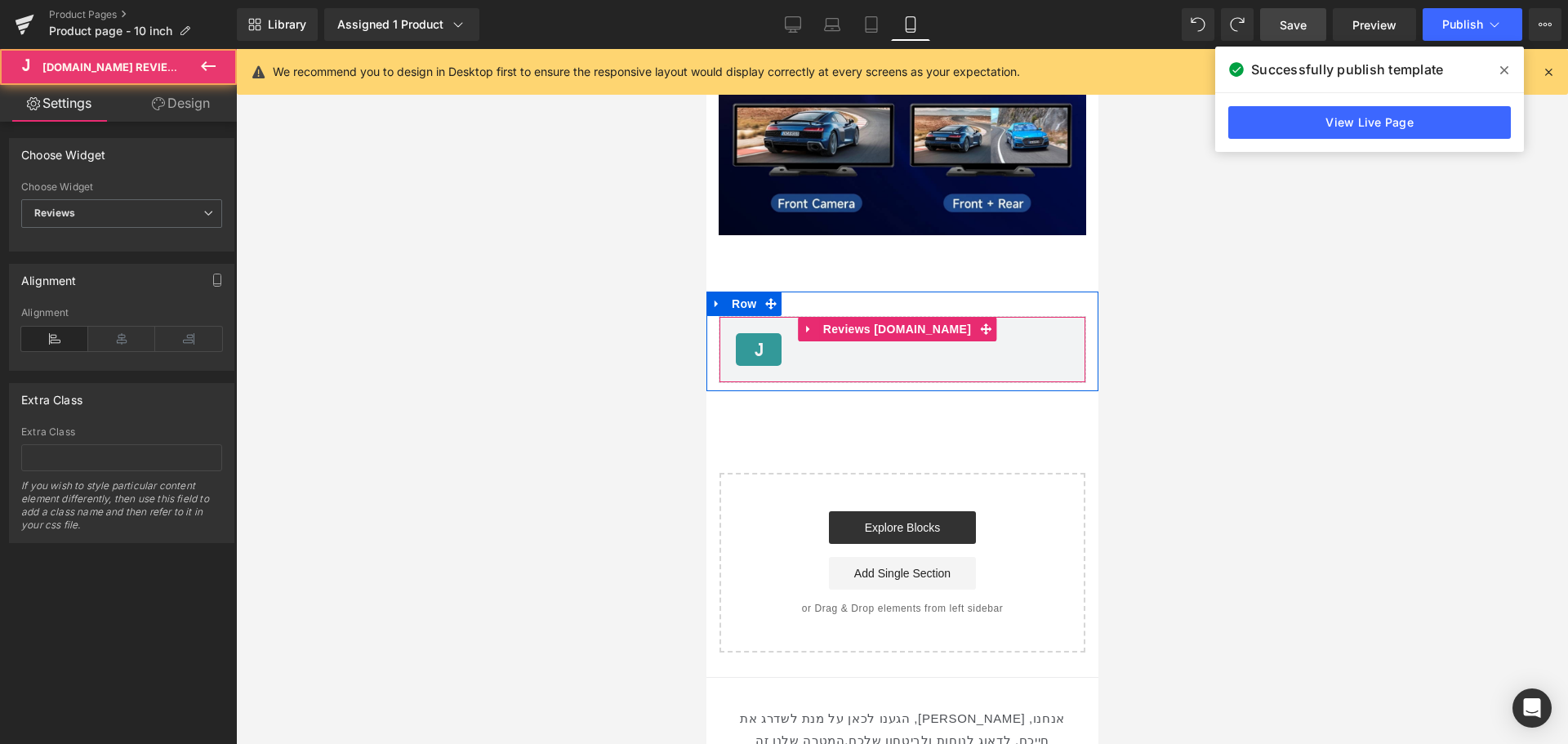
click at [842, 333] on div "Judge.me Reviews - Reviews" at bounding box center [902, 349] width 333 height 32
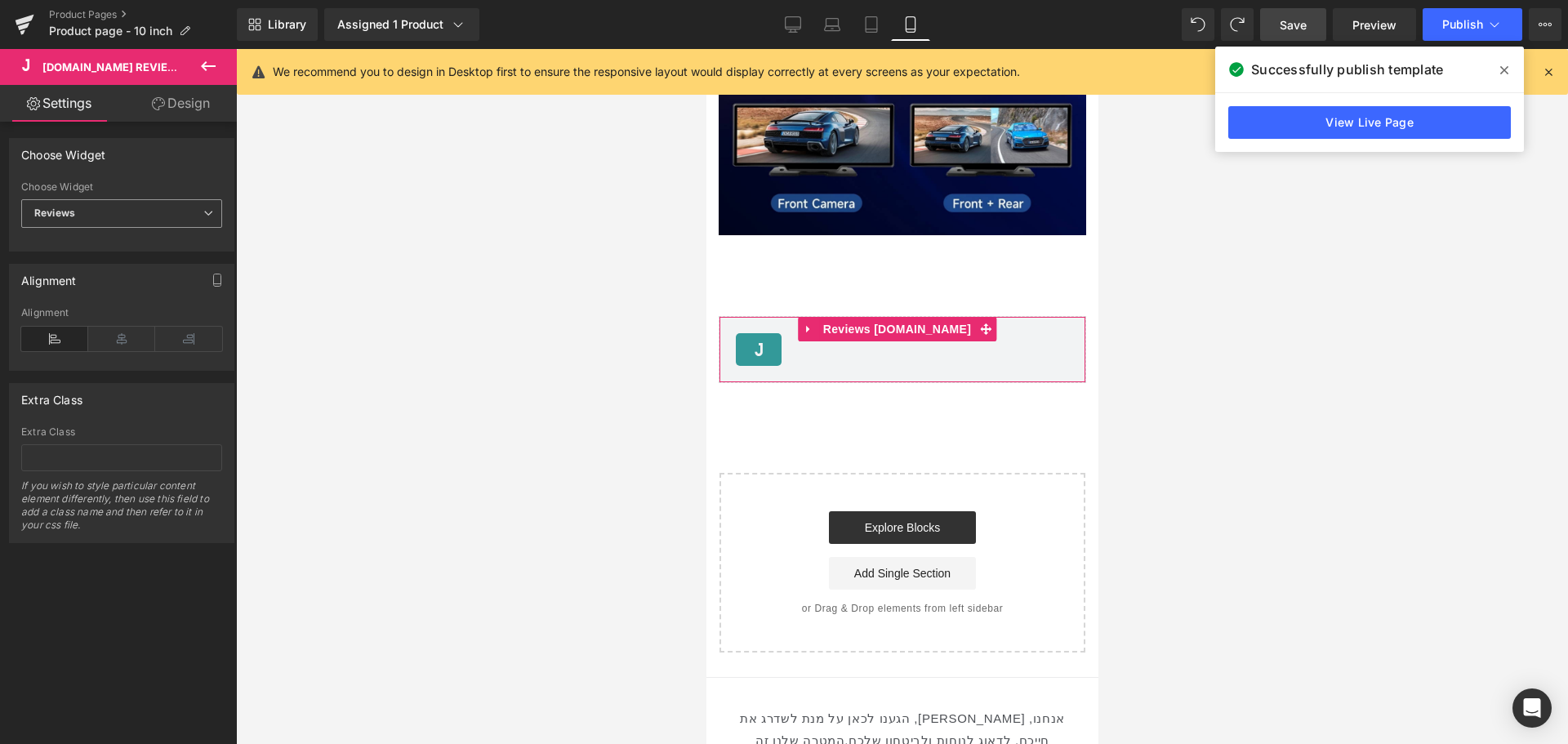
click at [179, 221] on span "Reviews" at bounding box center [121, 213] width 201 height 29
click at [150, 263] on li "Star Badge" at bounding box center [118, 267] width 194 height 24
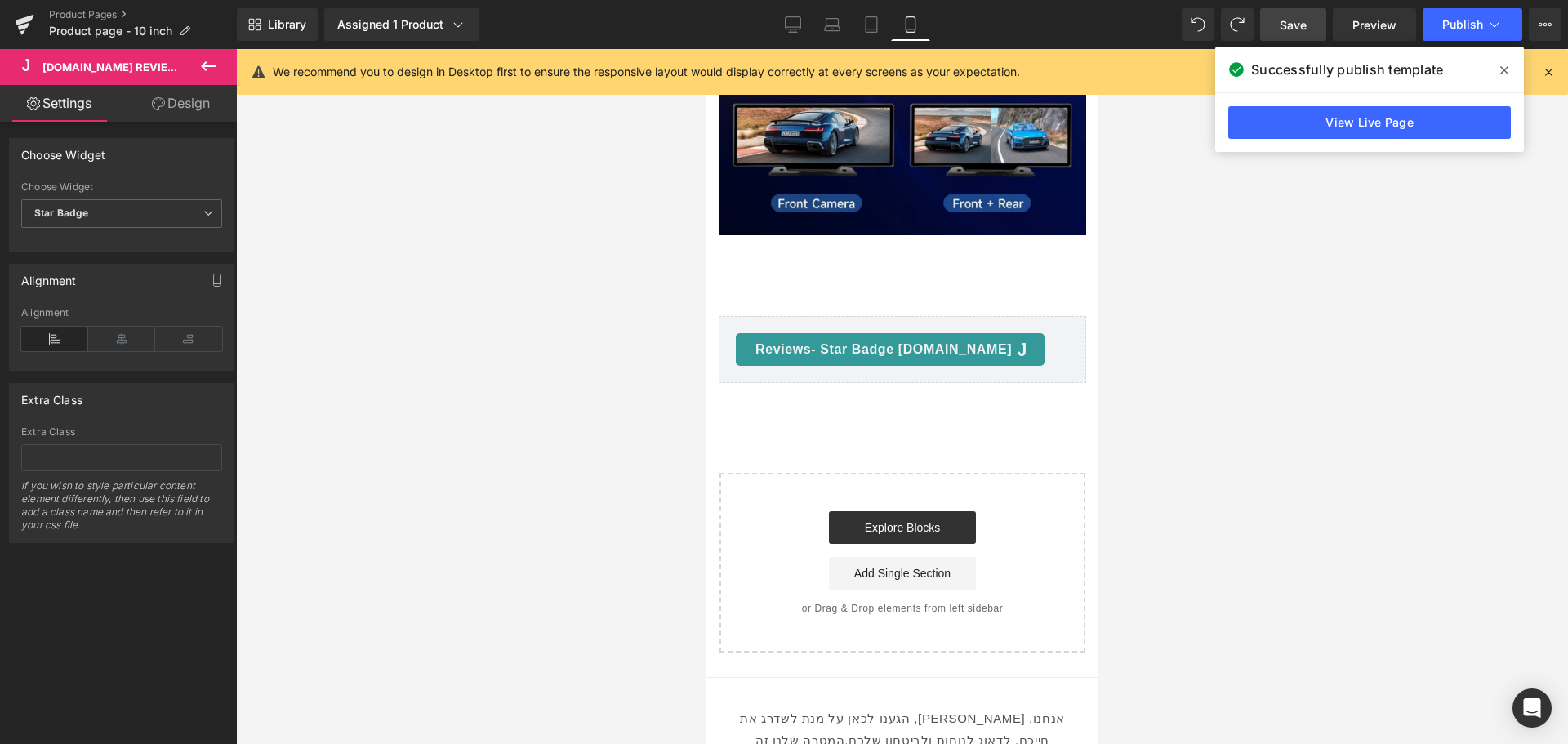
click at [1218, 189] on div at bounding box center [902, 396] width 1332 height 695
click at [1300, 26] on span "Save" at bounding box center [1292, 25] width 27 height 17
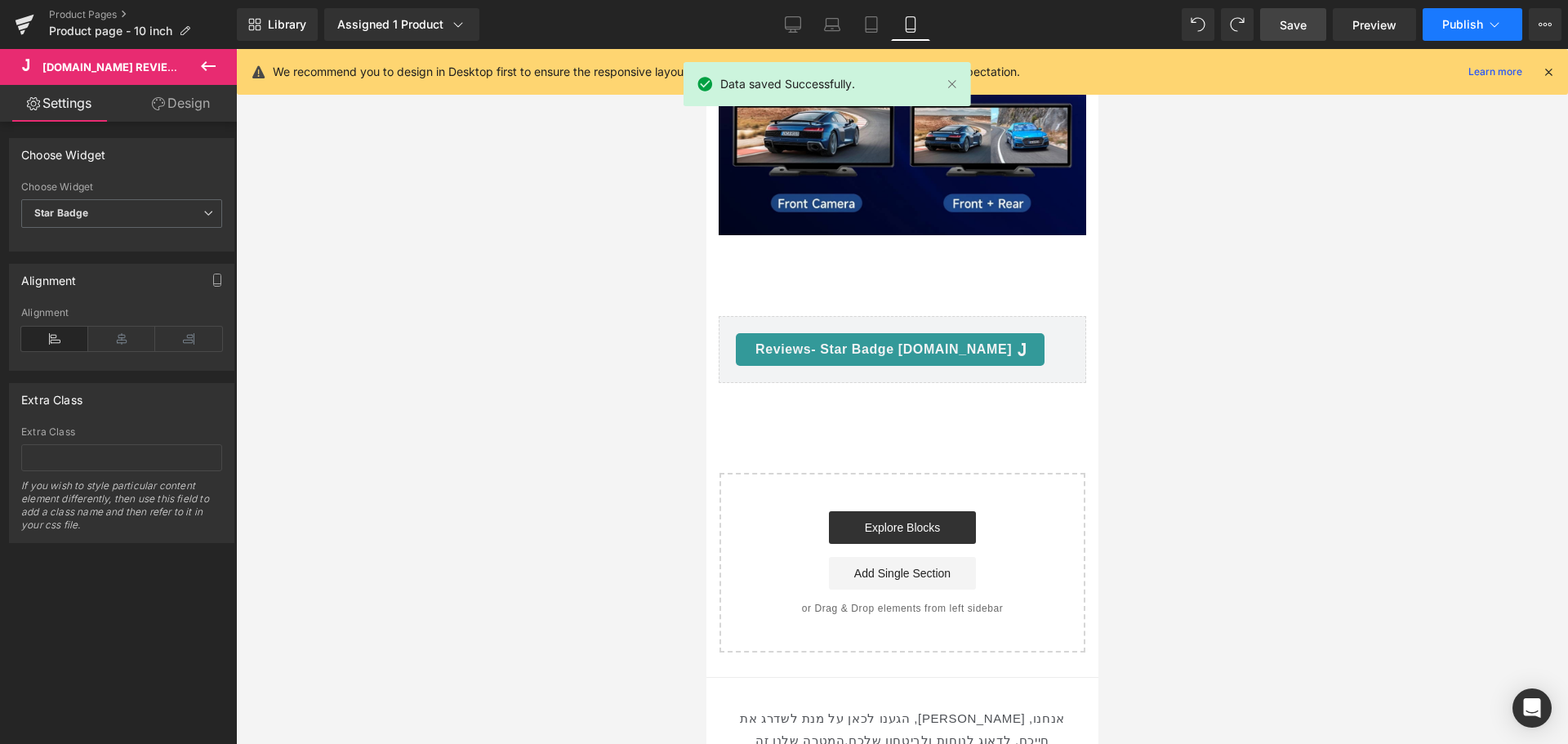
click at [1450, 32] on button "Publish" at bounding box center [1472, 24] width 99 height 32
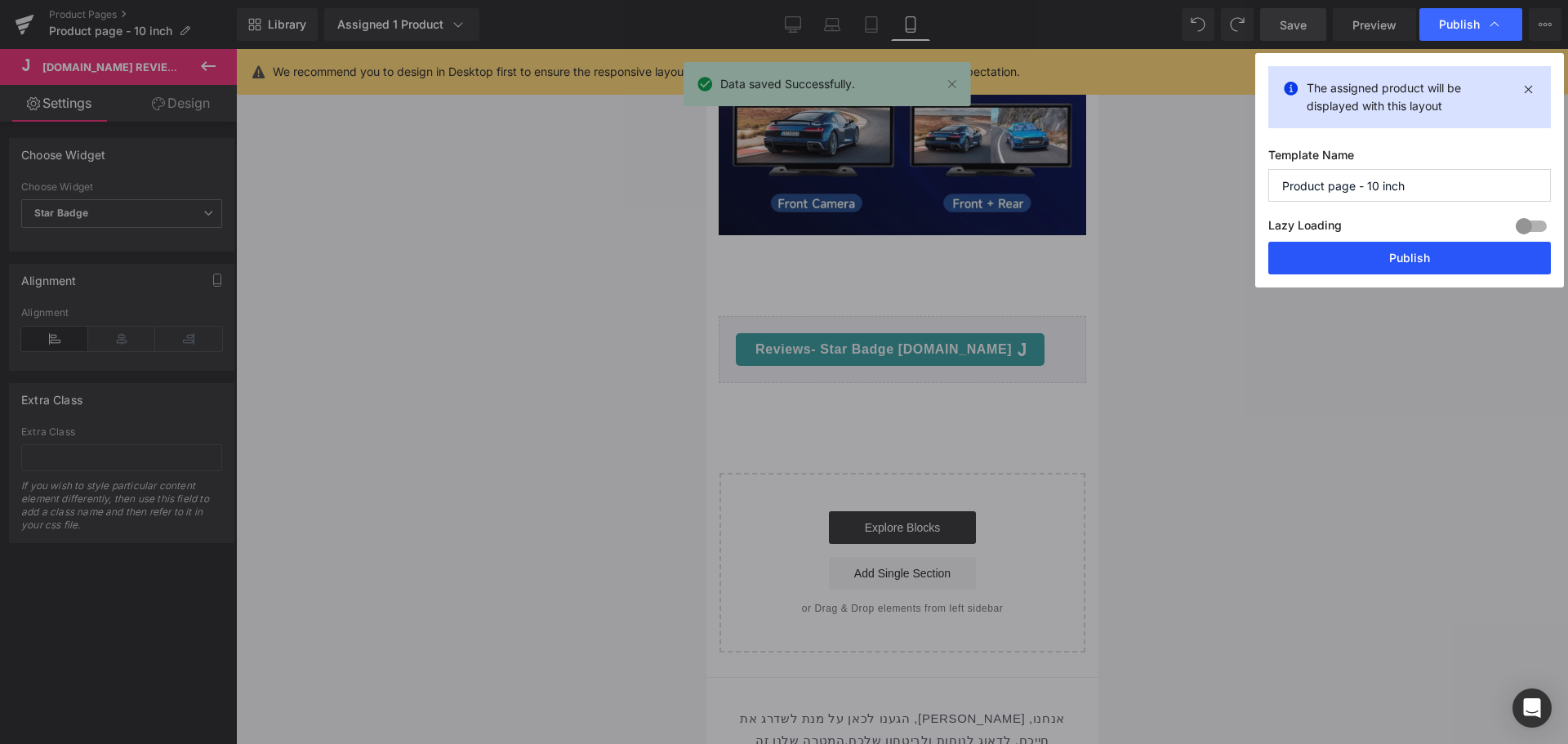
click at [1398, 252] on button "Publish" at bounding box center [1409, 257] width 283 height 32
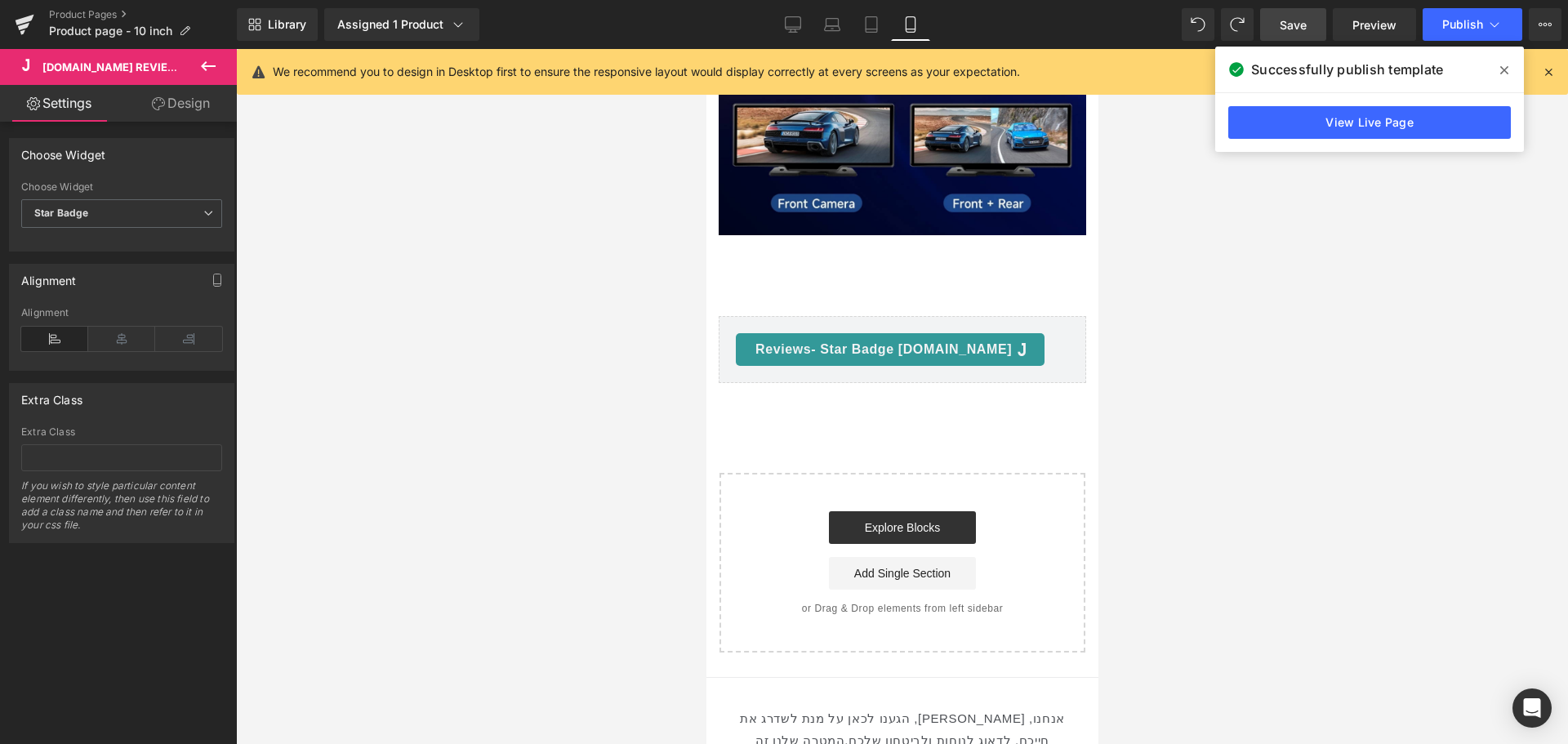
drag, startPoint x: 1415, startPoint y: 385, endPoint x: 1401, endPoint y: 378, distance: 15.7
click at [1413, 385] on div at bounding box center [902, 396] width 1332 height 695
click at [1367, 381] on div at bounding box center [902, 396] width 1332 height 695
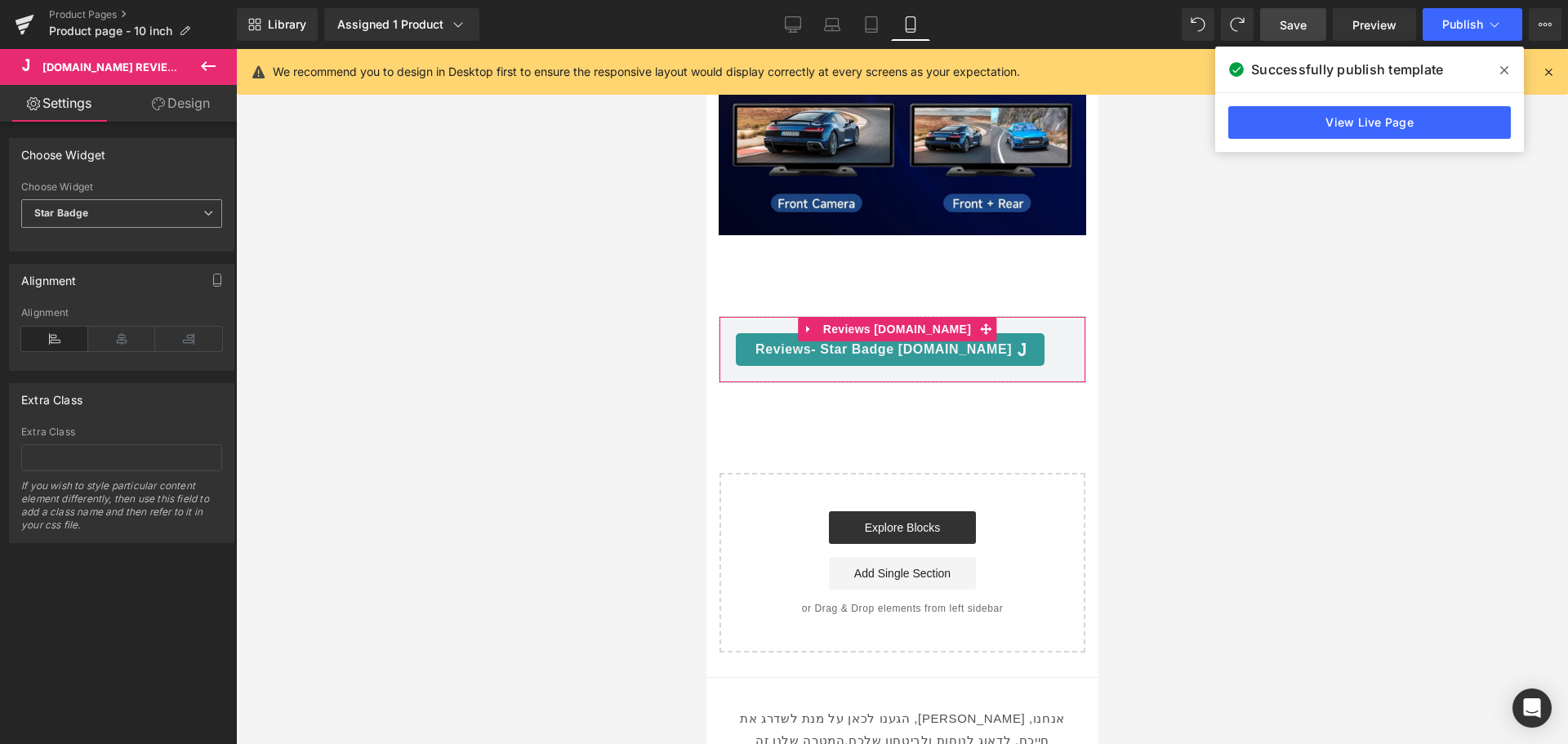
click at [120, 201] on span "Star Badge" at bounding box center [121, 213] width 201 height 29
click at [118, 245] on li "Reviews" at bounding box center [118, 242] width 194 height 24
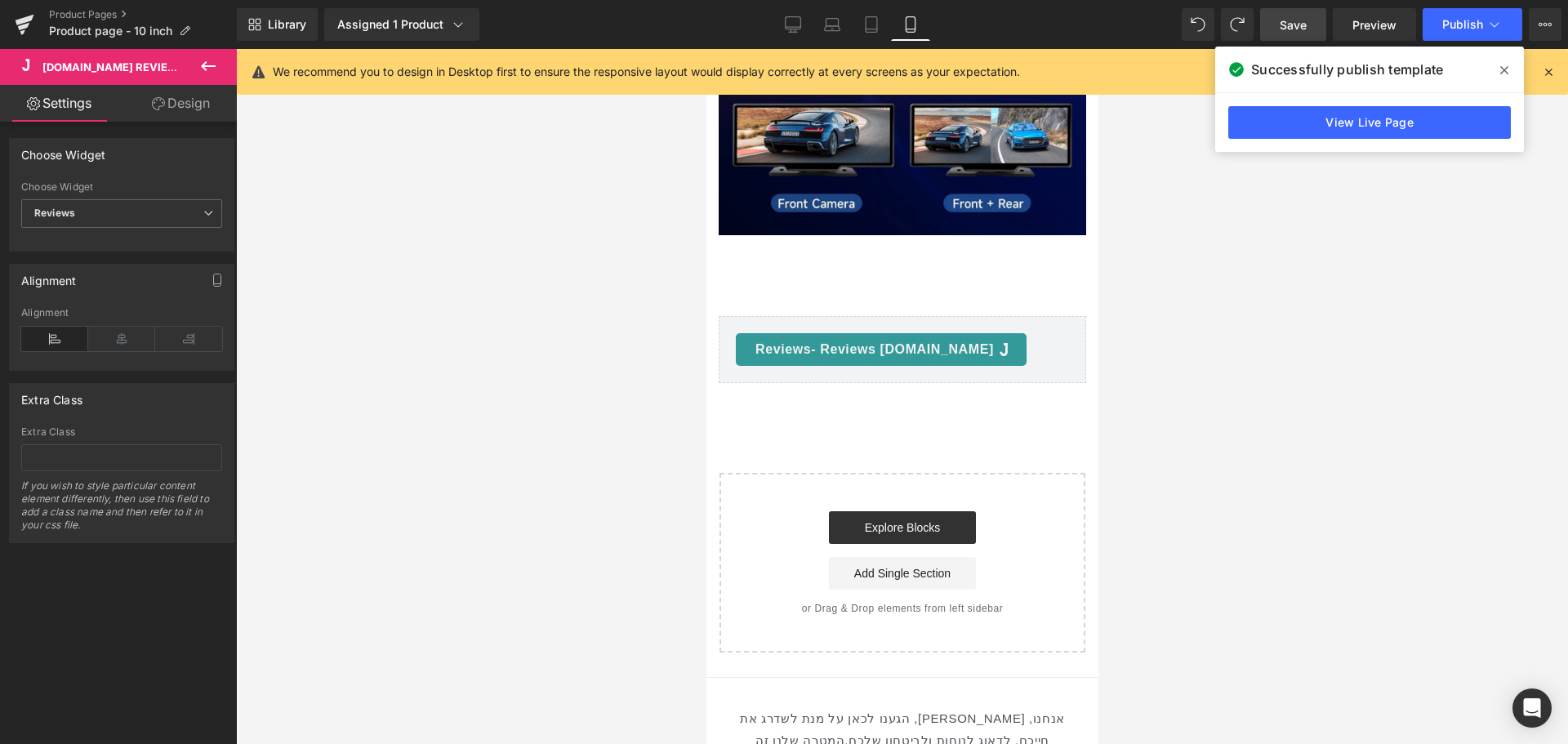
click at [1290, 23] on span "Save" at bounding box center [1292, 25] width 27 height 17
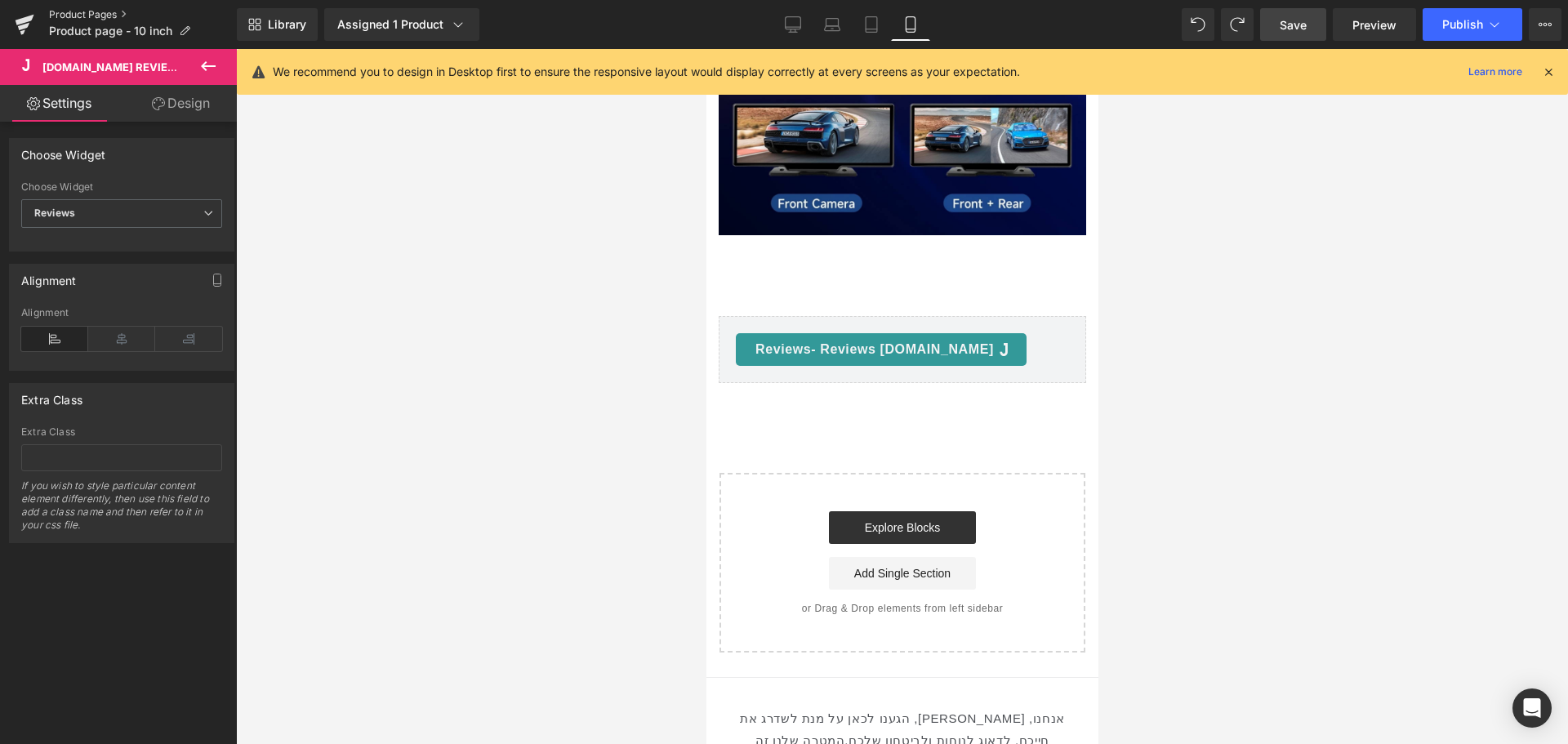
click at [120, 10] on link "Product Pages" at bounding box center [142, 14] width 187 height 13
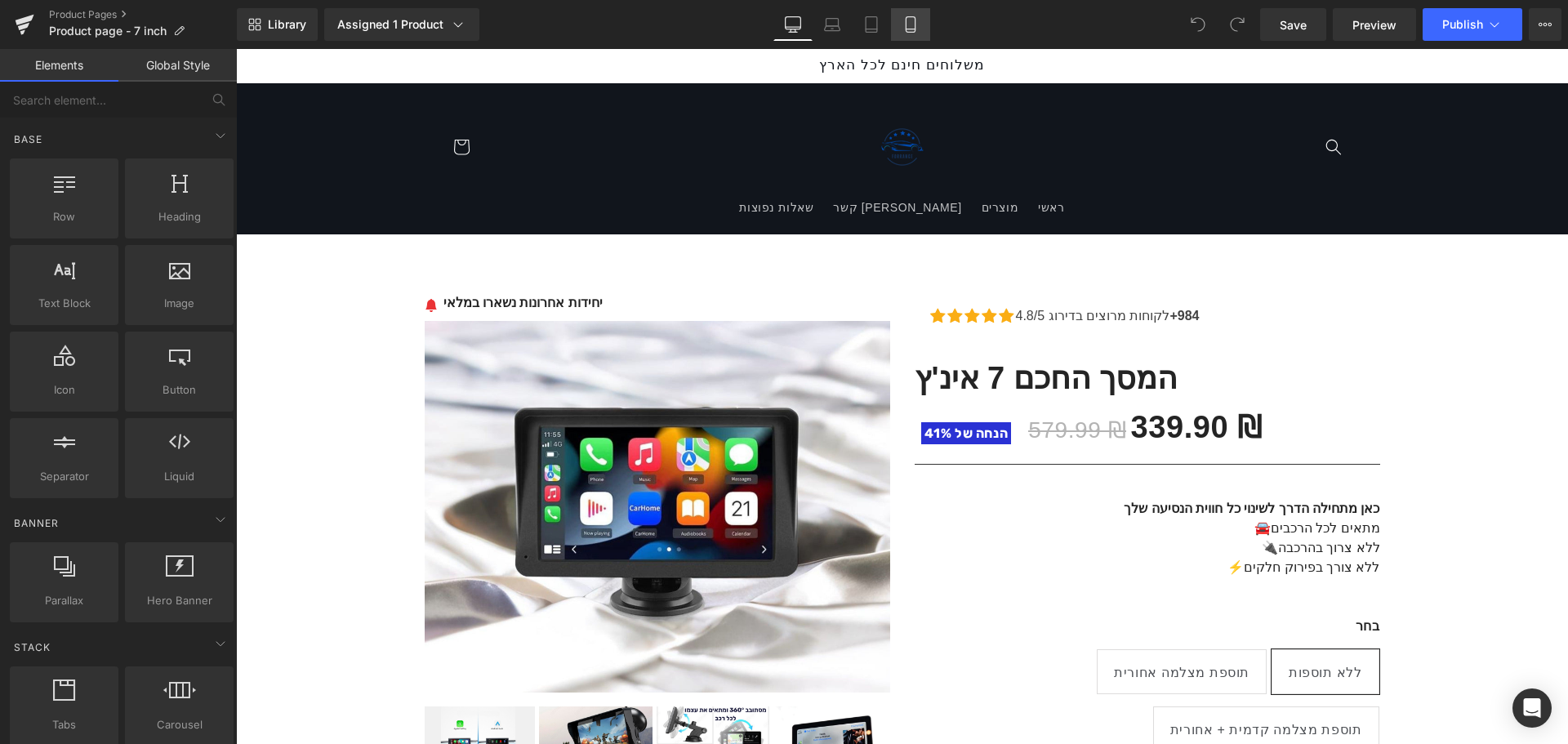
click at [912, 14] on link "Mobile" at bounding box center [910, 24] width 39 height 32
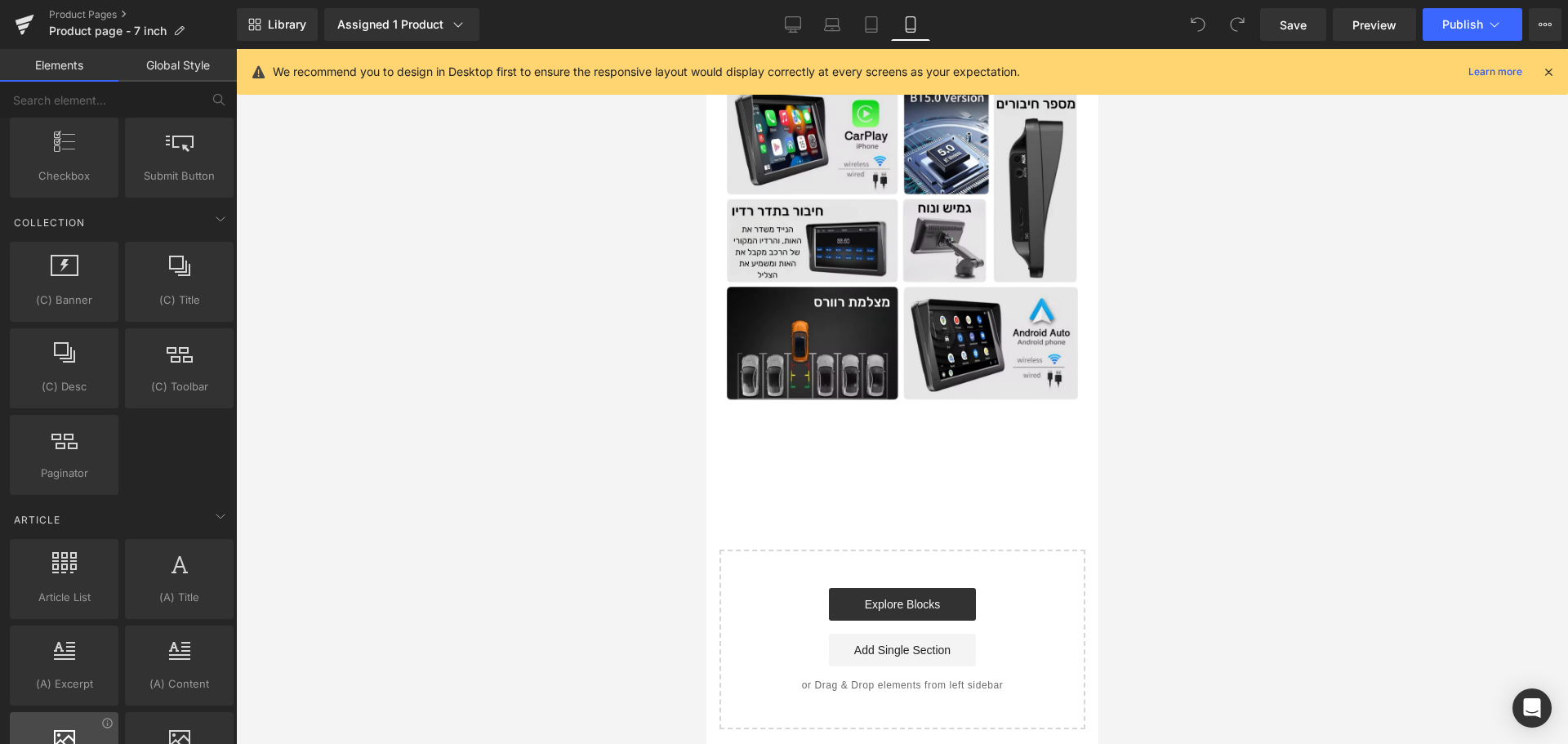
scroll to position [3063, 0]
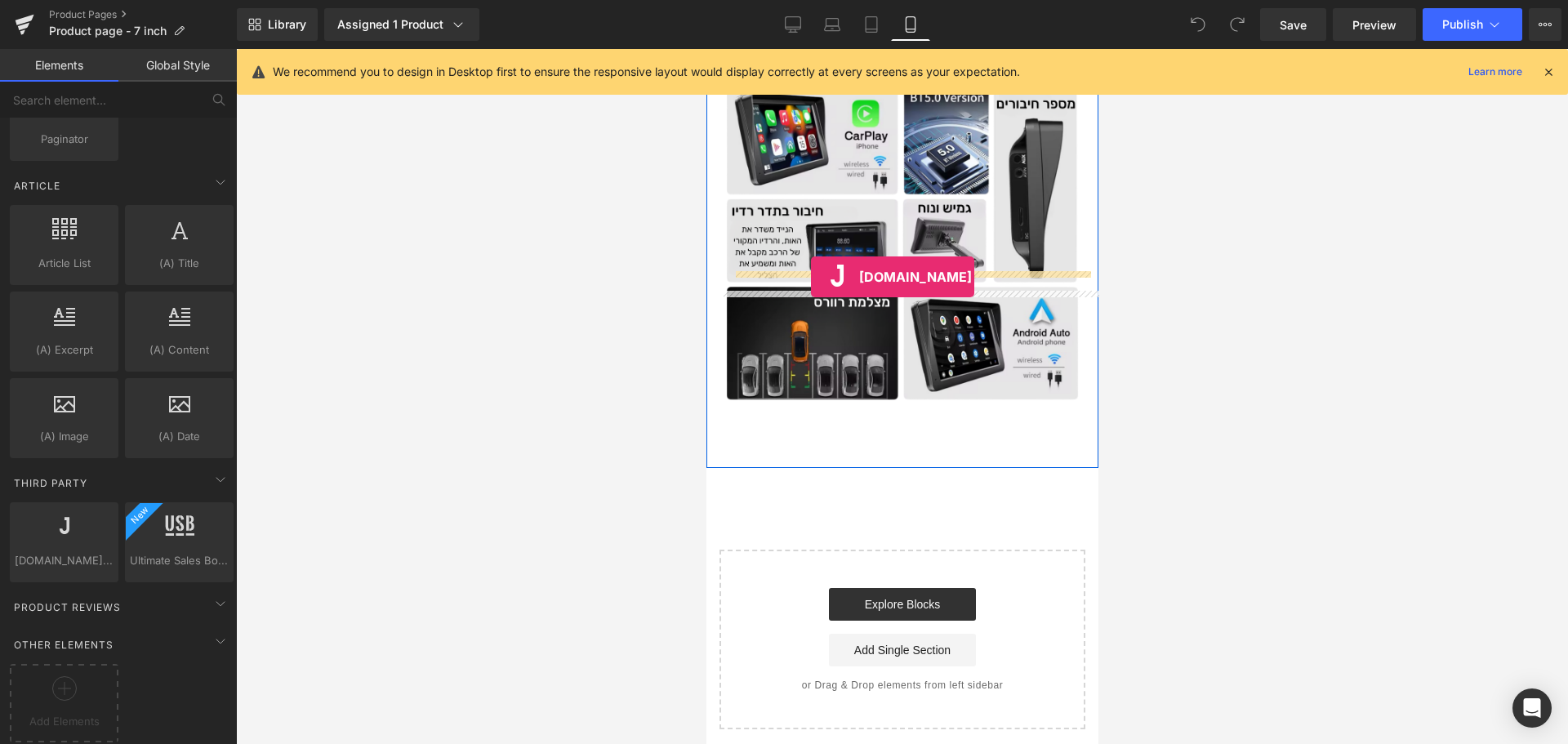
drag, startPoint x: 764, startPoint y: 584, endPoint x: 810, endPoint y: 276, distance: 311.4
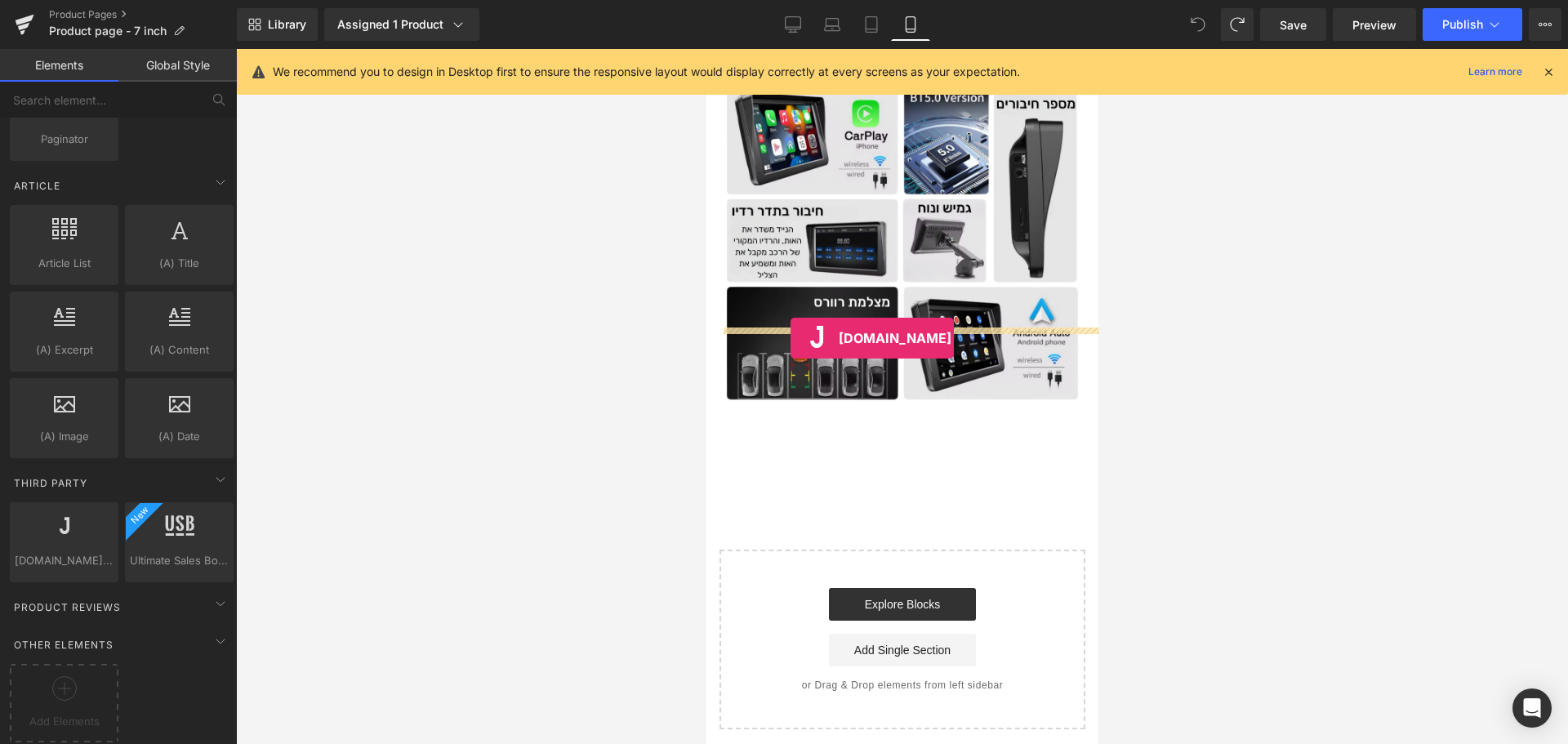
drag, startPoint x: 790, startPoint y: 559, endPoint x: 790, endPoint y: 338, distance: 221.0
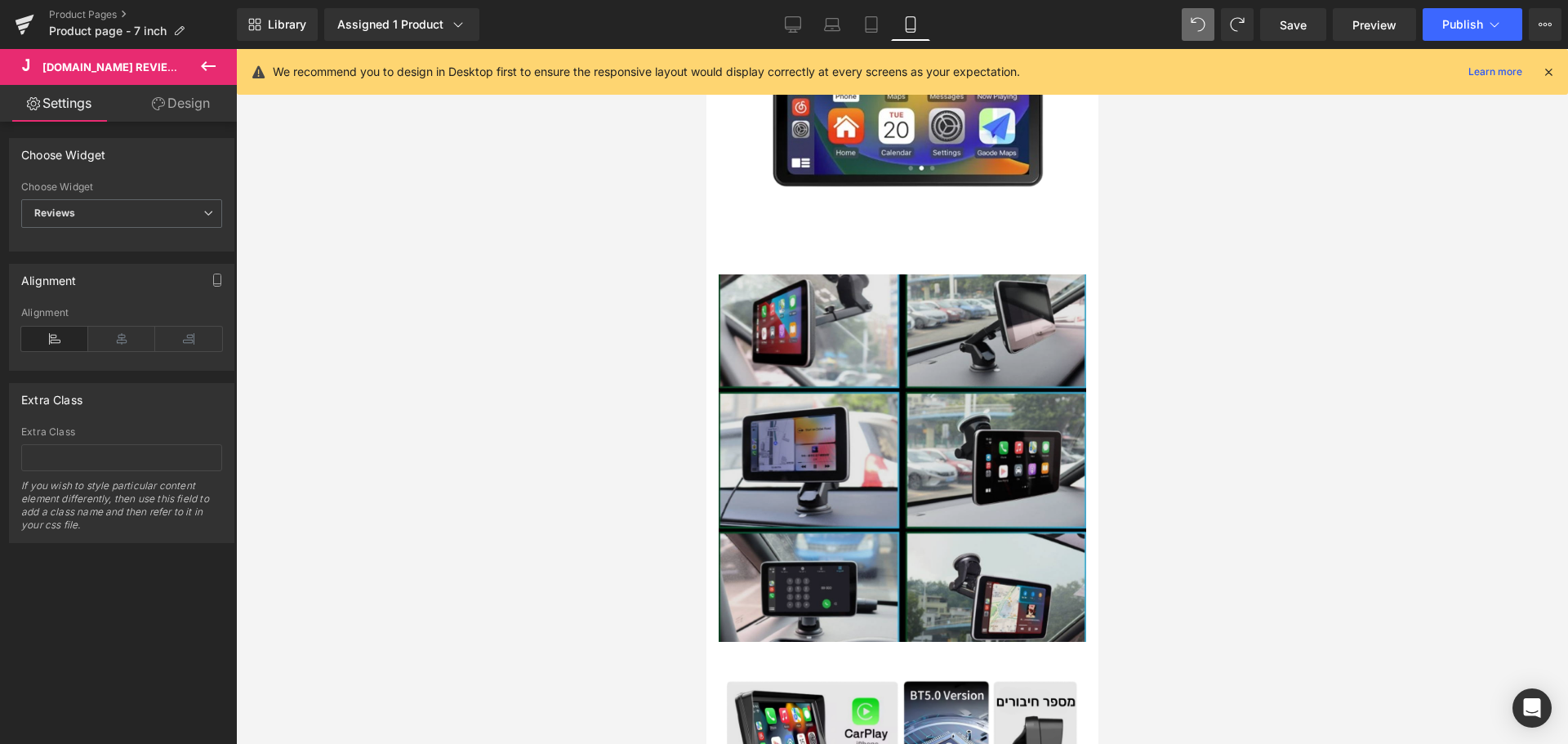
scroll to position [3177, 0]
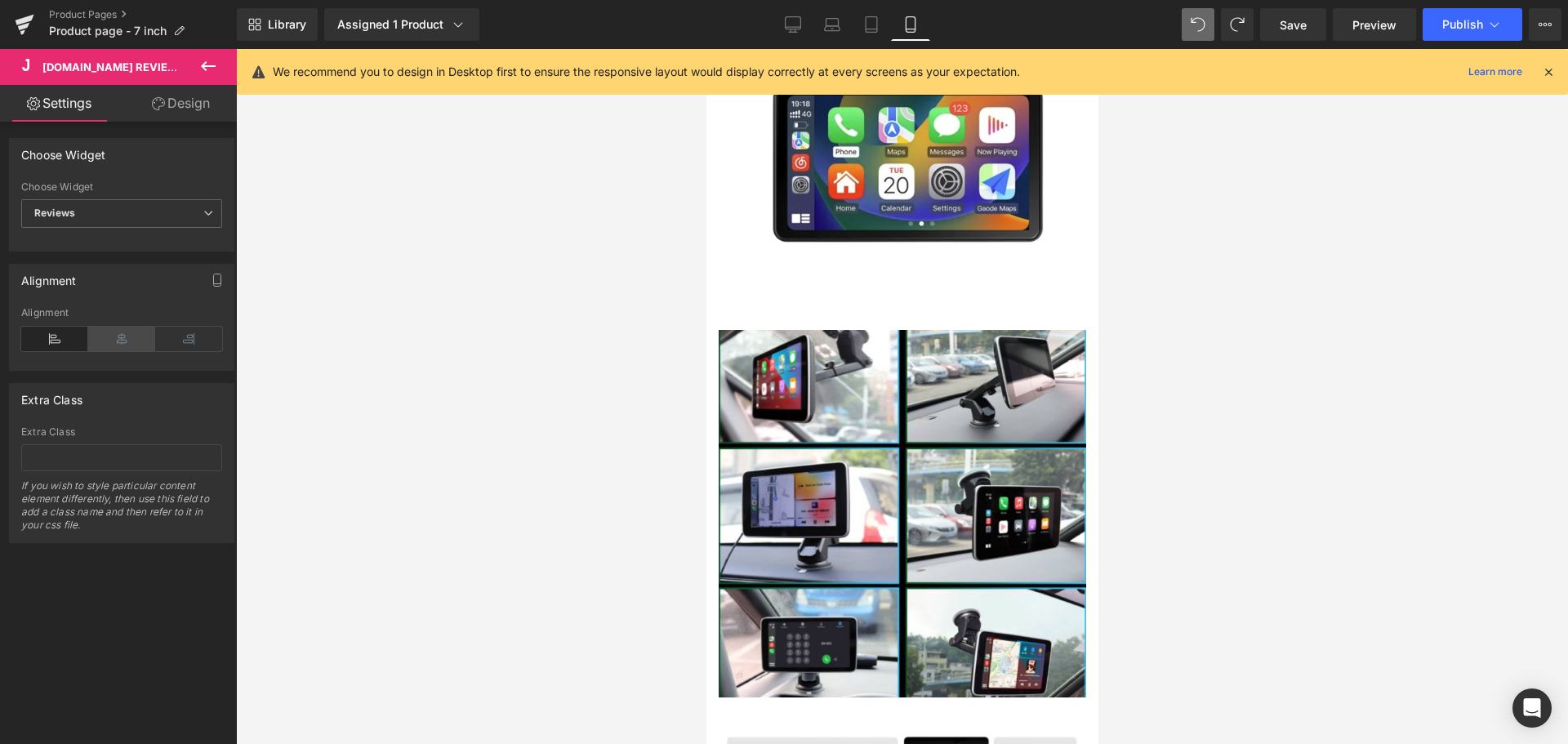
click at [137, 337] on icon at bounding box center [121, 339] width 67 height 24
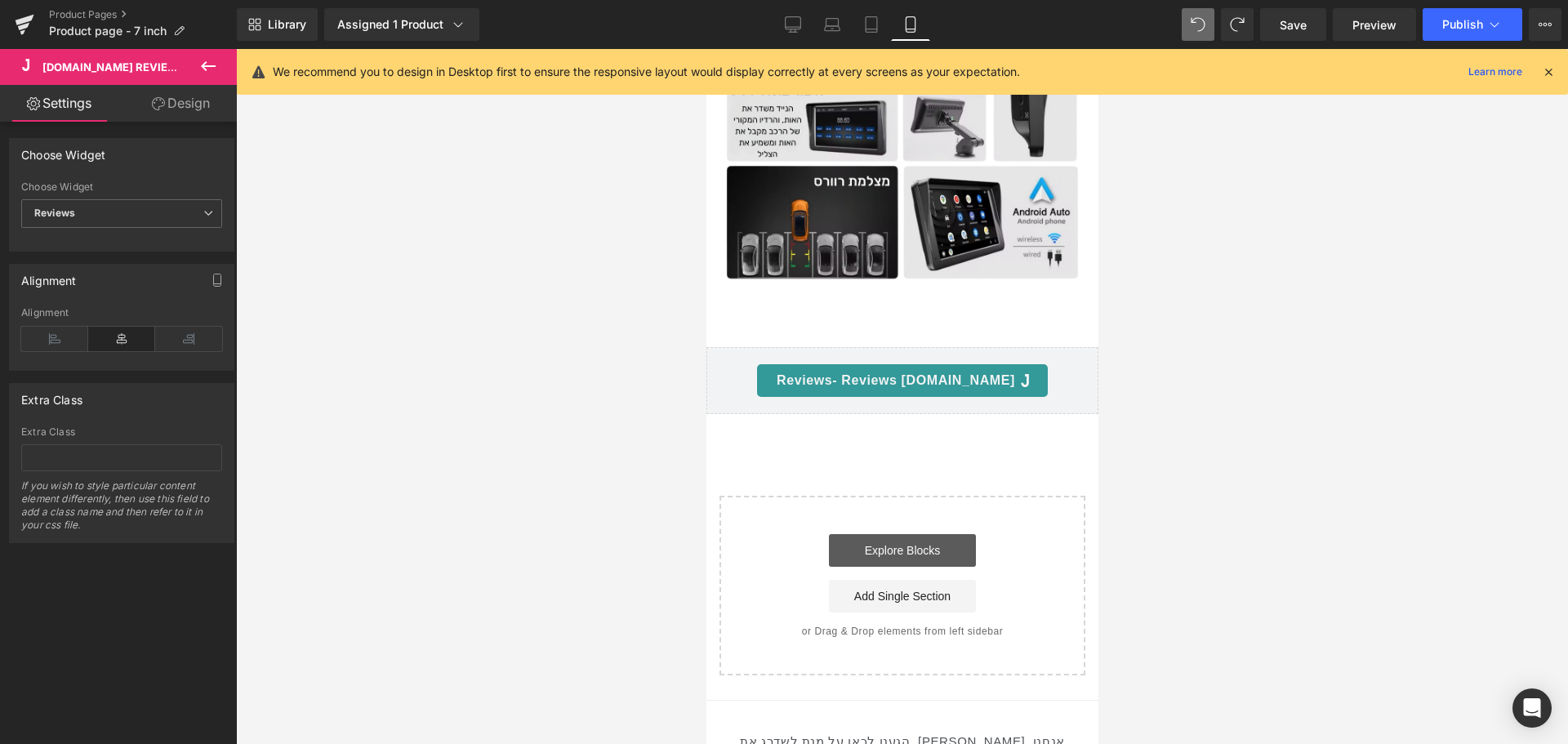
scroll to position [3912, 0]
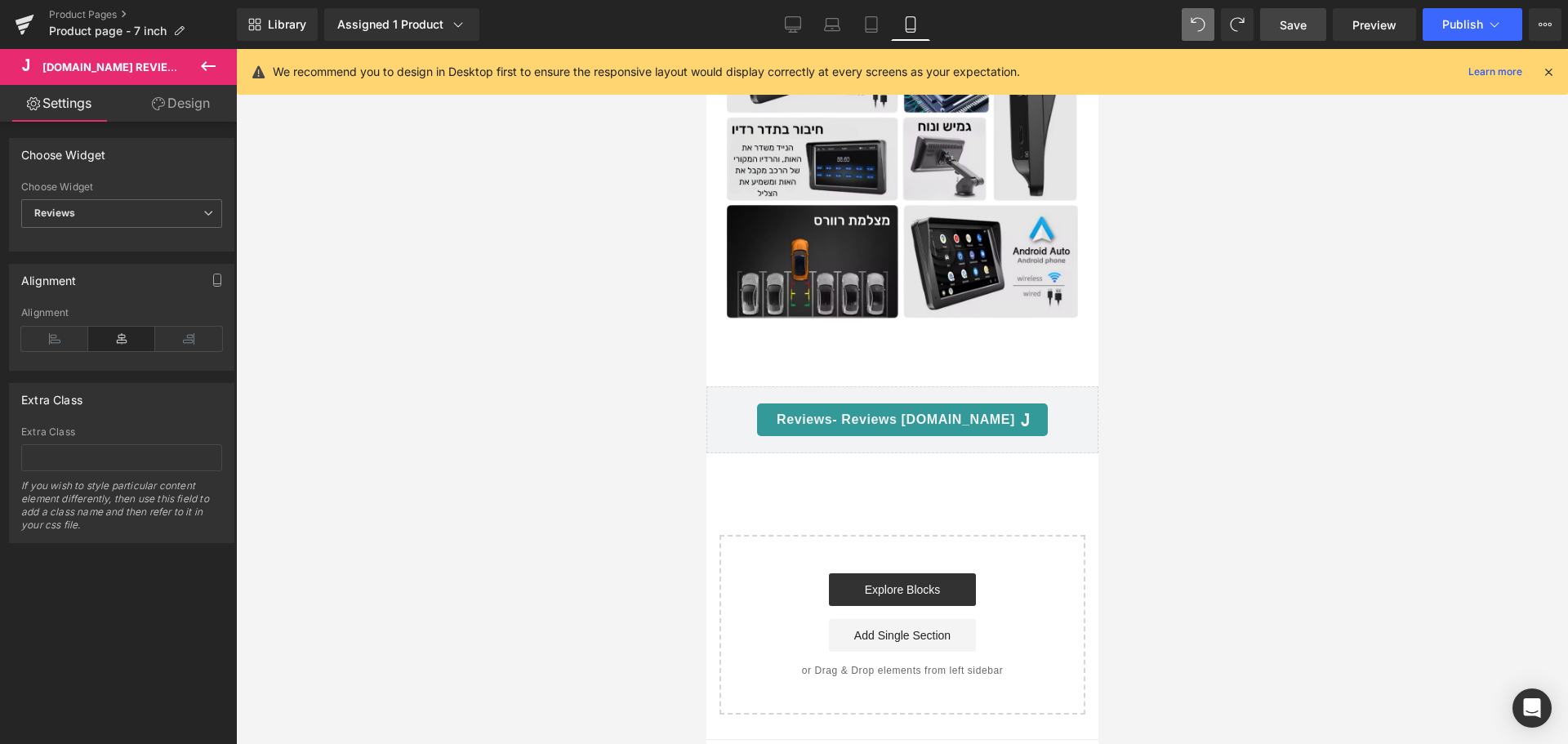
click at [1317, 9] on link "Save" at bounding box center [1293, 24] width 66 height 32
click at [1432, 18] on button "Publish" at bounding box center [1472, 24] width 99 height 32
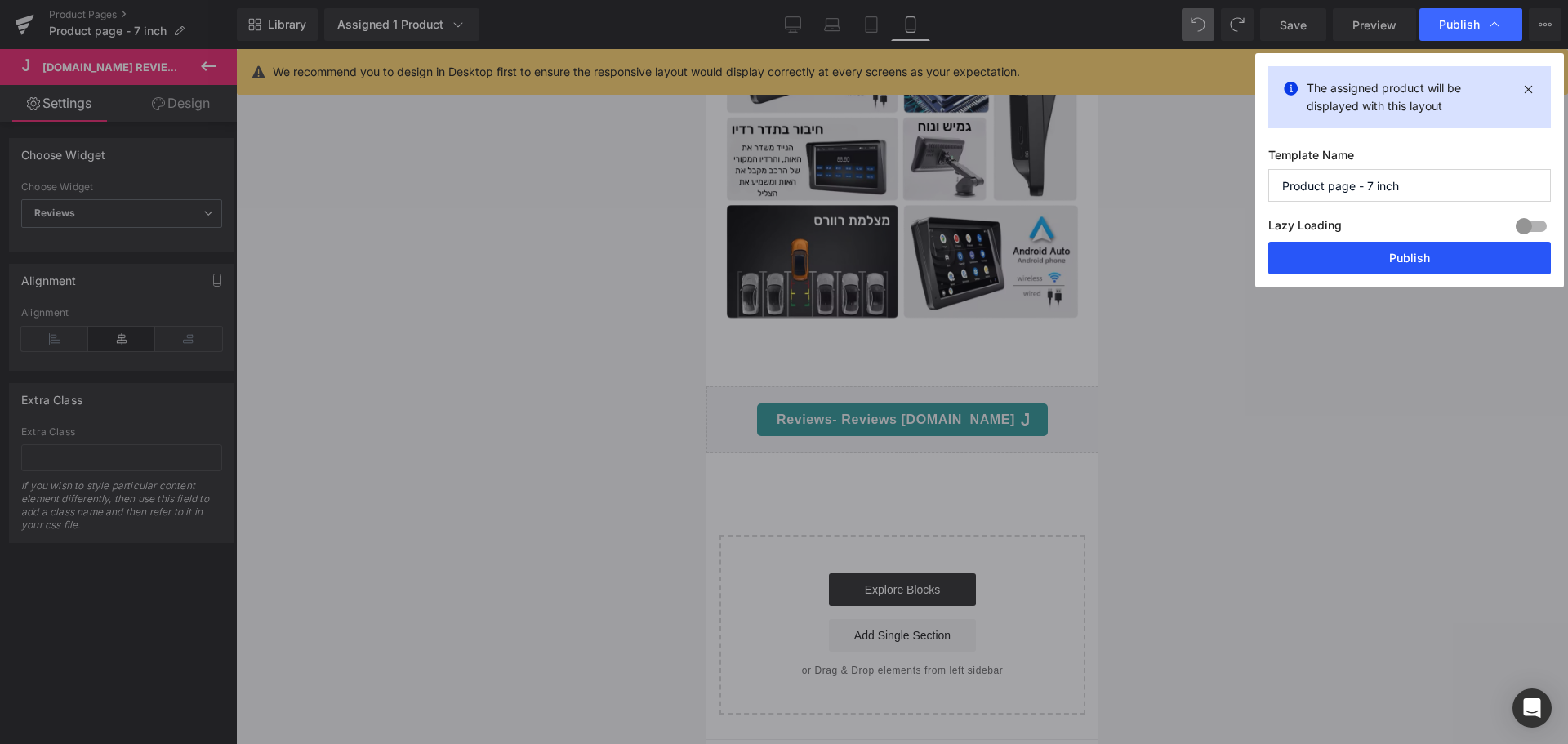
click at [1427, 246] on button "Publish" at bounding box center [1409, 257] width 283 height 32
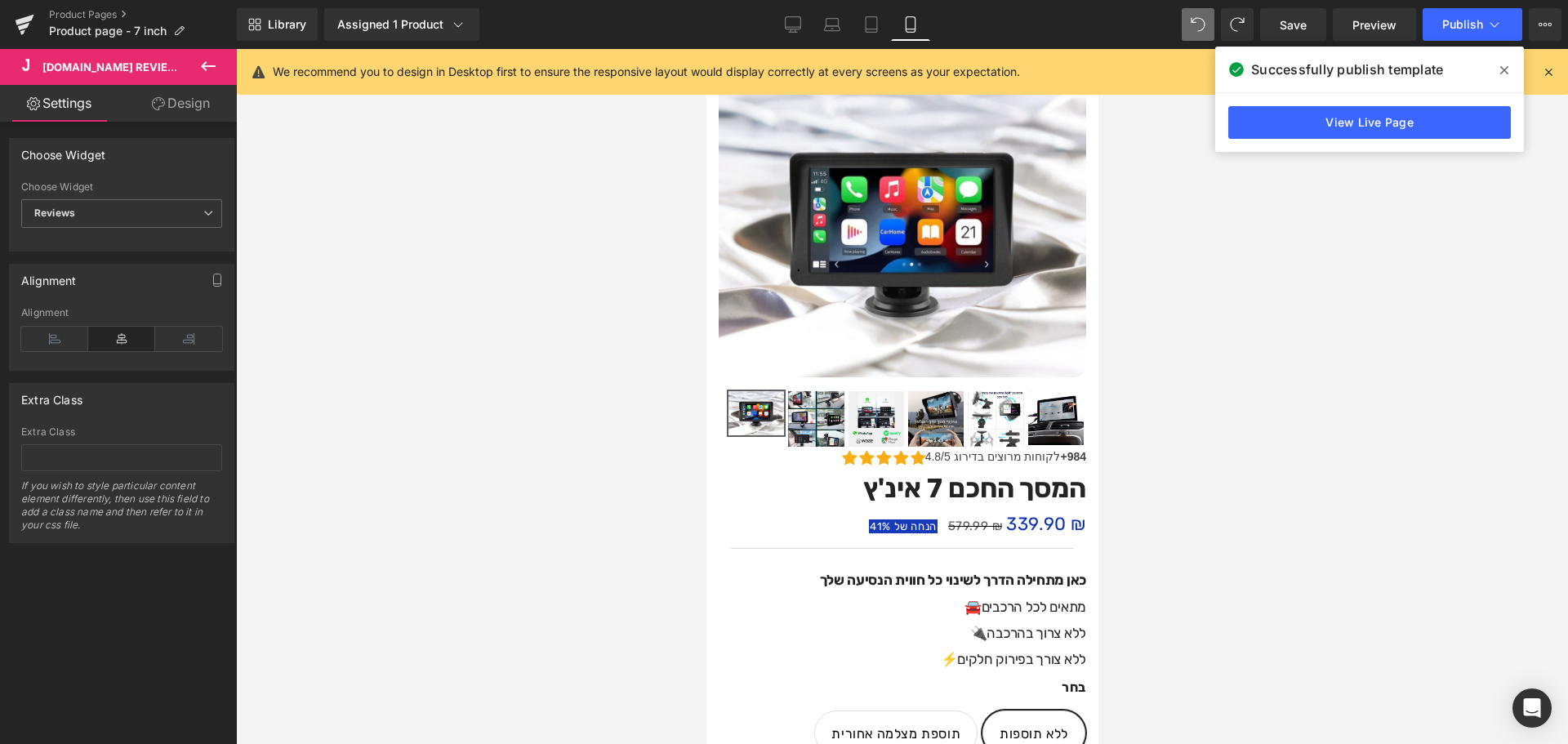
scroll to position [408, 0]
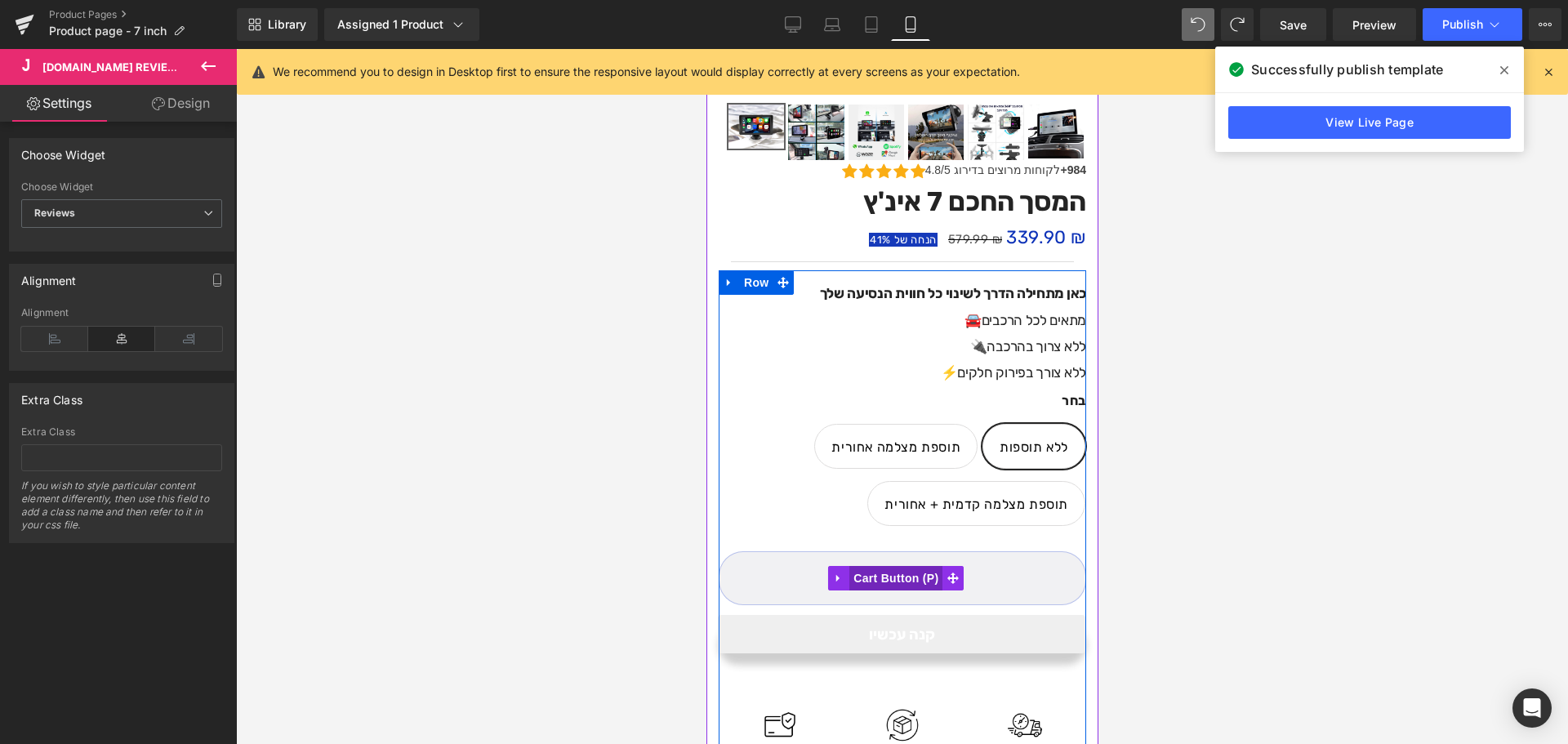
drag, startPoint x: 1115, startPoint y: 504, endPoint x: 926, endPoint y: 566, distance: 198.9
click at [926, 566] on span "(P) Cart Button" at bounding box center [895, 578] width 93 height 24
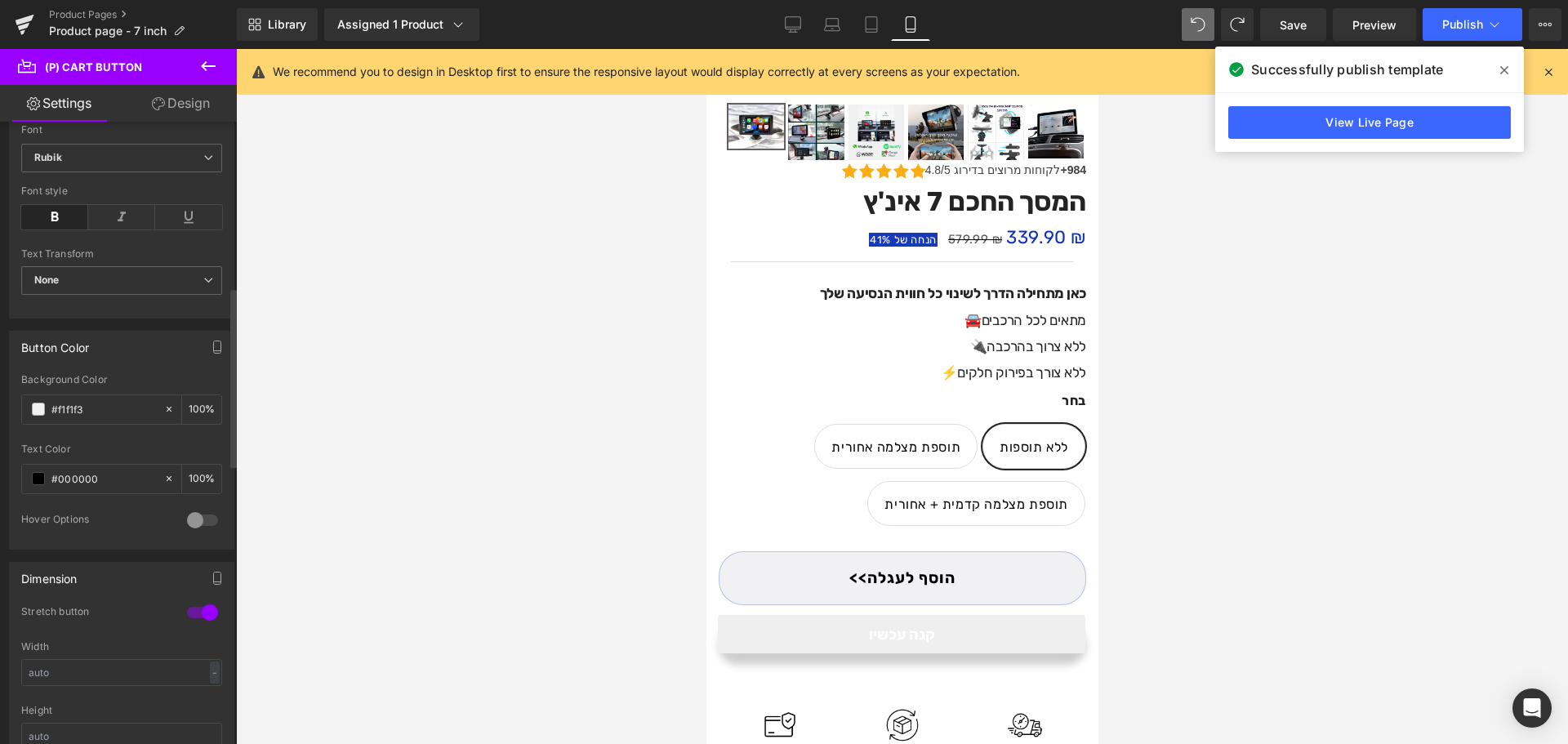
scroll to position [735, 0]
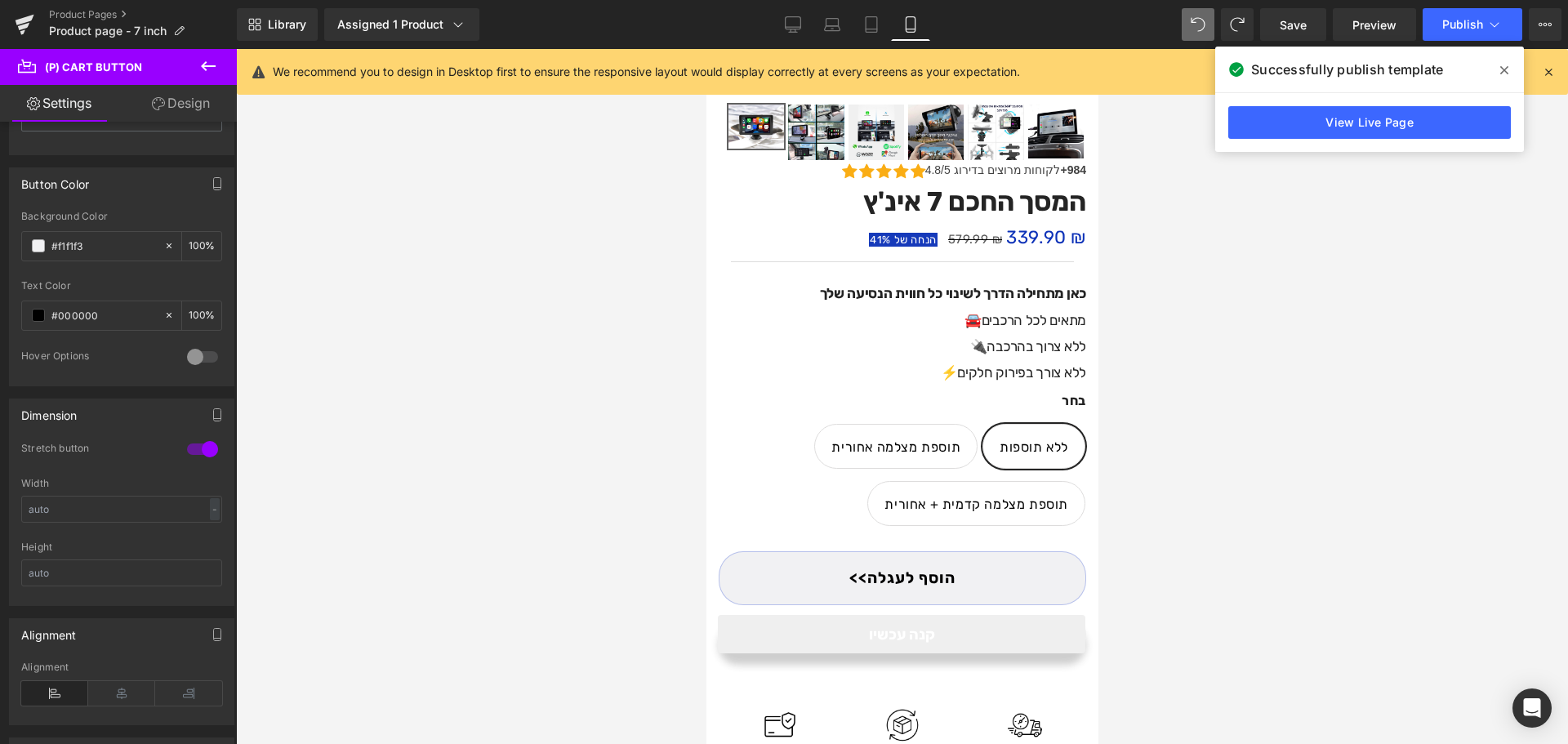
click at [152, 98] on icon at bounding box center [158, 103] width 13 height 13
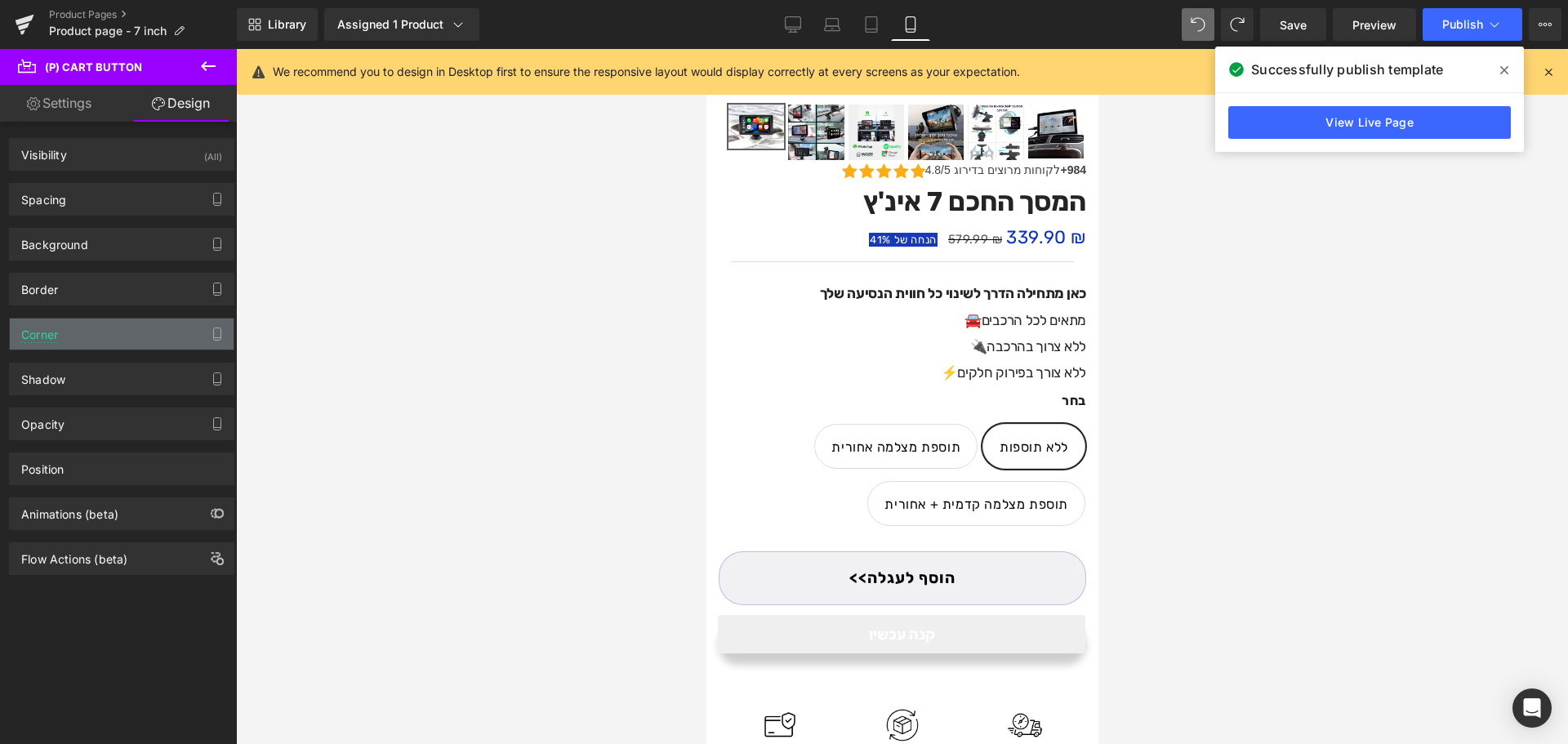
type input "#333333"
type input "100"
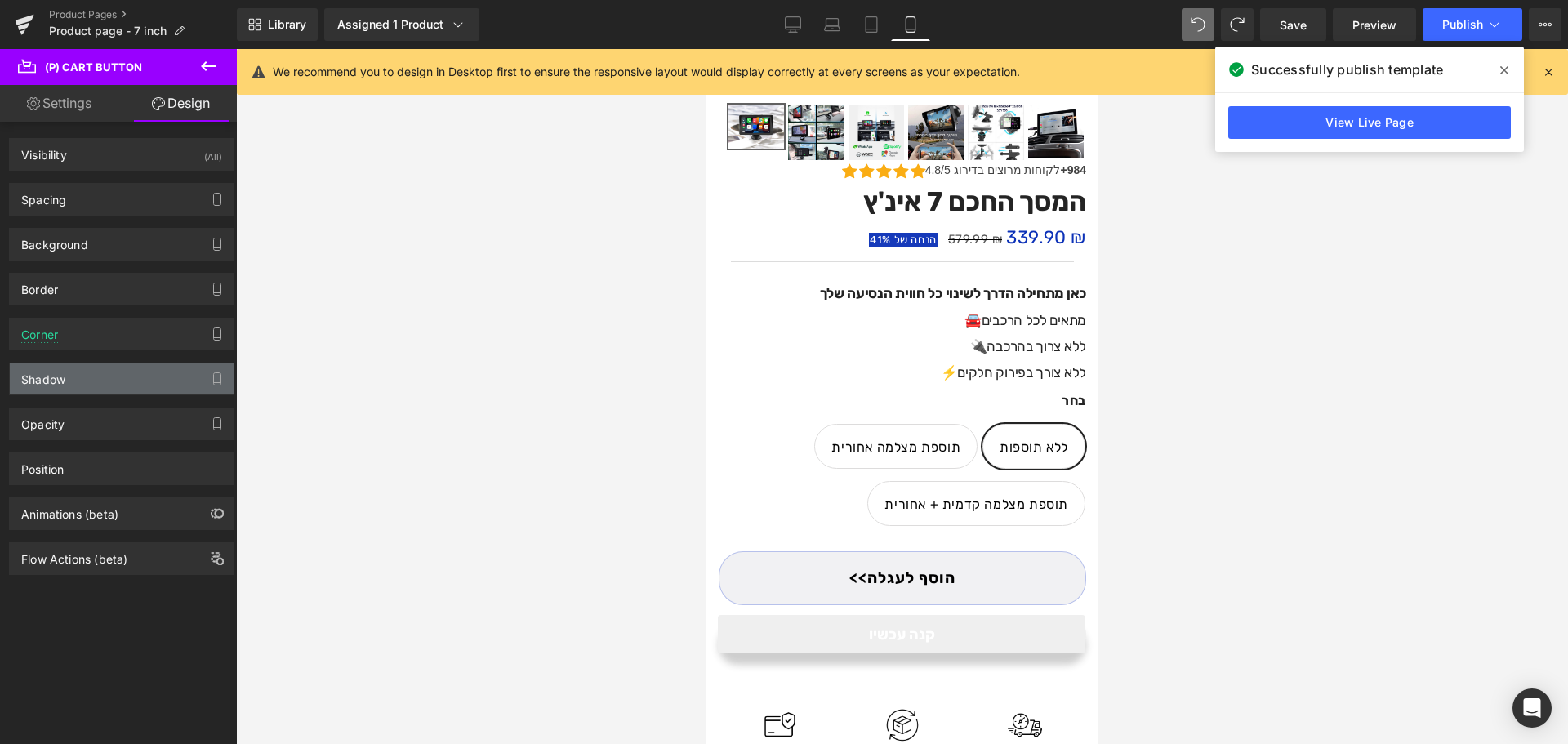
click at [71, 375] on div "Shadow" at bounding box center [121, 379] width 224 height 31
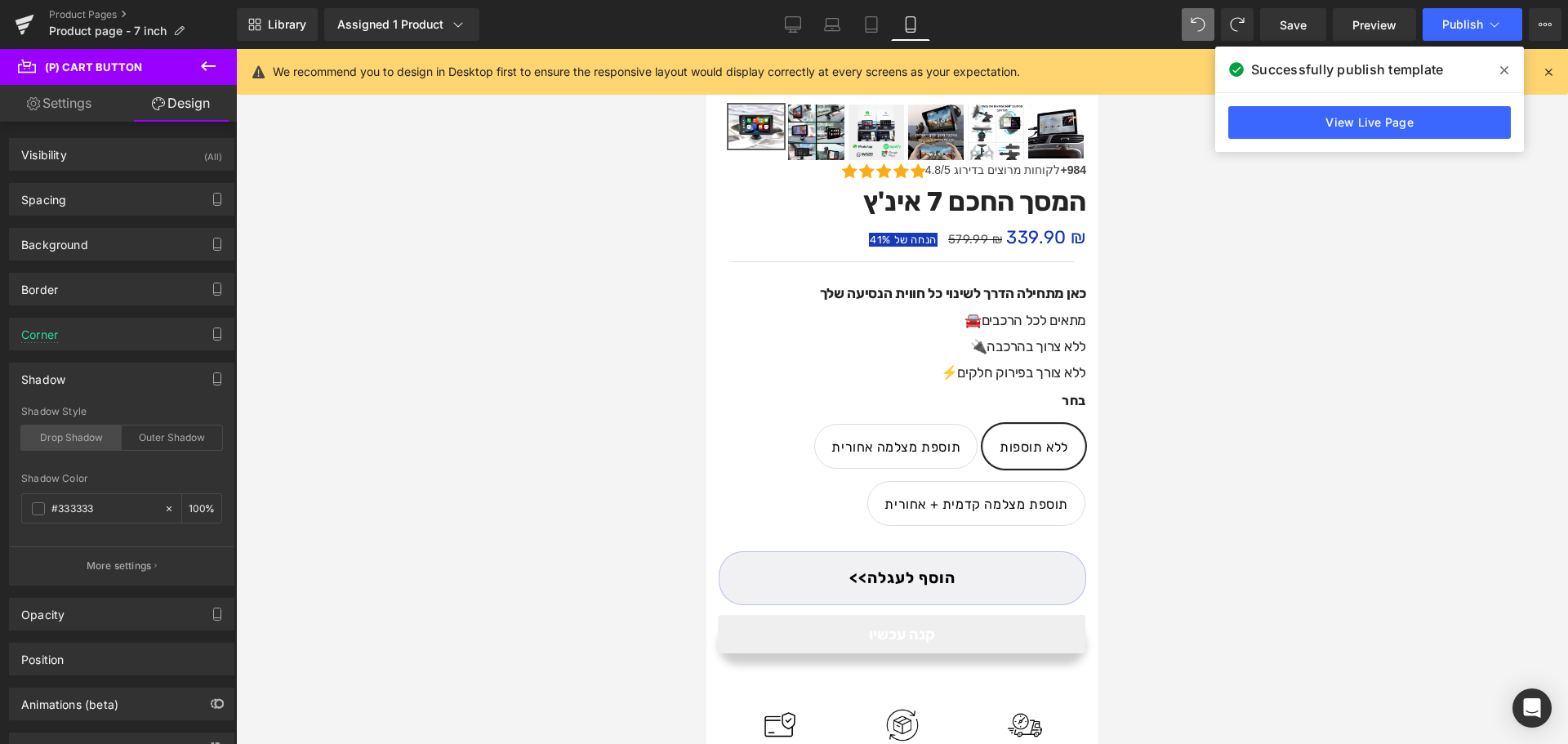
click at [96, 440] on div "Drop Shadow" at bounding box center [71, 438] width 100 height 24
type input "45"
type input "14"
type input "10"
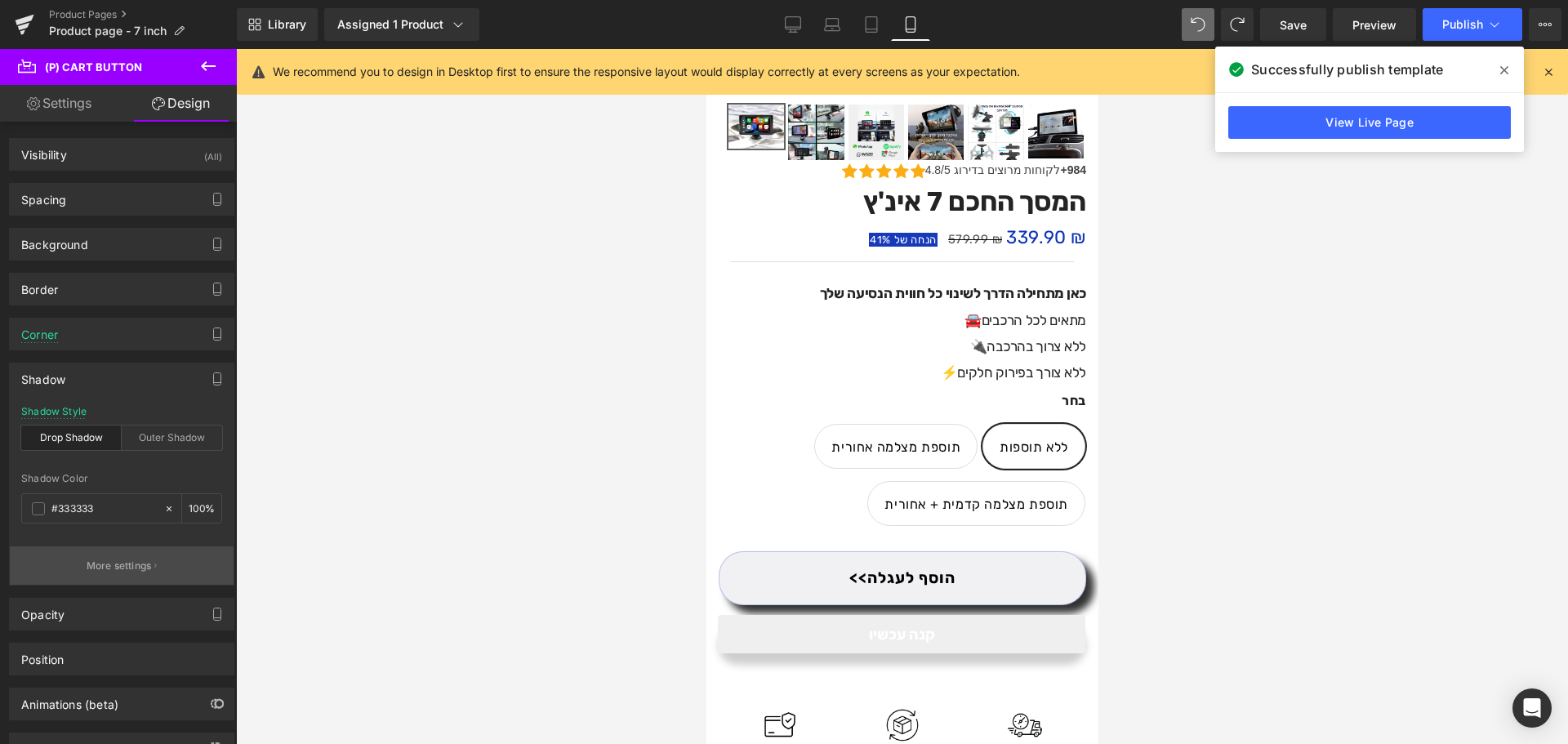
click at [140, 573] on button "More settings" at bounding box center [121, 565] width 224 height 38
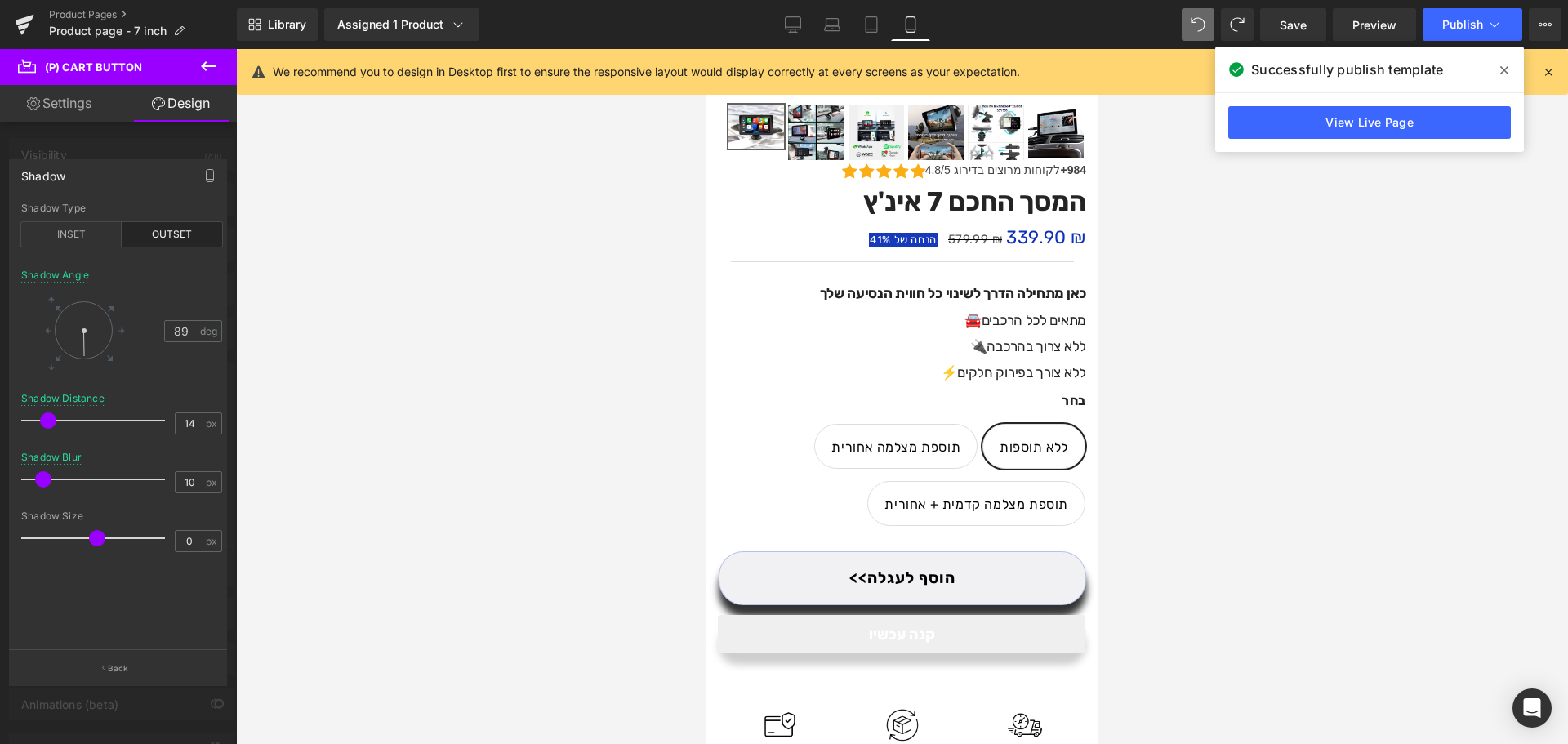
drag, startPoint x: 85, startPoint y: 355, endPoint x: 78, endPoint y: 364, distance: 11.4
click at [78, 364] on div at bounding box center [83, 330] width 76 height 76
click at [179, 329] on input "89" at bounding box center [181, 331] width 32 height 22
type input "90"
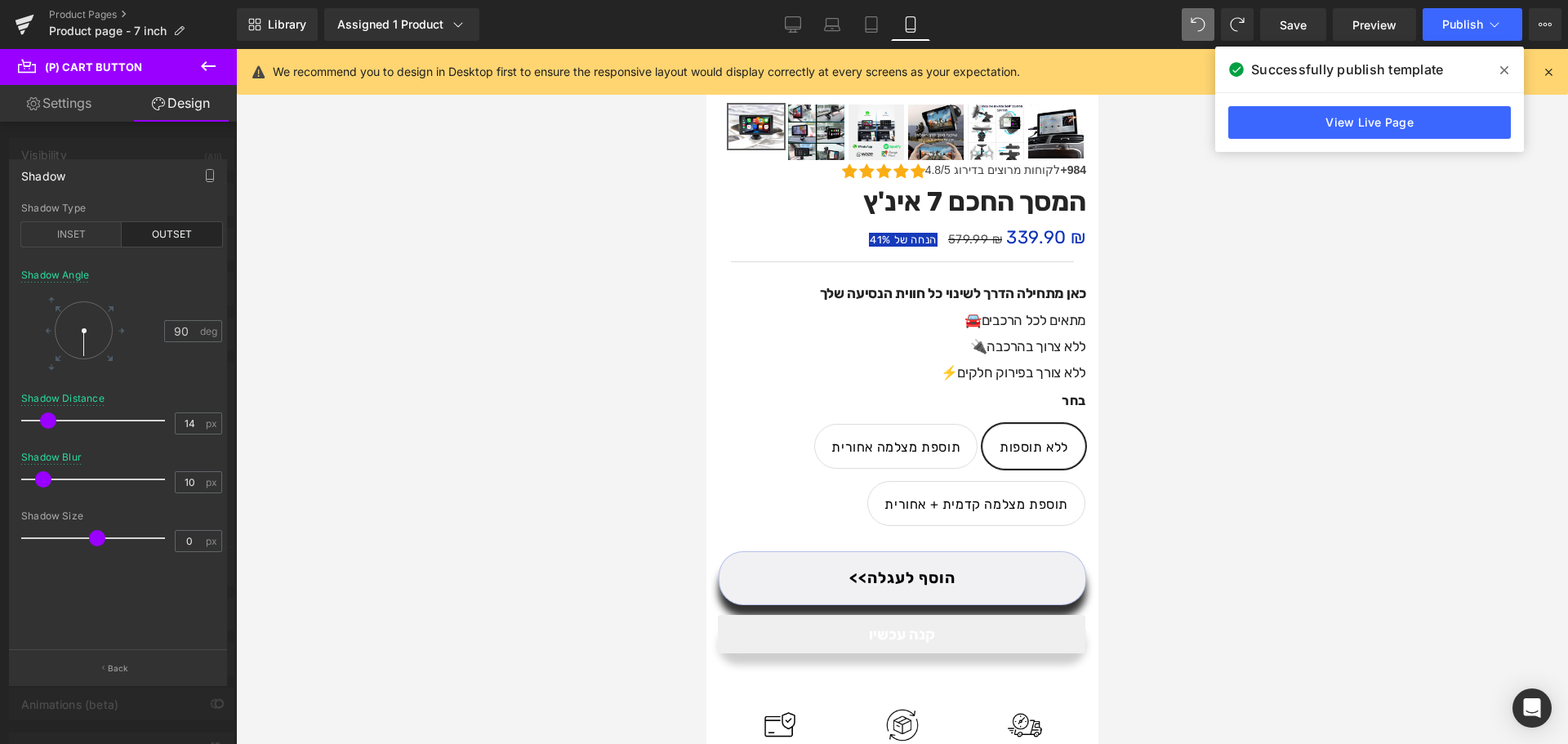
click at [182, 376] on div "Shadow Angle 90 deg" at bounding box center [121, 331] width 201 height 123
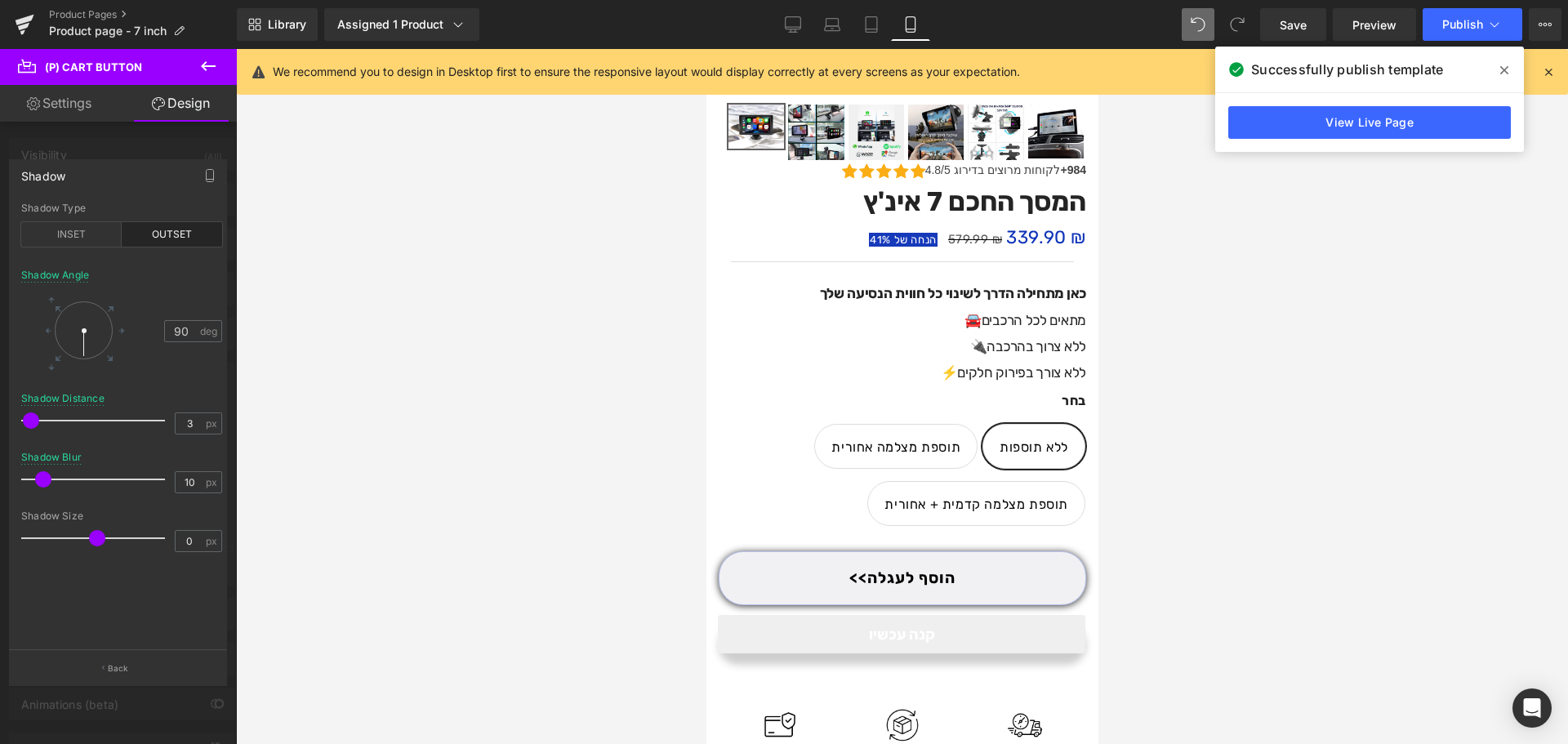
type input "4"
drag, startPoint x: 46, startPoint y: 425, endPoint x: 33, endPoint y: 426, distance: 13.0
click at [33, 426] on span at bounding box center [35, 420] width 17 height 17
type input "14"
click at [43, 481] on span at bounding box center [48, 479] width 17 height 17
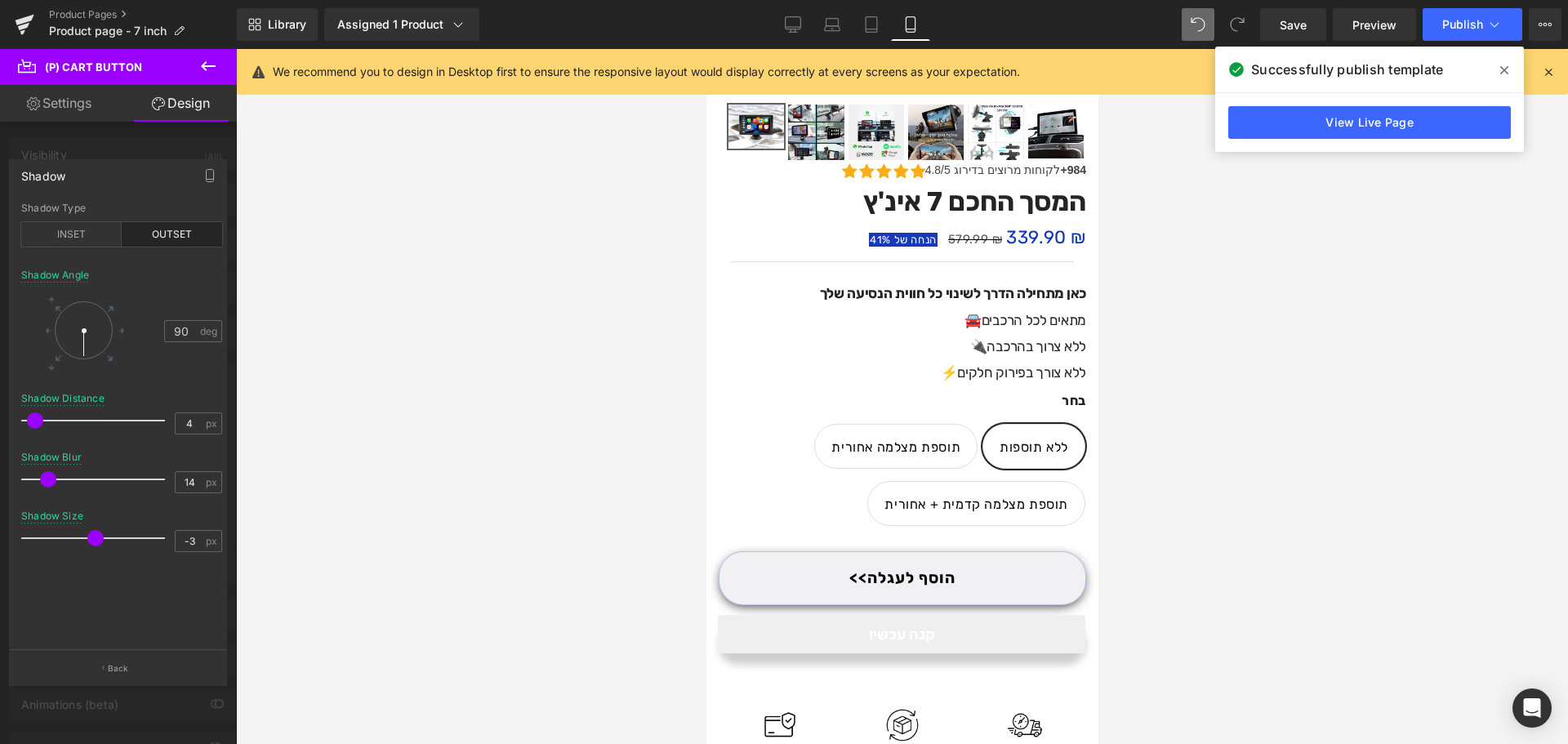
type input "-1"
click at [85, 546] on div at bounding box center [97, 537] width 135 height 32
type input "17"
click at [51, 485] on span at bounding box center [52, 479] width 17 height 17
drag, startPoint x: 106, startPoint y: 672, endPoint x: 100, endPoint y: 634, distance: 38.5
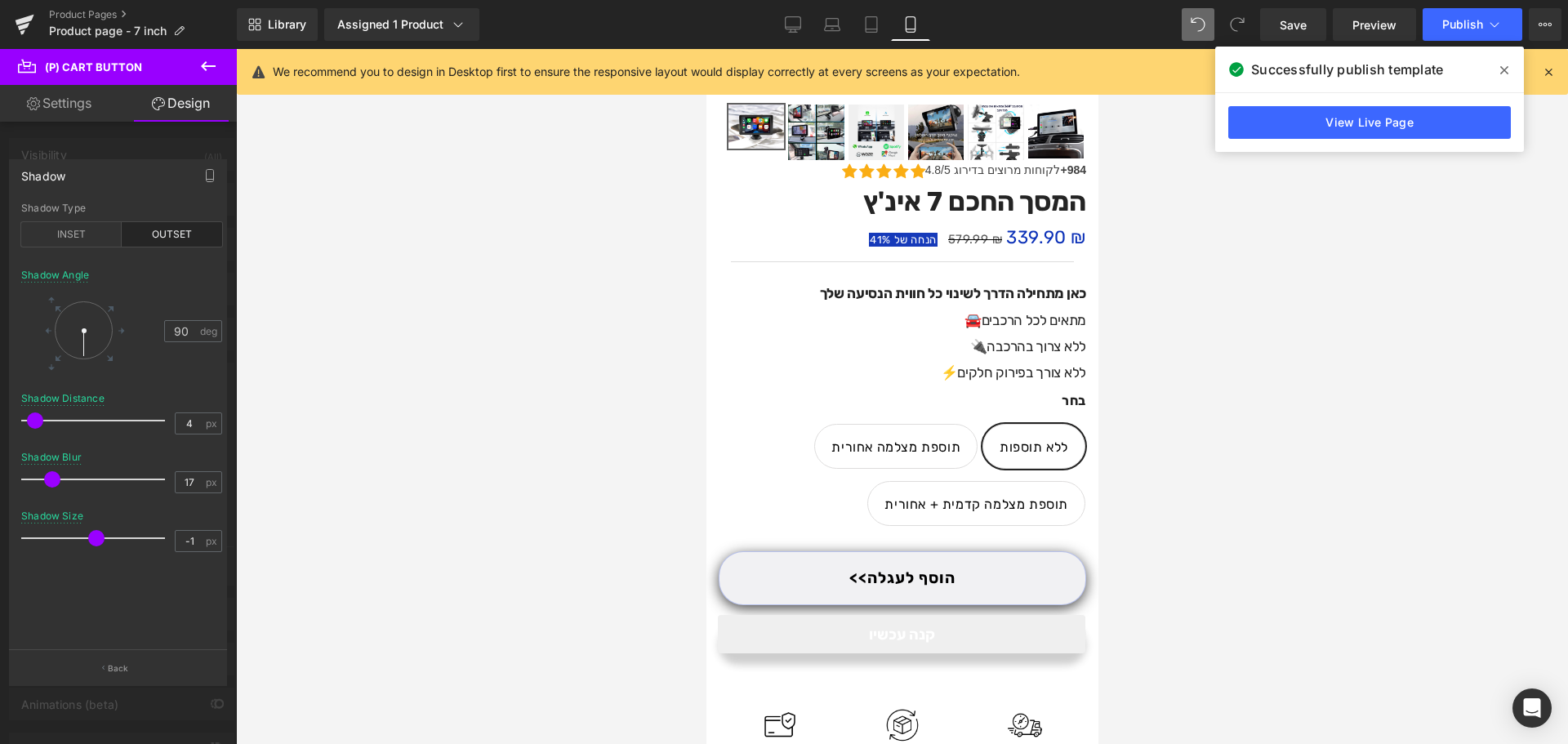
click at [106, 672] on button "Back" at bounding box center [118, 667] width 218 height 37
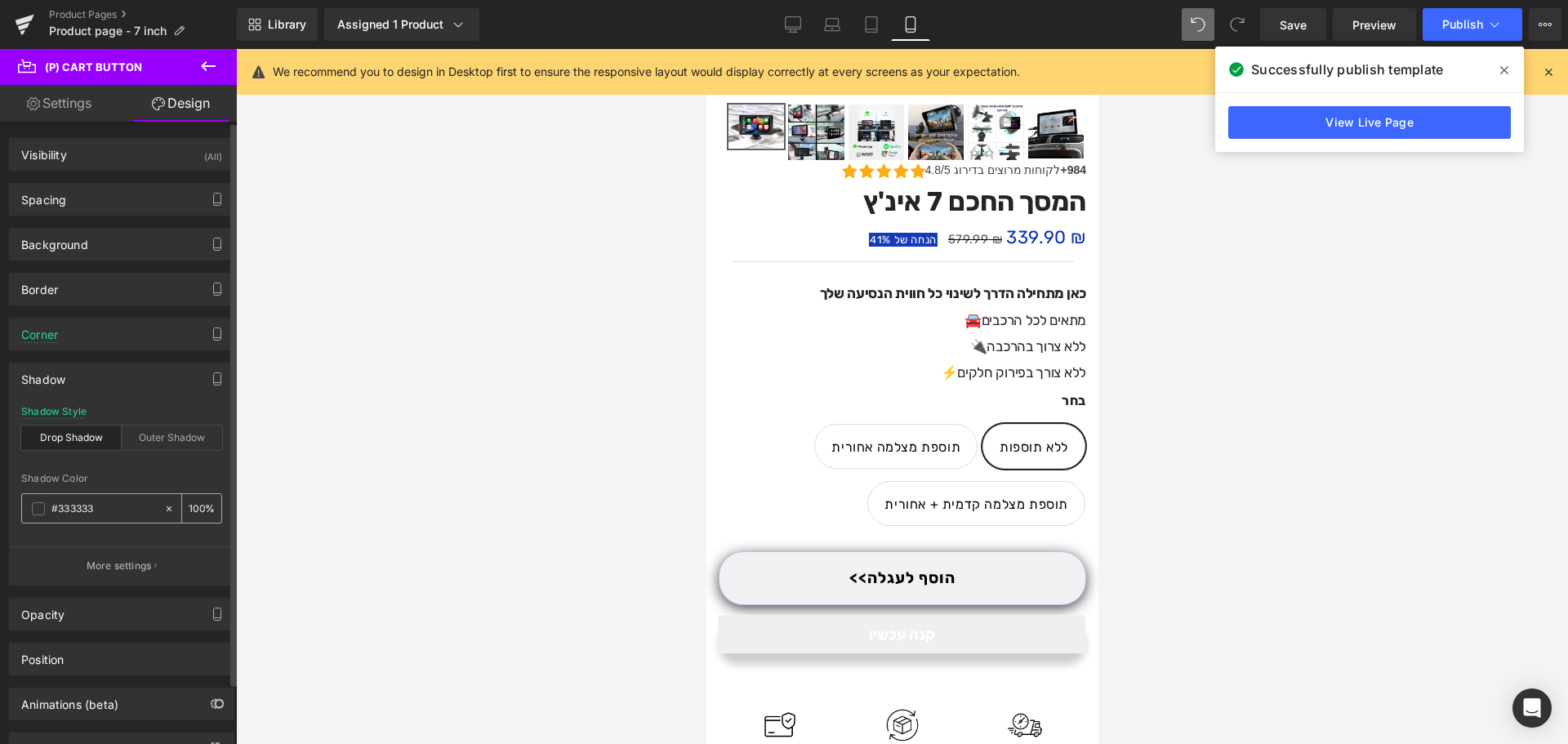
click at [42, 504] on span at bounding box center [38, 509] width 13 height 13
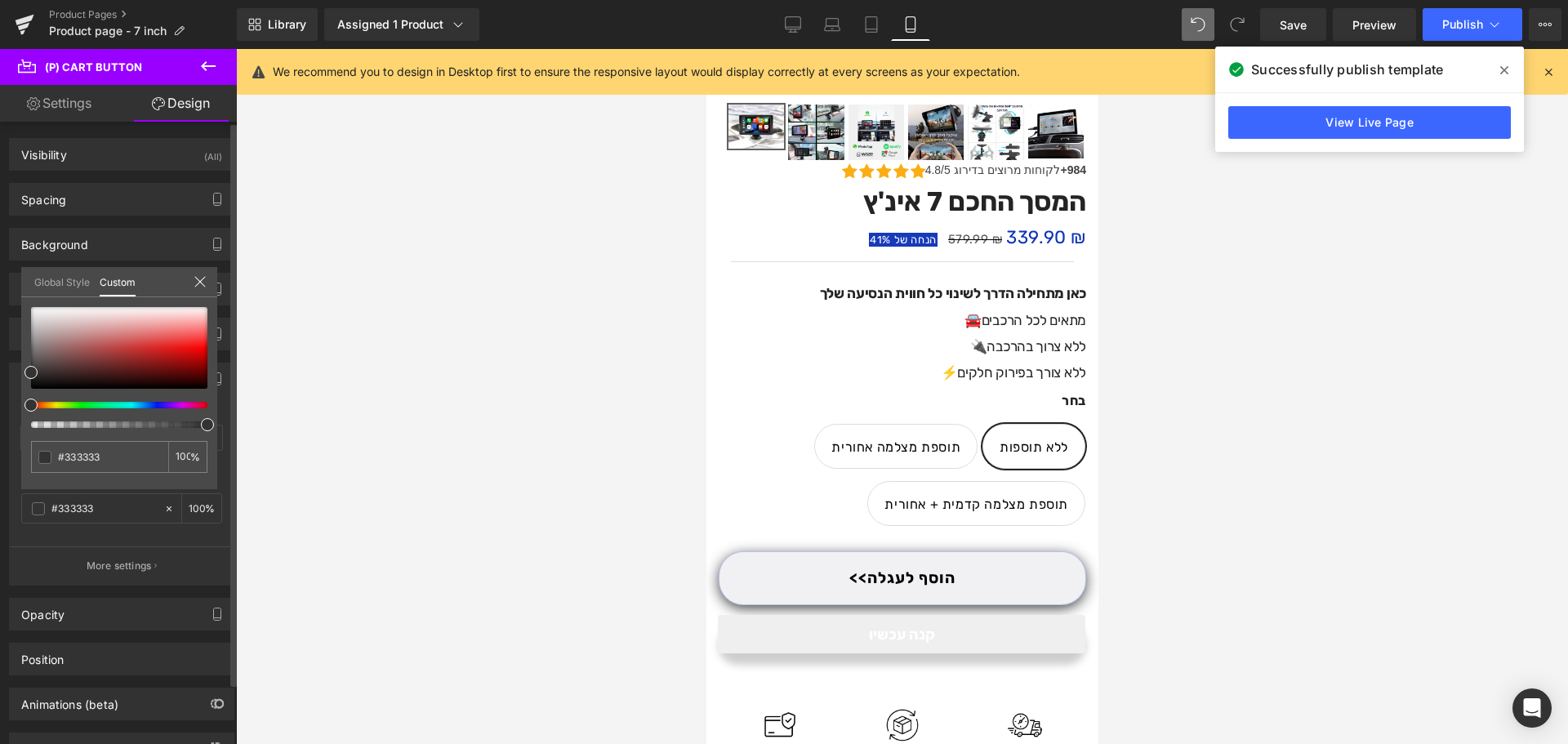
type input "93"
click at [188, 426] on div at bounding box center [112, 424] width 176 height 6
type input "97"
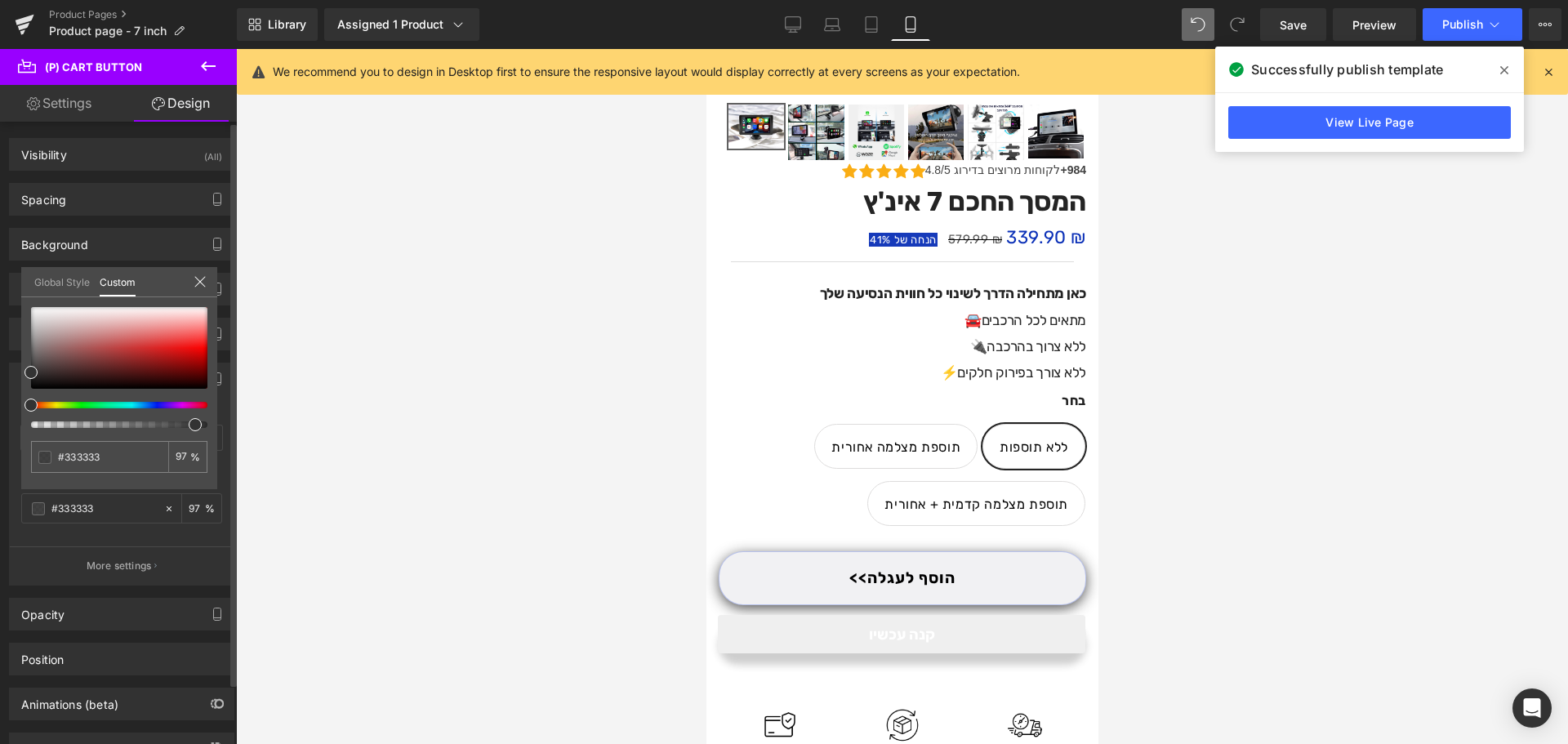
click at [194, 423] on div at bounding box center [112, 424] width 176 height 6
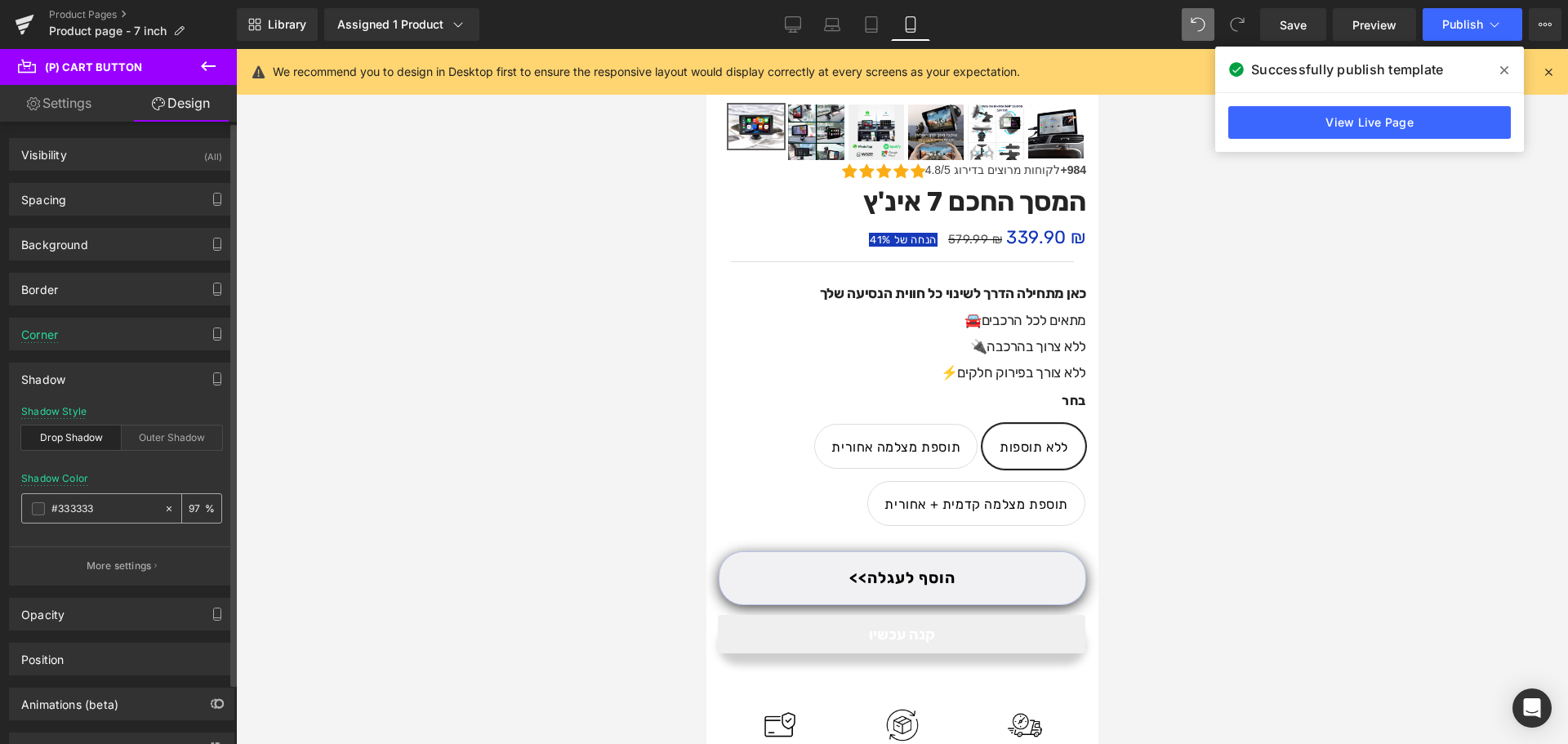
click at [44, 508] on span at bounding box center [38, 509] width 13 height 13
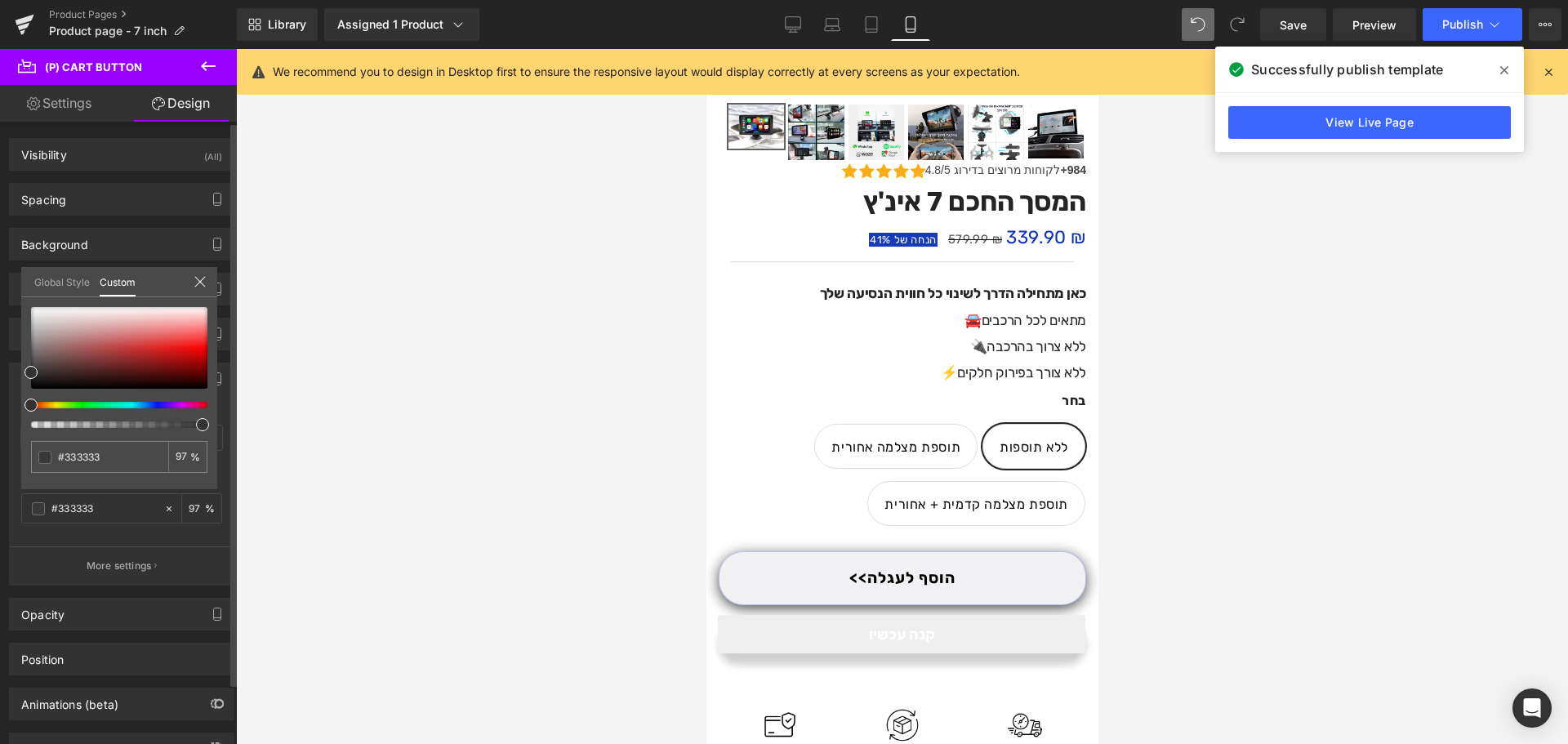
type input "81"
click at [167, 427] on div at bounding box center [112, 424] width 176 height 6
type input "88"
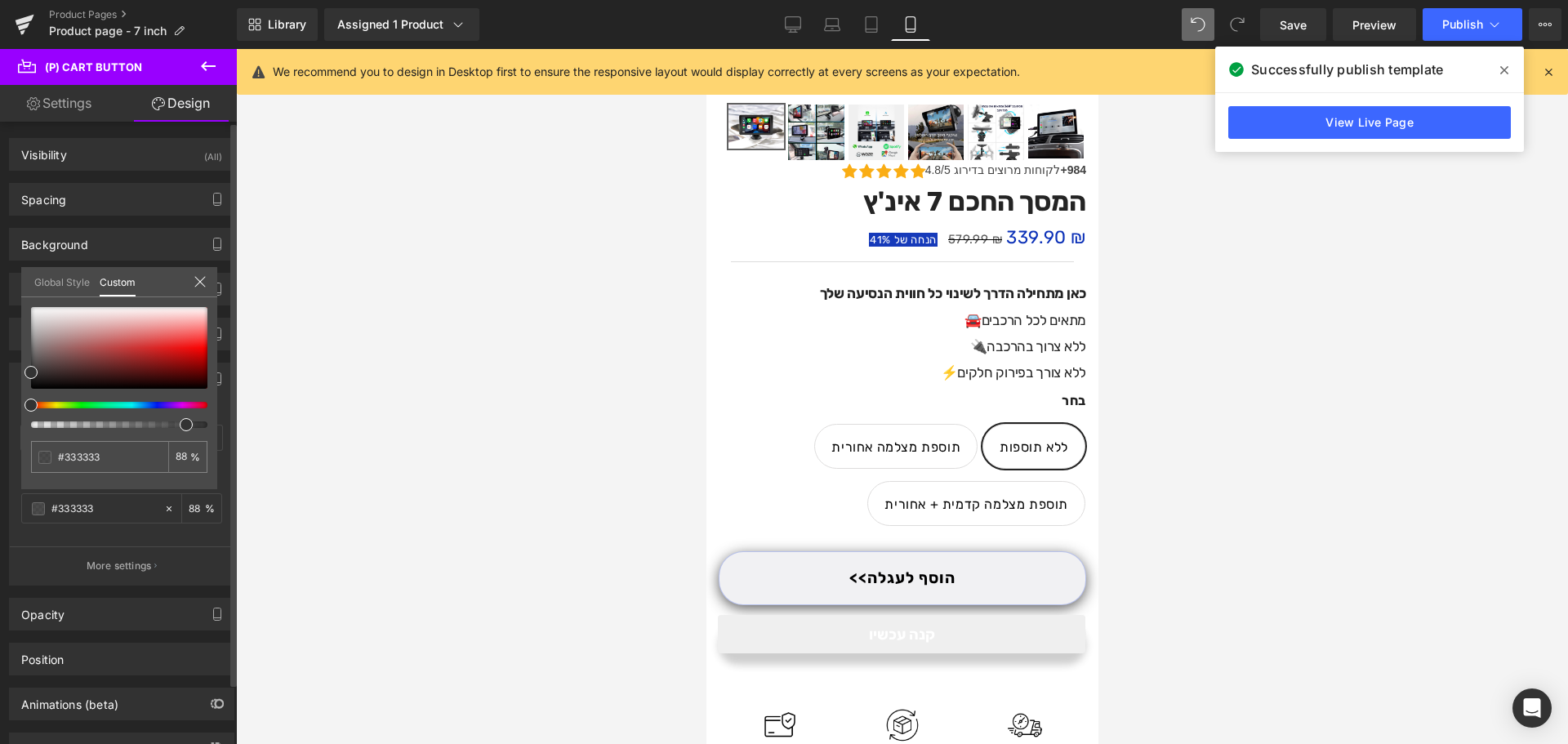
click at [180, 427] on div at bounding box center [112, 424] width 176 height 6
click at [180, 423] on span at bounding box center [186, 424] width 13 height 13
type input "91"
type input "90"
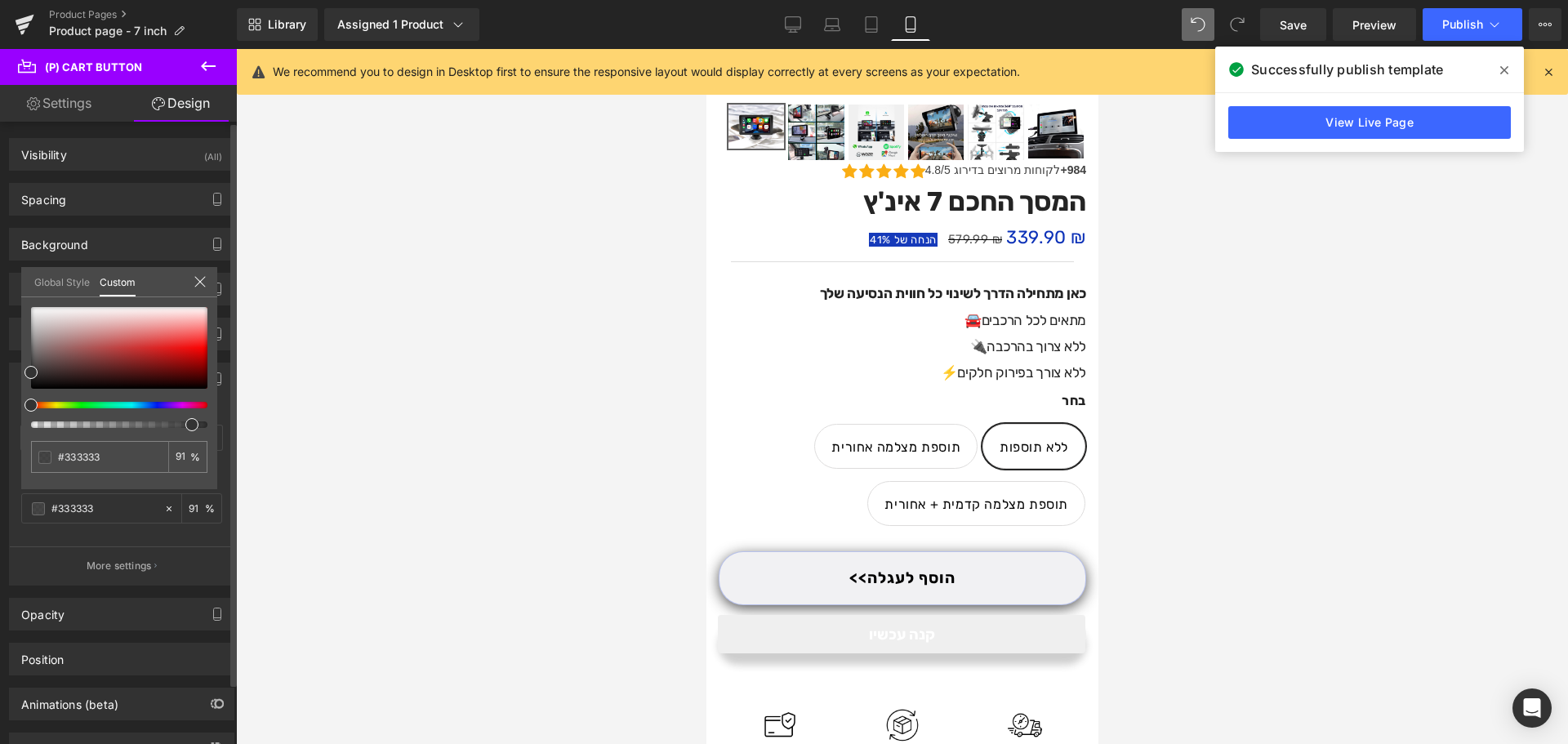
type input "90"
type input "89"
type input "88"
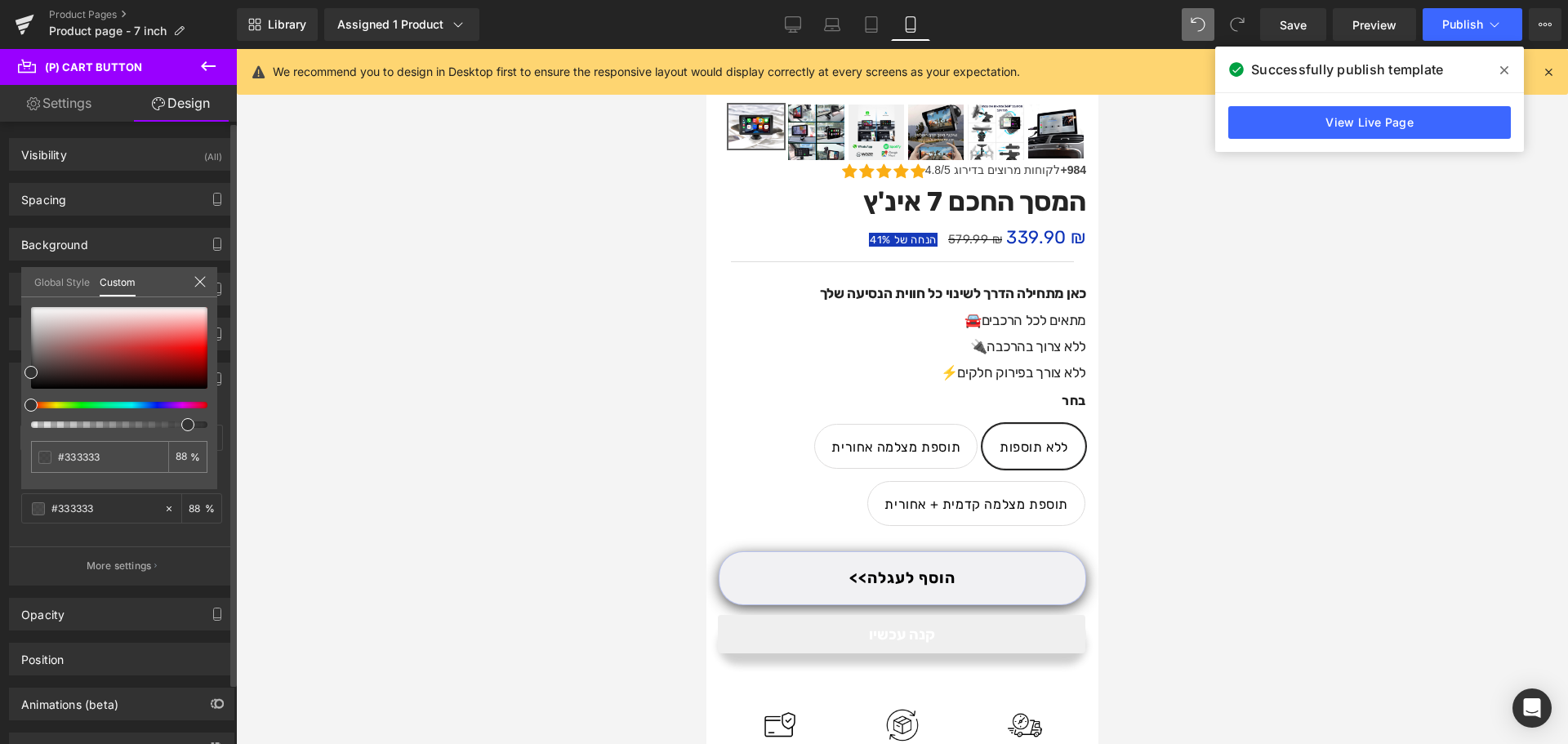
type input "87"
type input "86"
drag, startPoint x: 180, startPoint y: 423, endPoint x: 170, endPoint y: 423, distance: 10.0
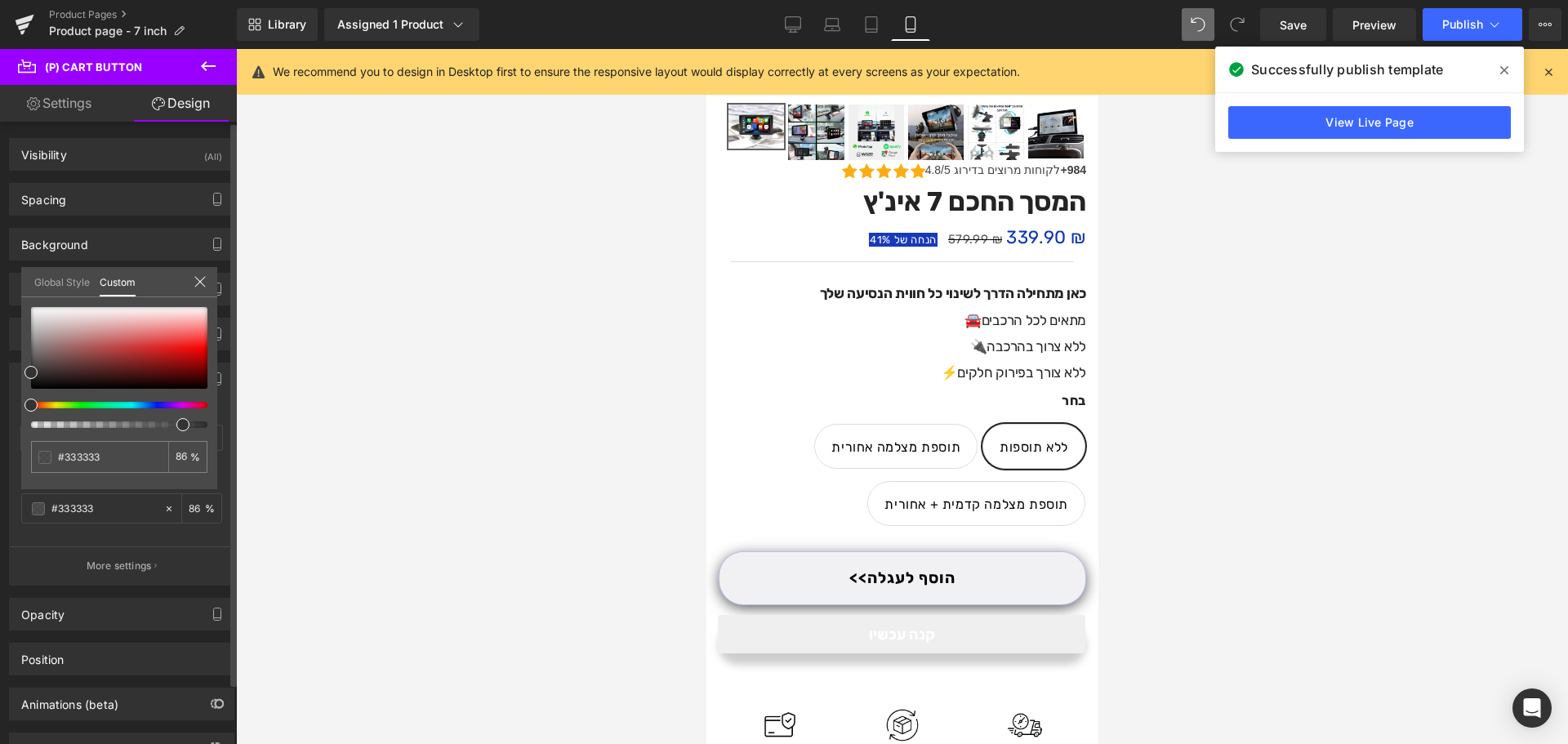
click at [170, 423] on div at bounding box center [112, 424] width 176 height 6
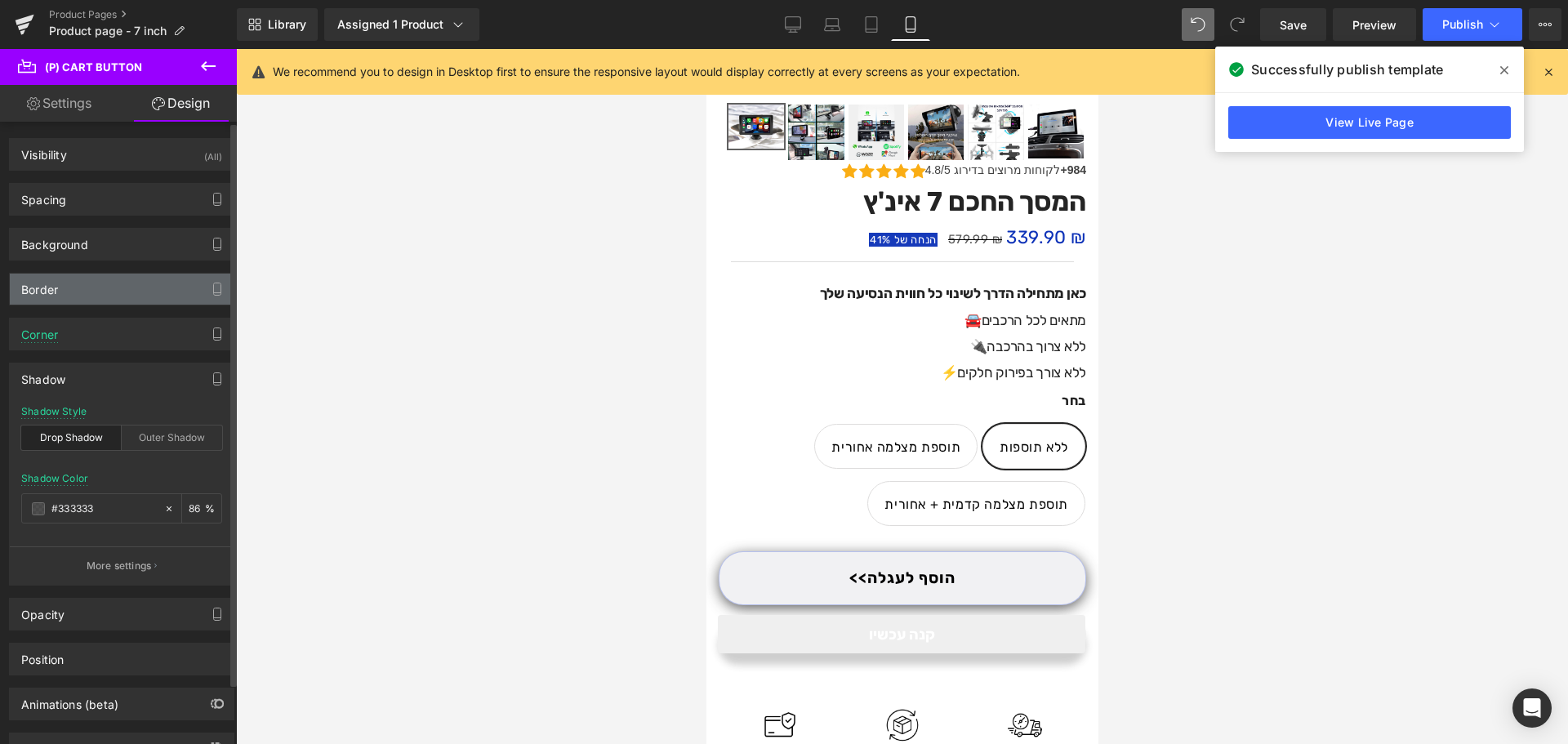
click at [125, 282] on div "Border" at bounding box center [121, 290] width 224 height 31
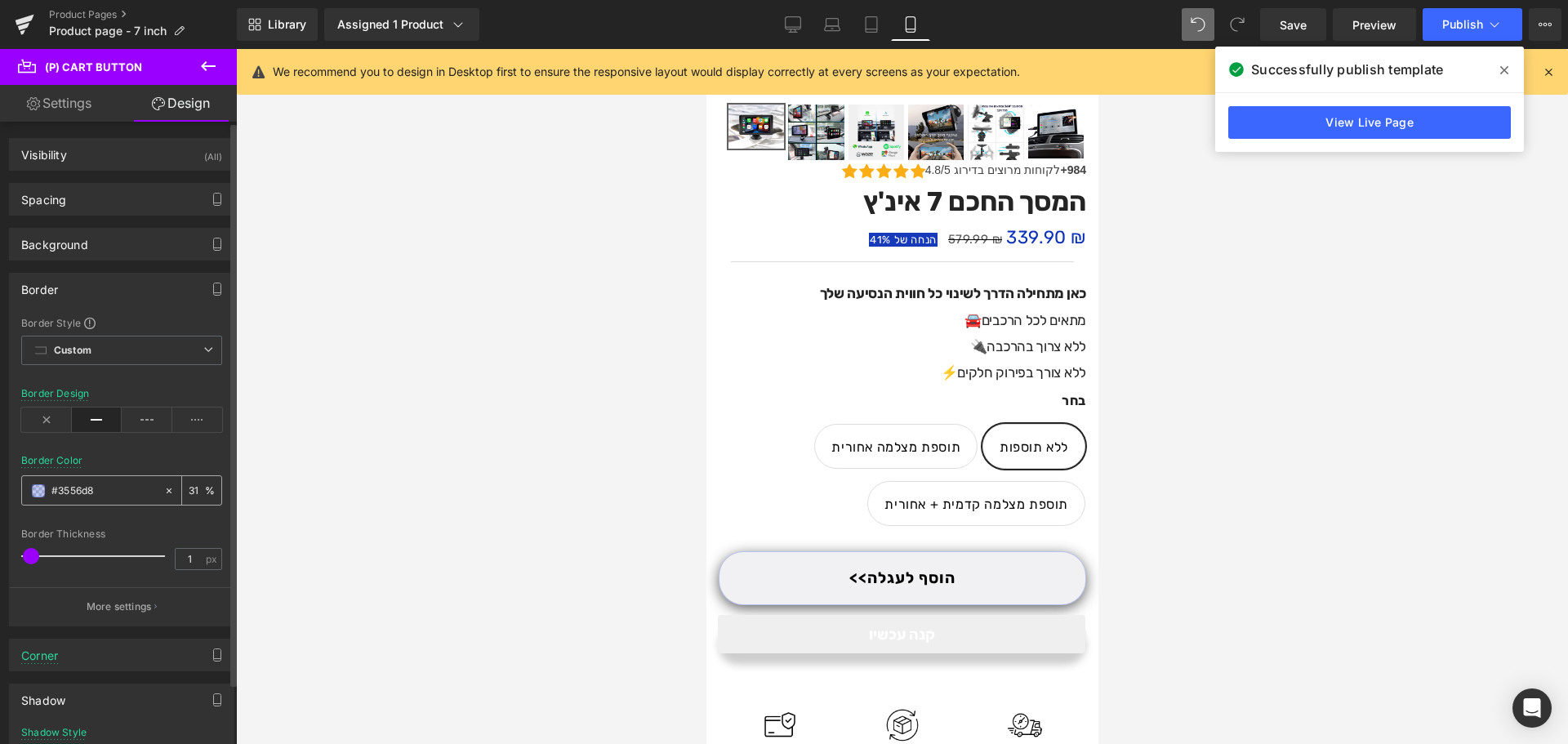
click at [37, 496] on span at bounding box center [38, 490] width 13 height 13
click at [44, 490] on div "#3556d8" at bounding box center [92, 490] width 141 height 29
click at [36, 489] on span at bounding box center [38, 490] width 13 height 13
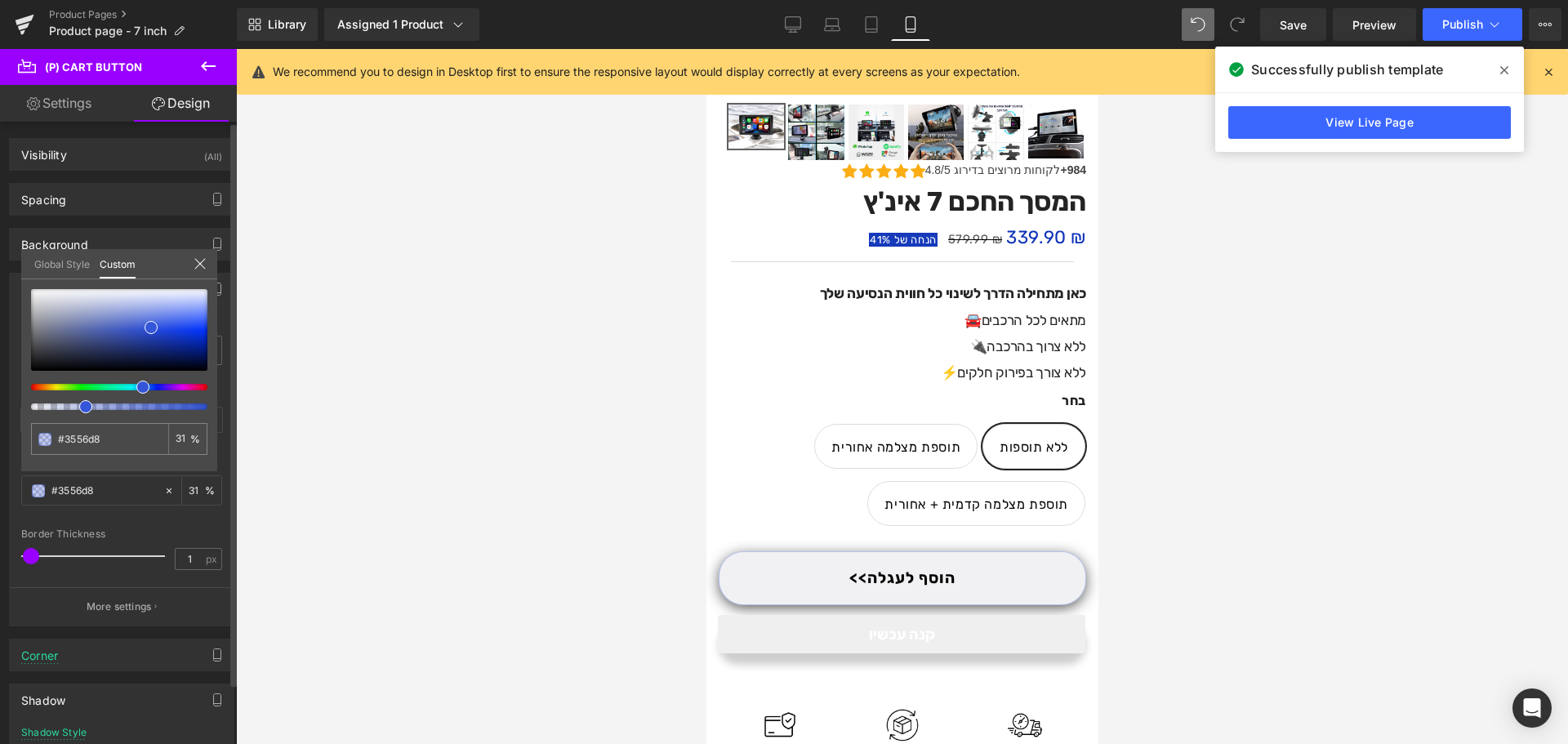
type input "77"
type input "81"
type input "94"
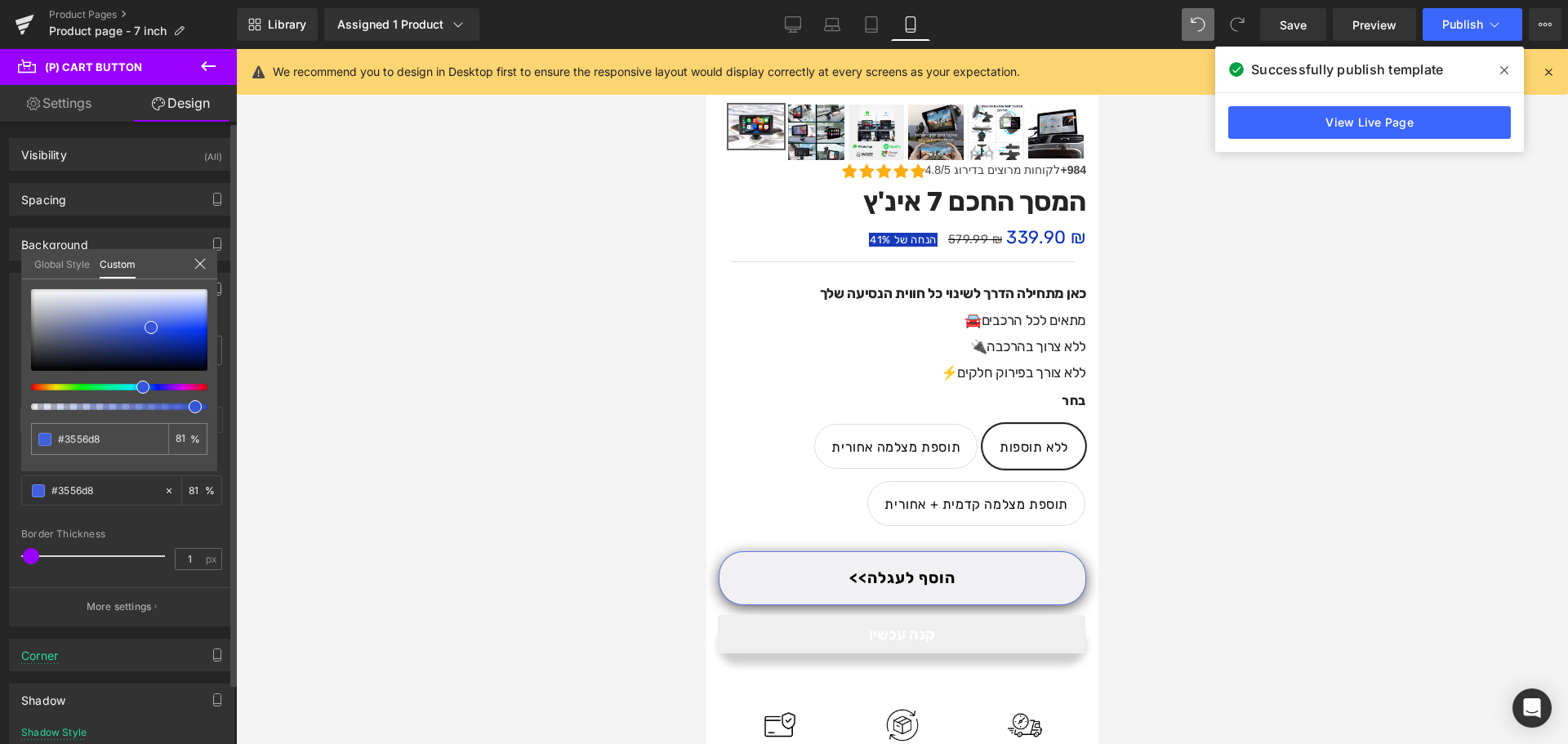
type input "94"
click at [191, 406] on div at bounding box center [112, 406] width 176 height 6
type input "98"
drag, startPoint x: 191, startPoint y: 406, endPoint x: 208, endPoint y: 406, distance: 17.0
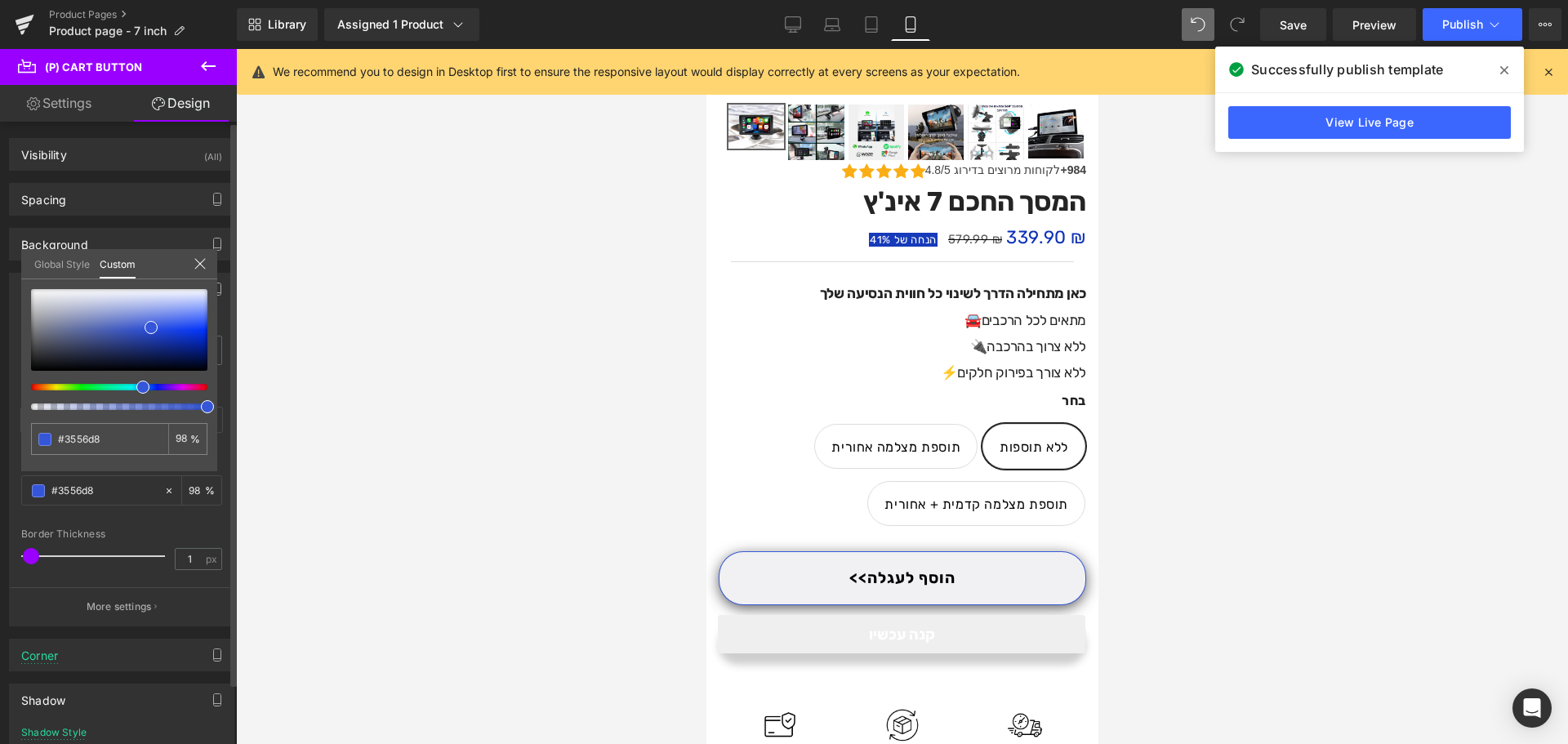
click at [208, 406] on span at bounding box center [207, 406] width 13 height 13
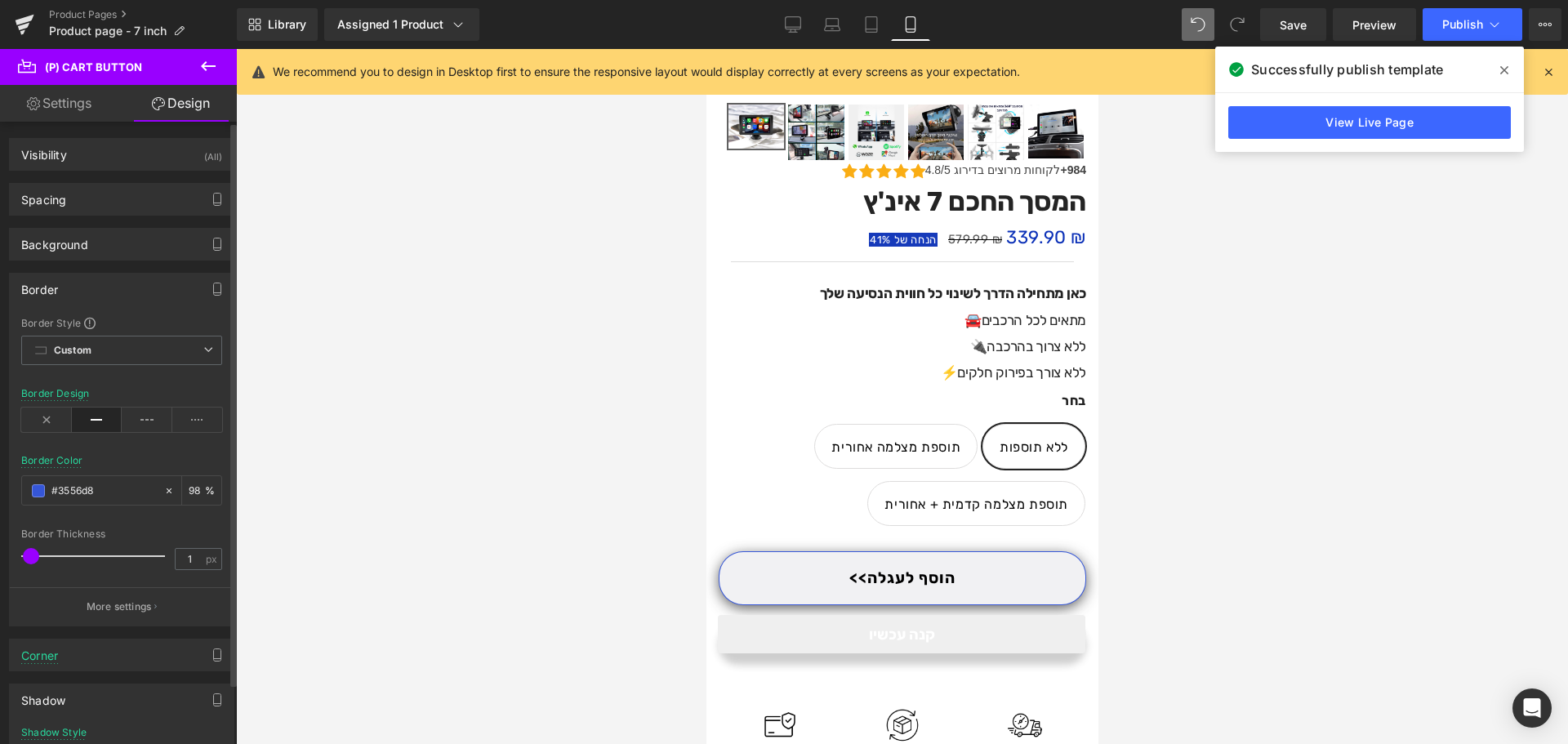
drag, startPoint x: 34, startPoint y: 555, endPoint x: 58, endPoint y: 556, distance: 24.0
type input "2"
click at [32, 556] on span at bounding box center [31, 556] width 17 height 17
click at [1301, 28] on span "Save" at bounding box center [1292, 25] width 27 height 17
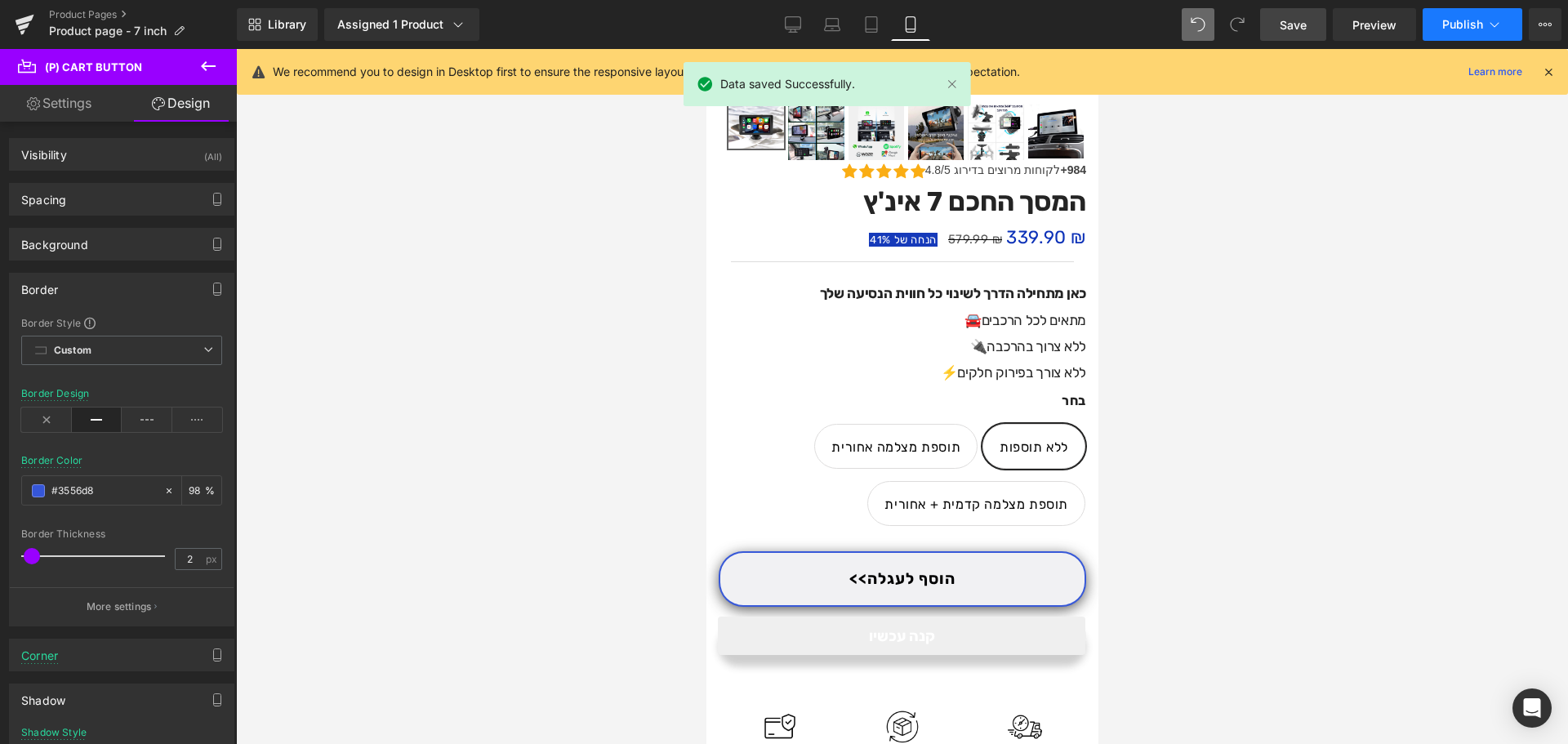
click at [1455, 19] on span "Publish" at bounding box center [1462, 24] width 41 height 13
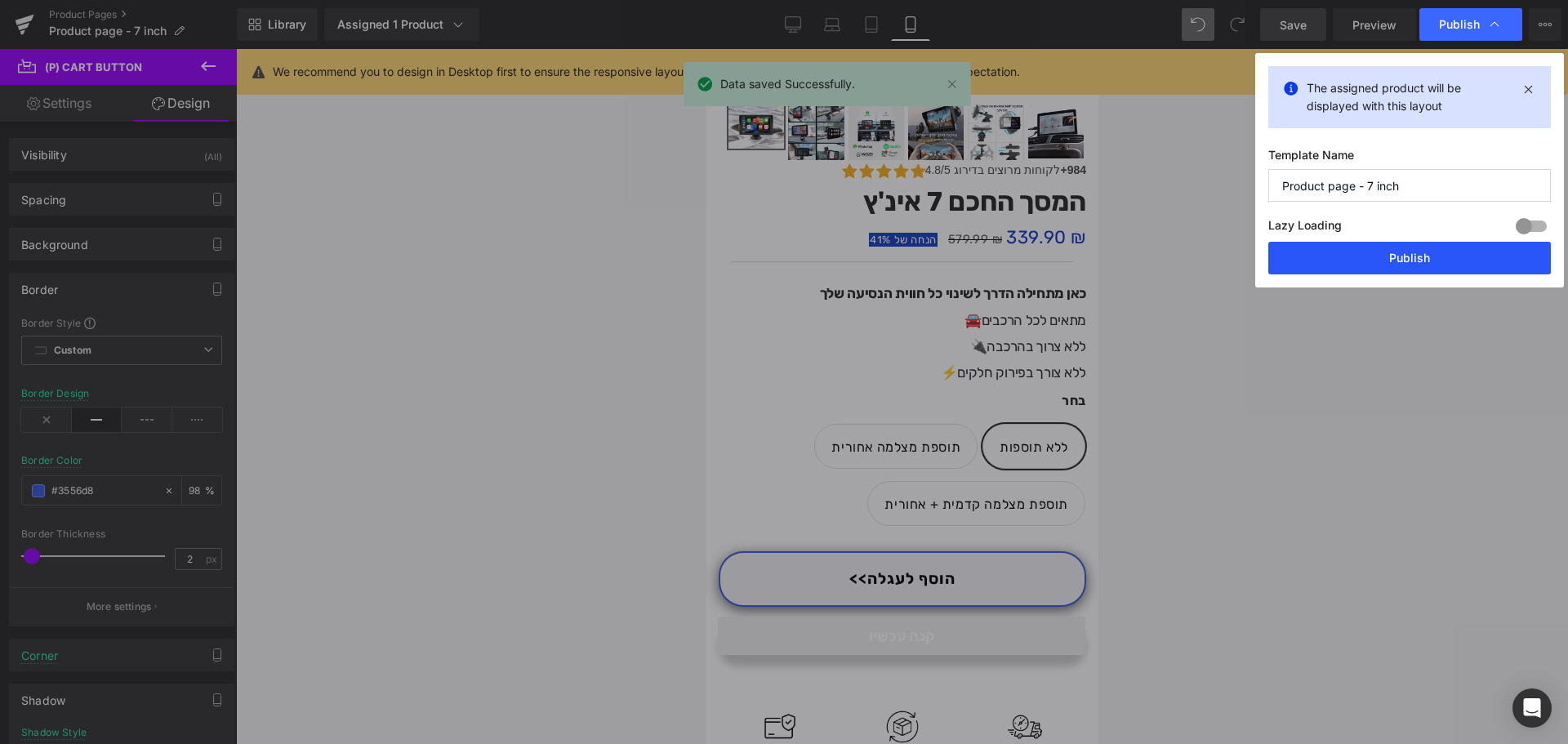
click at [1360, 256] on button "Publish" at bounding box center [1409, 257] width 283 height 32
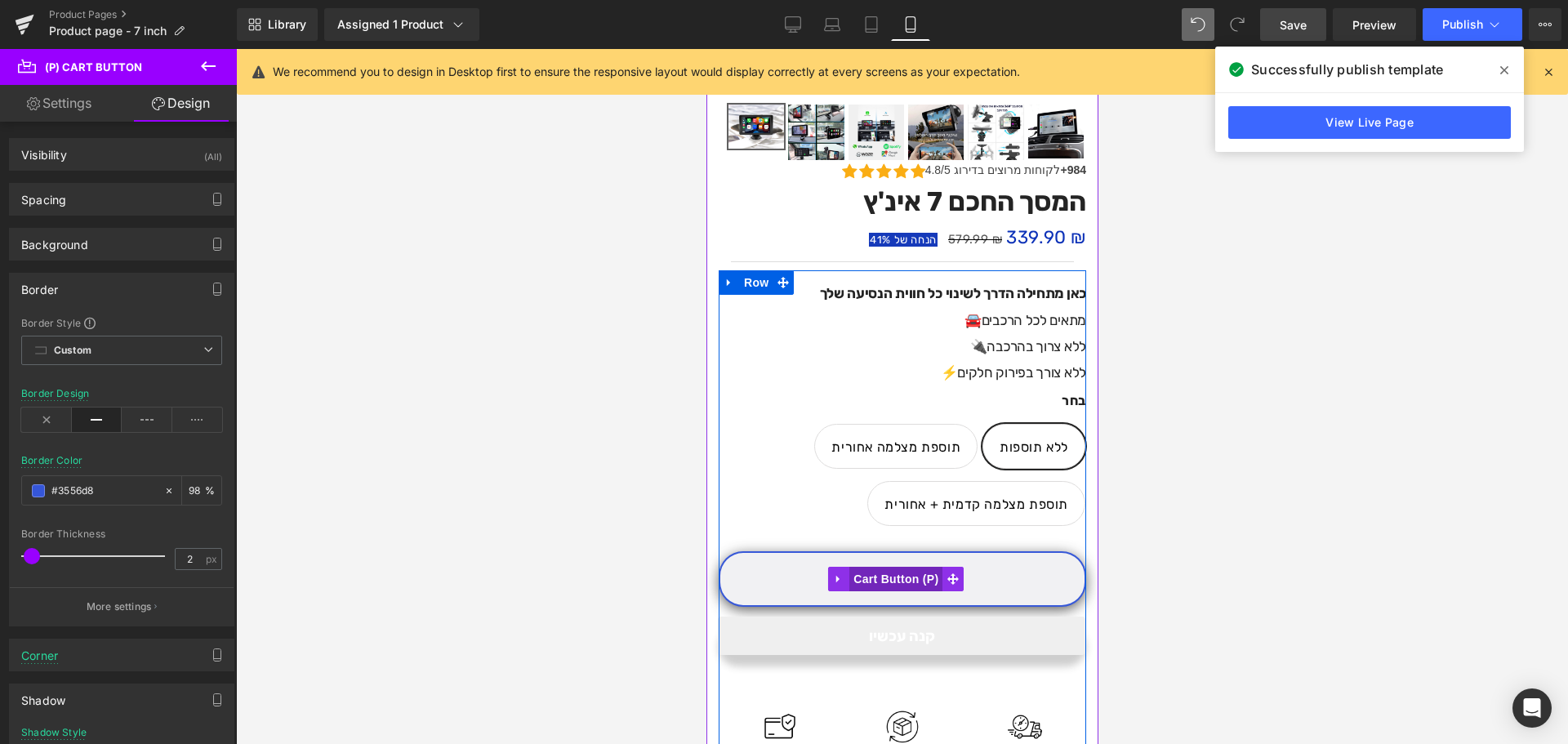
click at [917, 567] on span "(P) Cart Button" at bounding box center [895, 579] width 93 height 24
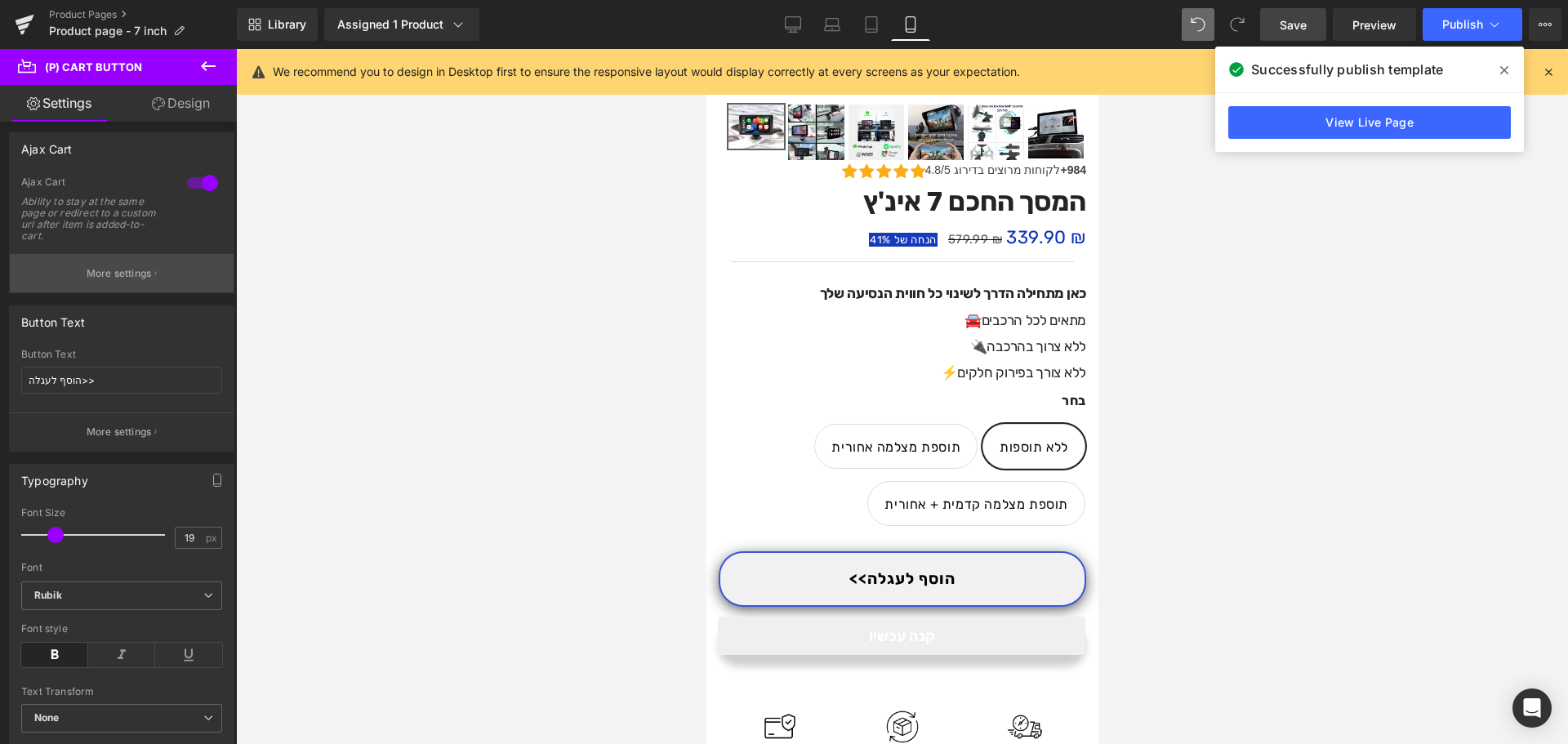
scroll to position [163, 0]
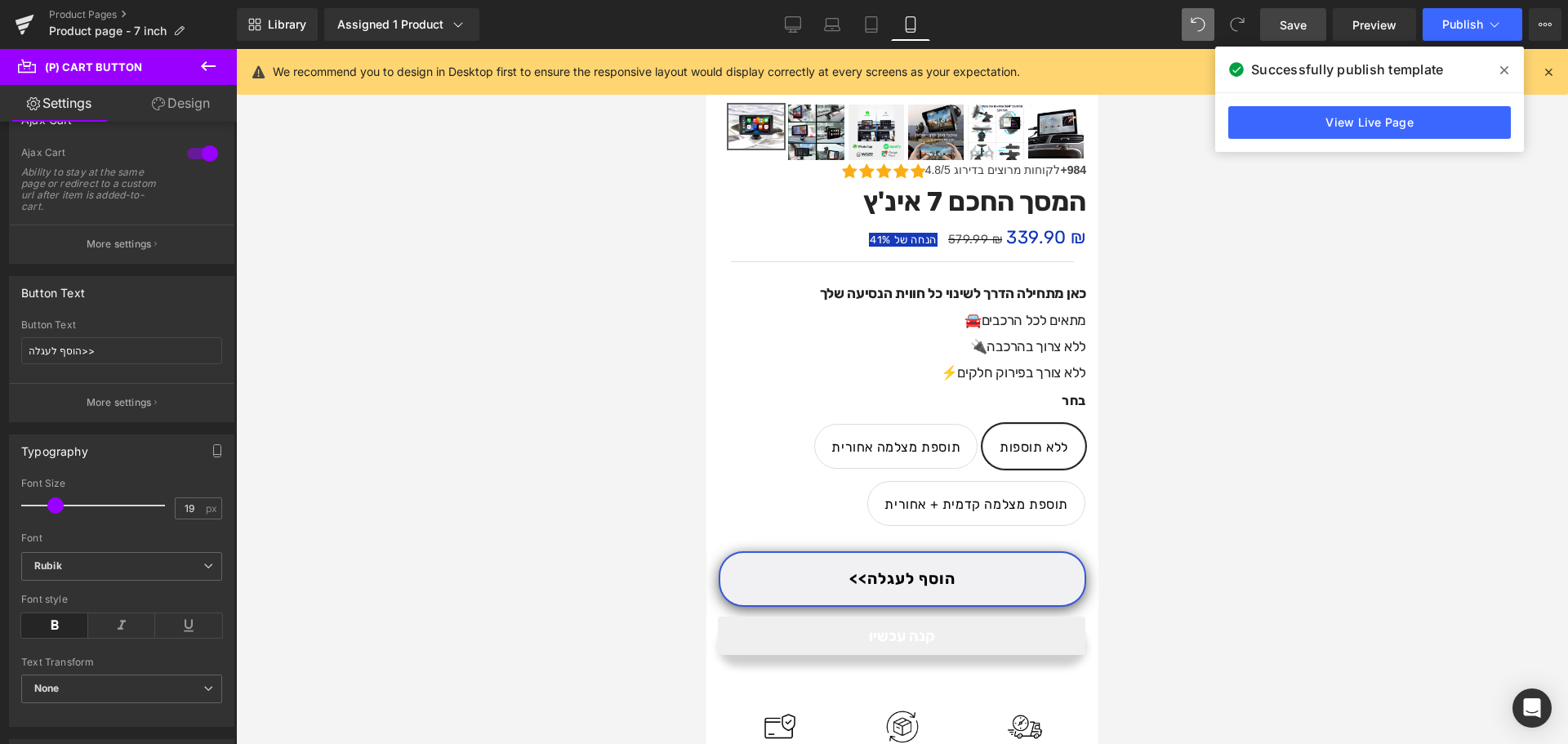
click at [164, 390] on button "More settings" at bounding box center [121, 402] width 224 height 38
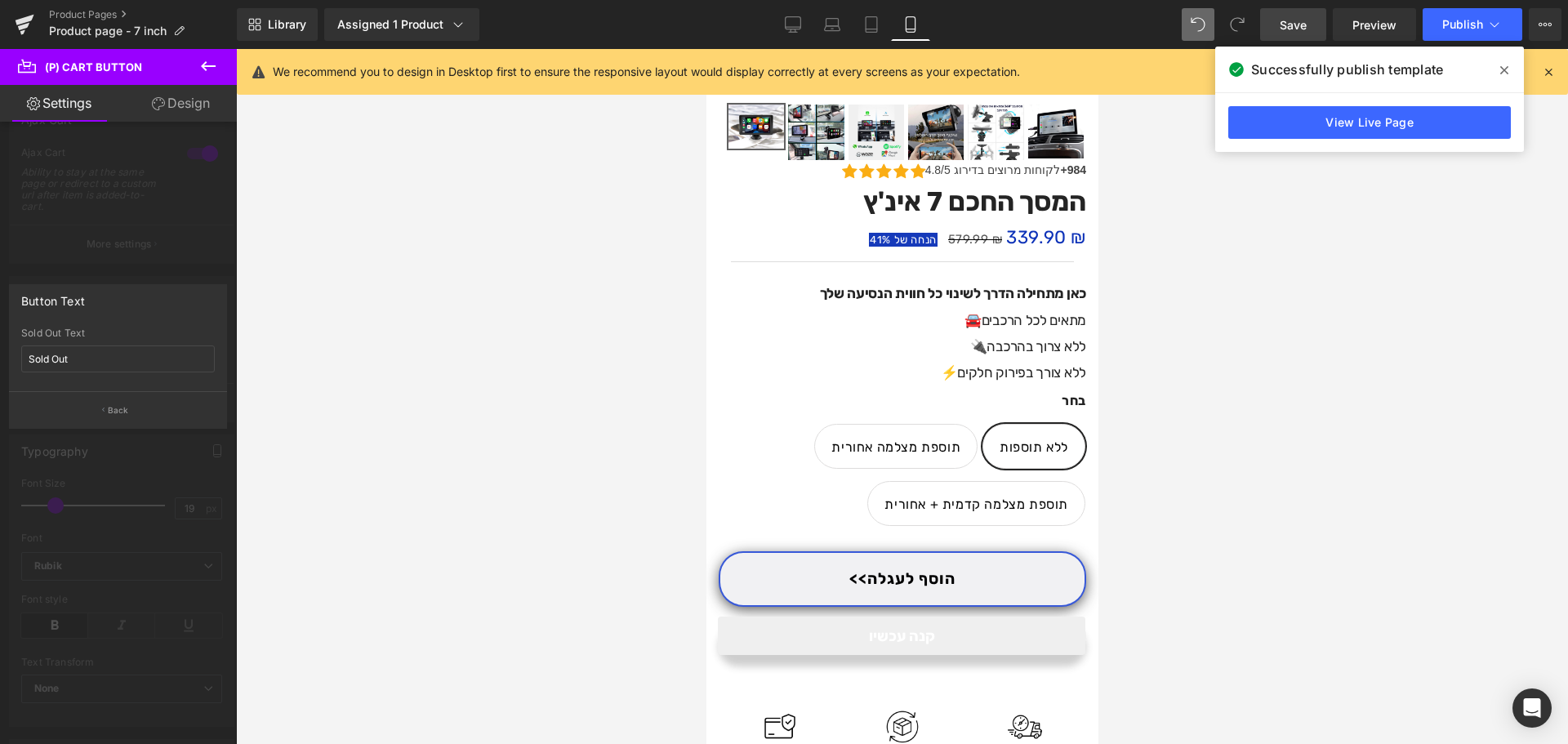
click at [152, 464] on div at bounding box center [119, 400] width 237 height 703
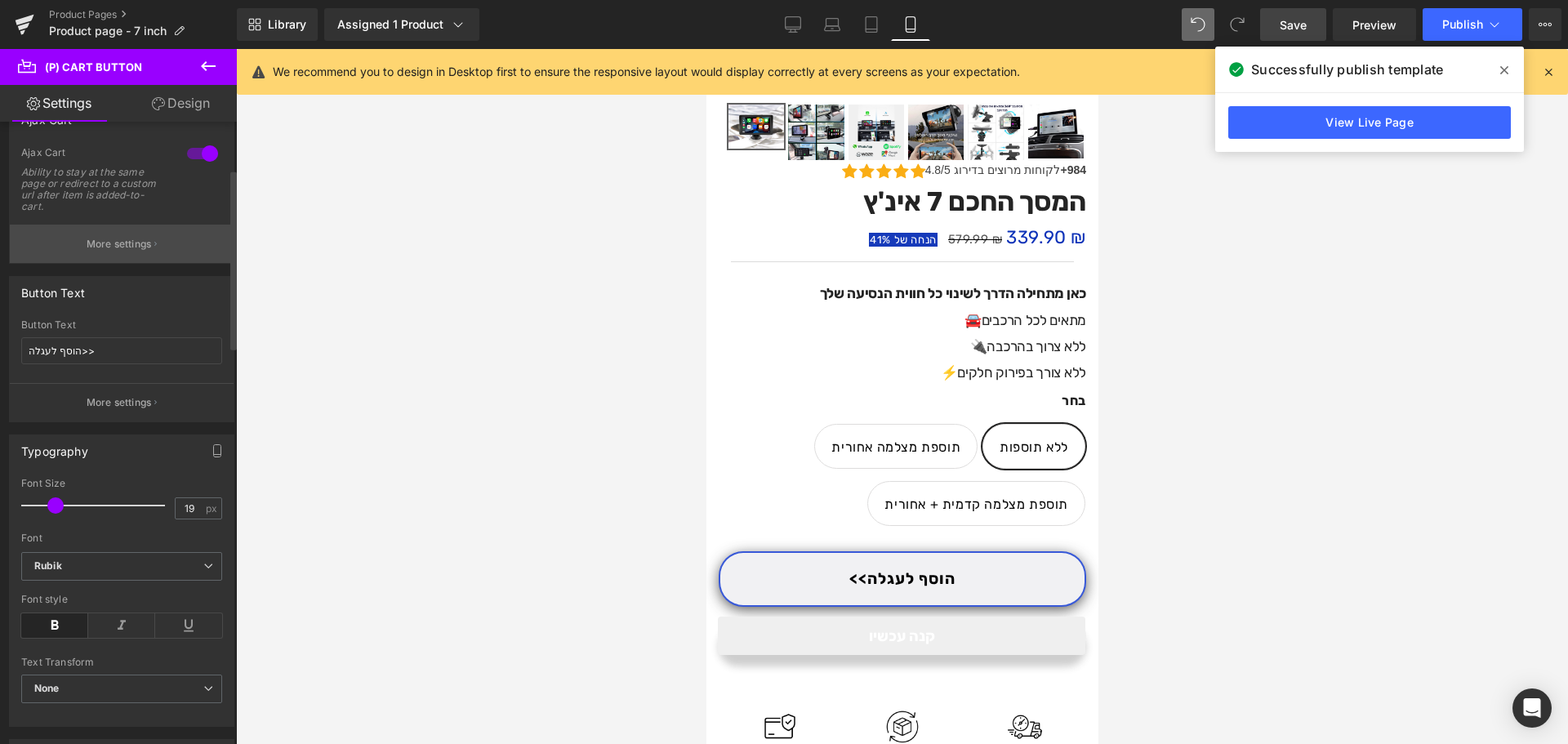
click at [133, 242] on p "More settings" at bounding box center [119, 244] width 65 height 15
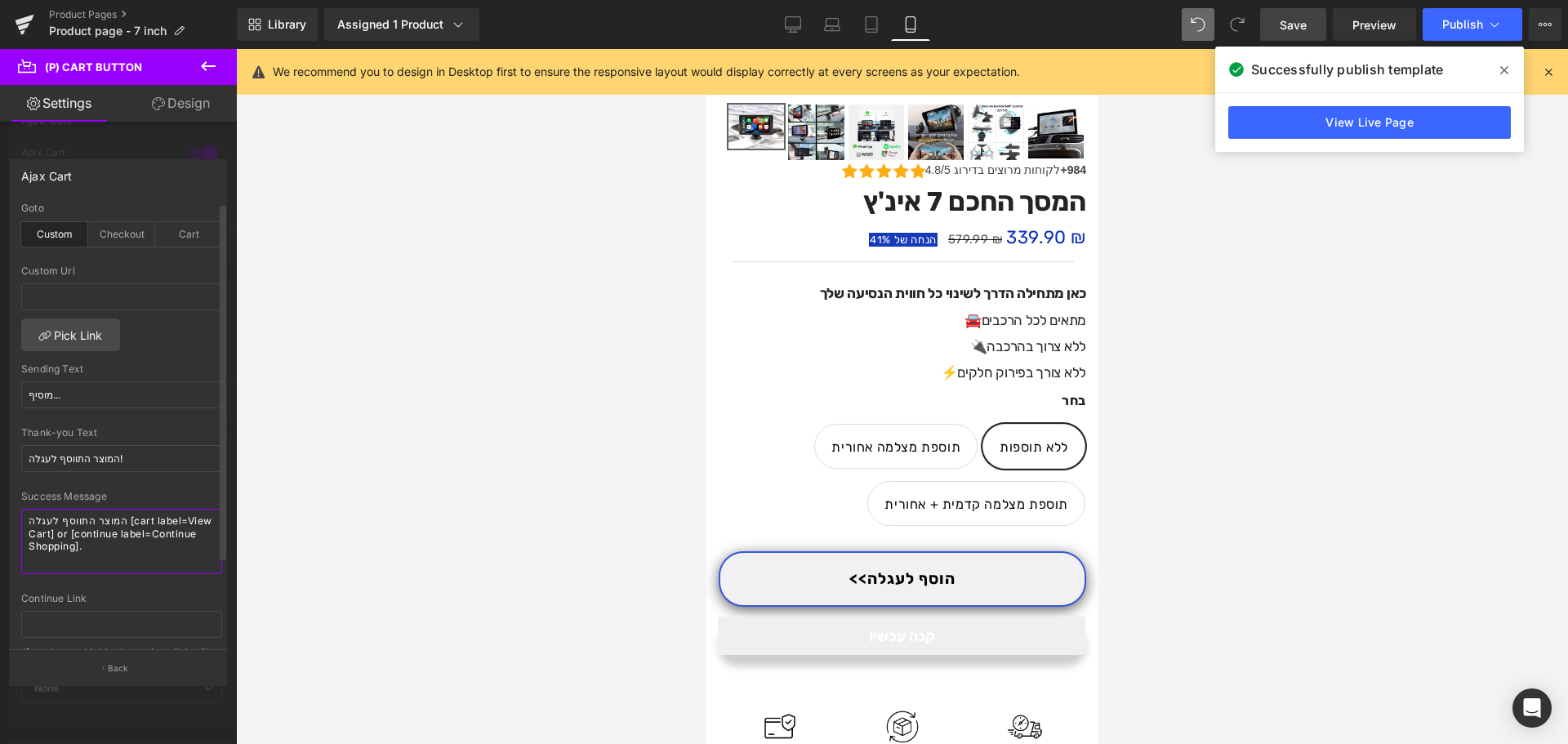
drag, startPoint x: 178, startPoint y: 520, endPoint x: 51, endPoint y: 534, distance: 127.8
click at [51, 534] on textarea "המוצר התווסף לעגלה [cart label=View Cart] or [continue label=Continue Shopping]." at bounding box center [121, 541] width 201 height 65
drag, startPoint x: 75, startPoint y: 529, endPoint x: 142, endPoint y: 535, distance: 67.3
click at [142, 535] on textarea "המוצר התווסף לעגלה [cart label=הצג עגלה] or [continue label=Continue Shopping]." at bounding box center [121, 541] width 201 height 65
drag, startPoint x: 154, startPoint y: 534, endPoint x: 94, endPoint y: 573, distance: 71.6
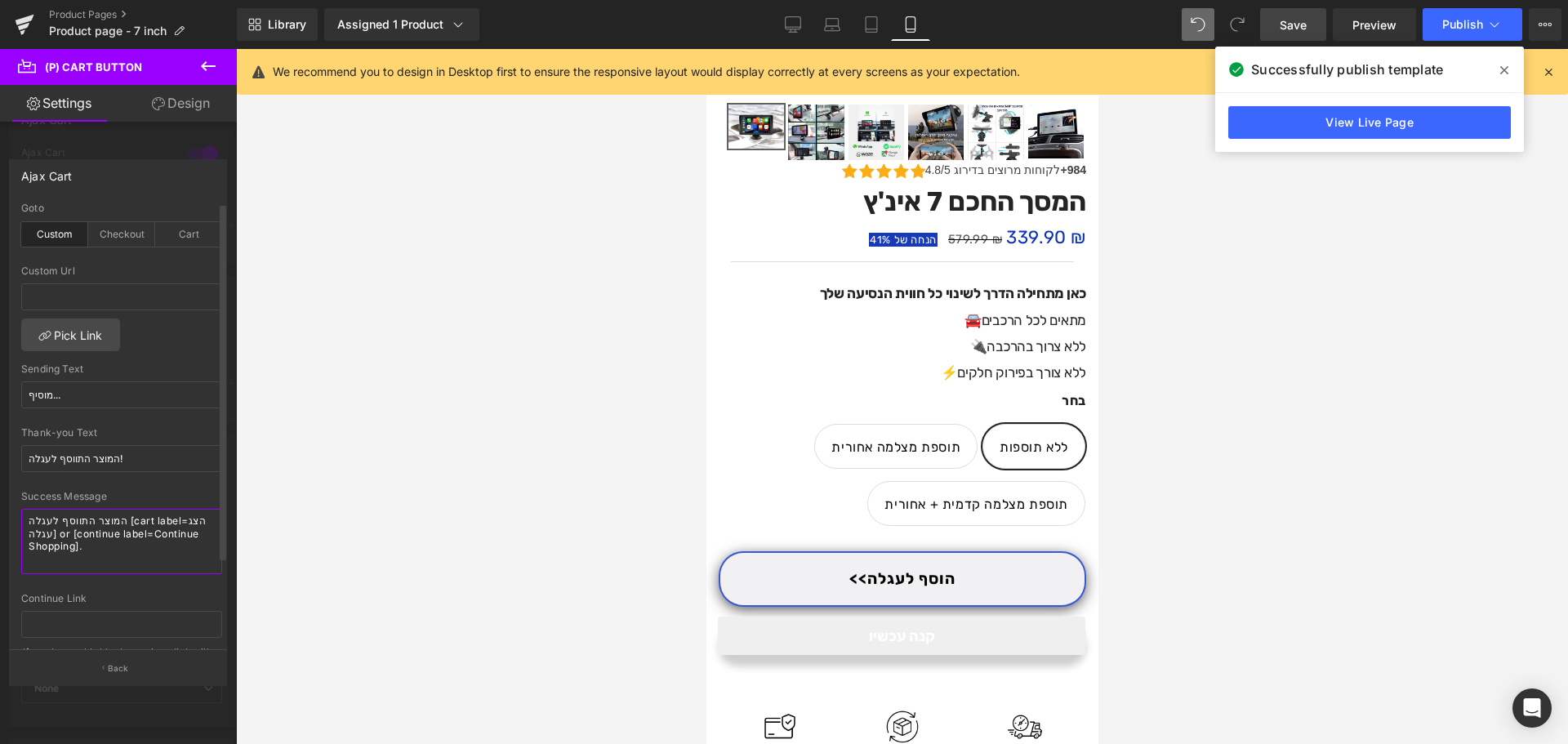
click at [73, 549] on textarea "המוצר התווסף לעגלה [cart label=הצג עגלה] or [continue label=Continue Shopping]." at bounding box center [121, 541] width 201 height 65
click at [99, 561] on textarea "המוצר התווסף לעגלה [cart label=הצג עגלה] or [continue label=Continue Shopping]." at bounding box center [121, 541] width 201 height 65
drag, startPoint x: 58, startPoint y: 531, endPoint x: 85, endPoint y: 553, distance: 34.8
click at [85, 553] on textarea "המוצר התווסף לעגלה [cart label=הצג עגלה] or [continue label=Continue Shopping]." at bounding box center [121, 541] width 201 height 65
type textarea "המוצר התווסף לעגלה [cart label=הצג עגלה]"
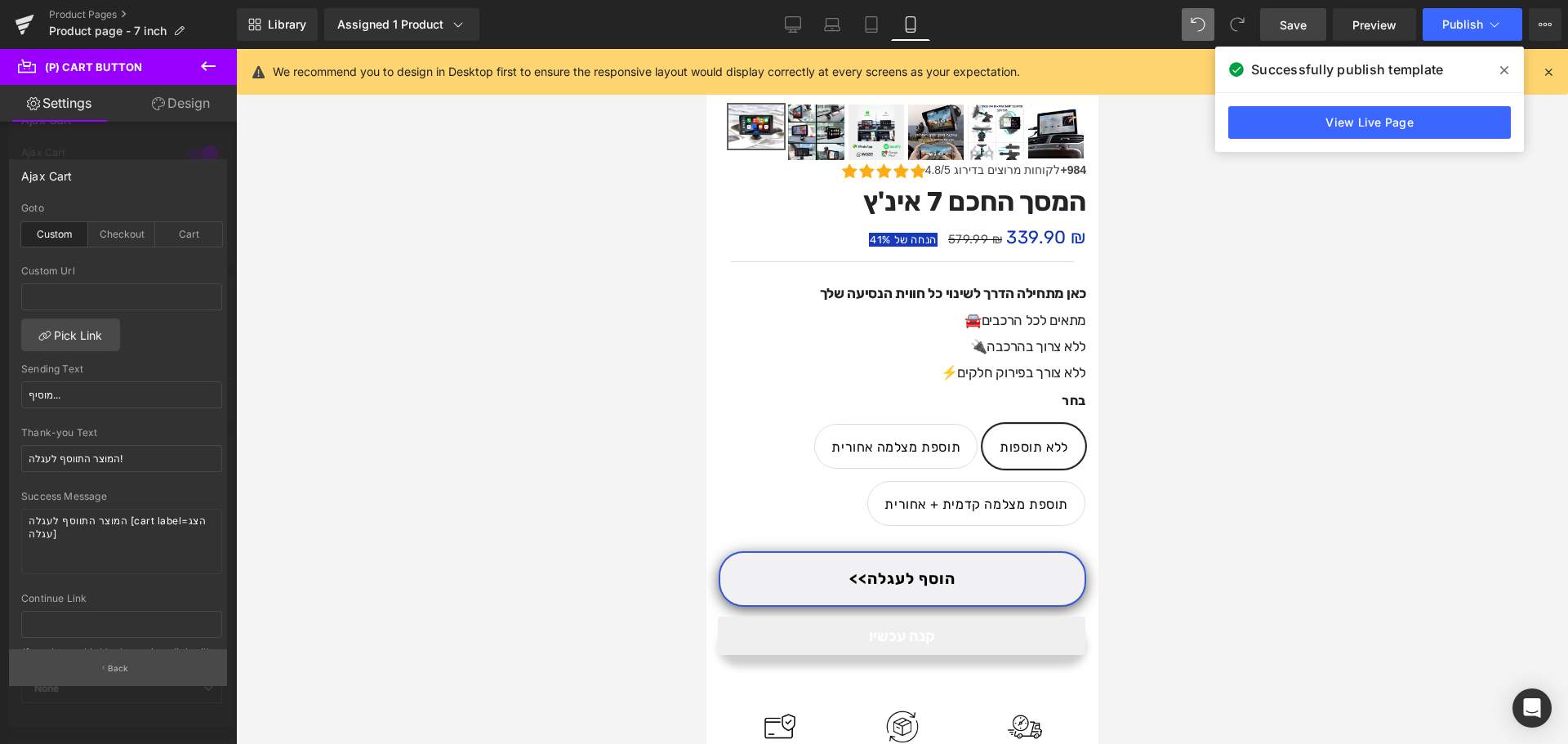
click at [133, 672] on button "Back" at bounding box center [118, 667] width 218 height 37
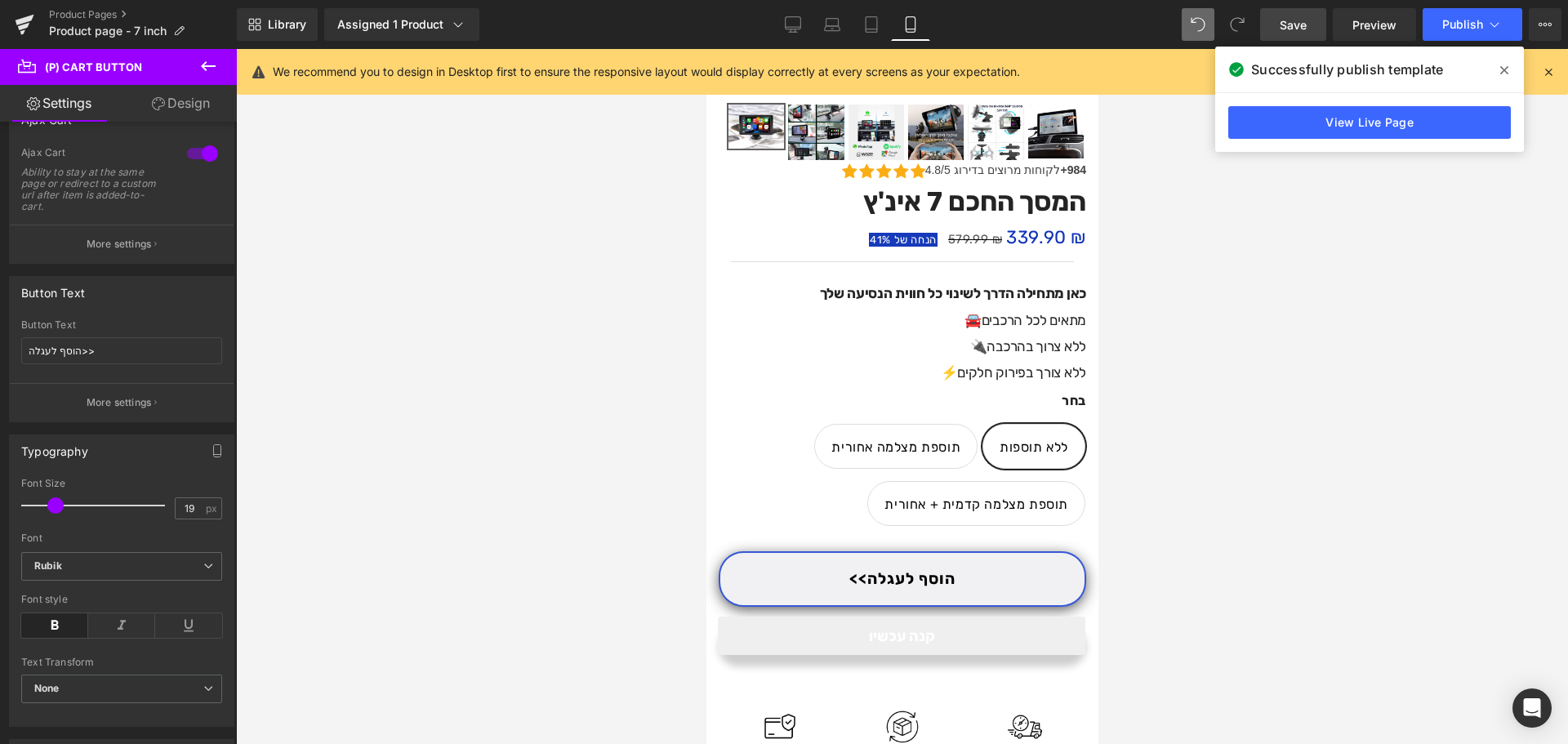
click at [1281, 34] on link "Save" at bounding box center [1293, 24] width 66 height 32
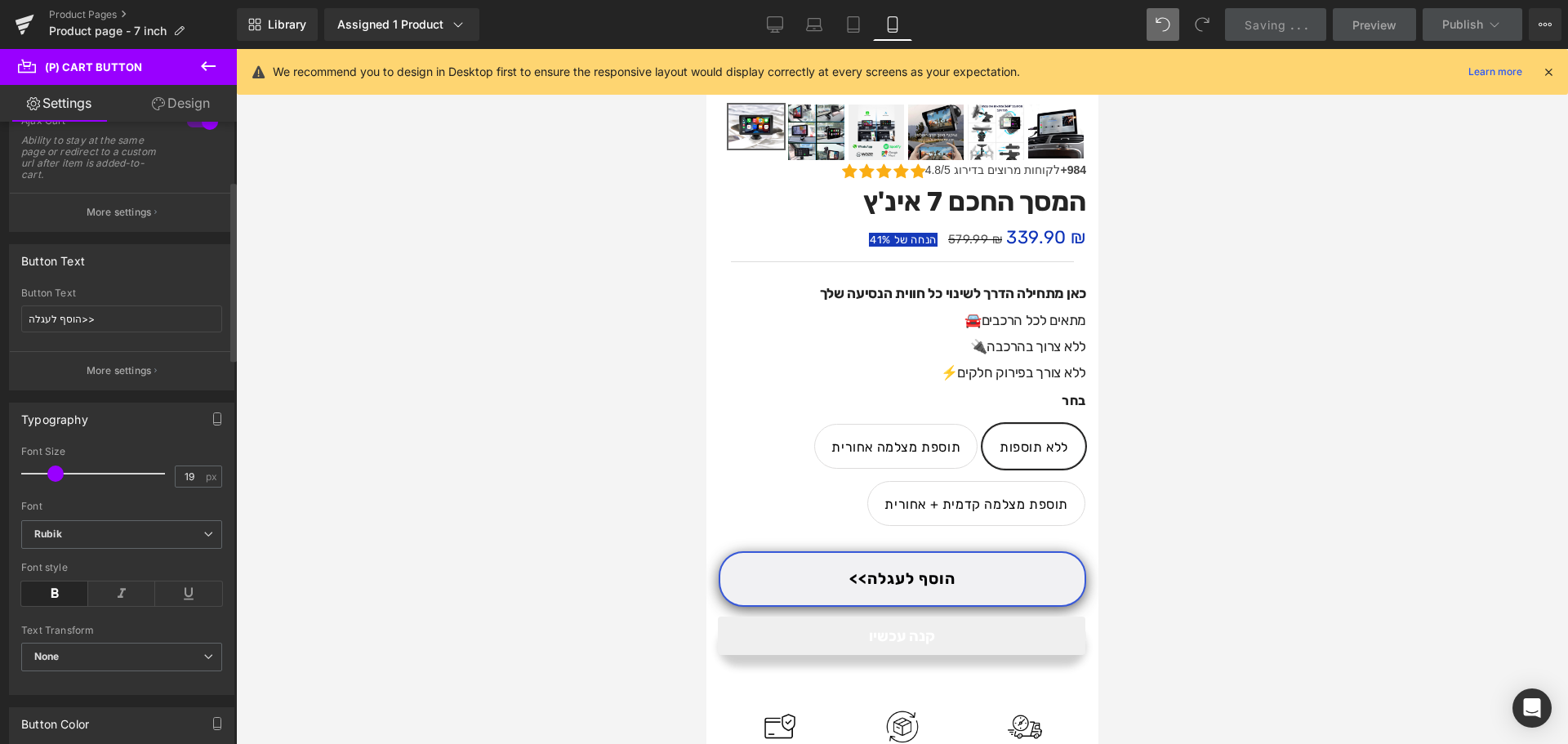
scroll to position [245, 0]
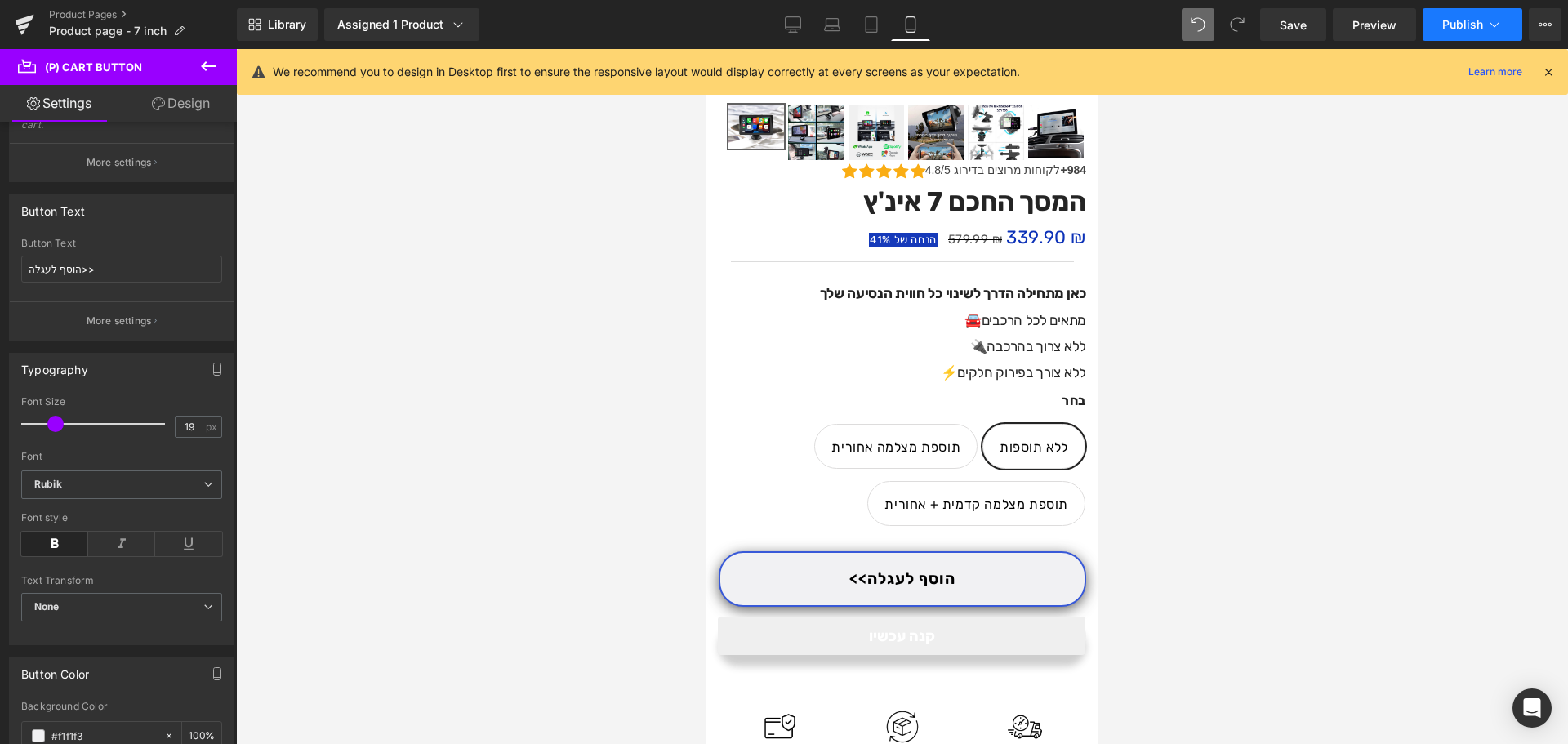
click at [1441, 32] on button "Publish" at bounding box center [1472, 24] width 99 height 32
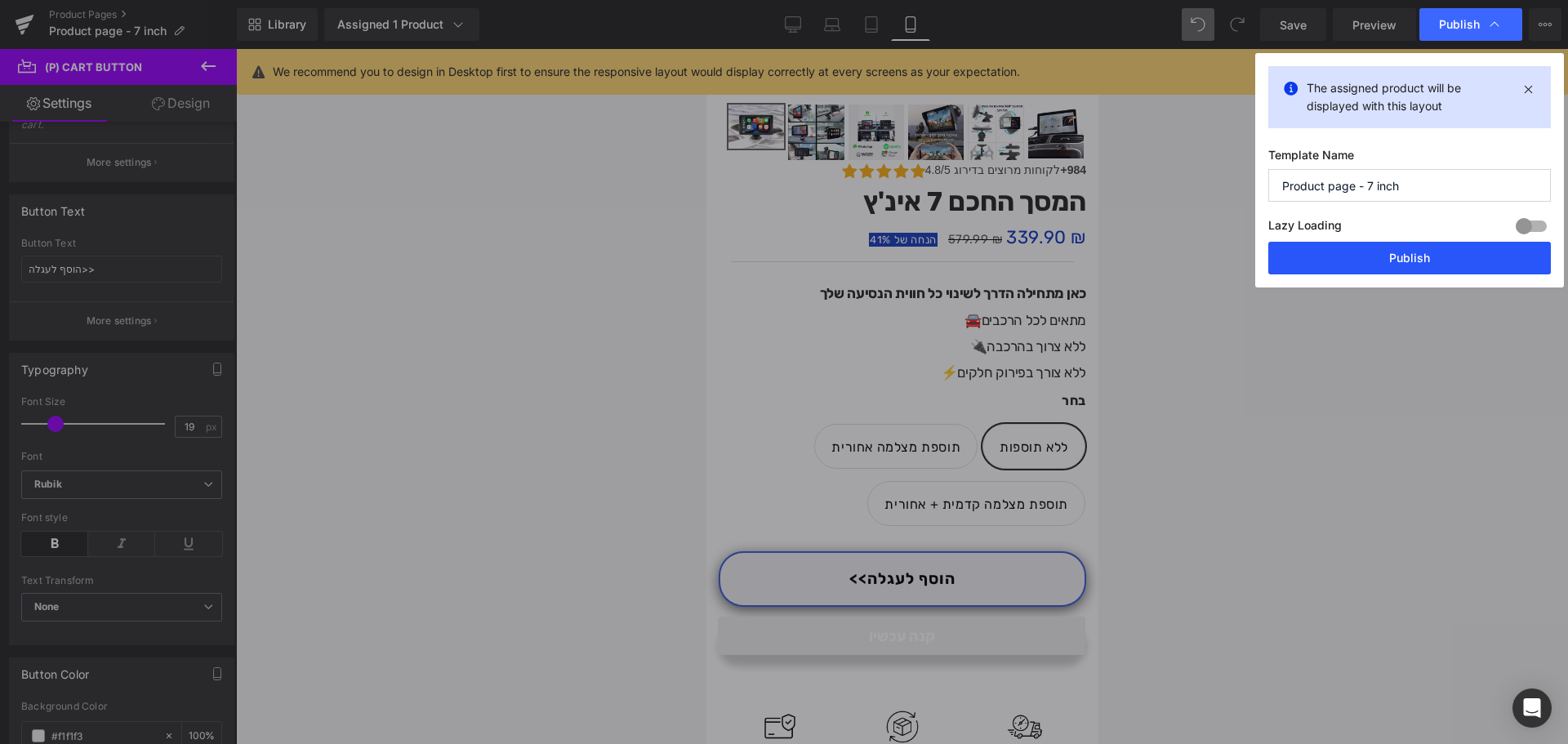
click at [1333, 263] on button "Publish" at bounding box center [1409, 257] width 283 height 32
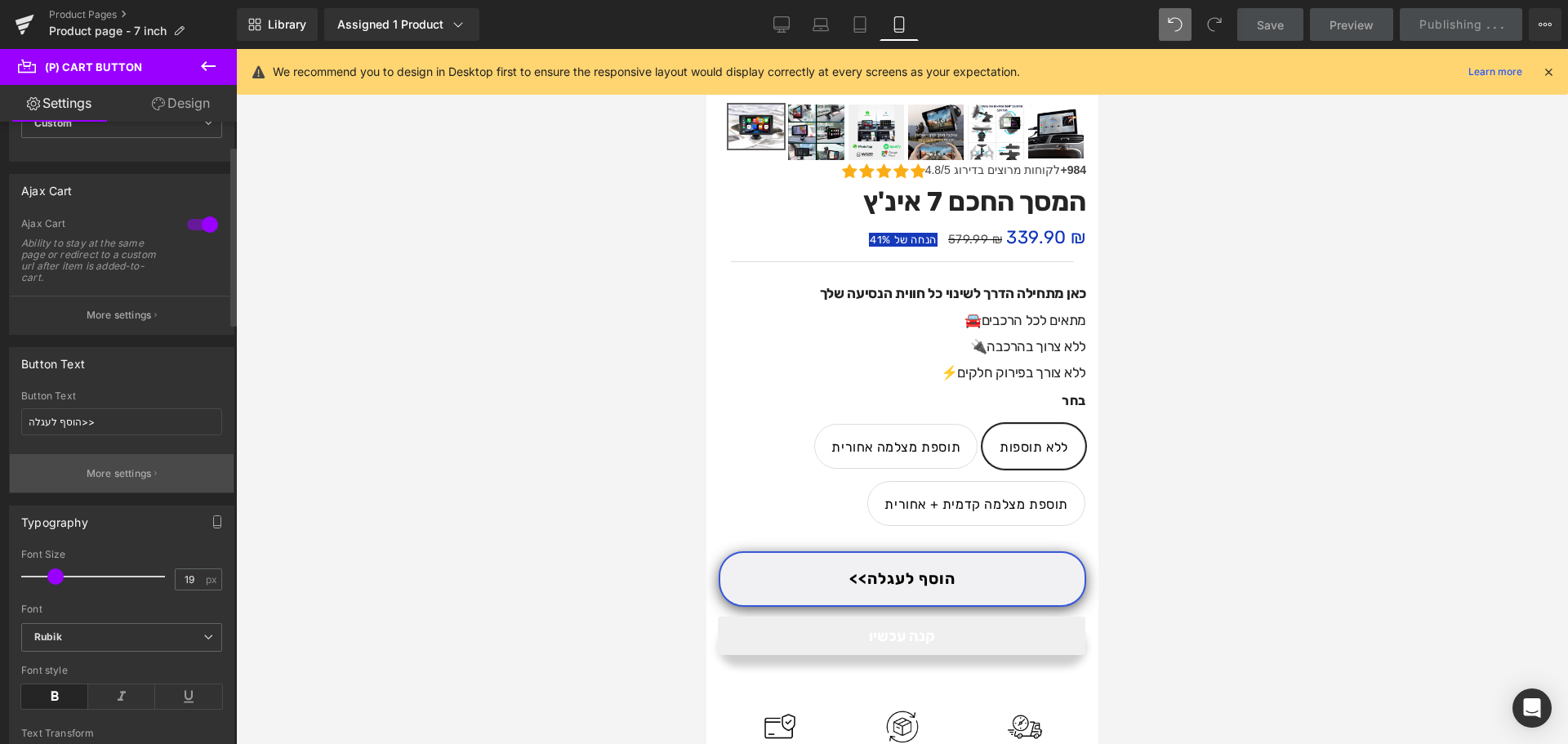
scroll to position [82, 0]
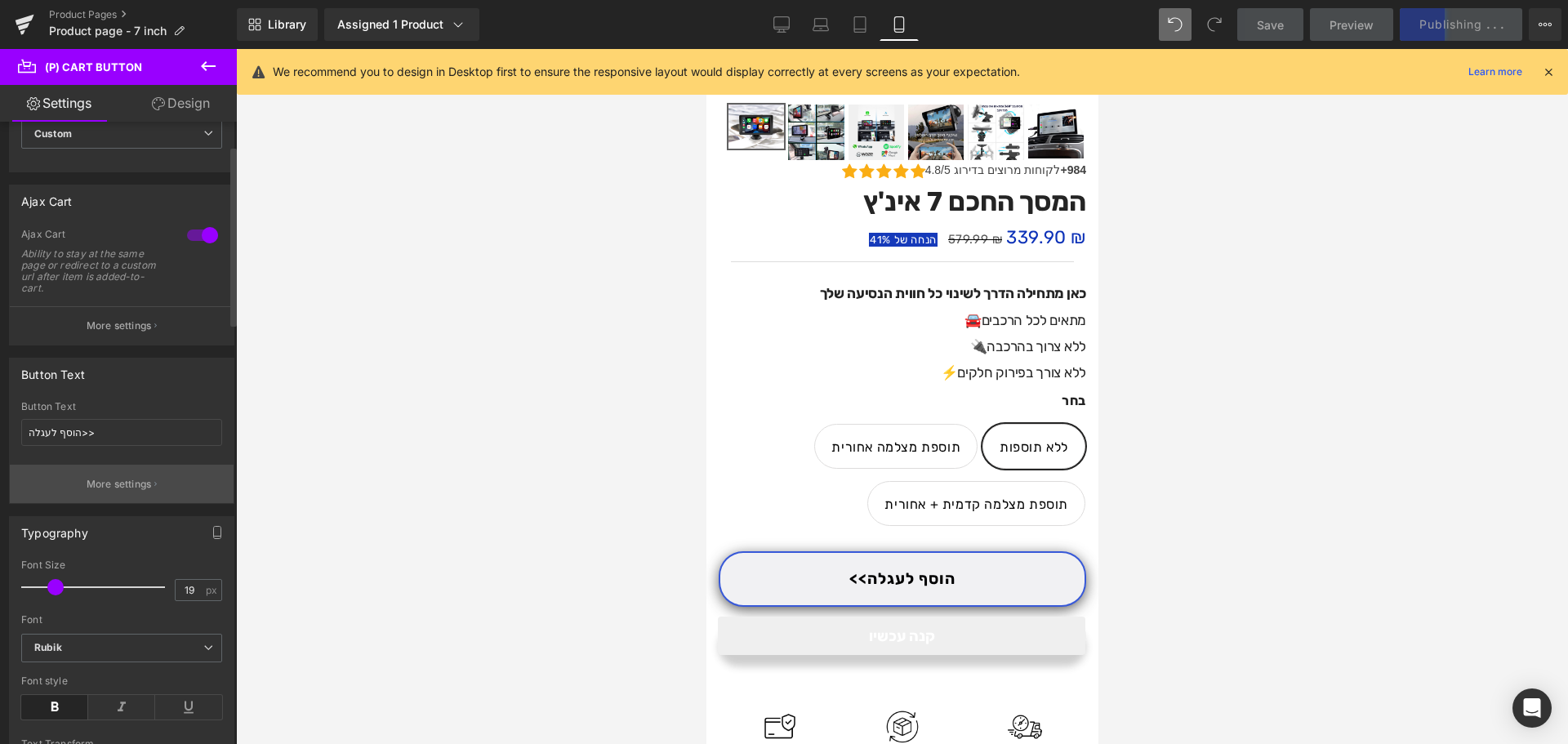
click at [155, 495] on button "More settings" at bounding box center [121, 484] width 224 height 38
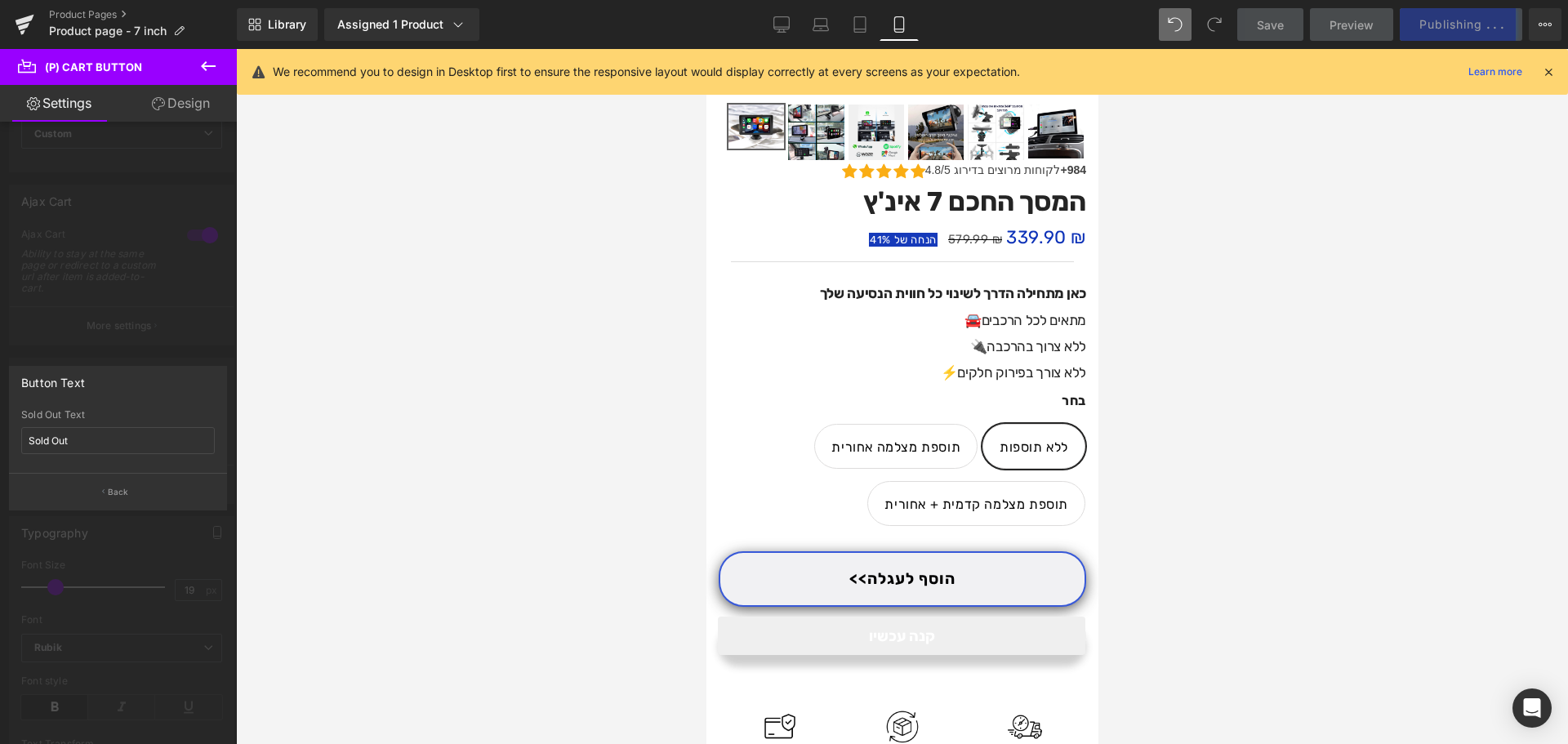
click at [179, 316] on div at bounding box center [119, 400] width 237 height 703
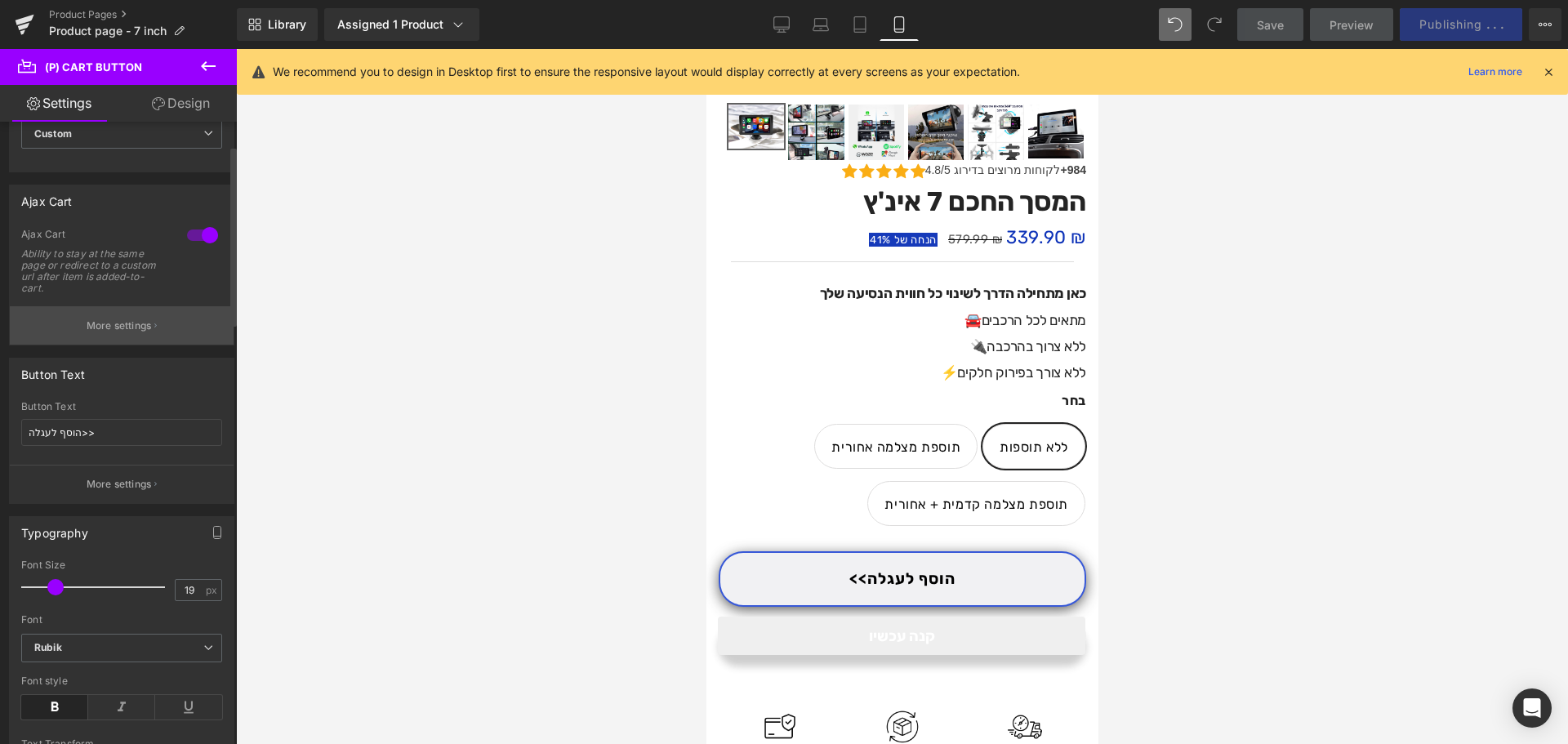
click at [167, 309] on button "More settings" at bounding box center [121, 325] width 224 height 38
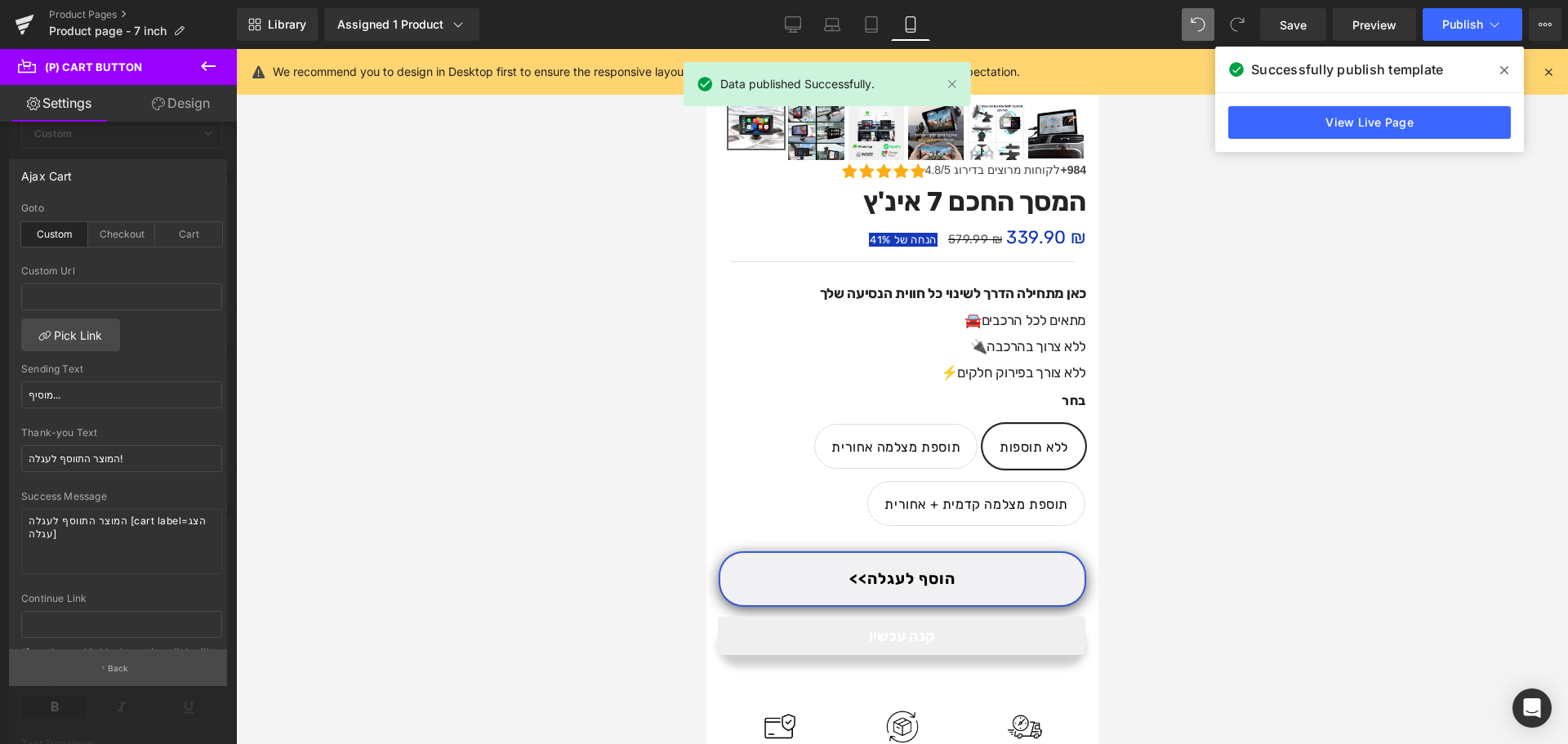
click at [158, 665] on button "Back" at bounding box center [118, 667] width 218 height 37
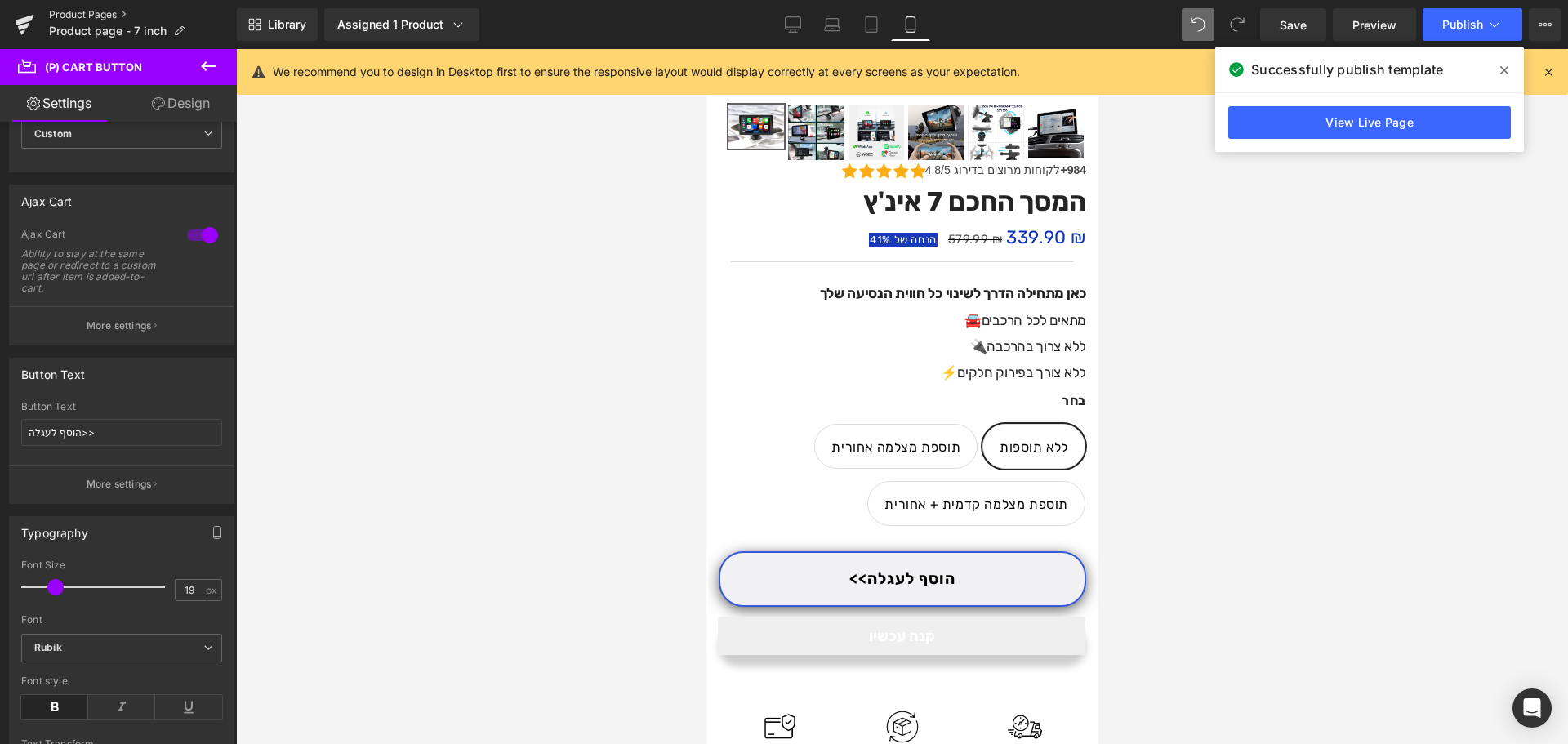
click at [100, 9] on link "Product Pages" at bounding box center [142, 14] width 187 height 13
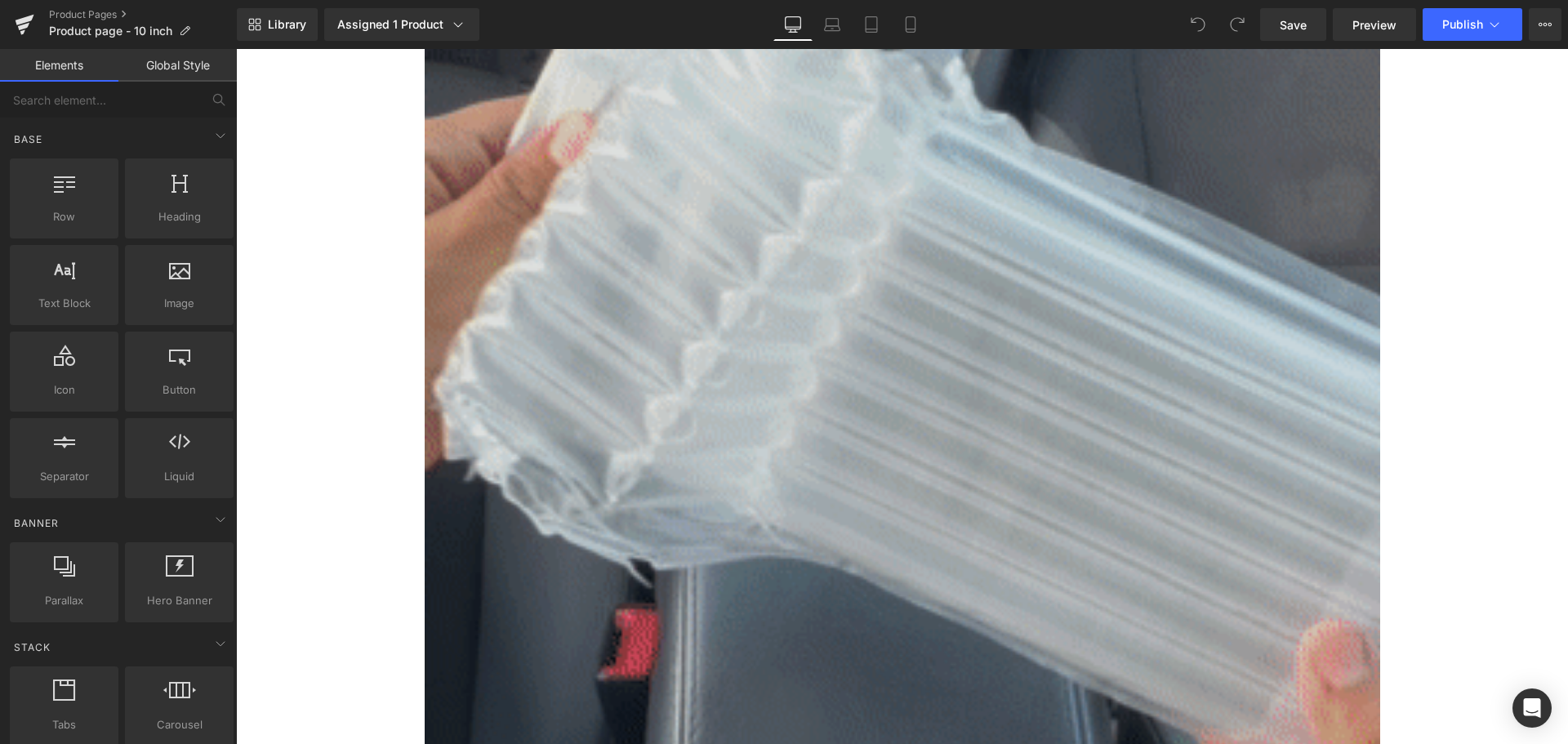
scroll to position [2858, 0]
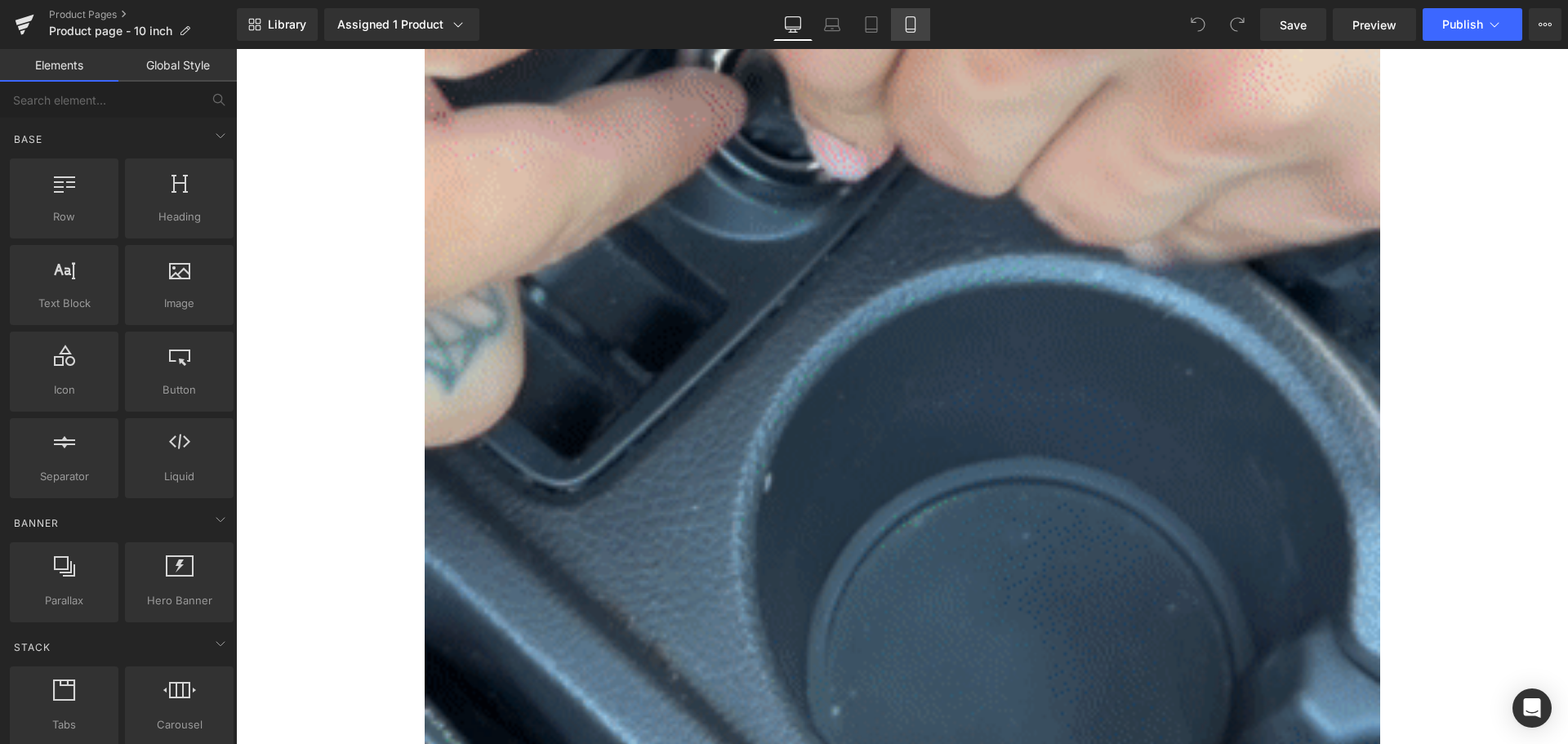
click at [923, 19] on link "Mobile" at bounding box center [910, 24] width 39 height 32
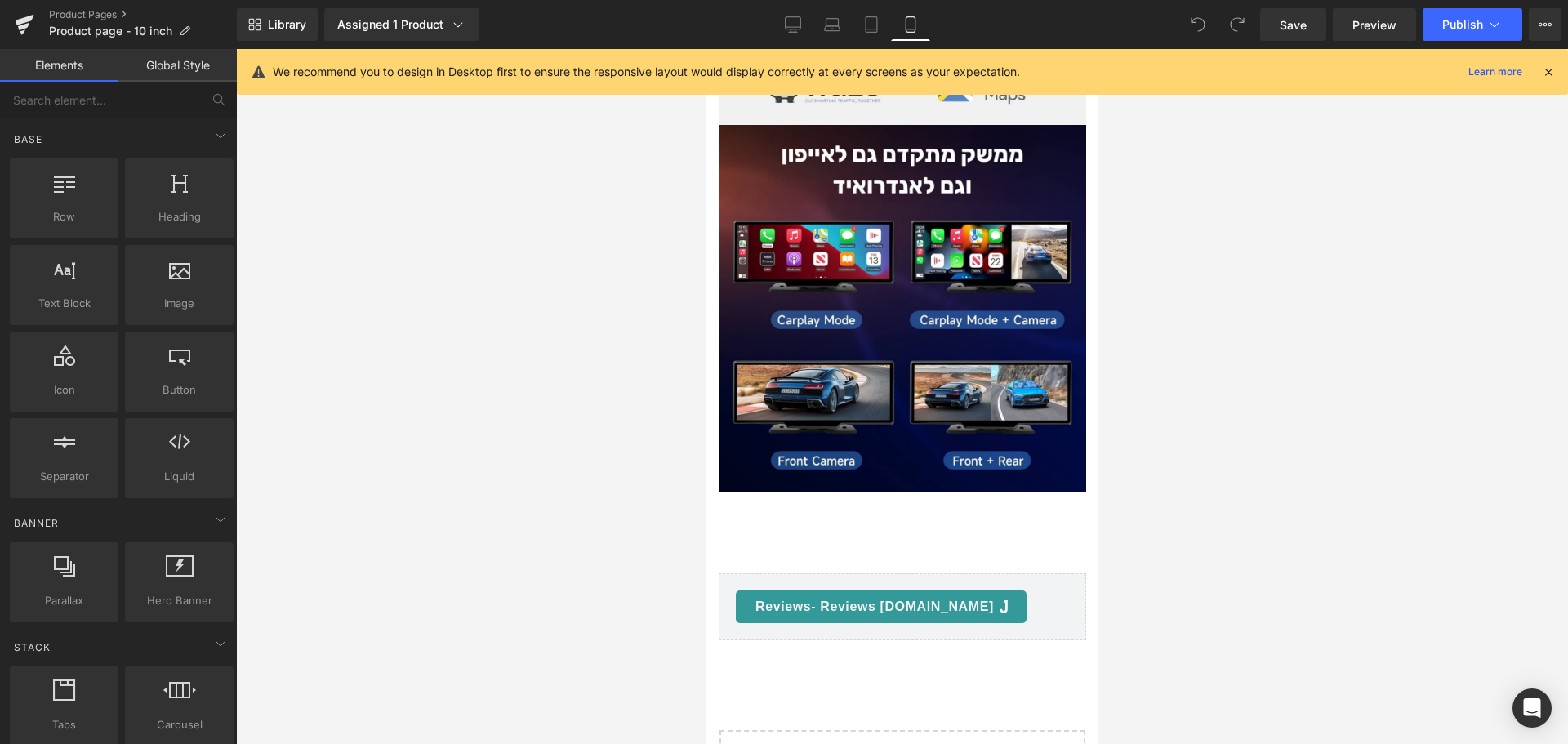
scroll to position [3723, 0]
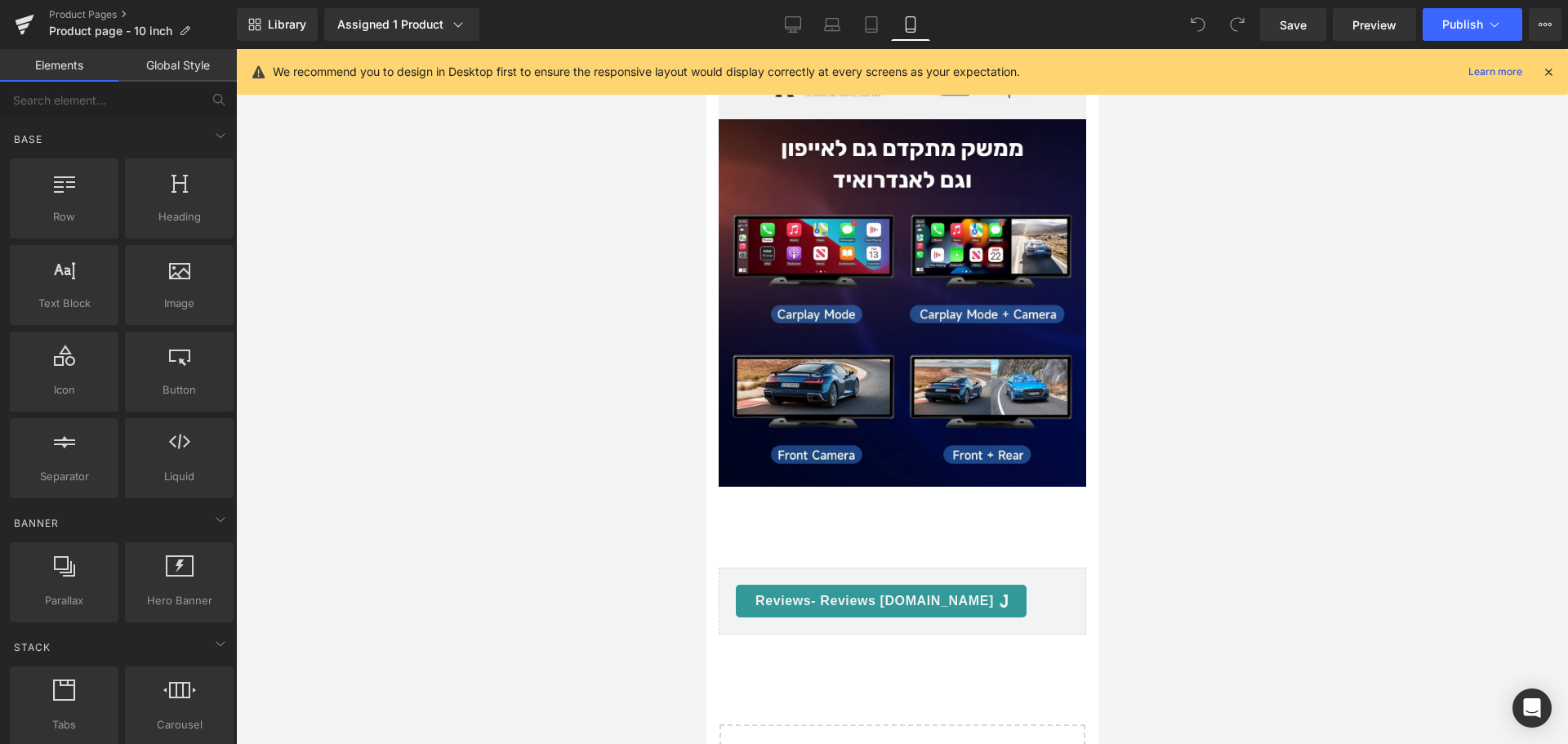
click at [958, 568] on div "Judge.me Reviews - Reviews Judge.me Reviews" at bounding box center [901, 601] width 367 height 67
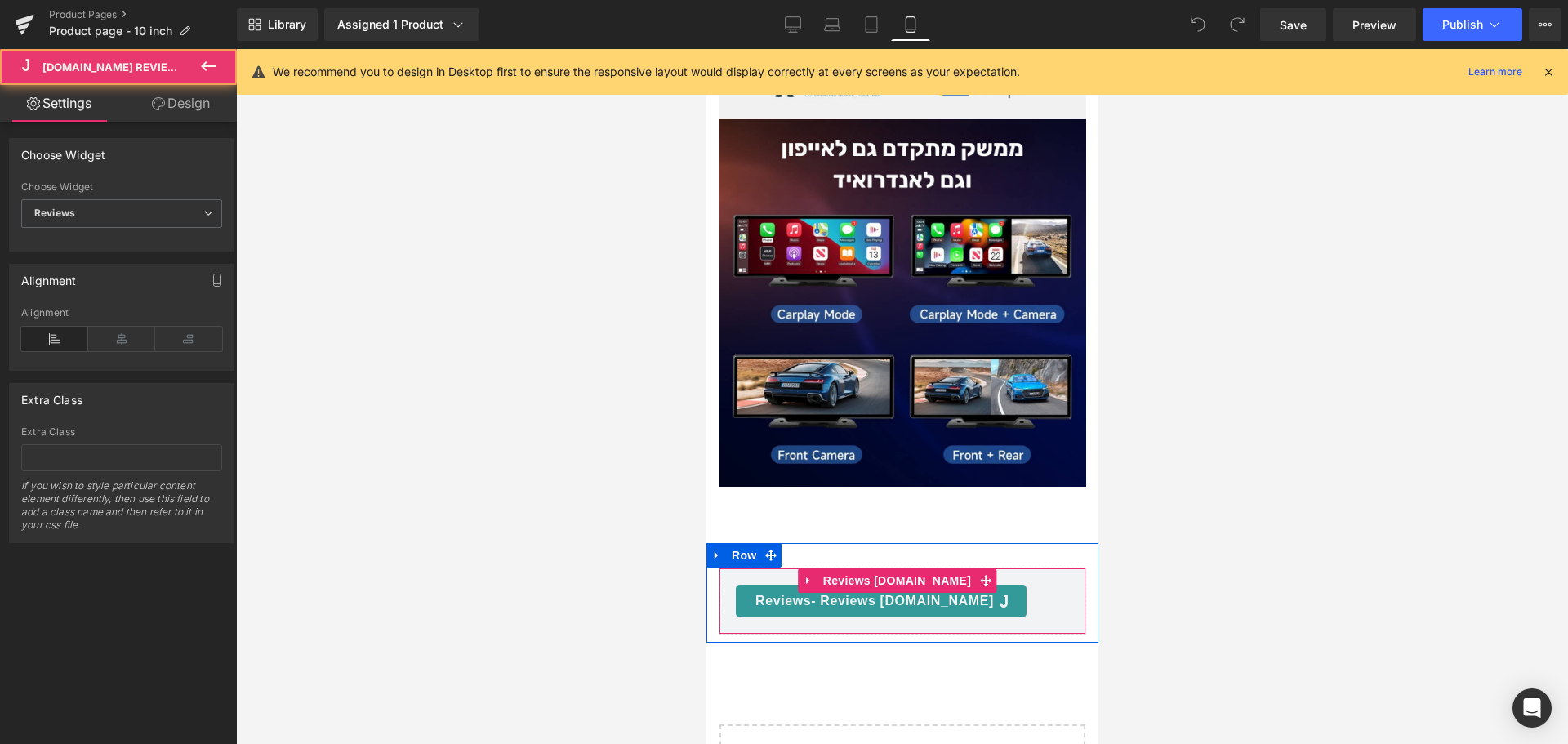
click at [875, 594] on span "- Reviews" at bounding box center [842, 601] width 65 height 14
click at [931, 569] on span "[DOMAIN_NAME] Reviews" at bounding box center [896, 581] width 156 height 24
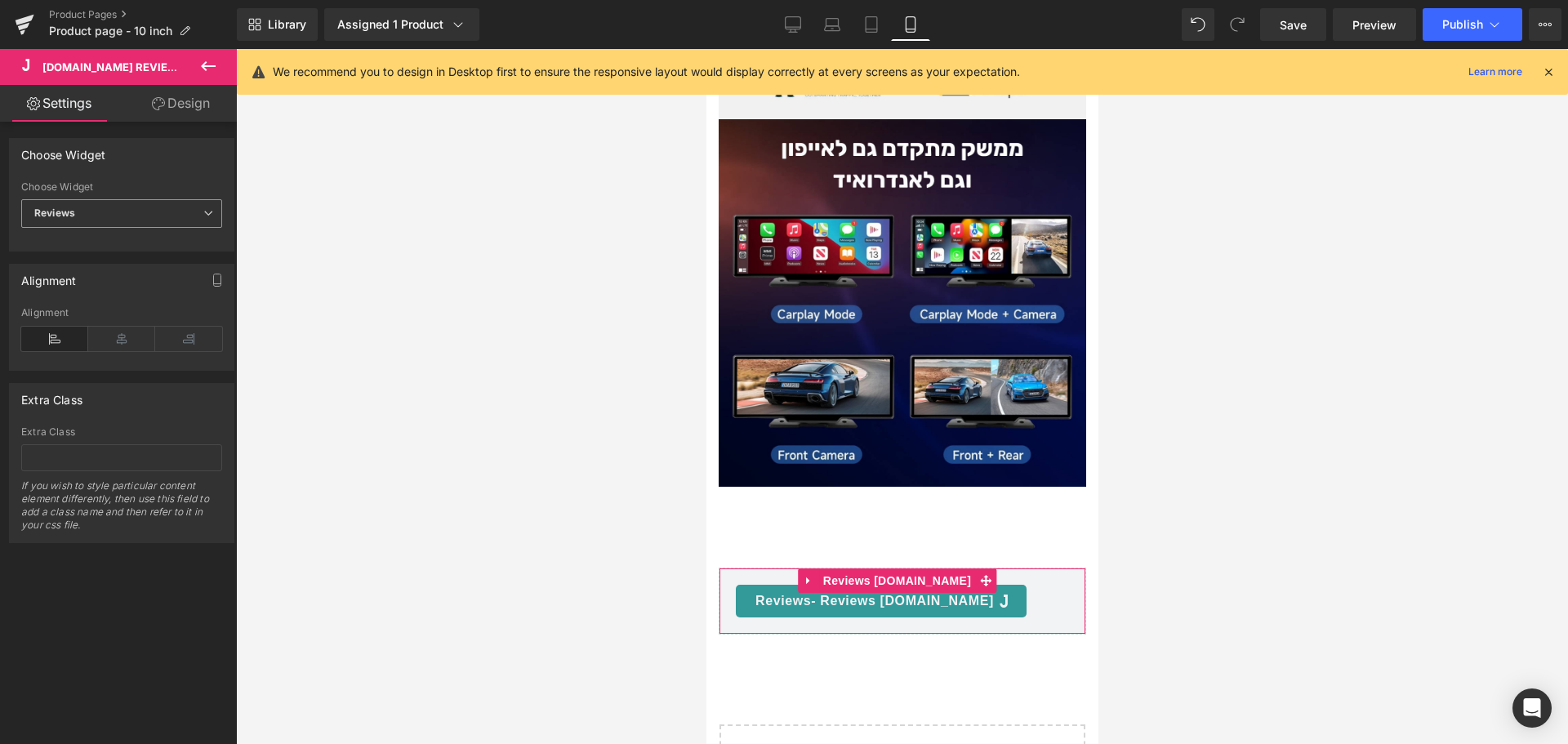
click at [153, 205] on span "Reviews" at bounding box center [121, 213] width 201 height 29
click at [152, 245] on li "Reviews" at bounding box center [118, 242] width 194 height 24
click at [152, 222] on span "Reviews" at bounding box center [121, 213] width 201 height 29
click at [145, 247] on li "Reviews" at bounding box center [118, 242] width 194 height 24
click at [121, 342] on icon at bounding box center [121, 339] width 67 height 24
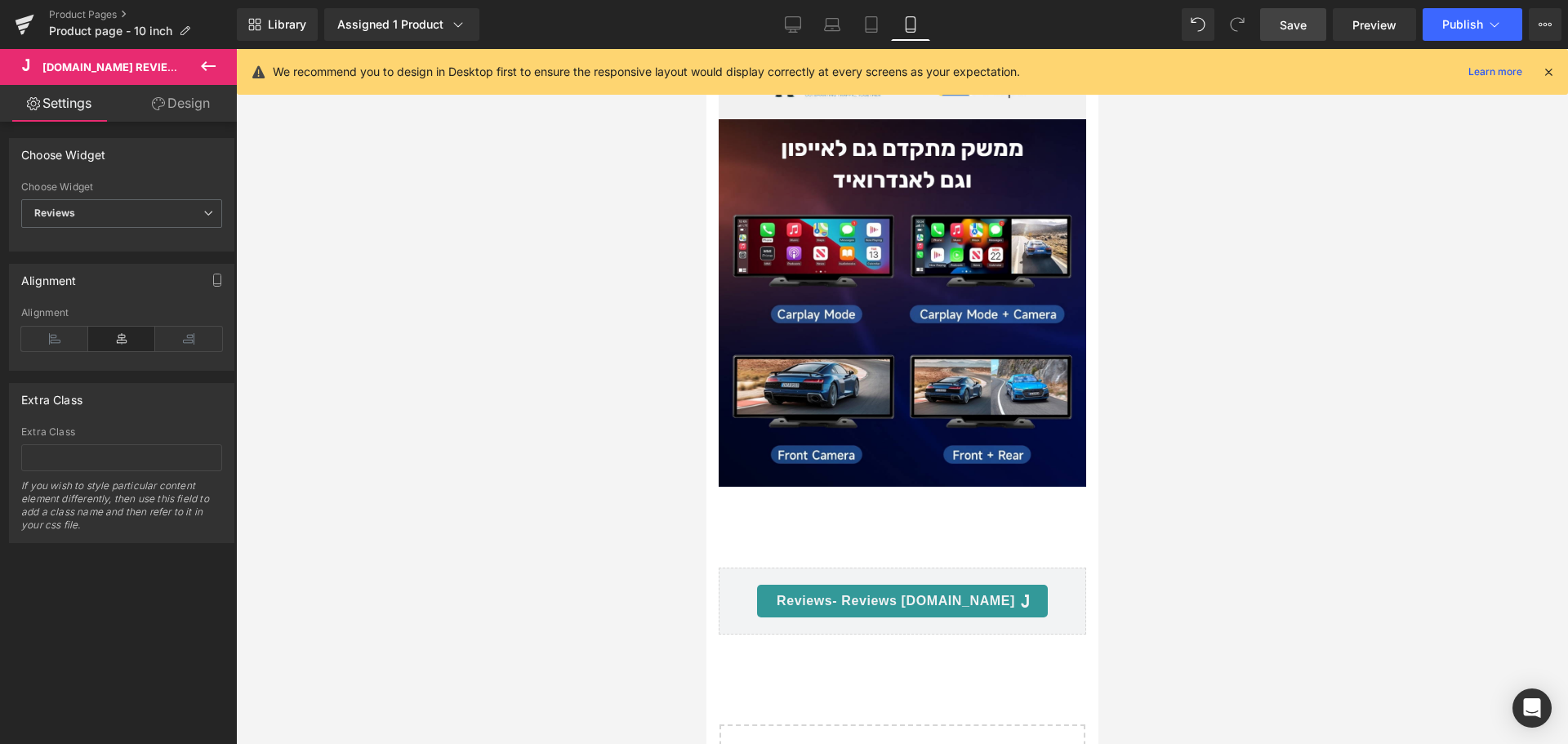
click at [1323, 29] on link "Save" at bounding box center [1293, 24] width 66 height 32
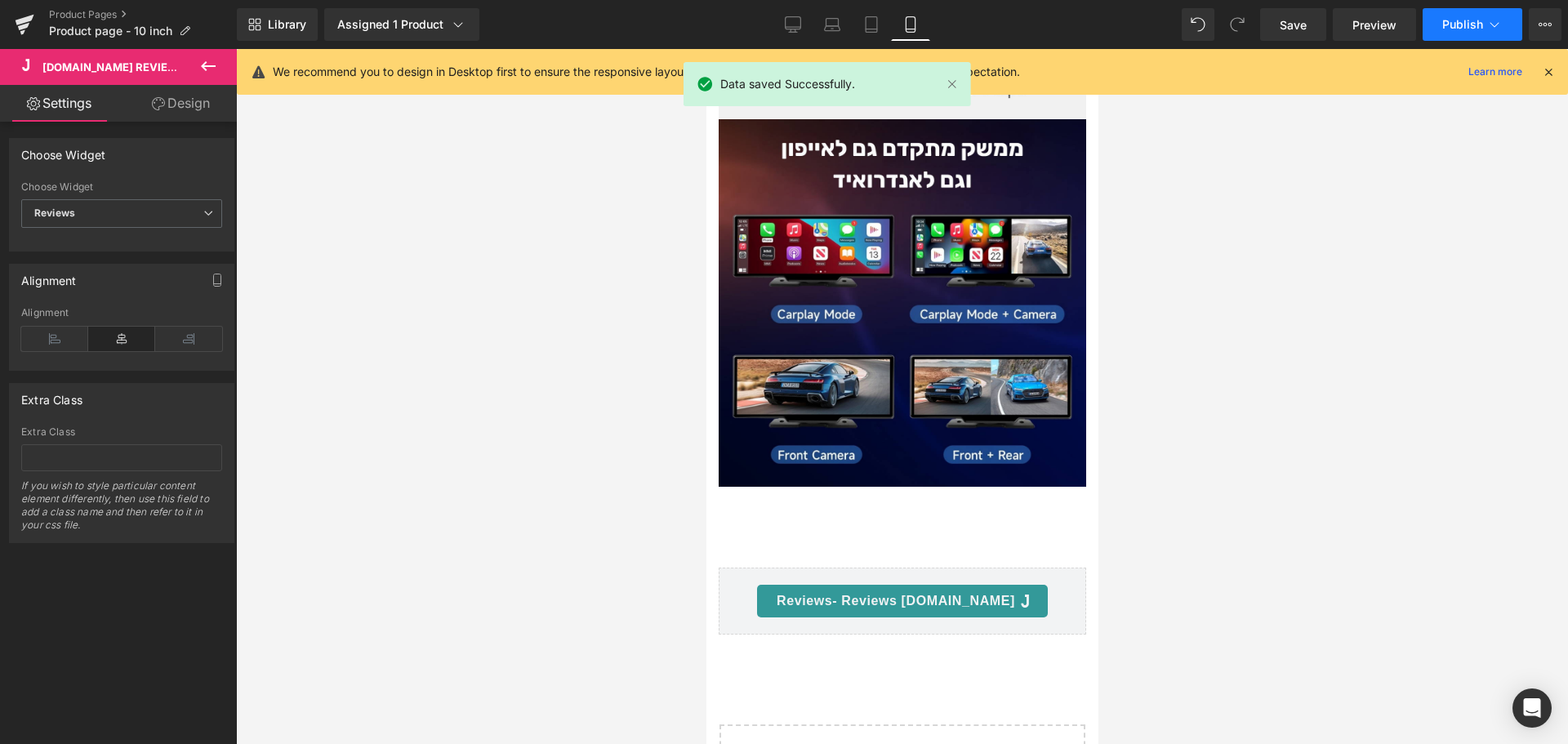
click at [1441, 28] on button "Publish" at bounding box center [1472, 24] width 99 height 32
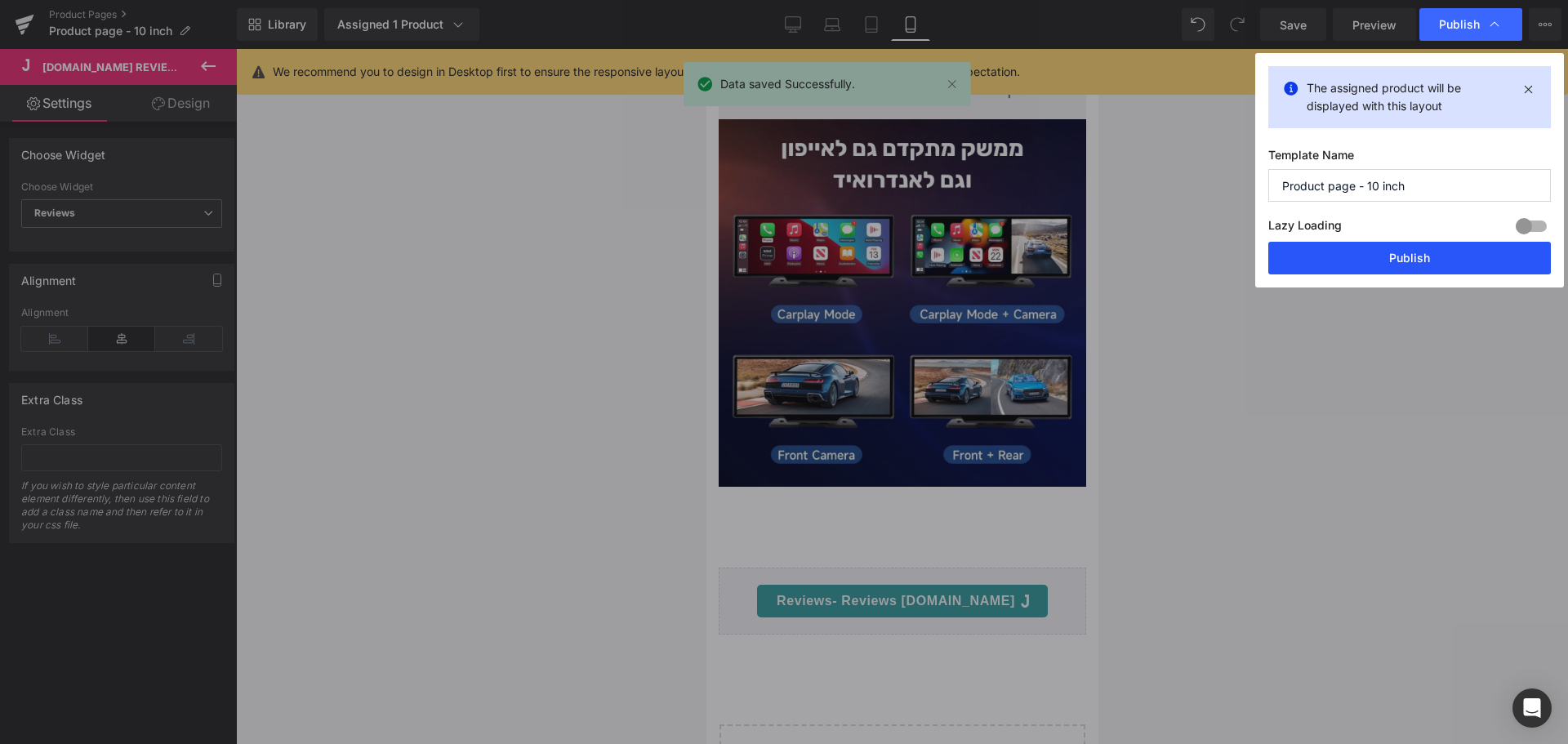
click at [1418, 256] on button "Publish" at bounding box center [1409, 257] width 283 height 32
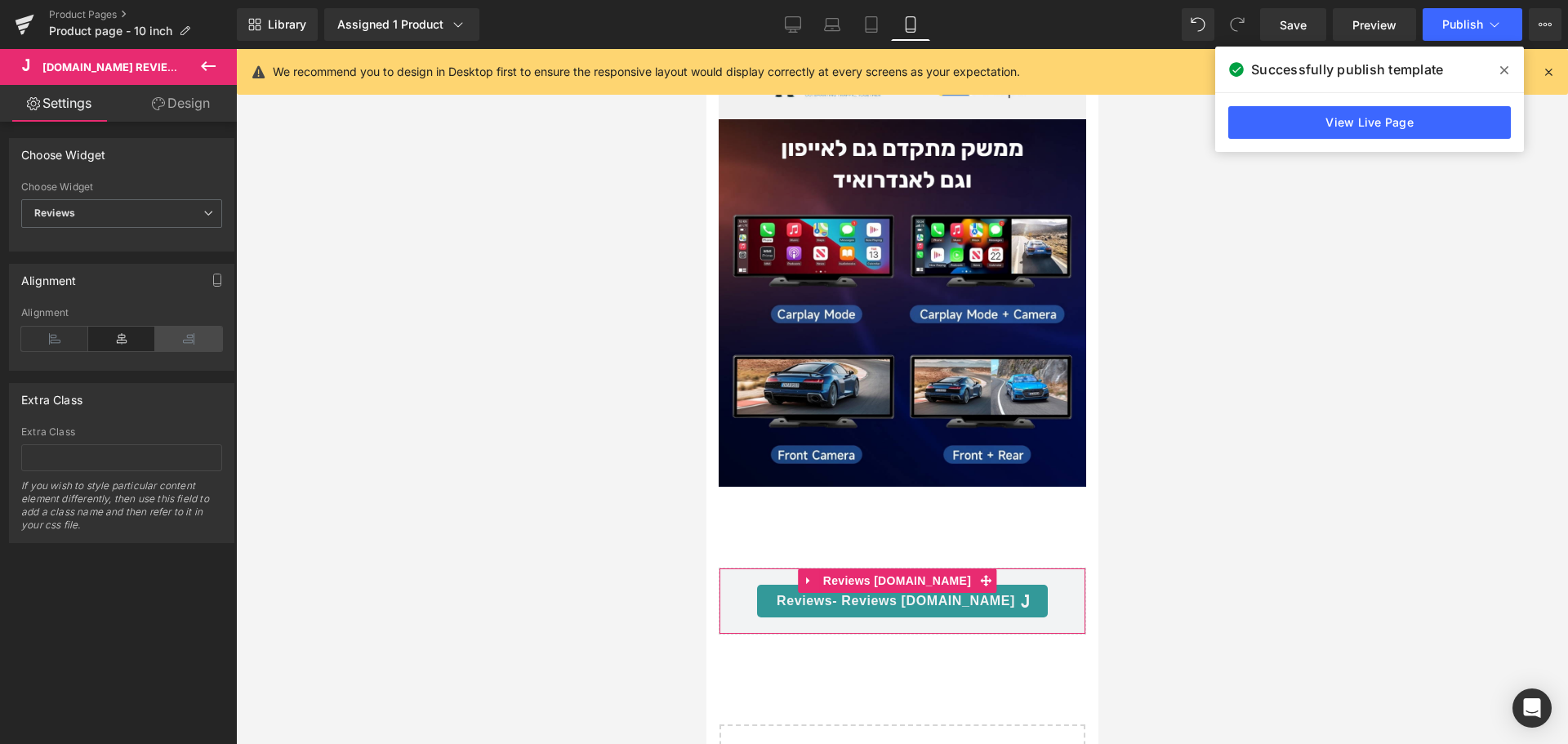
click at [197, 341] on icon at bounding box center [188, 339] width 67 height 24
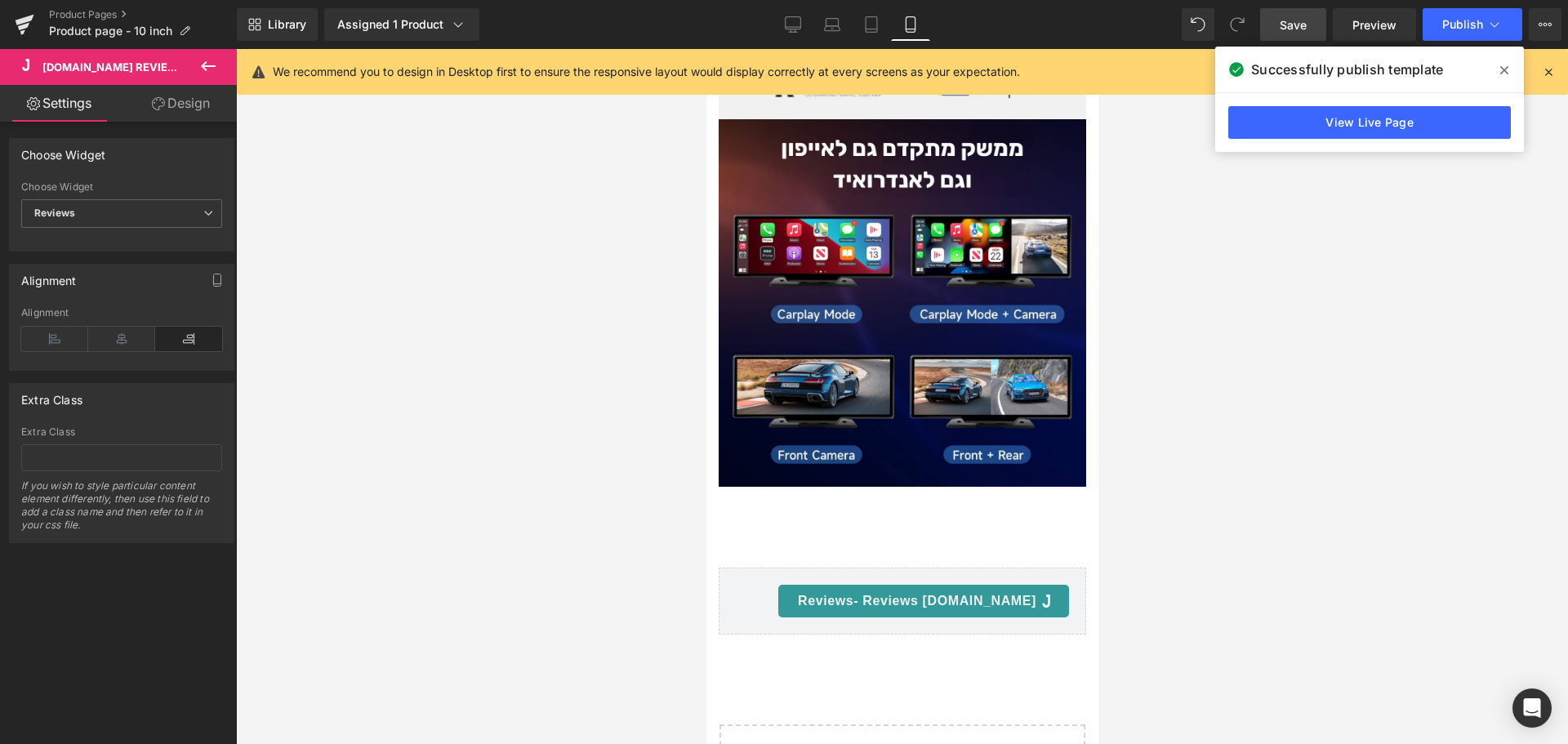
click at [1321, 30] on link "Save" at bounding box center [1293, 24] width 66 height 32
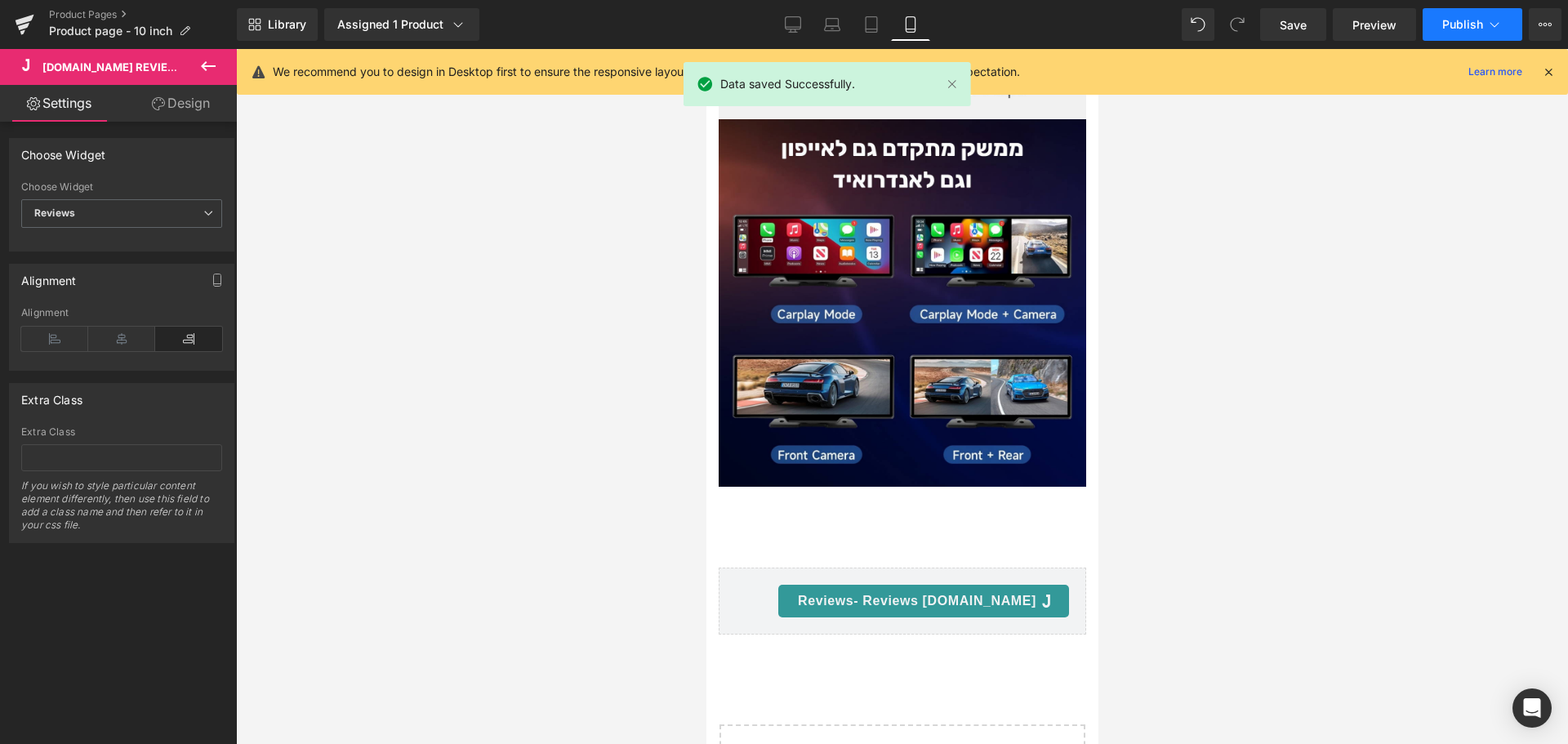
click at [1443, 21] on span "Publish" at bounding box center [1462, 24] width 41 height 13
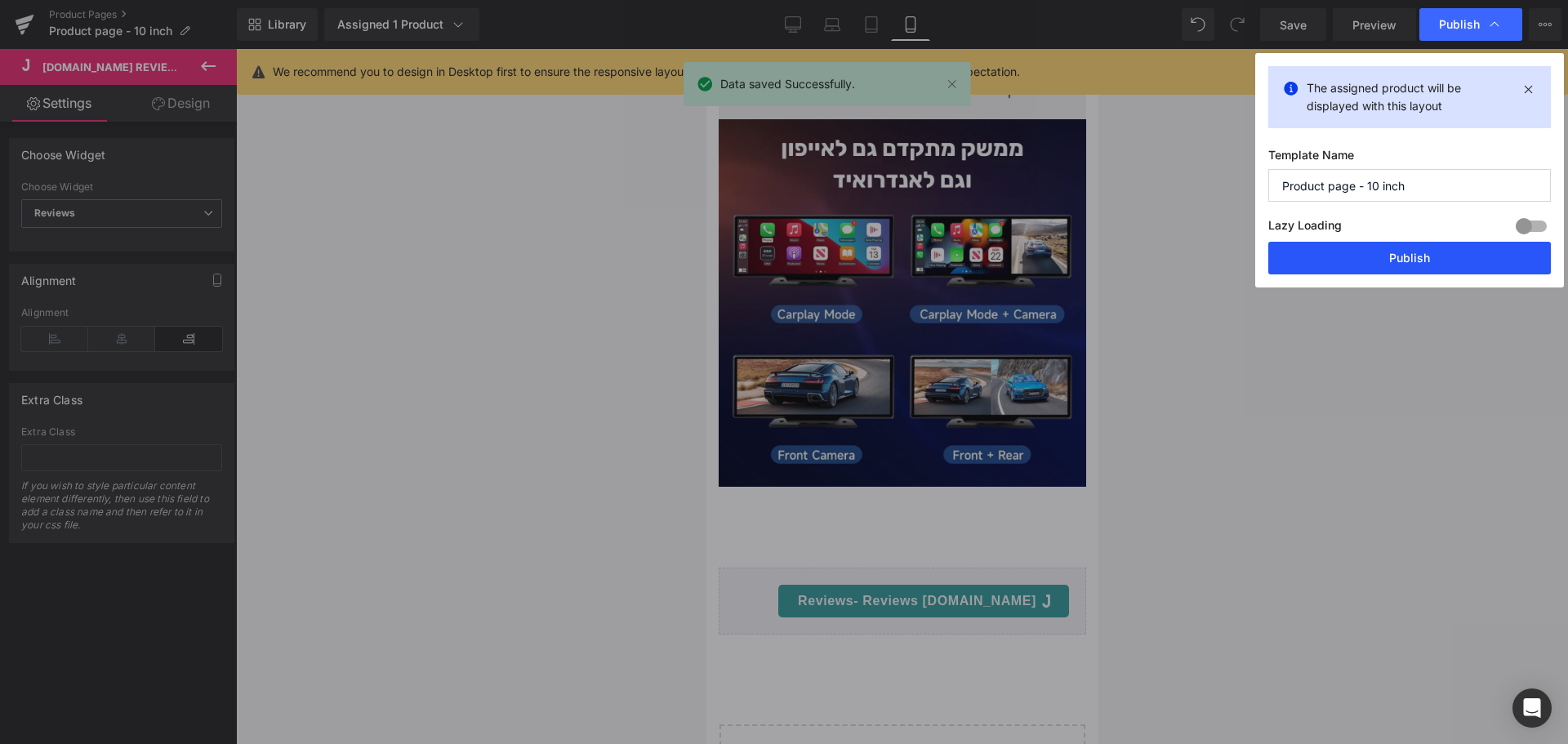
click at [1406, 250] on button "Publish" at bounding box center [1409, 257] width 283 height 32
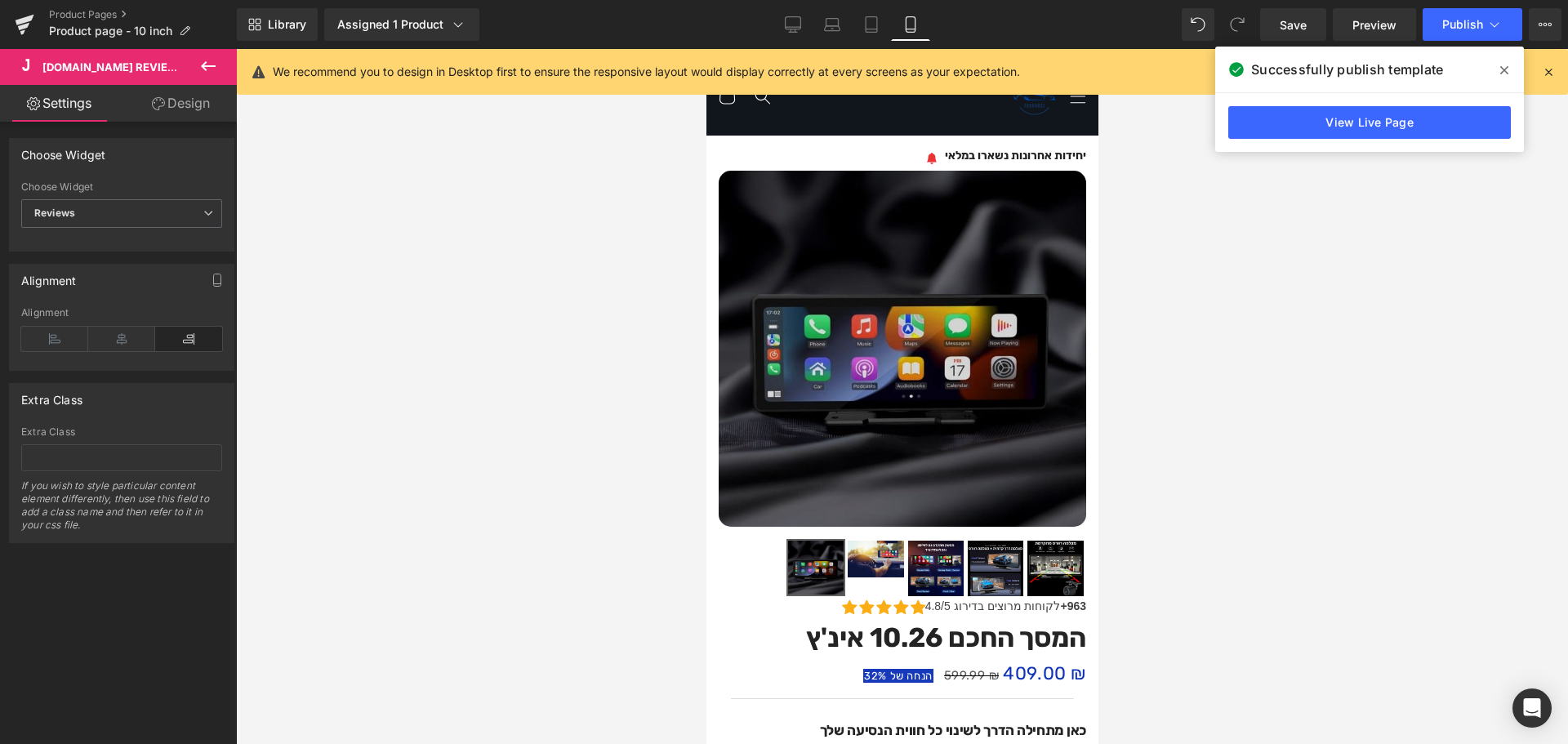
scroll to position [0, 0]
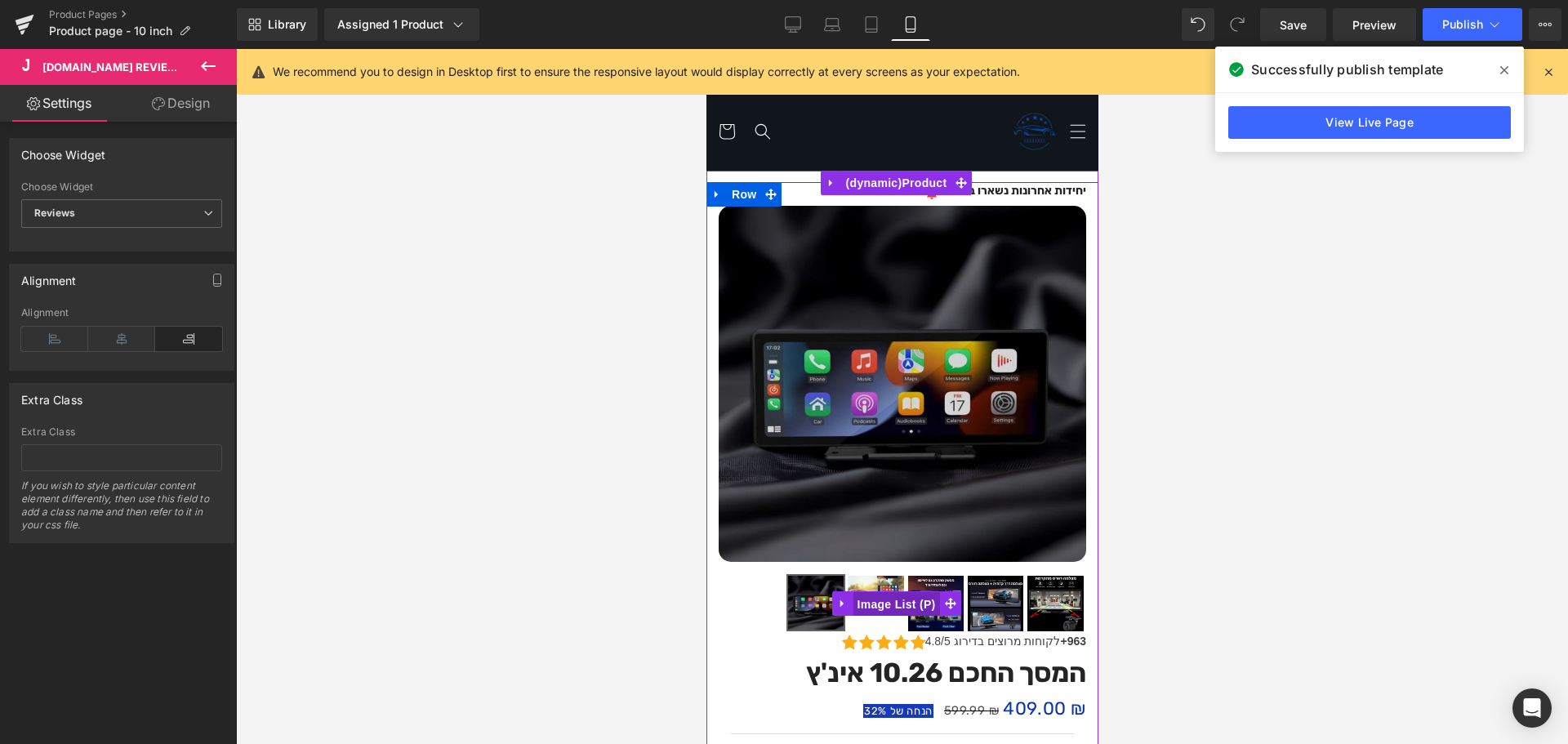
click at [924, 597] on span "(P) Image List" at bounding box center [895, 604] width 86 height 24
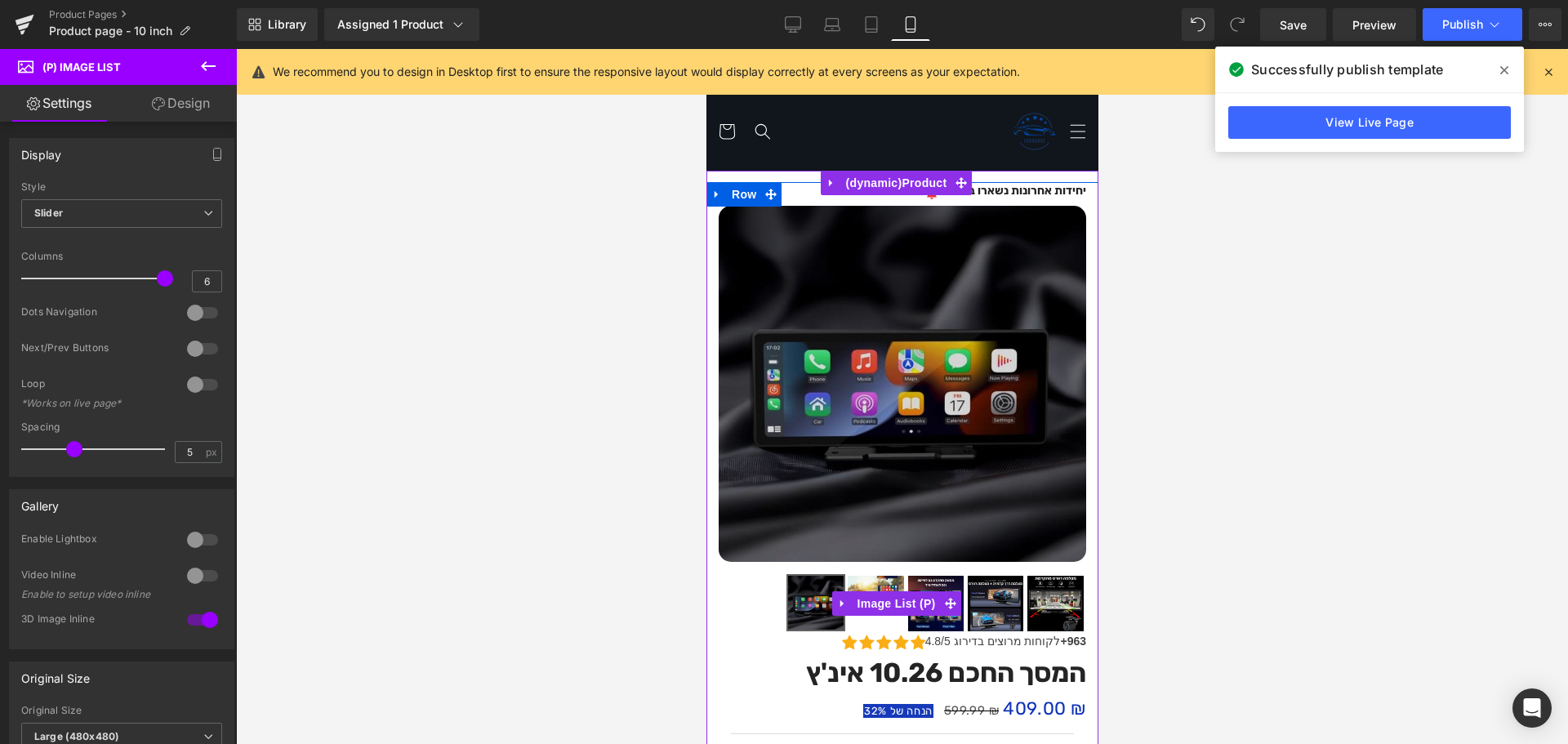
click at [995, 596] on img at bounding box center [995, 604] width 56 height 56
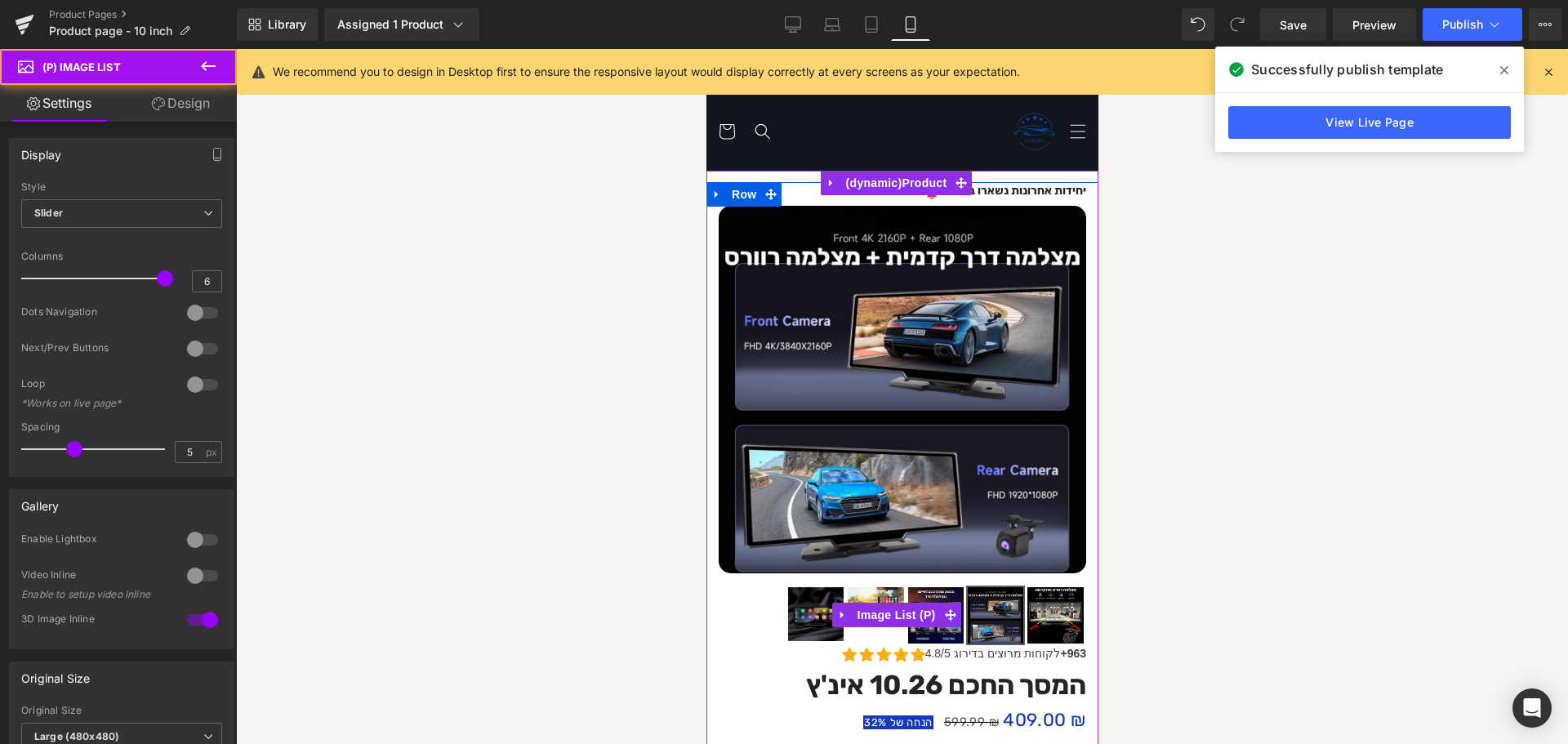
click at [946, 587] on img at bounding box center [935, 615] width 56 height 56
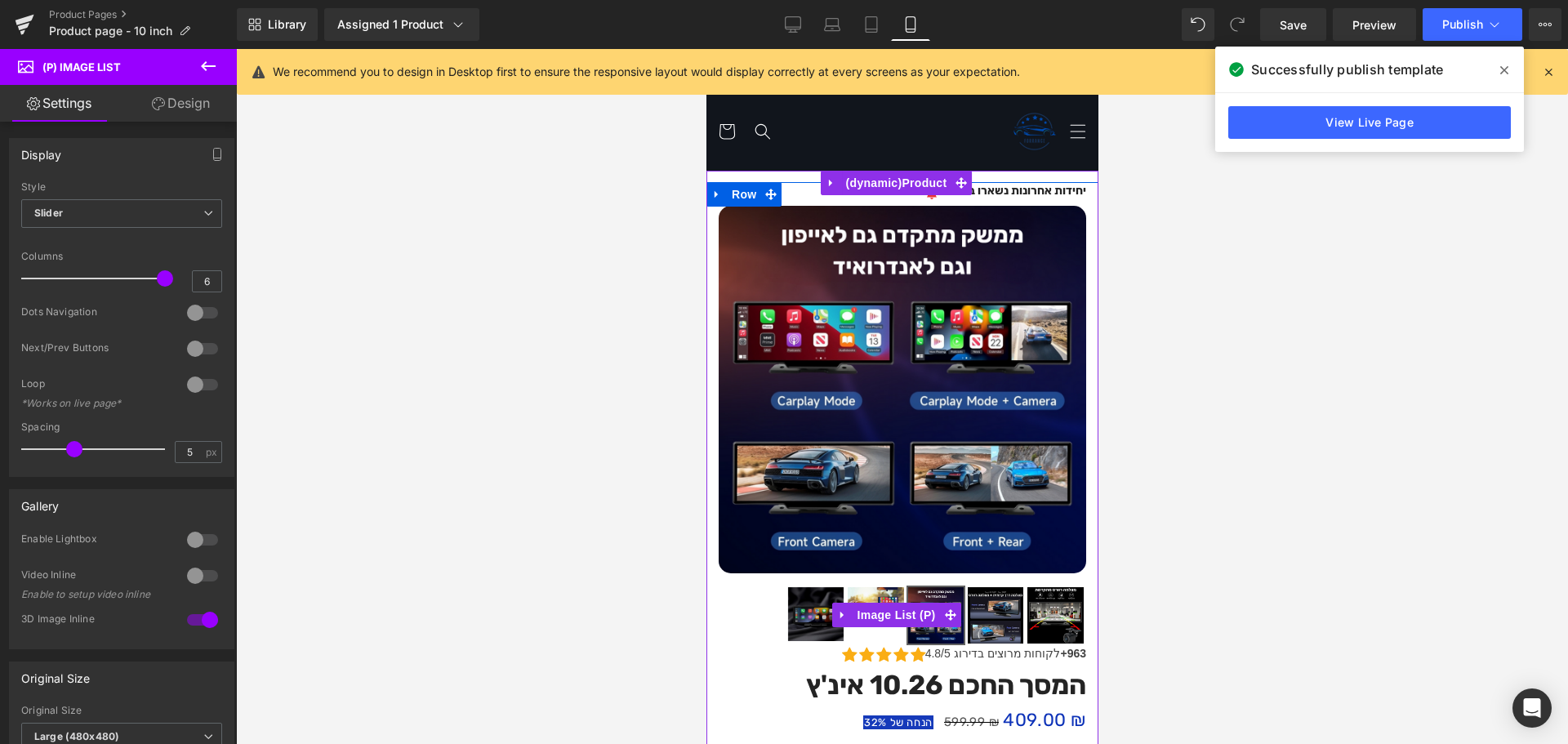
click at [1056, 603] on img at bounding box center [1054, 615] width 56 height 56
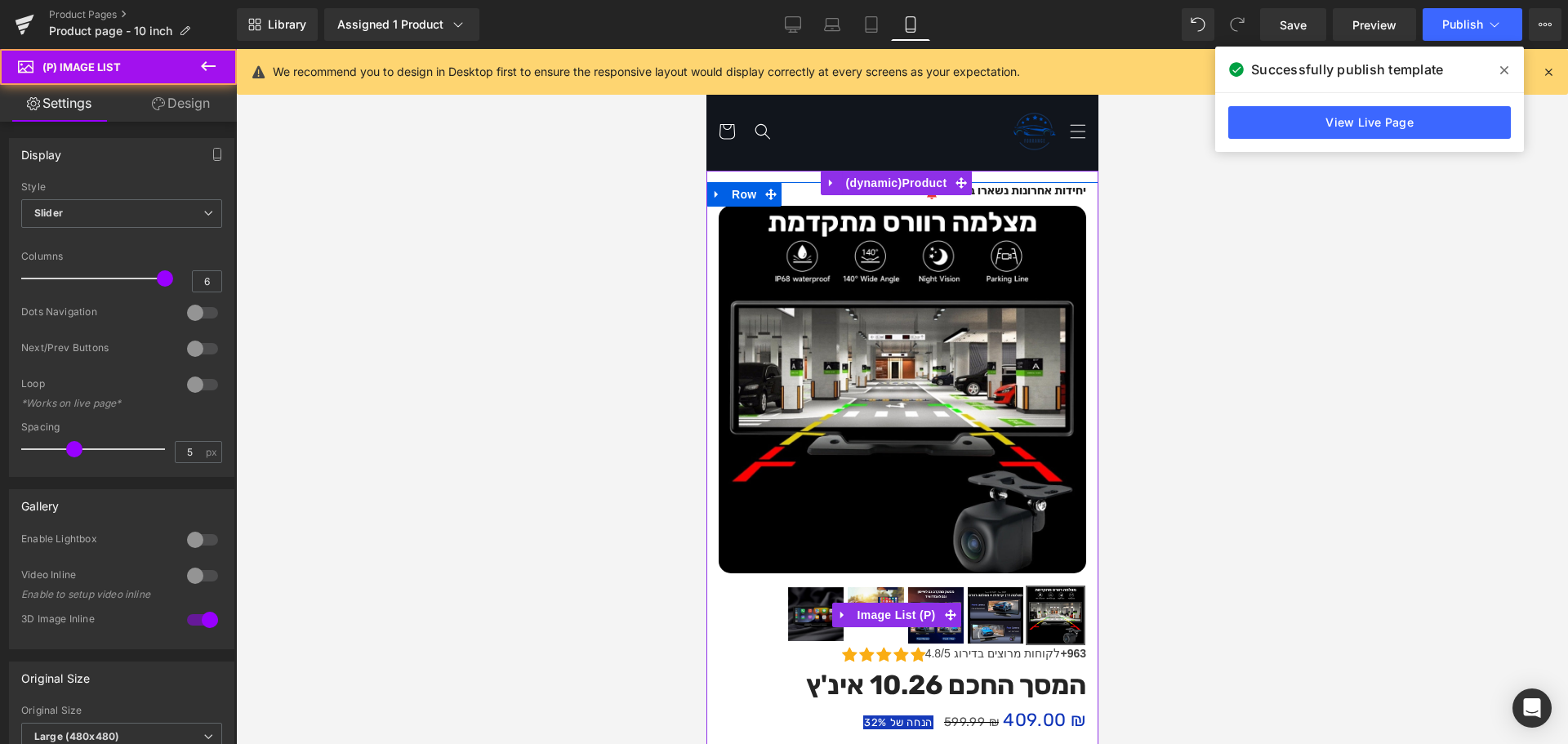
click at [940, 587] on img at bounding box center [935, 615] width 56 height 56
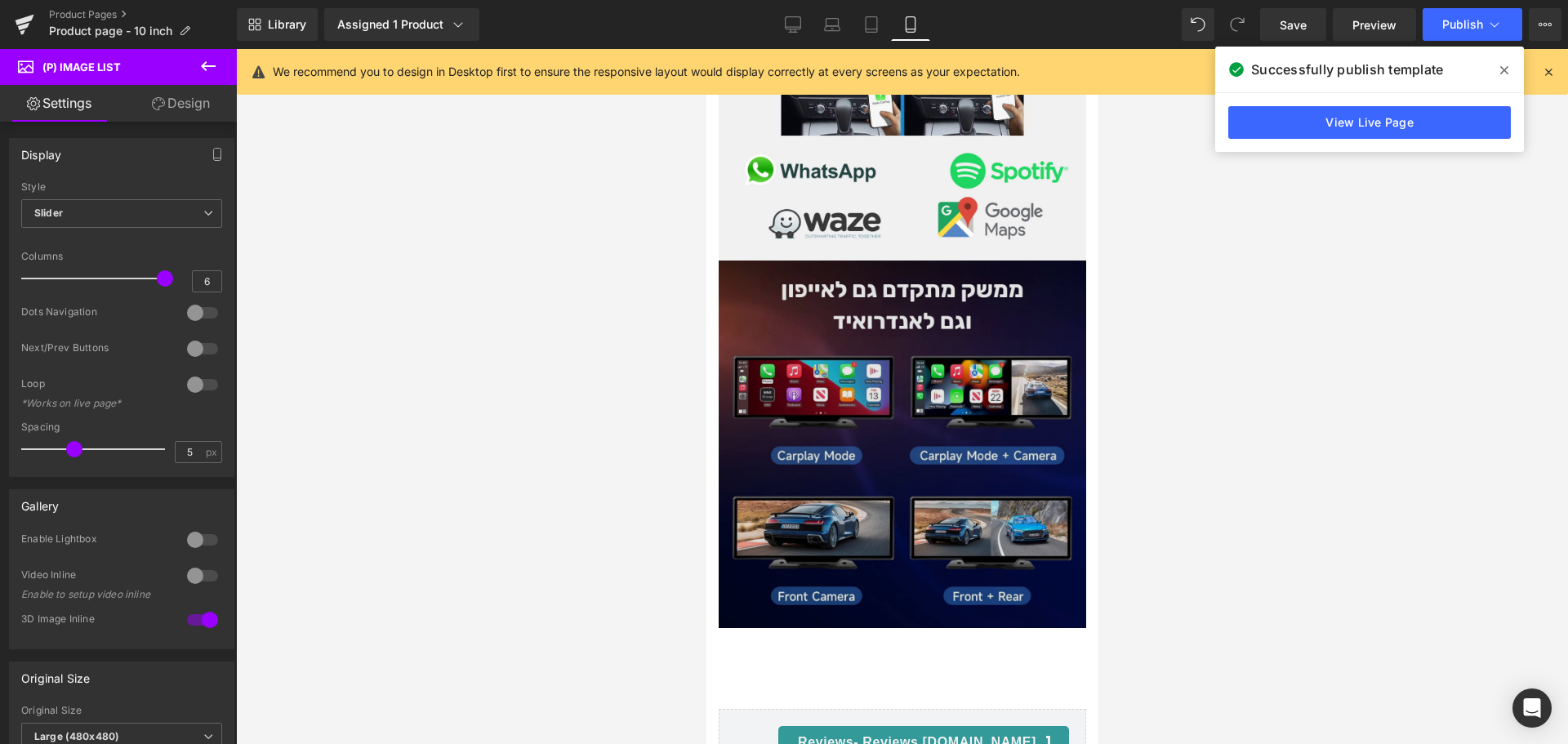
click at [920, 366] on img at bounding box center [901, 444] width 367 height 367
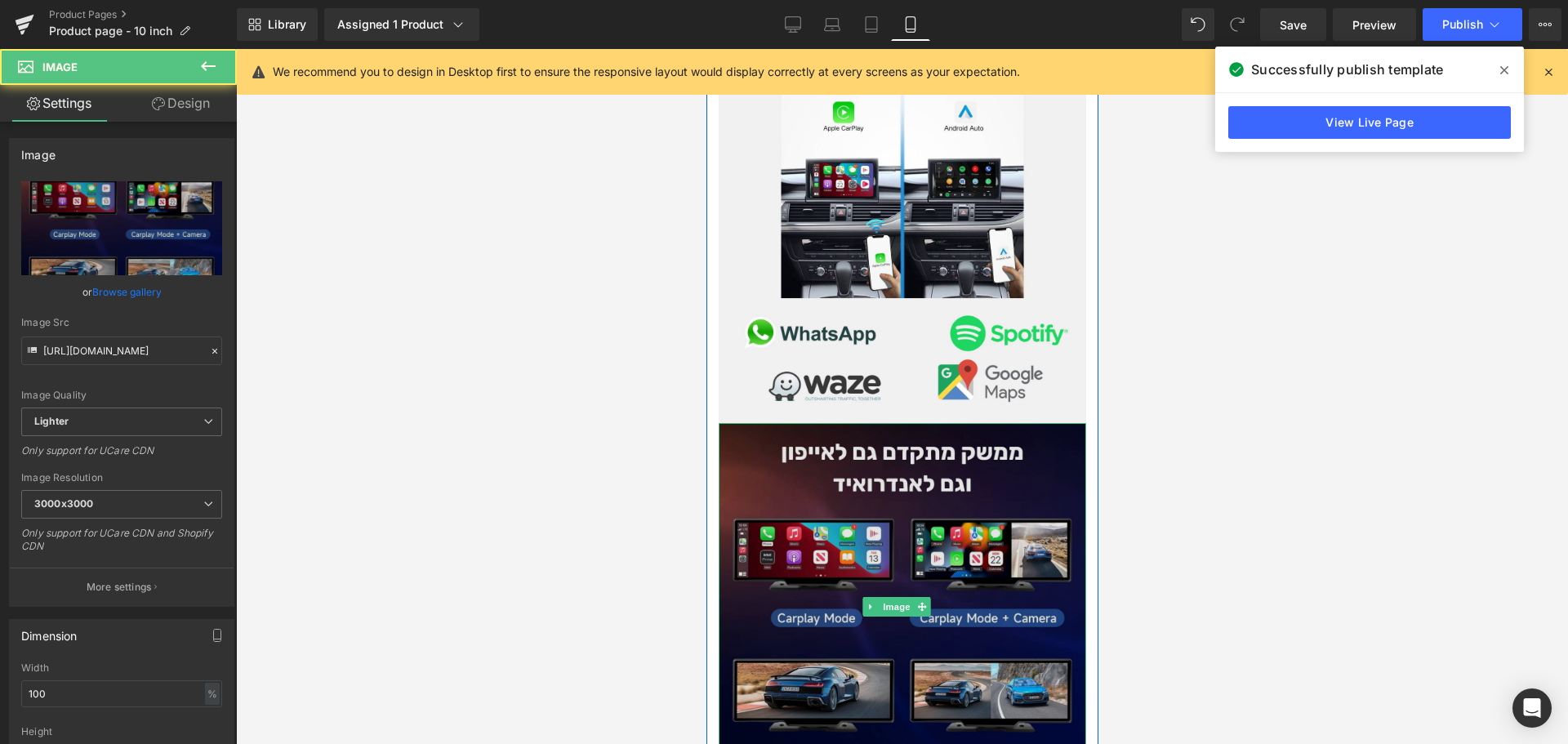
scroll to position [3430, 0]
click at [912, 437] on img at bounding box center [901, 607] width 367 height 367
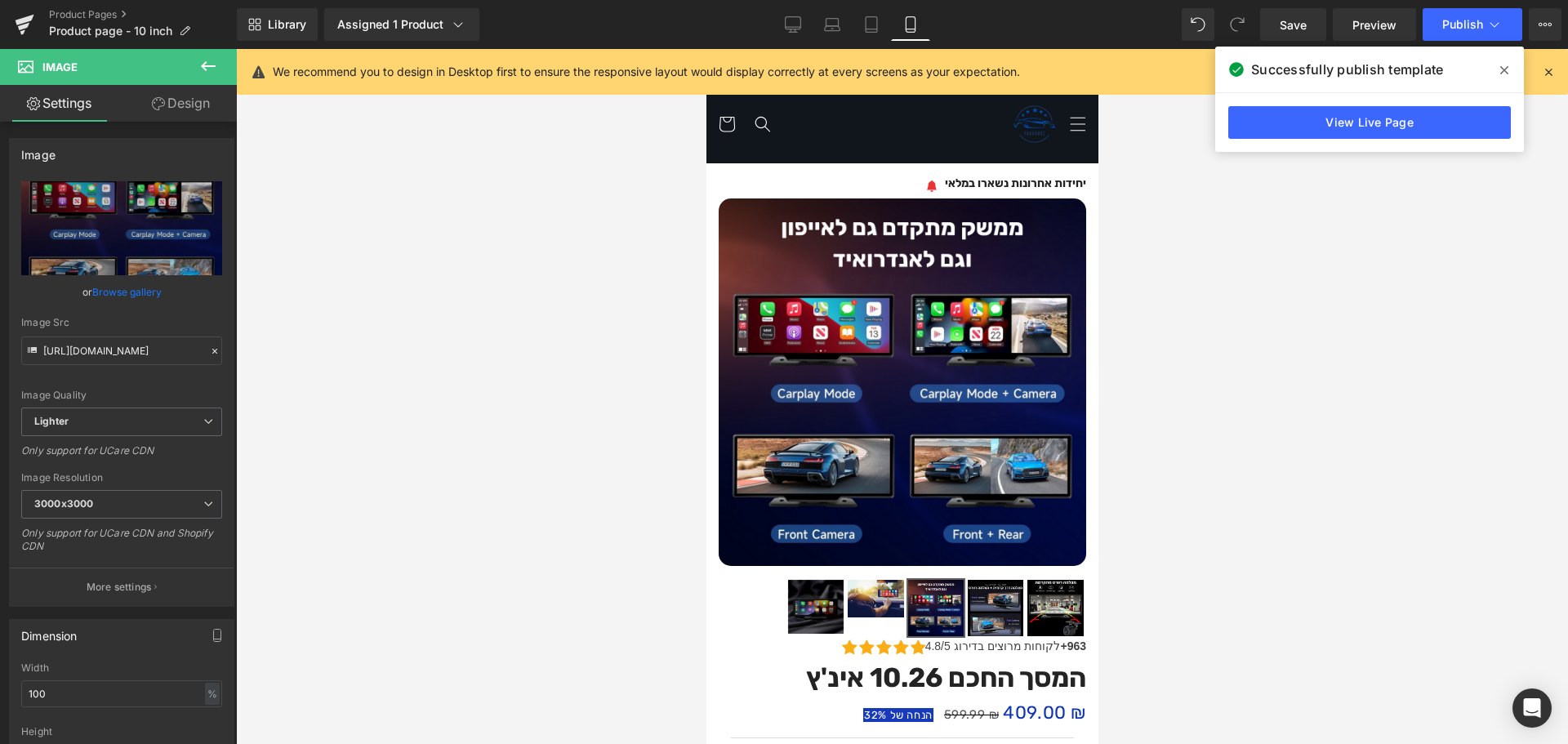
scroll to position [0, 0]
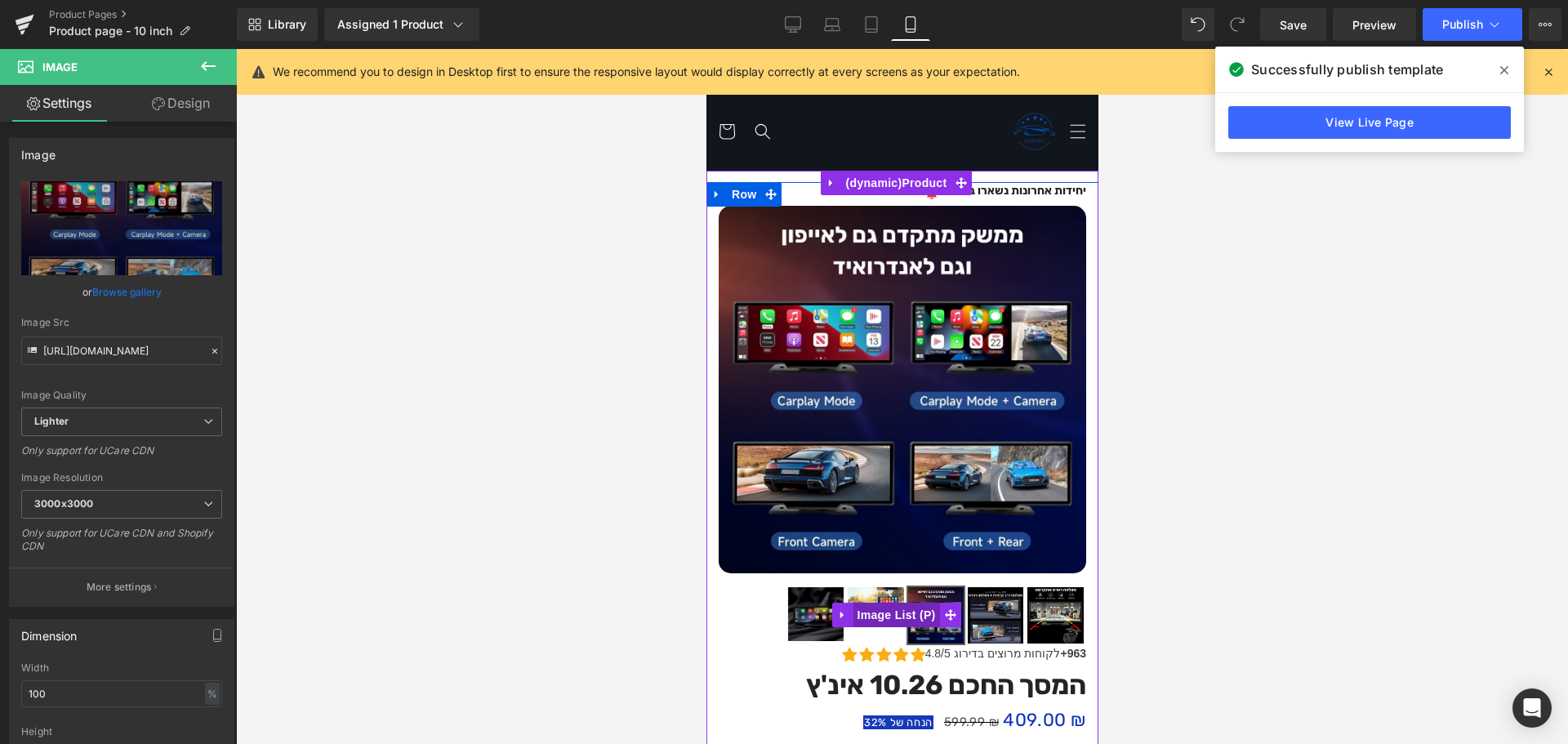
drag, startPoint x: 953, startPoint y: 610, endPoint x: 933, endPoint y: 603, distance: 21.2
click at [953, 610] on span at bounding box center [950, 615] width 21 height 24
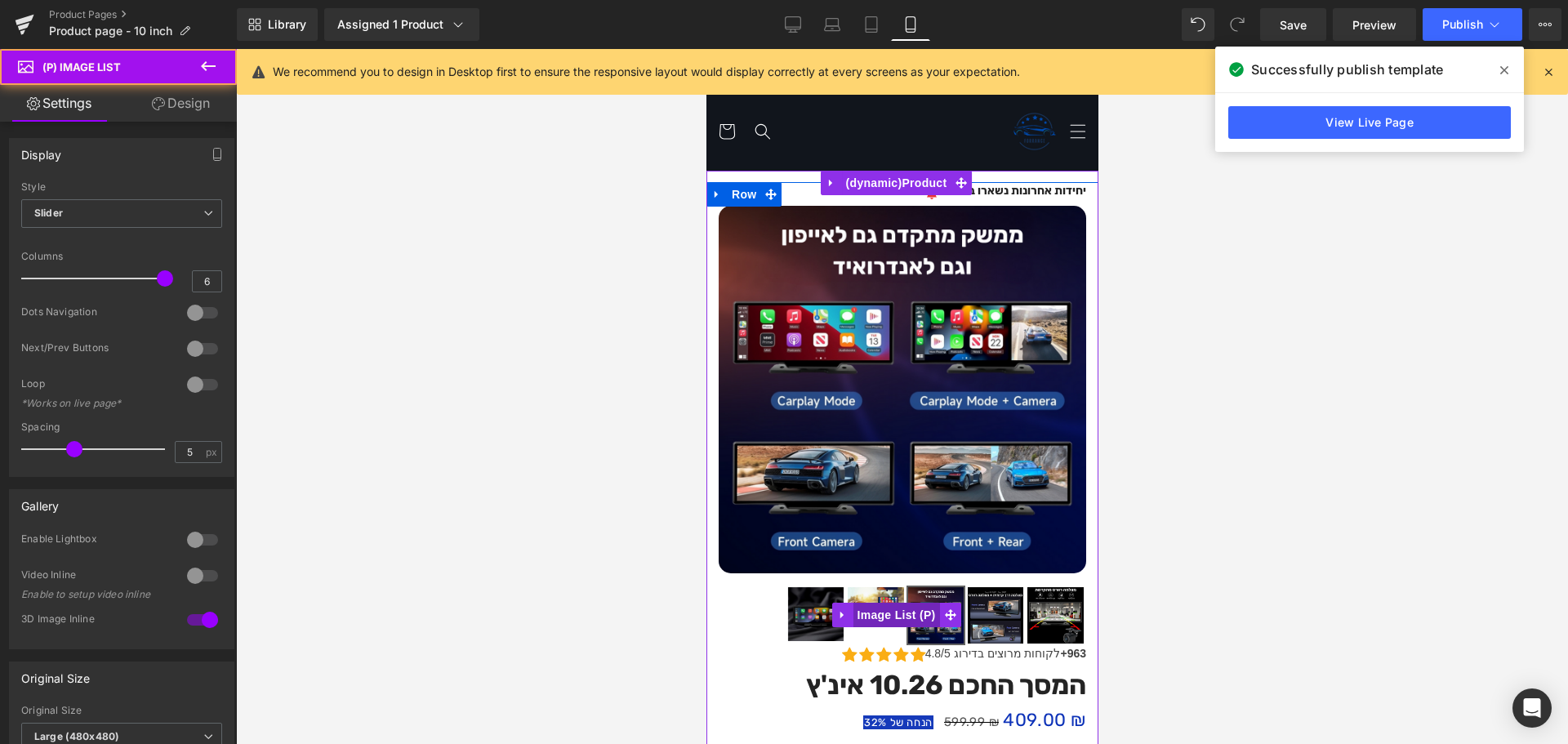
click at [933, 603] on span "(P) Image List" at bounding box center [895, 615] width 86 height 24
click at [875, 587] on img at bounding box center [875, 605] width 56 height 38
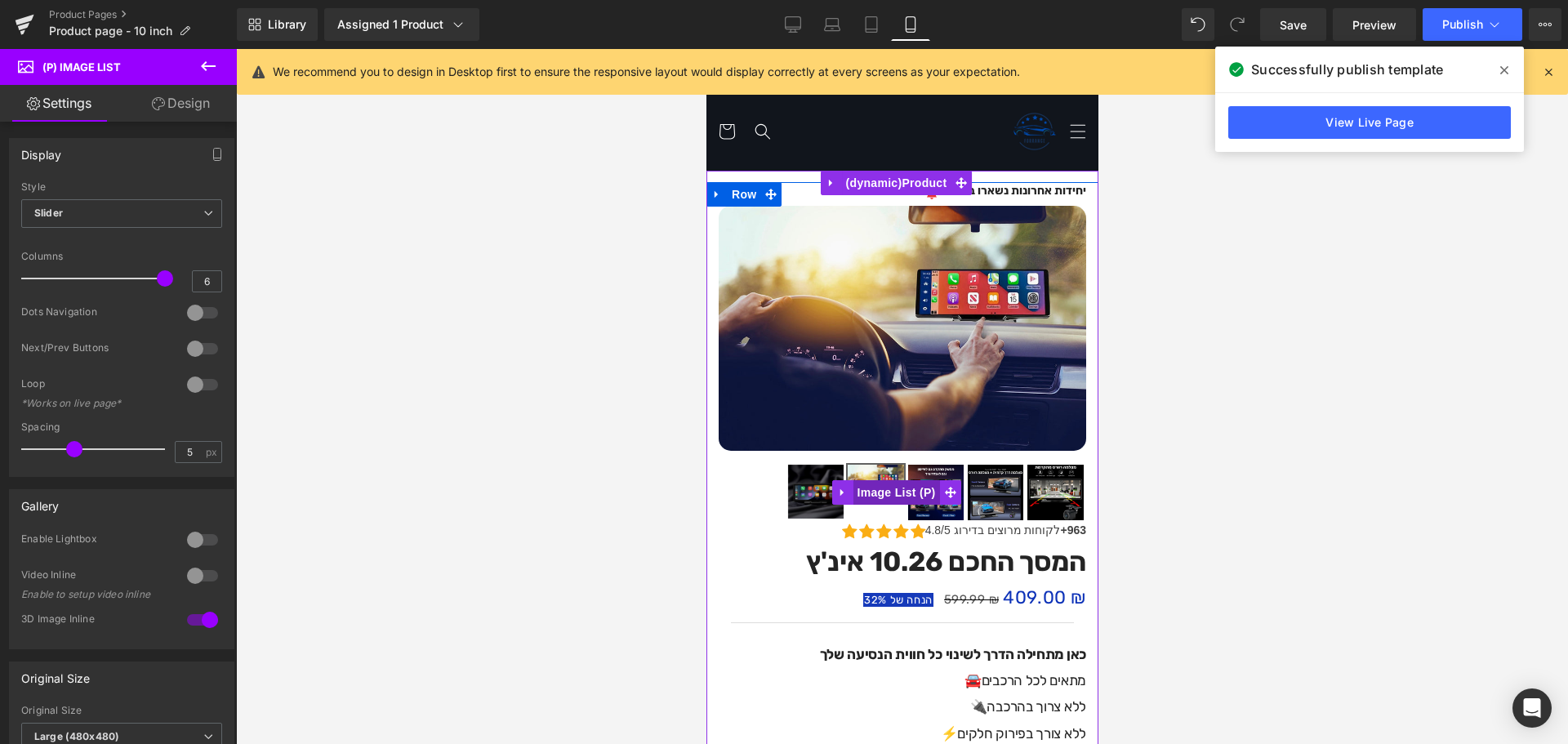
click at [937, 482] on span "(P) Image List" at bounding box center [895, 493] width 86 height 24
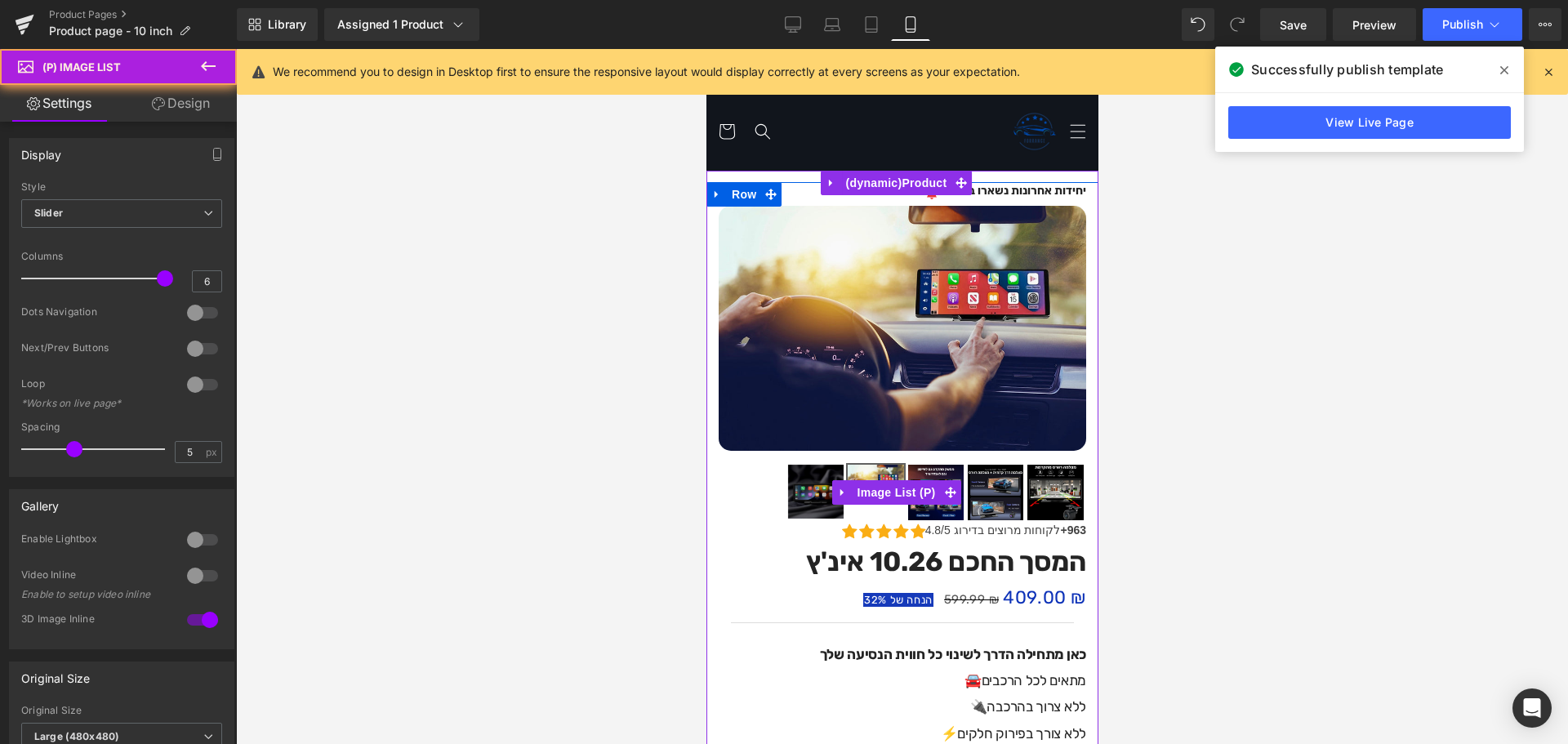
click at [936, 465] on img at bounding box center [935, 493] width 56 height 56
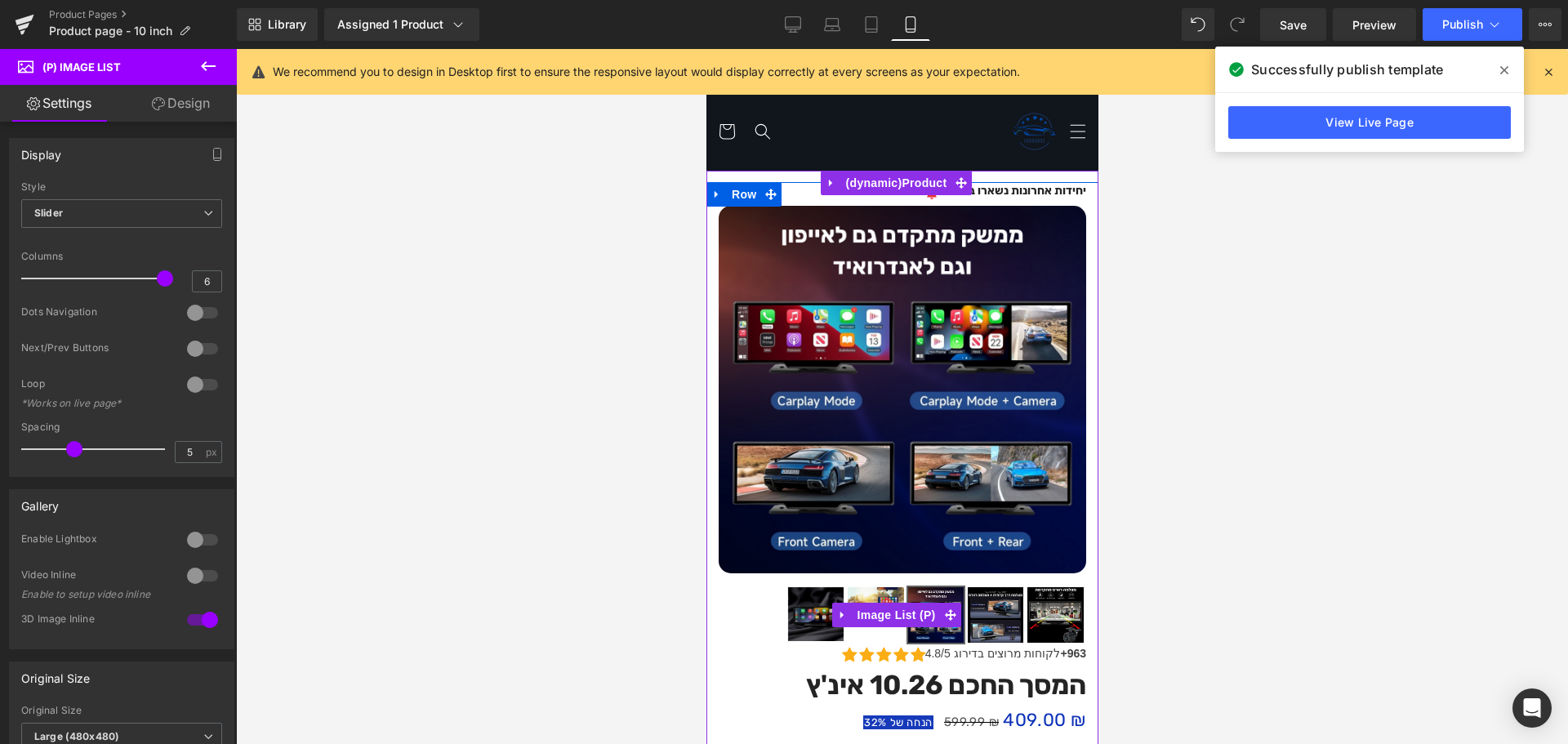
click at [930, 606] on span "(P) Image List" at bounding box center [895, 615] width 86 height 24
click at [938, 603] on span "(P) Image List" at bounding box center [895, 615] width 86 height 24
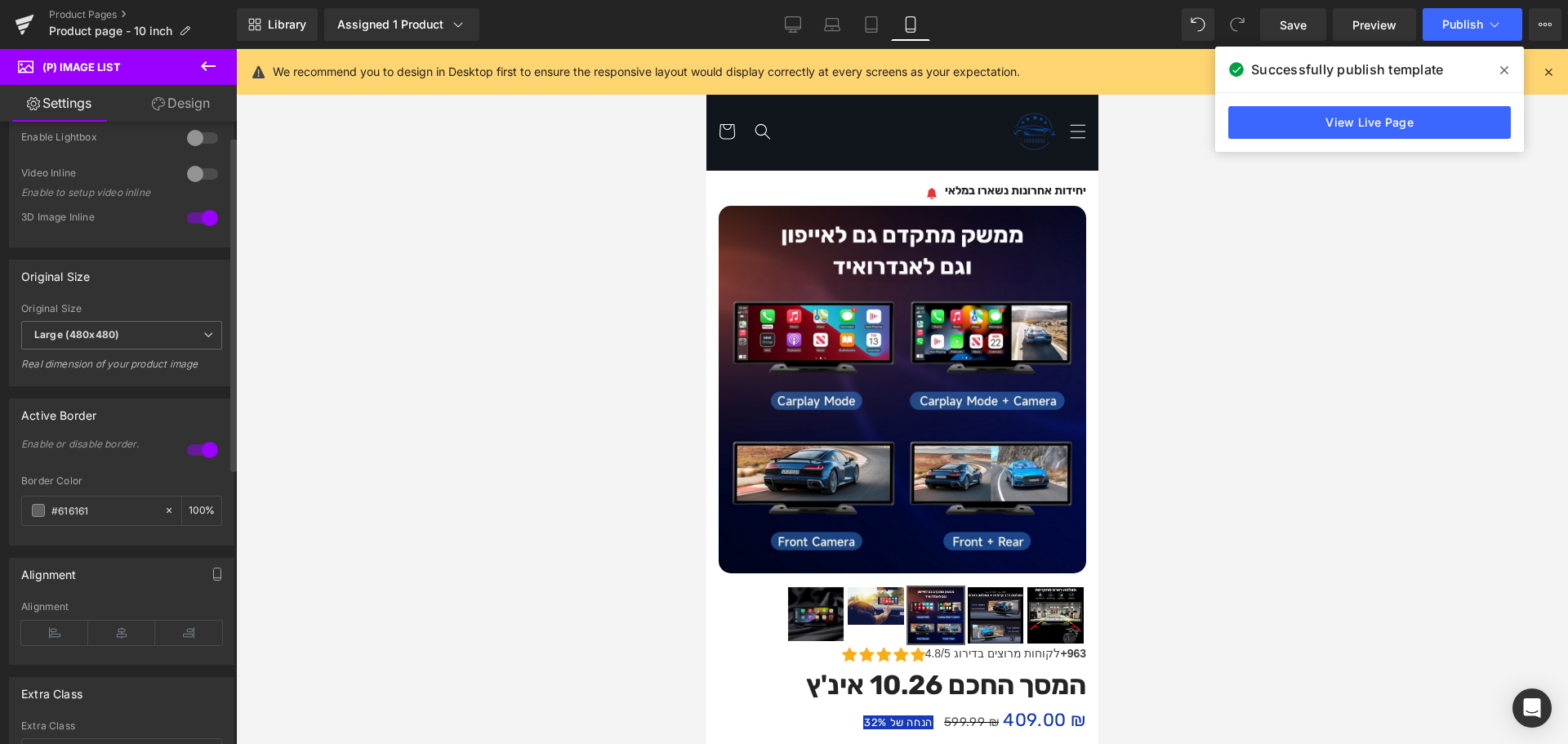
scroll to position [408, 0]
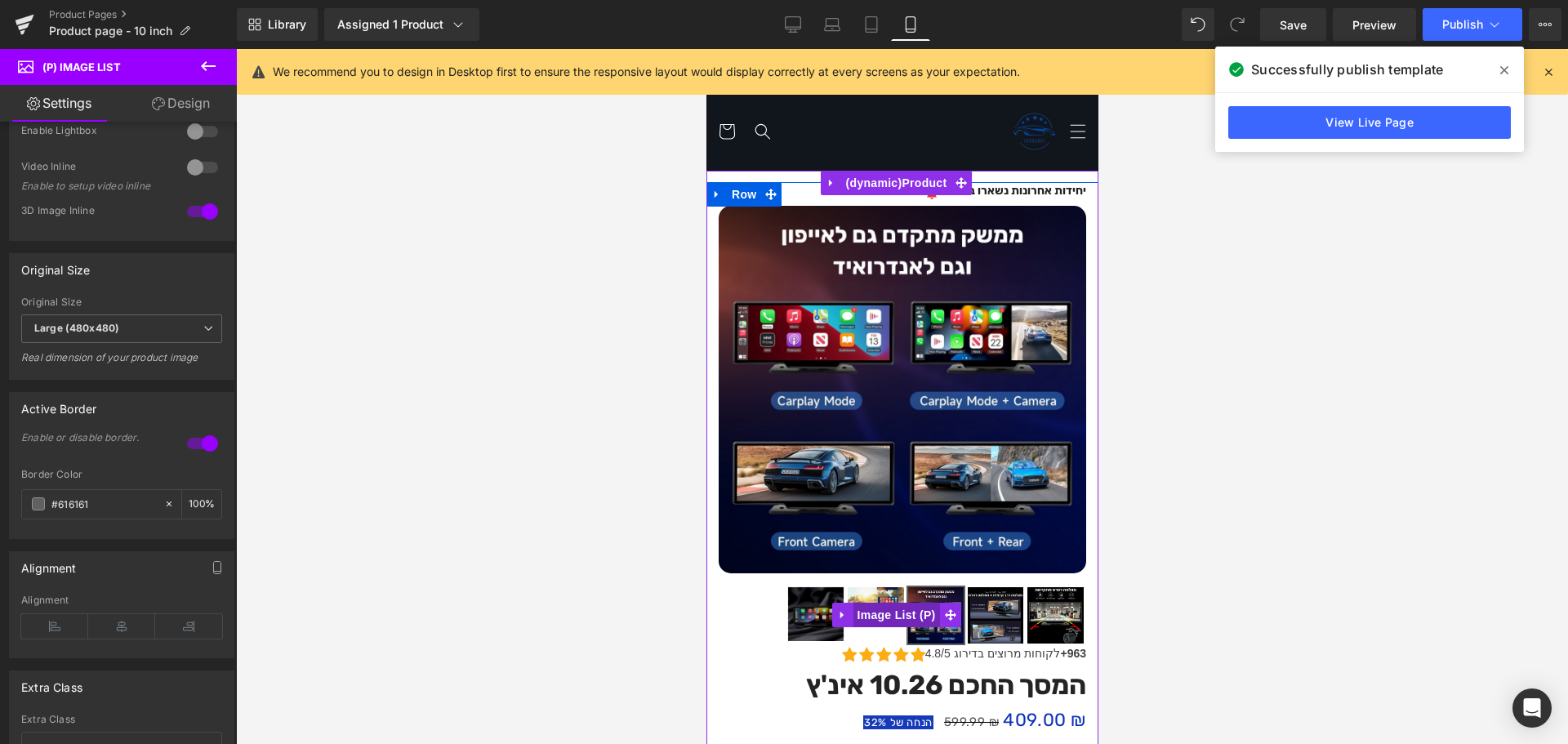
click at [879, 603] on span "(P) Image List" at bounding box center [895, 615] width 86 height 24
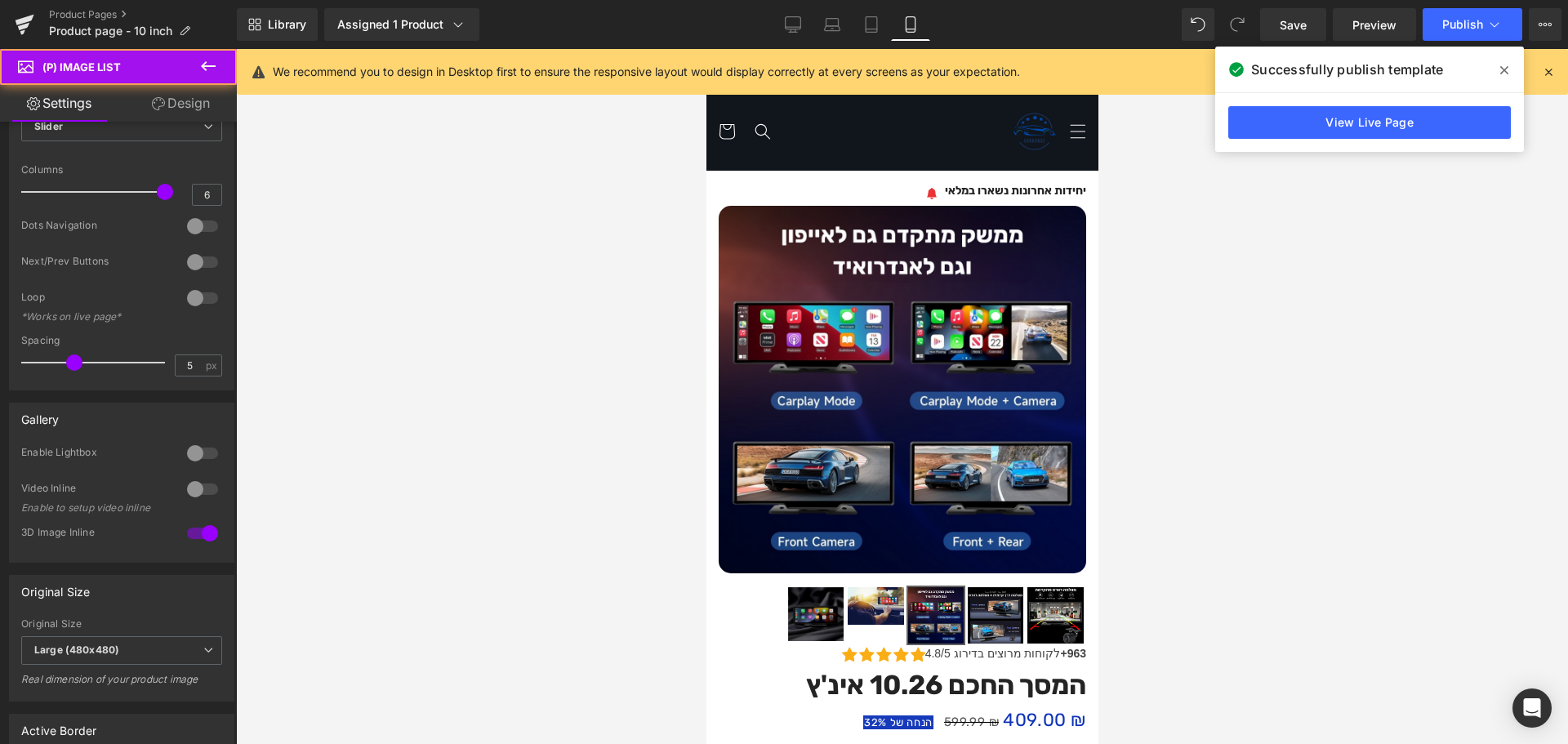
scroll to position [0, 0]
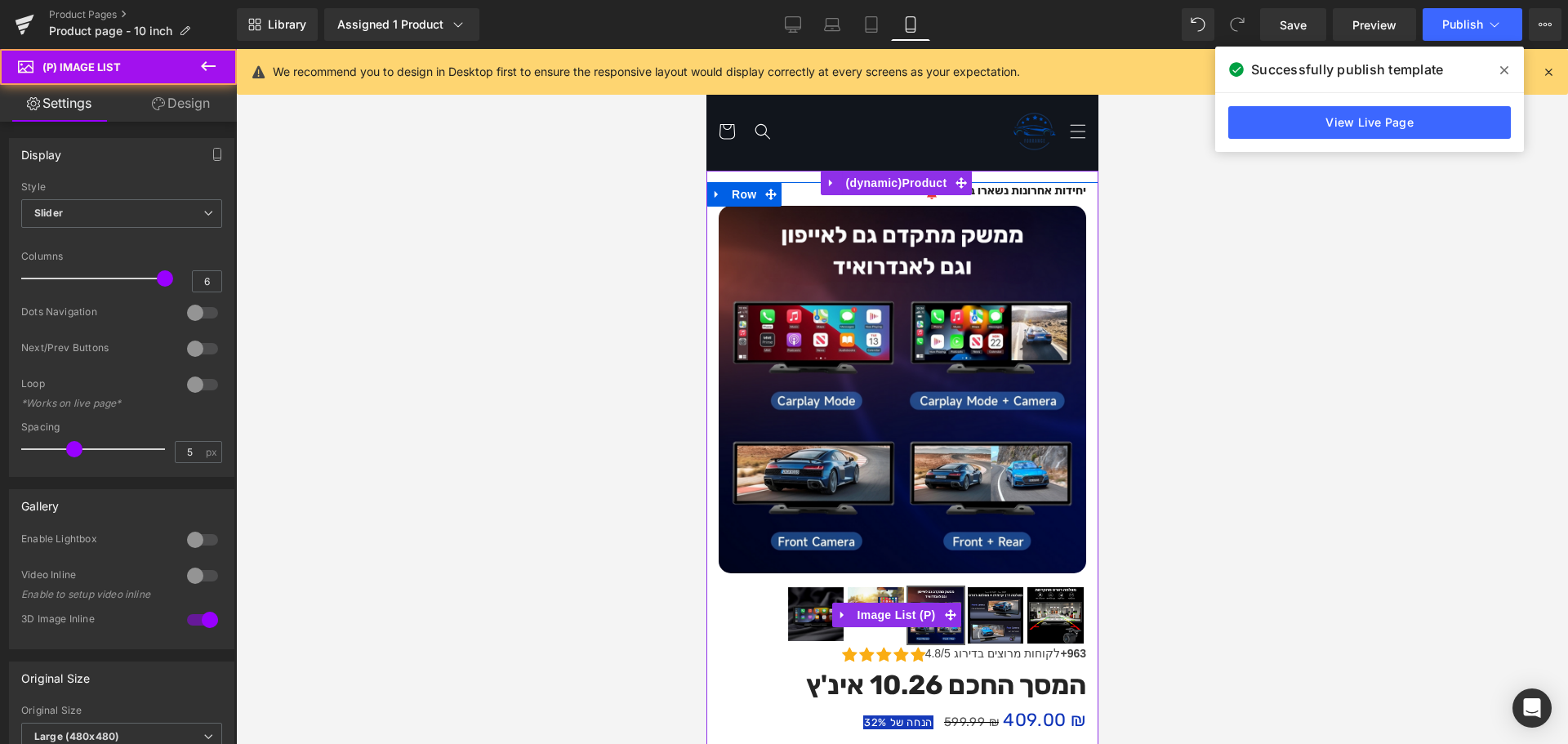
click at [804, 597] on img at bounding box center [815, 614] width 56 height 54
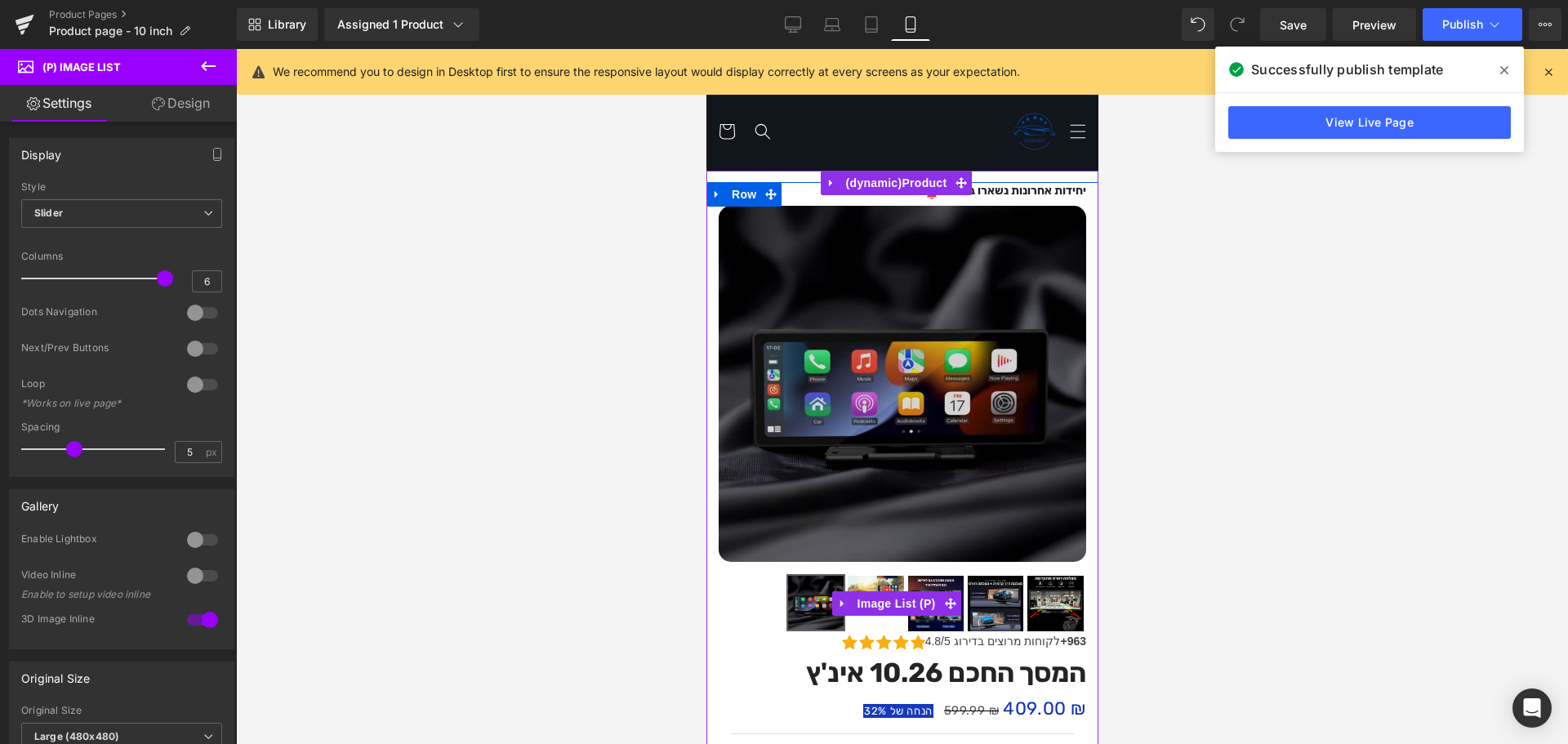
click at [877, 577] on img at bounding box center [875, 594] width 56 height 38
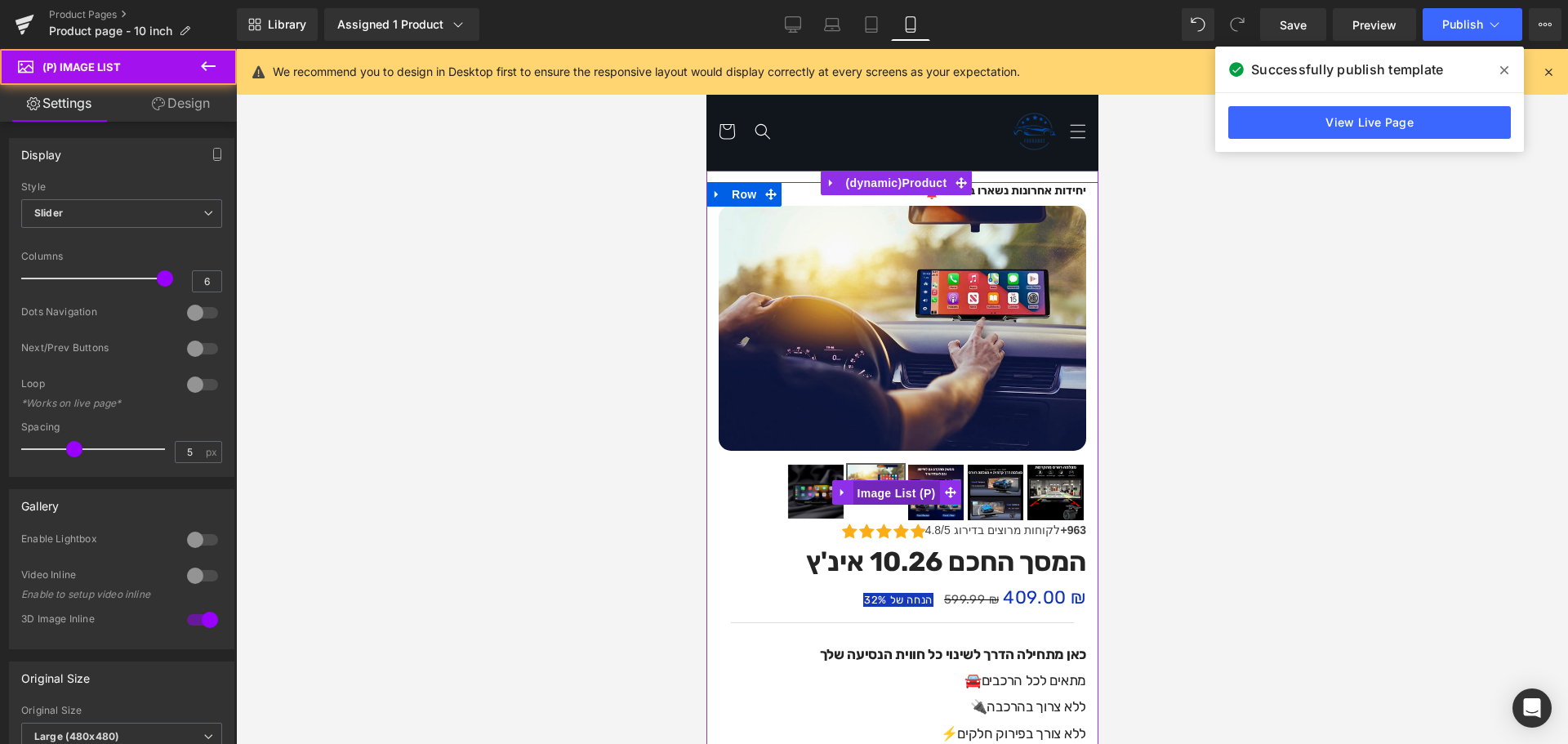
click at [890, 481] on span "(P) Image List" at bounding box center [895, 494] width 86 height 24
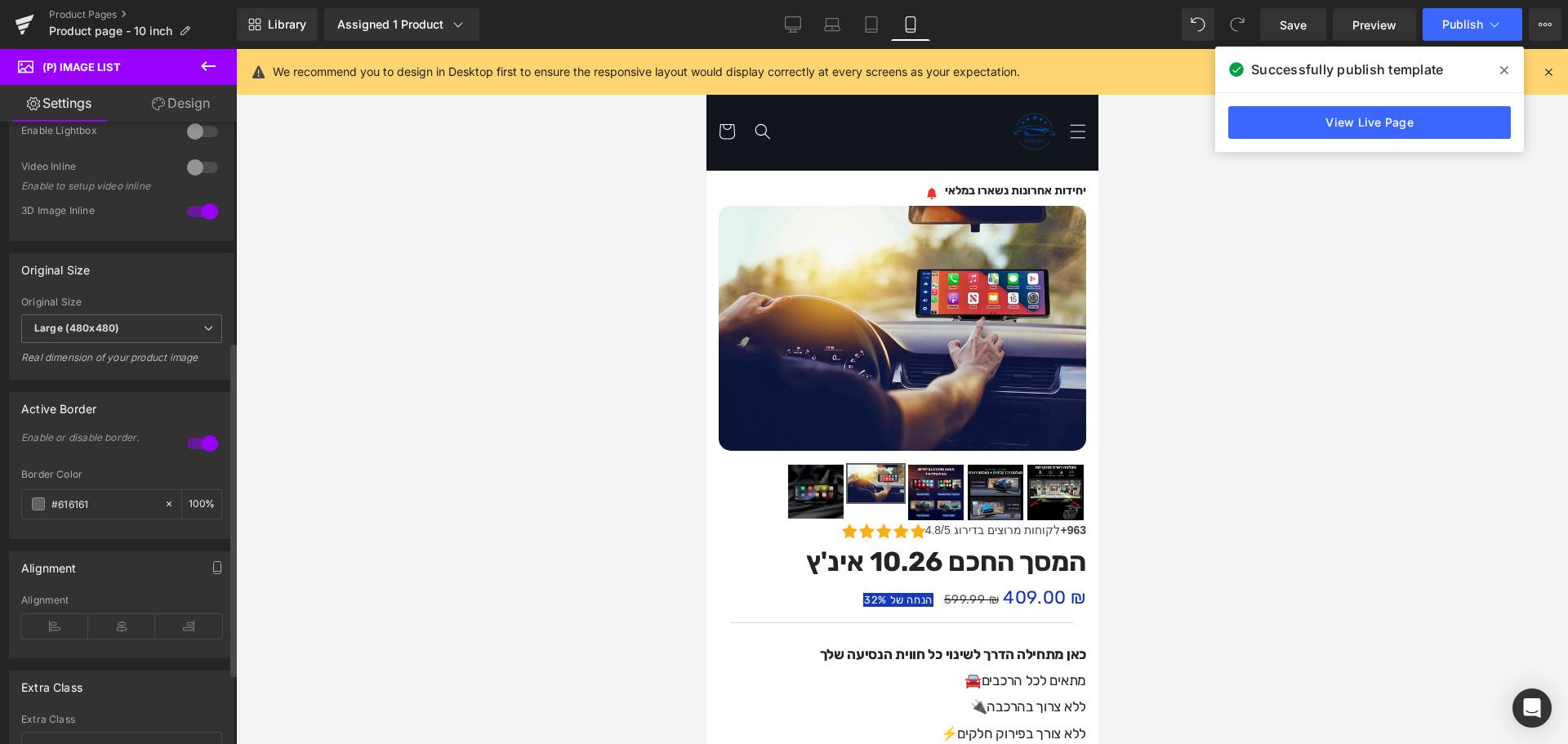
scroll to position [541, 0]
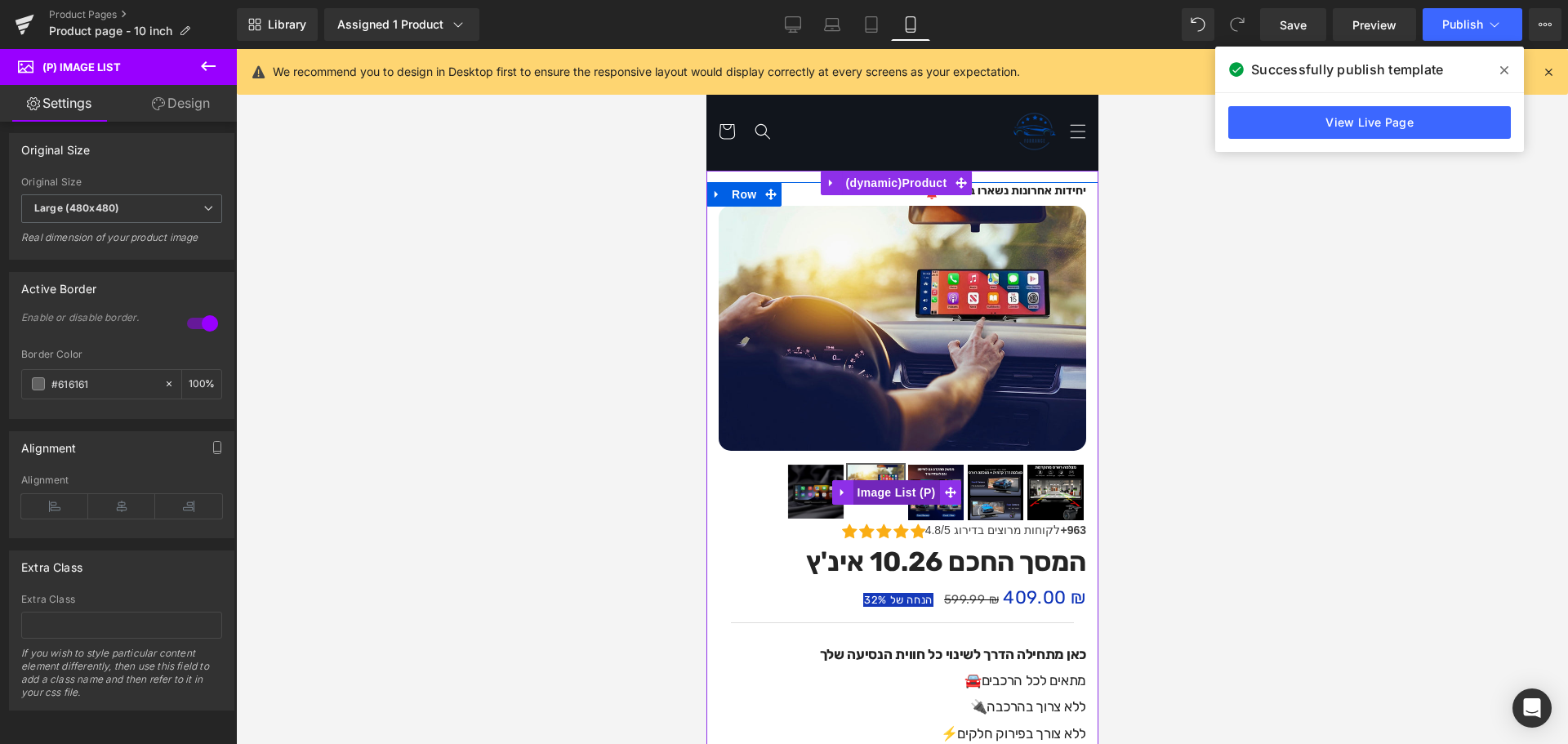
click at [886, 481] on span "(P) Image List" at bounding box center [895, 493] width 86 height 24
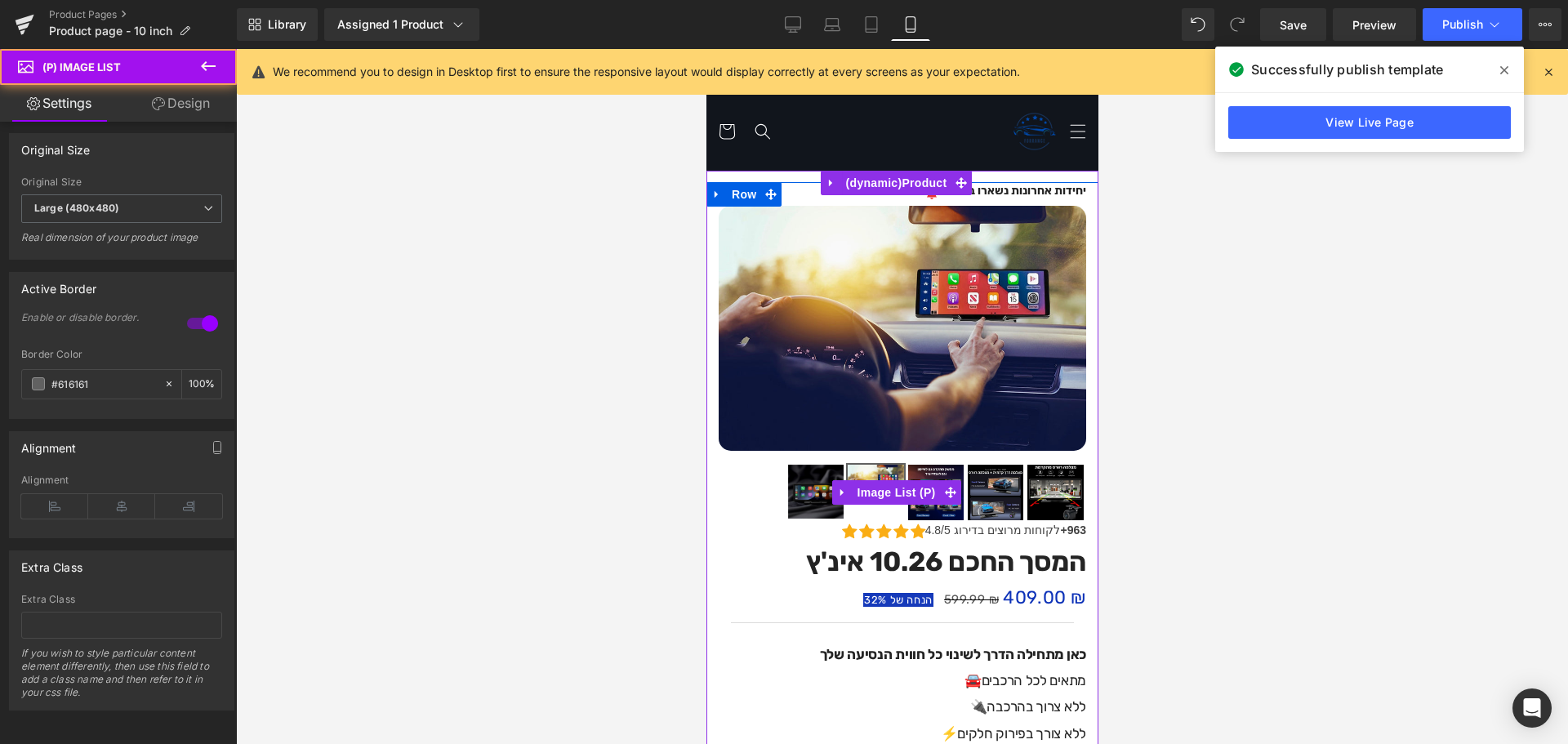
click at [996, 481] on img at bounding box center [995, 493] width 56 height 56
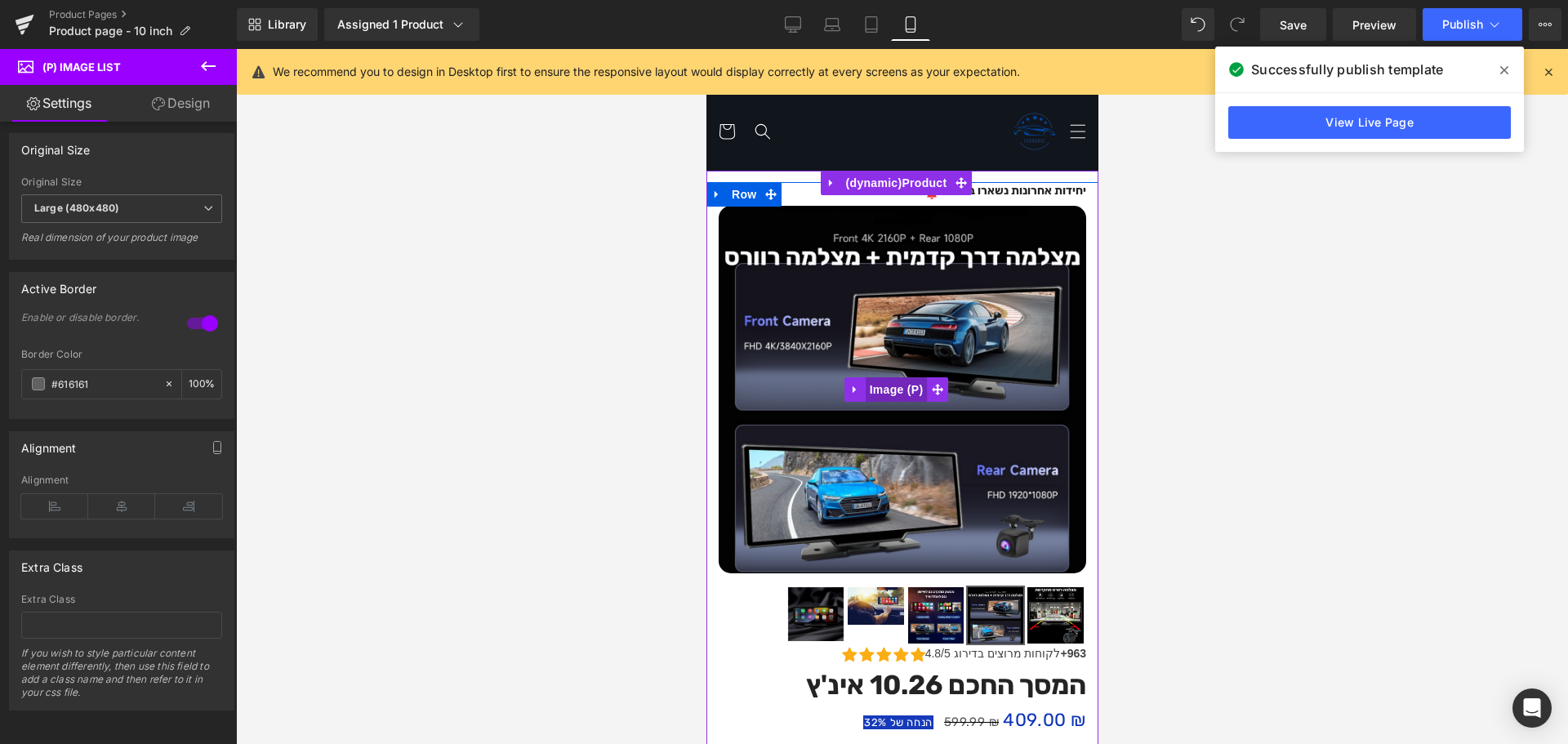
click at [917, 381] on span "(P) Image" at bounding box center [896, 390] width 62 height 24
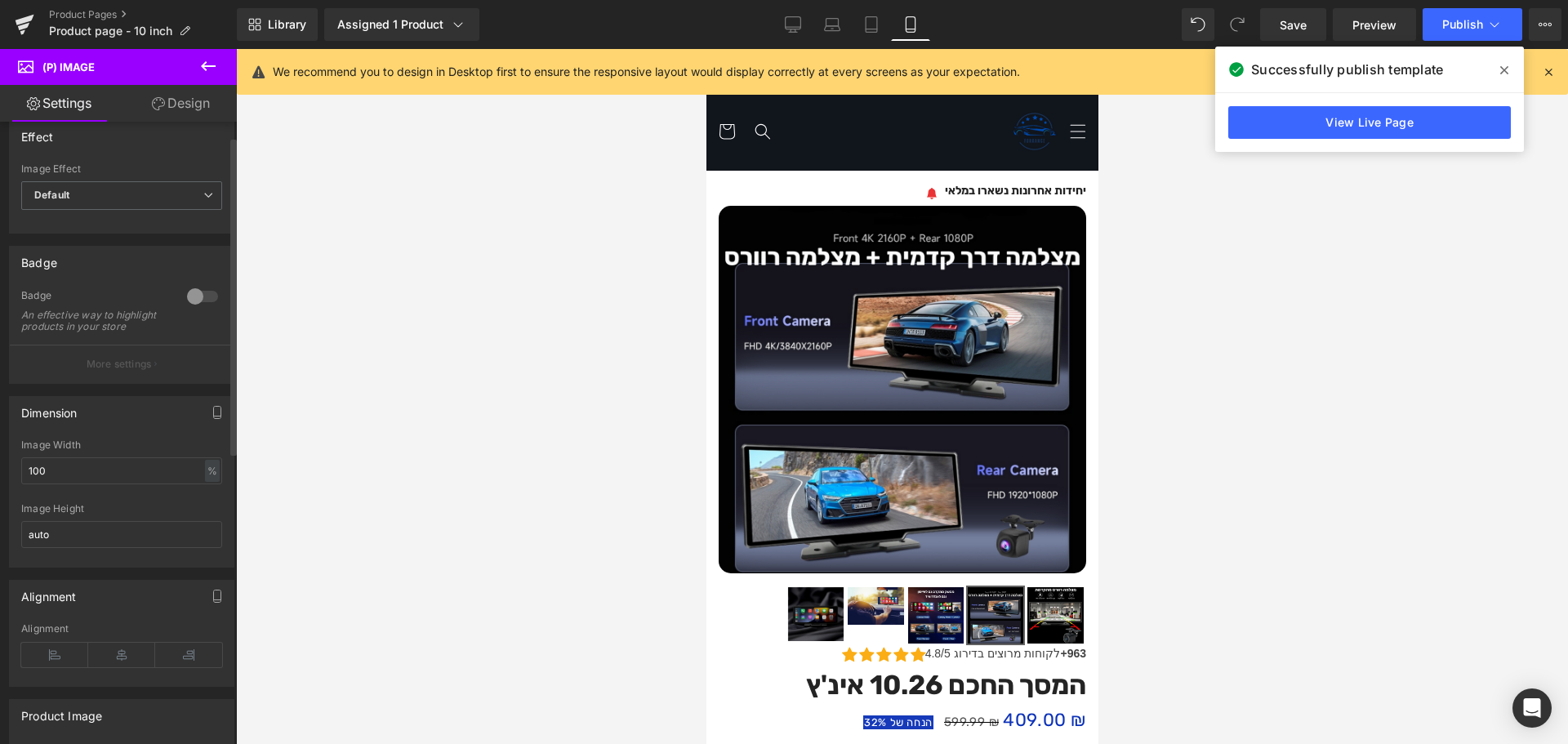
scroll to position [0, 0]
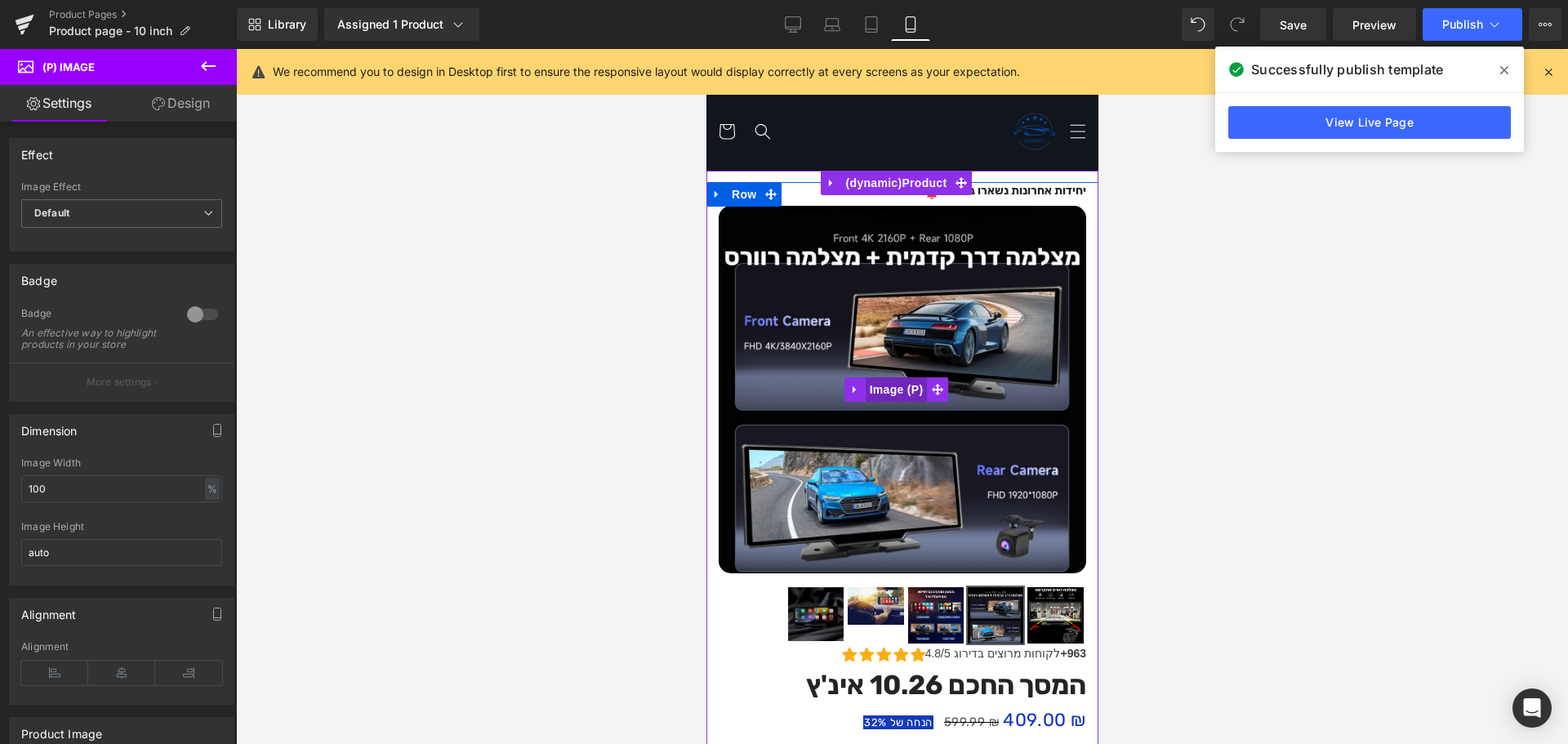
click at [914, 379] on span "(P) Image" at bounding box center [896, 390] width 62 height 24
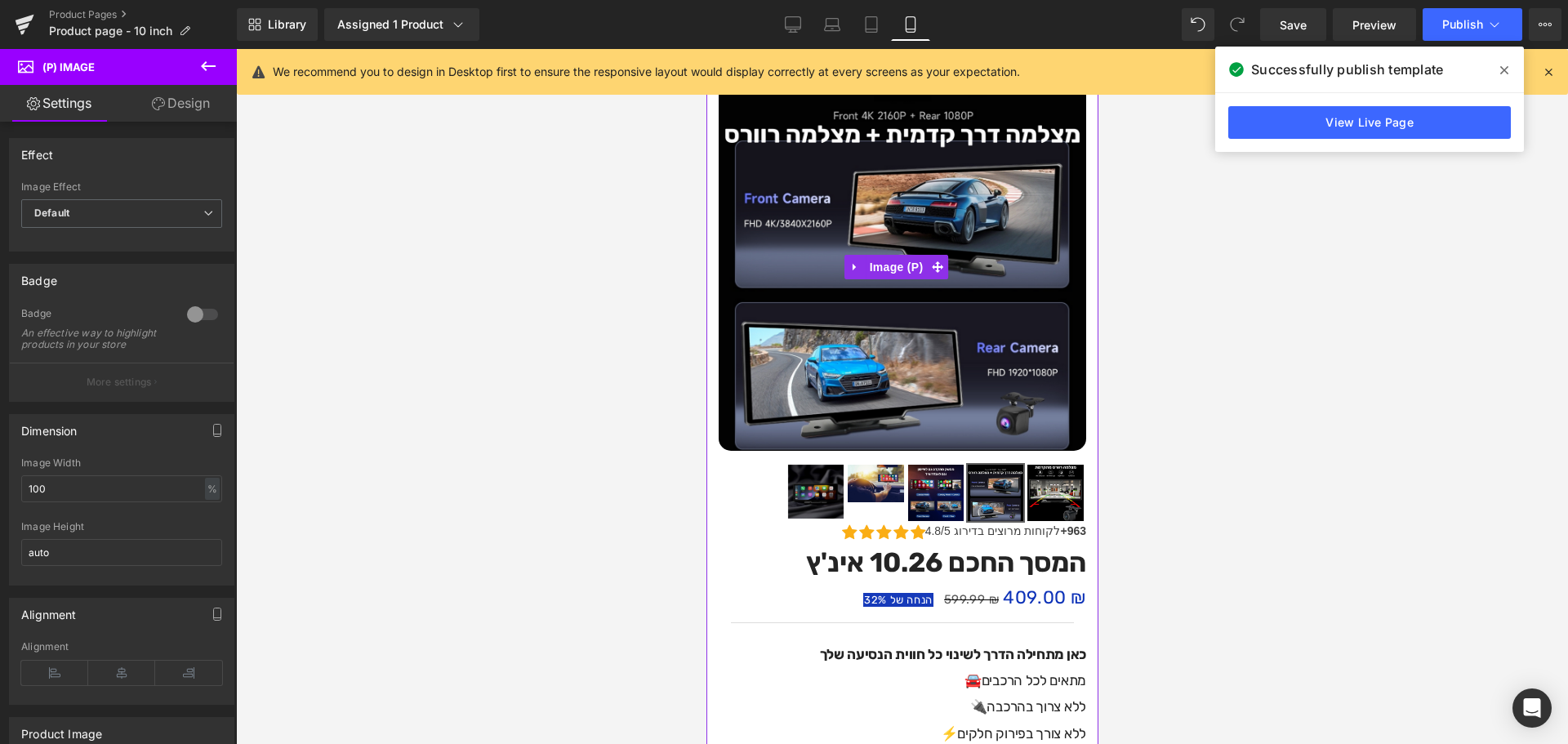
scroll to position [163, 0]
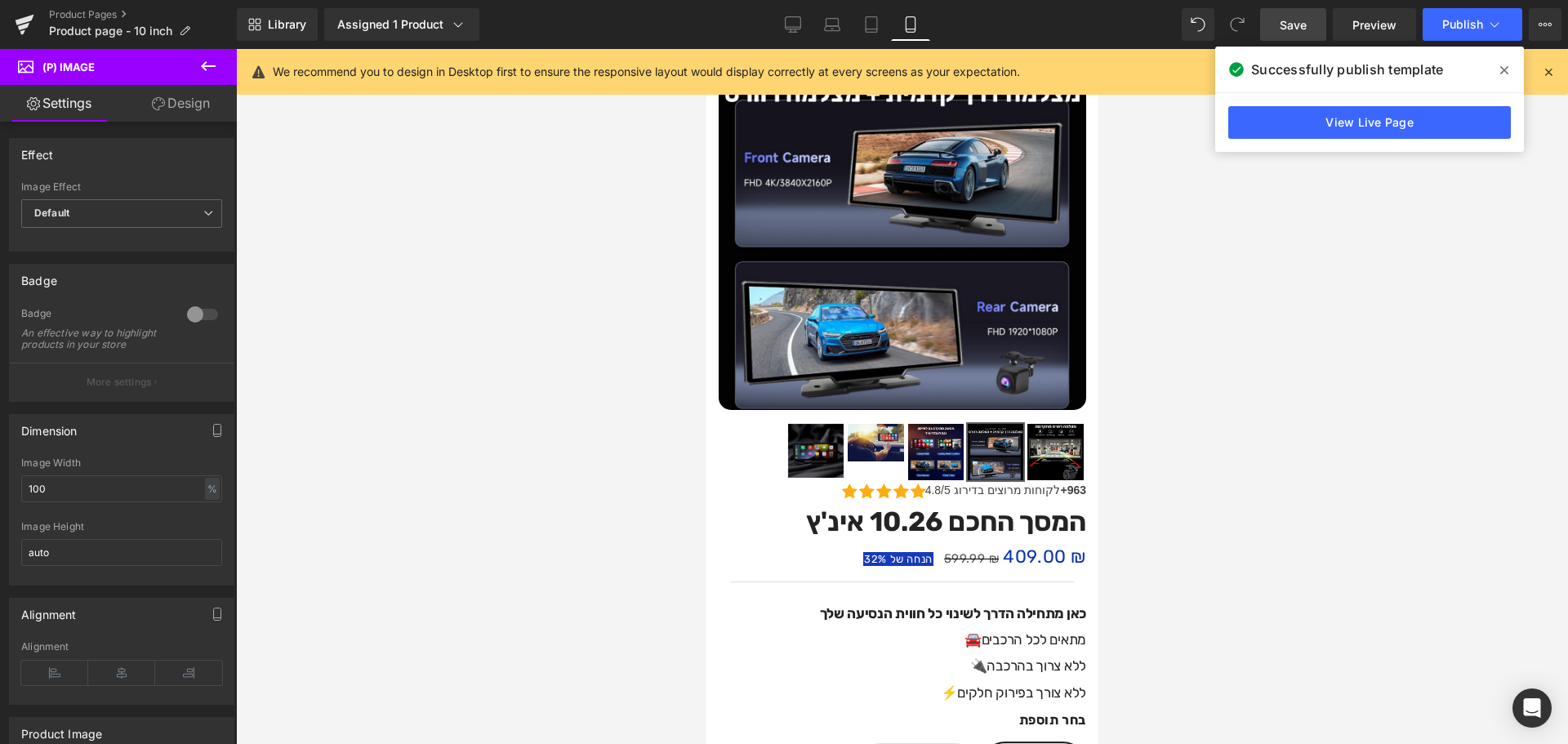
click at [1319, 19] on link "Save" at bounding box center [1293, 24] width 66 height 32
